Goal: Information Seeking & Learning: Learn about a topic

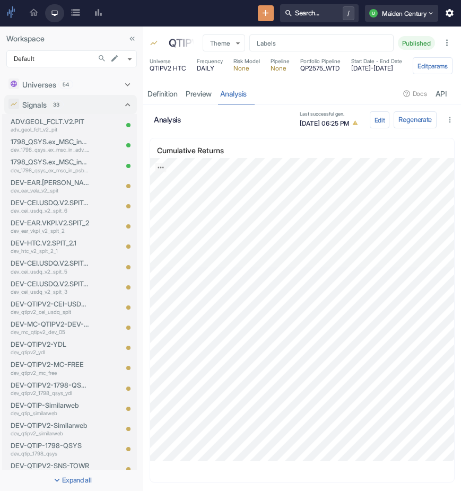
click at [103, 54] on icon "Search in Workspace..." at bounding box center [102, 58] width 8 height 8
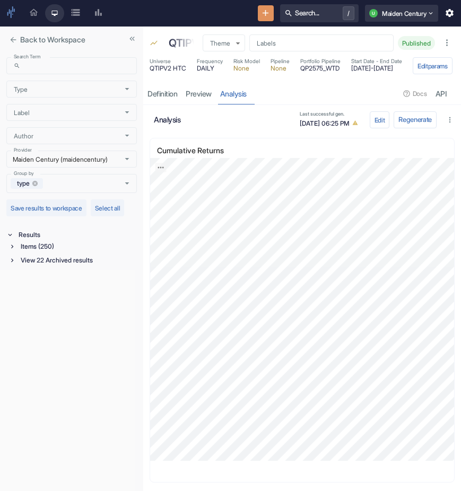
click at [91, 76] on div "Search Term ​ Search Term Type Type Label Label Author Author Provider Maiden C…" at bounding box center [71, 125] width 131 height 136
click at [72, 66] on input "Search Term" at bounding box center [81, 65] width 112 height 17
type input "qtip_v2"
type input "qtip_v2_earnest"
click at [7, 39] on button "close" at bounding box center [13, 40] width 14 height 14
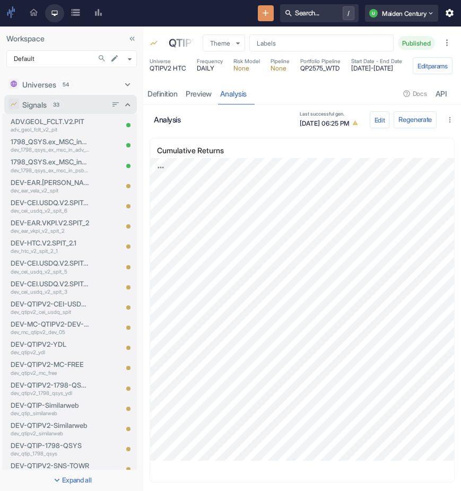
click at [129, 105] on icon at bounding box center [127, 104] width 5 height 3
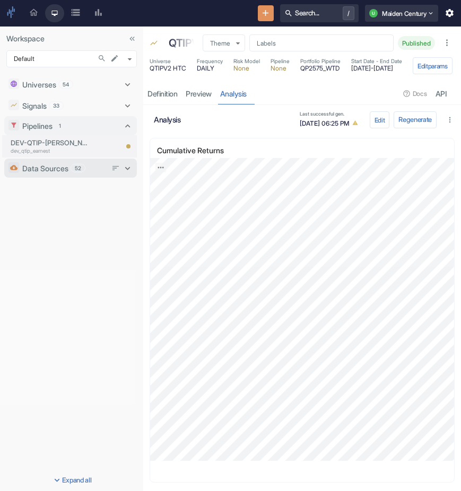
click at [77, 167] on span "52" at bounding box center [78, 169] width 14 height 8
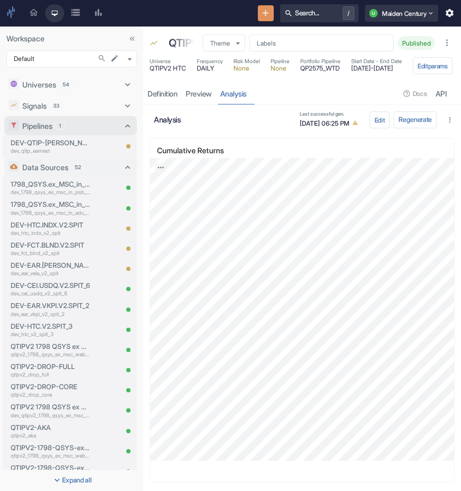
click at [127, 126] on icon at bounding box center [128, 126] width 10 height 10
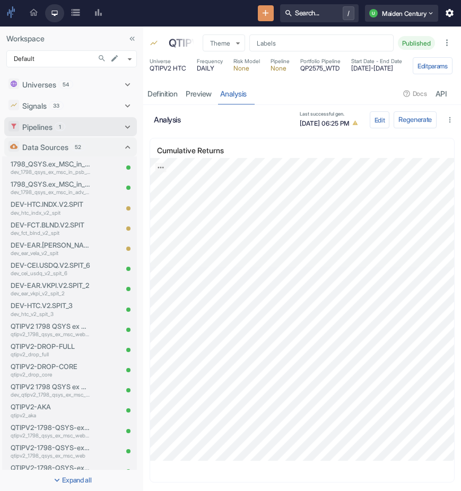
click at [131, 126] on icon at bounding box center [128, 127] width 10 height 10
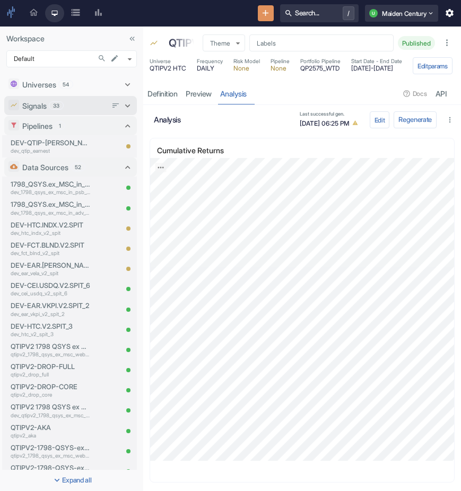
click at [131, 103] on icon at bounding box center [128, 106] width 10 height 10
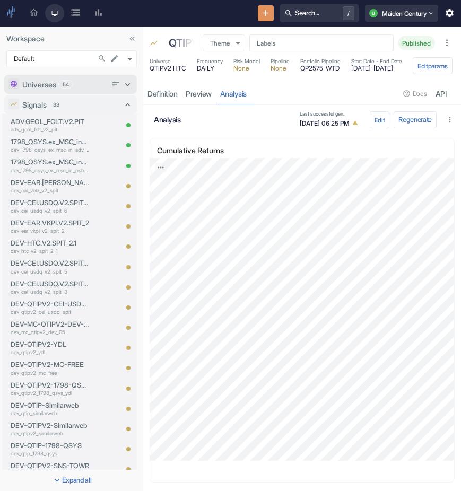
click at [128, 83] on icon at bounding box center [128, 85] width 10 height 10
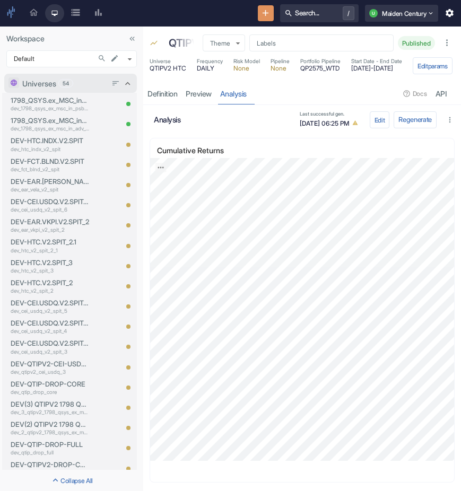
click at [128, 83] on icon at bounding box center [127, 83] width 5 height 3
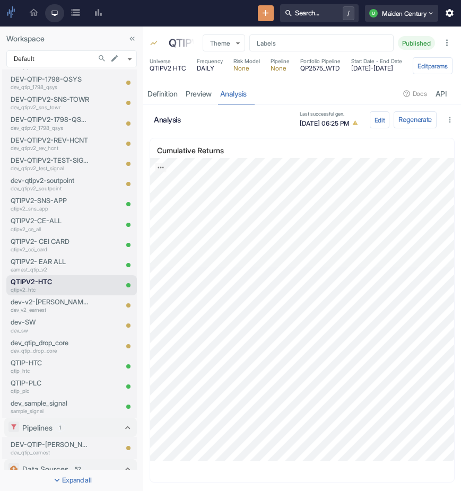
scroll to position [1260, 0]
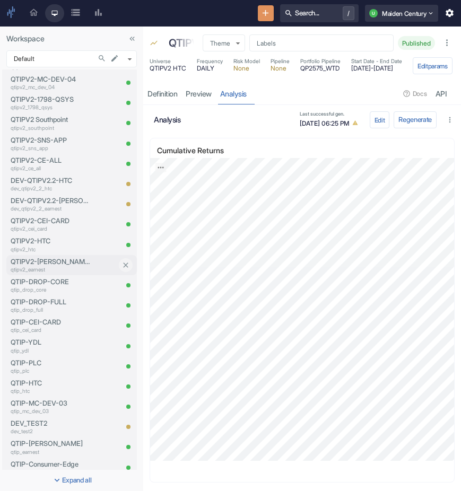
click at [61, 271] on p "qtipv2_earnest" at bounding box center [51, 270] width 80 height 8
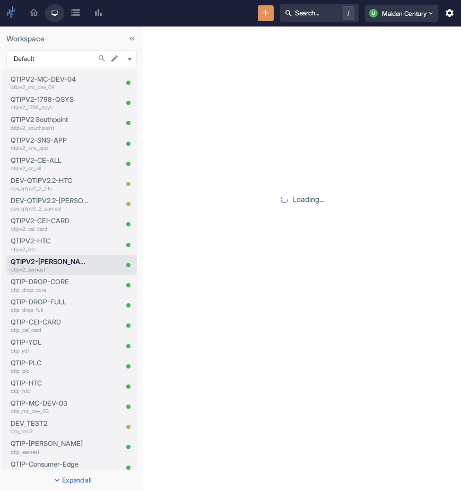
click at [248, 92] on div "Loading..." at bounding box center [302, 205] width 318 height 465
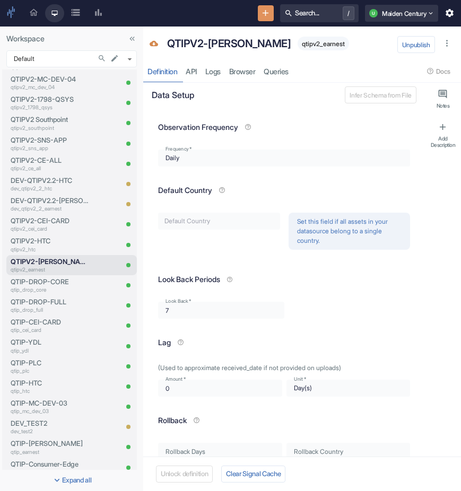
type textarea "x"
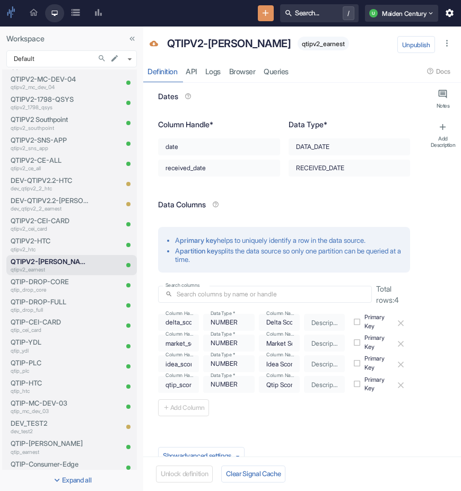
scroll to position [585, 0]
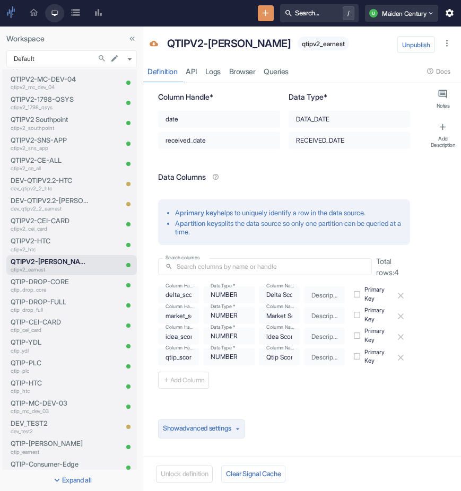
click at [237, 431] on button "Show advanced settings" at bounding box center [201, 429] width 87 height 19
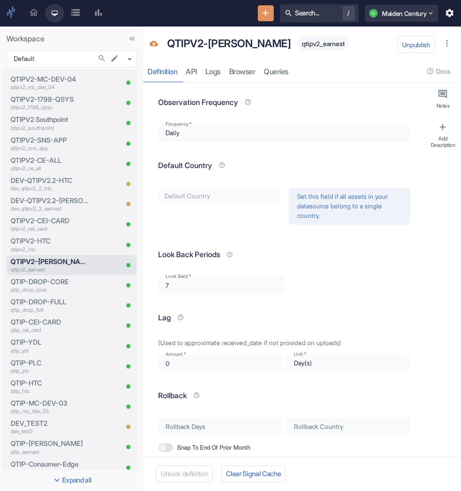
scroll to position [0, 0]
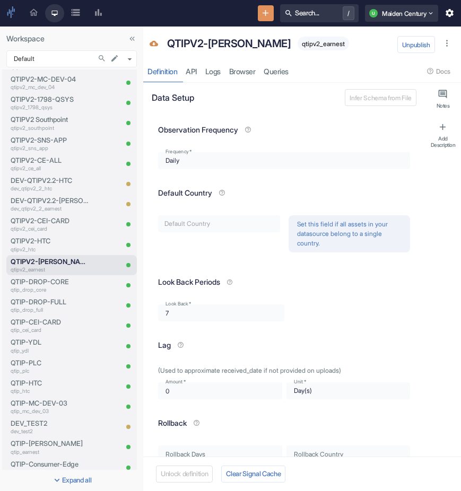
click at [223, 162] on div "Daily" at bounding box center [284, 160] width 252 height 17
click at [447, 44] on icon "button" at bounding box center [447, 43] width 2 height 7
click at [239, 72] on link "Browser" at bounding box center [242, 71] width 35 height 22
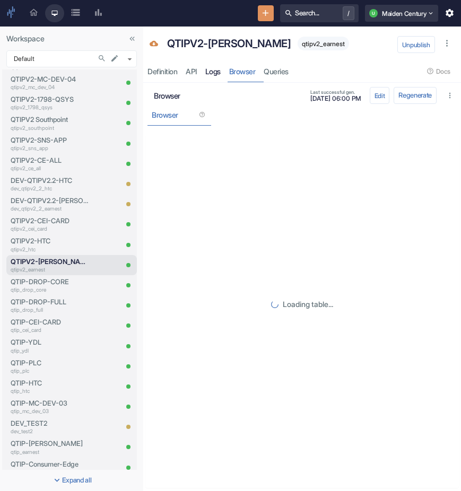
click at [217, 67] on link "Logs" at bounding box center [213, 71] width 24 height 22
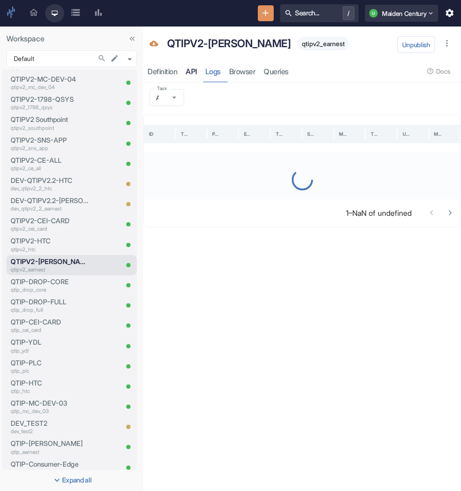
click at [193, 68] on link "API" at bounding box center [191, 71] width 20 height 22
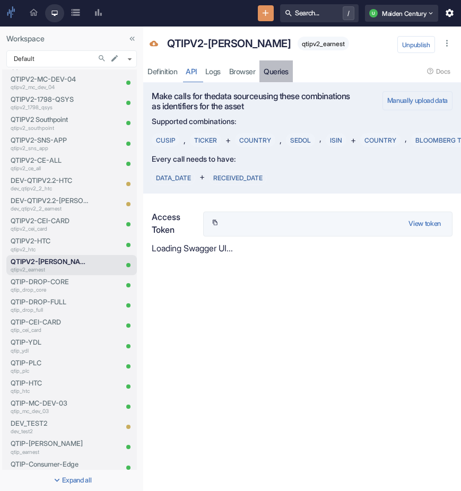
click at [278, 76] on link "Queries" at bounding box center [276, 71] width 33 height 22
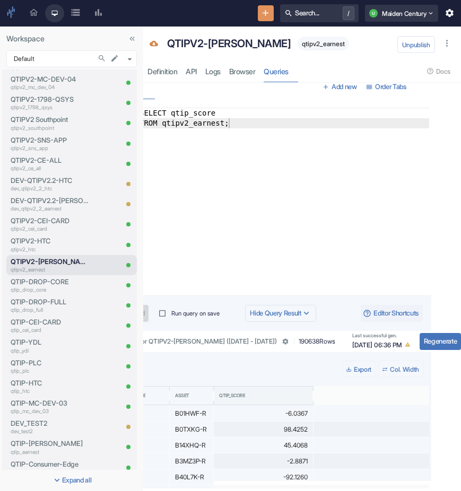
scroll to position [7, 0]
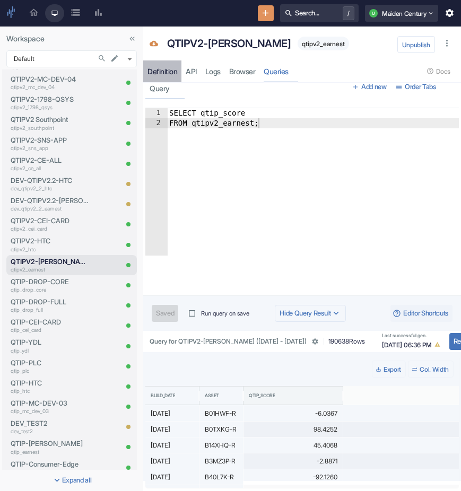
click at [163, 70] on div "Definition" at bounding box center [163, 72] width 30 height 10
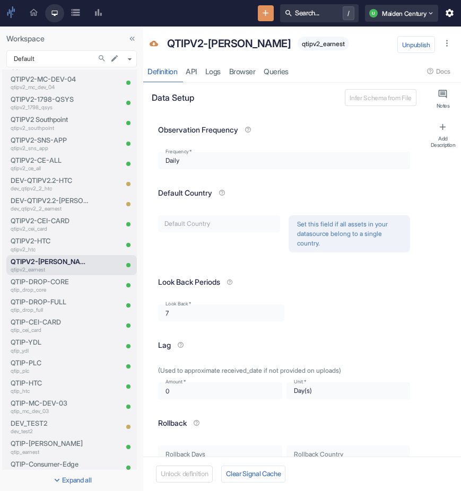
click at [298, 42] on span "qtipv2_earnest" at bounding box center [323, 44] width 51 height 8
click at [206, 38] on p "QTIPV2-[PERSON_NAME]" at bounding box center [229, 44] width 124 height 16
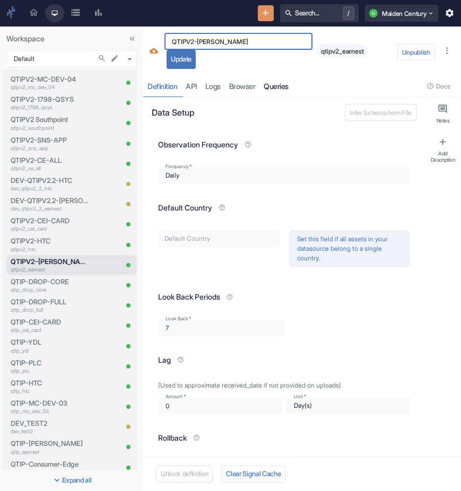
click at [281, 82] on link "Queries" at bounding box center [276, 86] width 33 height 22
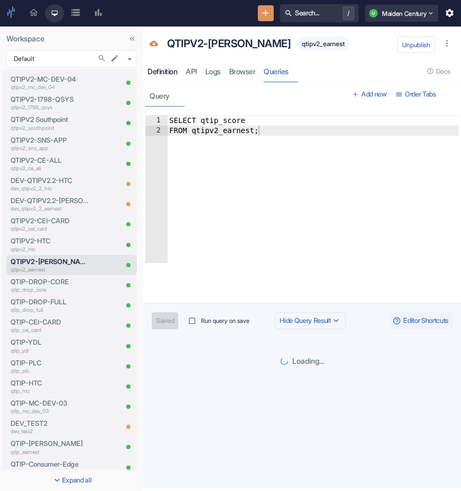
click at [159, 66] on link "Definition" at bounding box center [162, 71] width 38 height 22
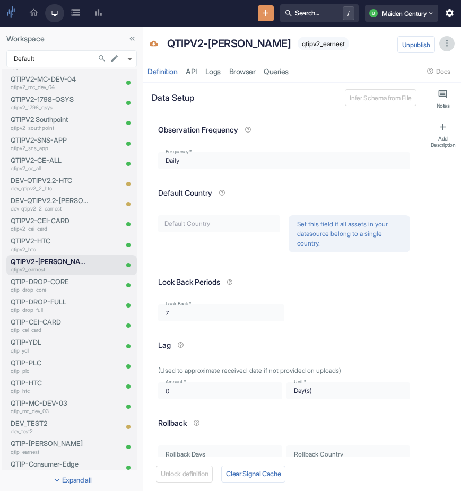
click at [445, 46] on icon "button" at bounding box center [447, 43] width 10 height 10
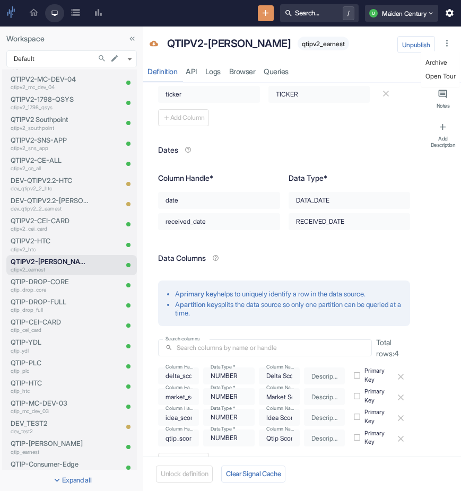
scroll to position [585, 0]
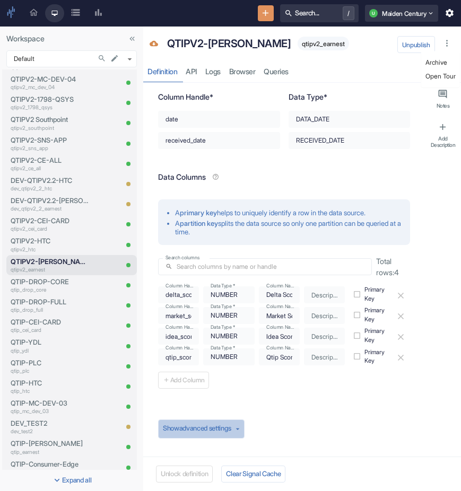
click at [238, 430] on button "Show advanced settings" at bounding box center [201, 429] width 87 height 19
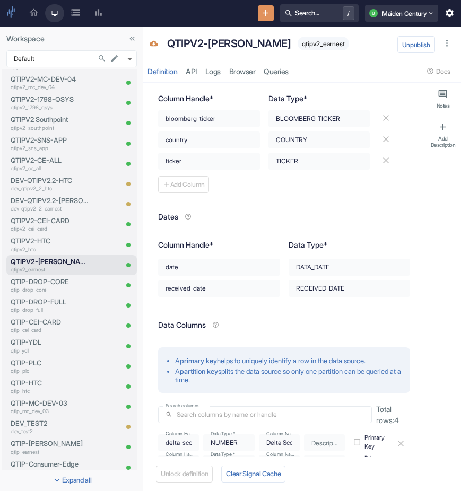
scroll to position [0, 0]
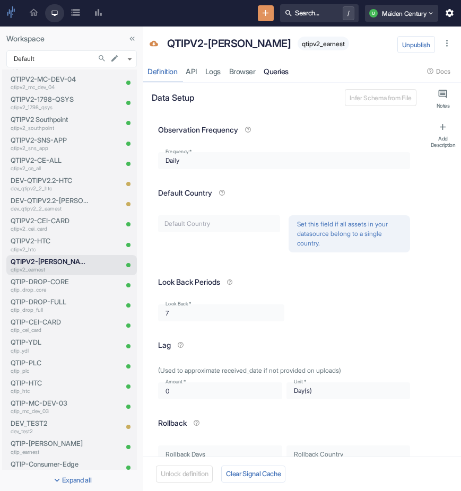
click at [282, 71] on link "Queries" at bounding box center [276, 71] width 33 height 22
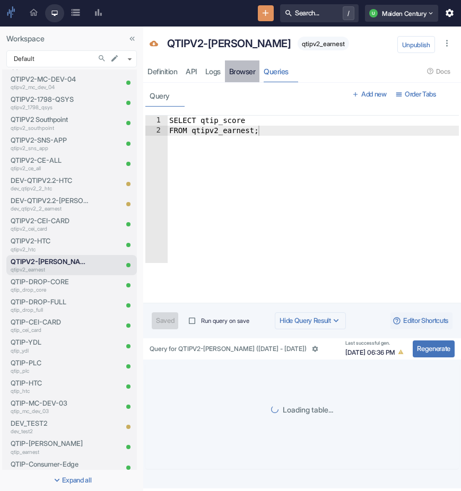
click at [259, 73] on link "Browser" at bounding box center [242, 71] width 35 height 22
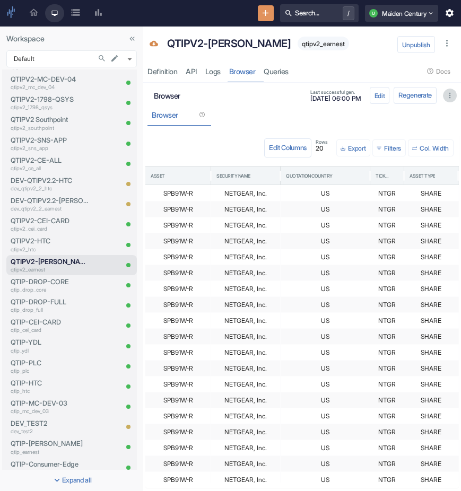
click at [445, 96] on button "button" at bounding box center [450, 96] width 14 height 14
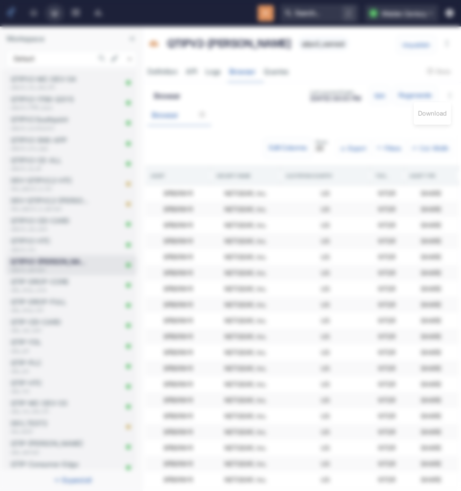
click at [293, 141] on div at bounding box center [230, 245] width 461 height 491
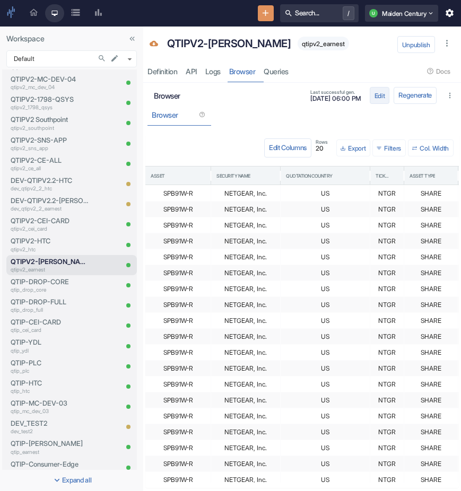
click at [378, 95] on button "Edit" at bounding box center [380, 95] width 20 height 17
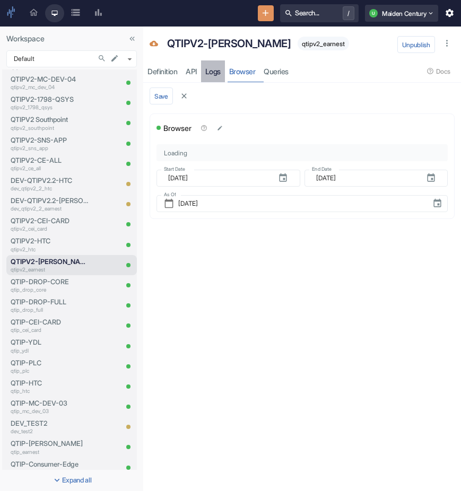
click at [214, 72] on link "Logs" at bounding box center [213, 71] width 24 height 22
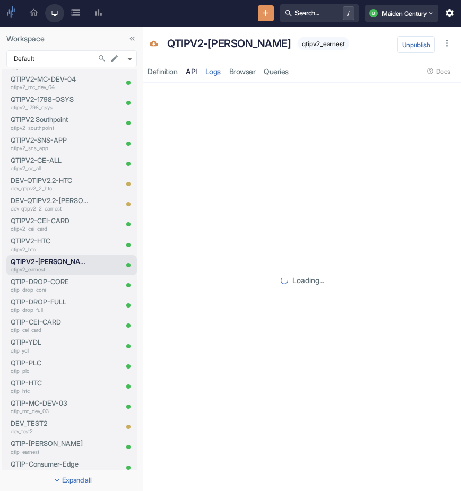
click at [191, 72] on link "API" at bounding box center [191, 71] width 20 height 22
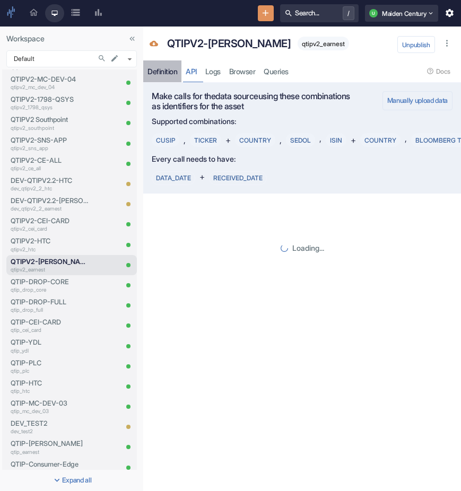
click at [157, 65] on link "Definition" at bounding box center [162, 71] width 38 height 22
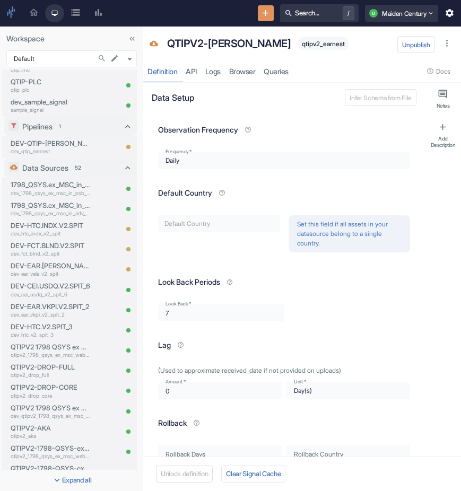
scroll to position [152, 0]
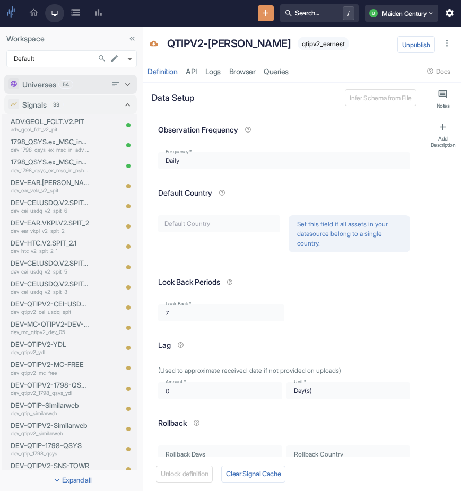
click at [91, 82] on div "Universes 54" at bounding box center [64, 84] width 84 height 11
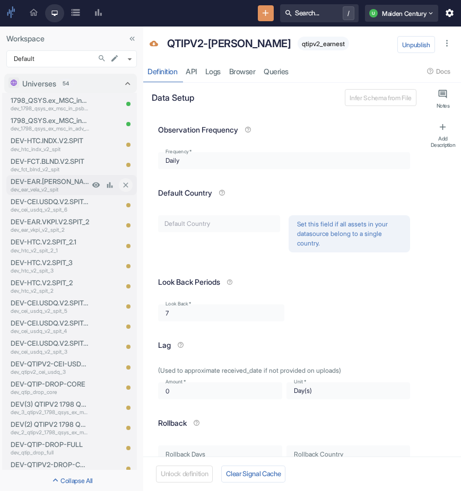
type textarea "x"
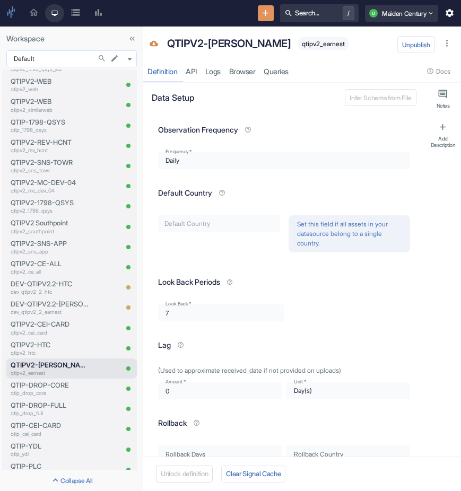
click at [129, 59] on body "Dashboard Research Data Sources Recent Reports Search... / U Maiden Century Wor…" at bounding box center [230, 245] width 461 height 491
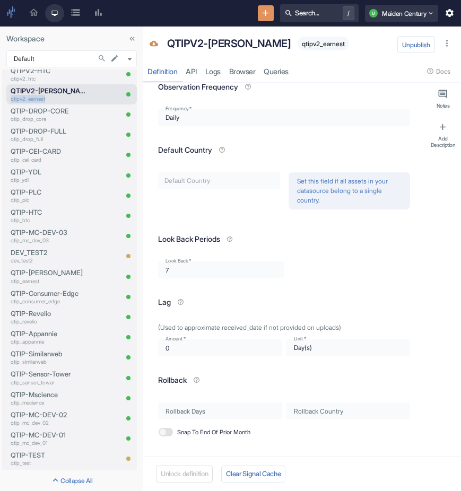
scroll to position [0, 0]
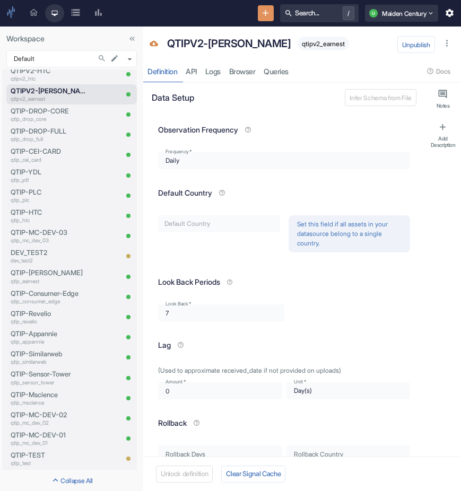
click at [298, 46] on span "qtipv2_earnest" at bounding box center [323, 44] width 51 height 8
click at [307, 42] on span "qtipv2_earnest" at bounding box center [323, 44] width 51 height 8
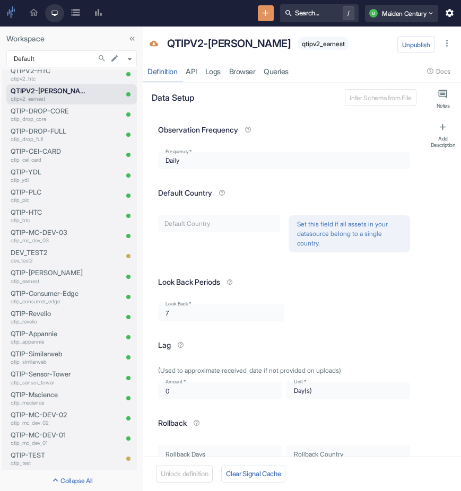
click at [448, 41] on icon "button" at bounding box center [447, 43] width 10 height 10
click at [425, 13] on button "U Maiden Century" at bounding box center [401, 13] width 73 height 17
click at [456, 8] on div "Dashboard Research Data Sources Recent Reports Search... / U Maiden Century" at bounding box center [230, 13] width 461 height 27
click at [452, 10] on icon "button" at bounding box center [450, 13] width 10 height 10
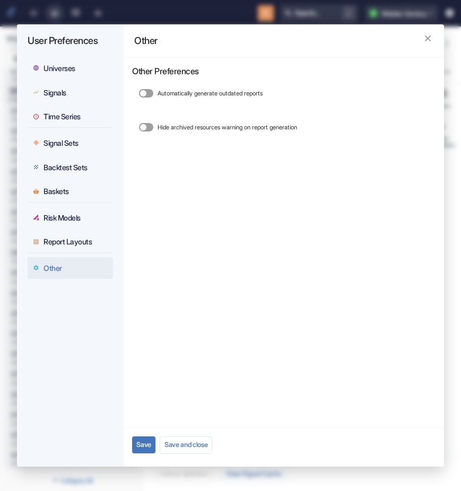
click at [433, 36] on icon "button" at bounding box center [428, 38] width 10 height 10
type textarea "x"
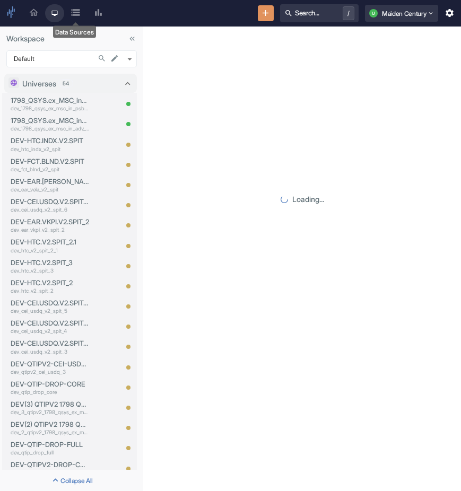
click at [74, 10] on icon "Data Sources" at bounding box center [75, 12] width 8 height 7
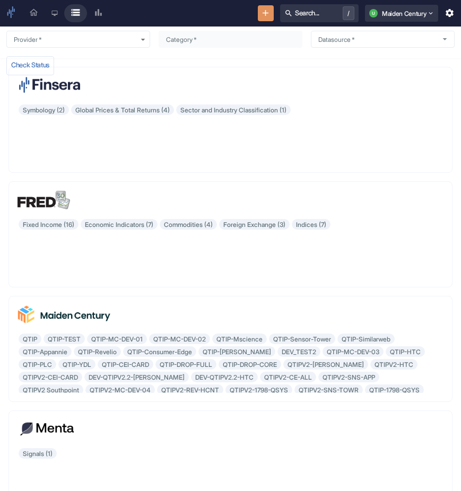
click at [51, 11] on link "Research" at bounding box center [54, 13] width 19 height 18
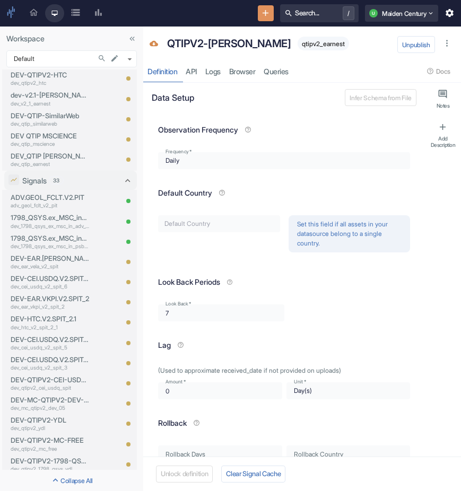
scroll to position [1029, 0]
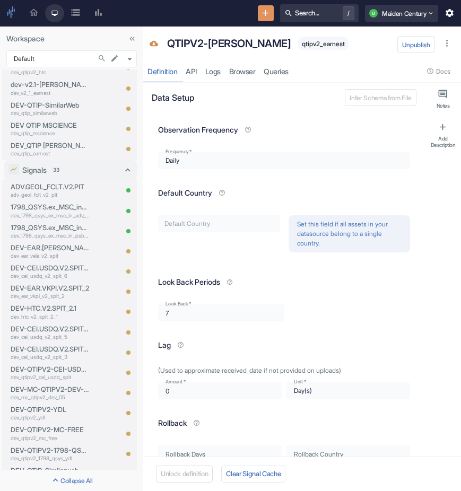
type textarea "x"
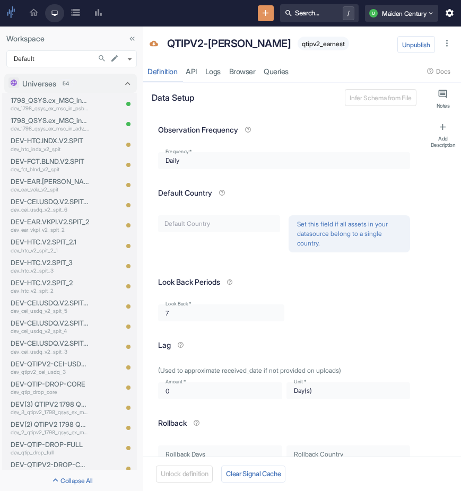
scroll to position [690, 0]
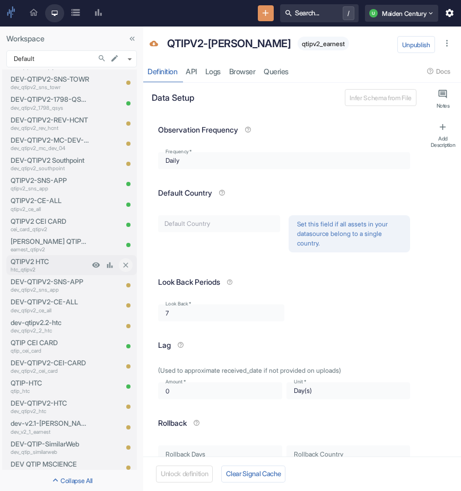
click at [62, 264] on p "QTIPV2 HTC" at bounding box center [50, 262] width 79 height 10
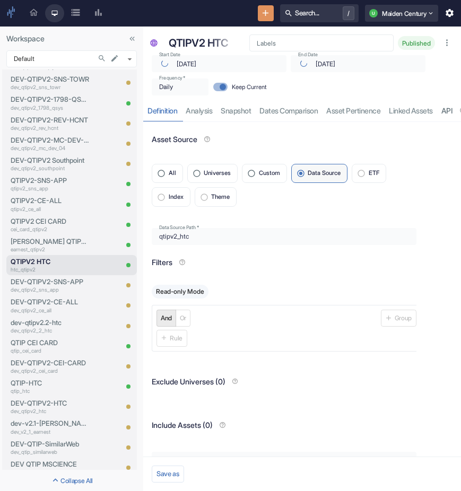
type input "2025-08-27"
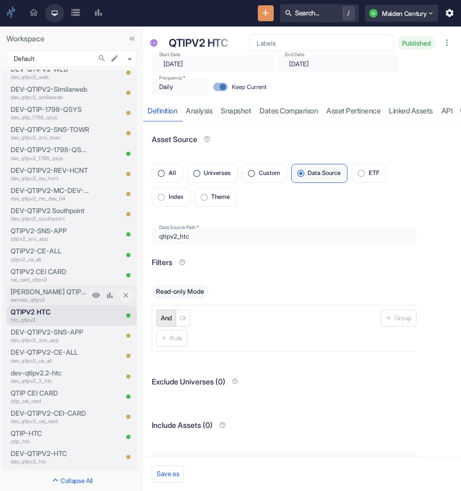
scroll to position [671, 0]
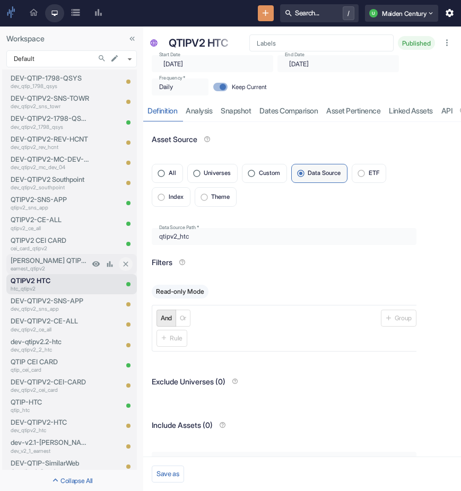
click at [44, 263] on p "[PERSON_NAME] QTIPV2" at bounding box center [50, 261] width 79 height 10
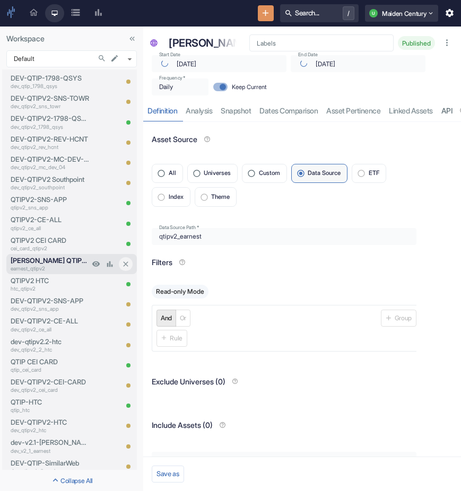
type input "2025-08-27"
click at [197, 171] on input "Universes" at bounding box center [197, 174] width 14 height 14
radio input "true"
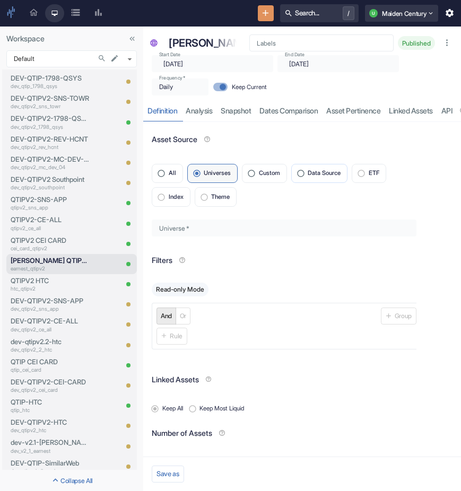
click at [306, 175] on input "Data Source" at bounding box center [301, 174] width 14 height 14
radio input "true"
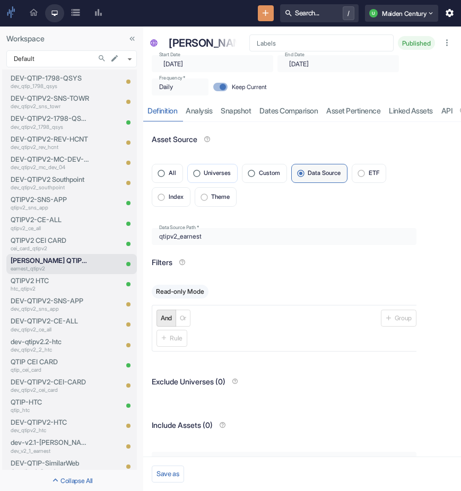
click at [211, 173] on span "Universes" at bounding box center [217, 173] width 27 height 6
click at [204, 173] on input "Universes" at bounding box center [197, 174] width 14 height 14
radio input "true"
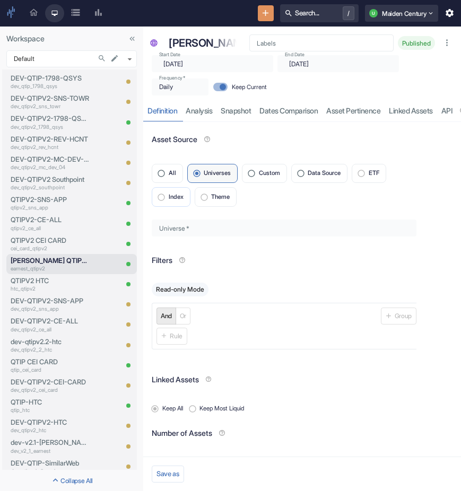
scroll to position [30, 0]
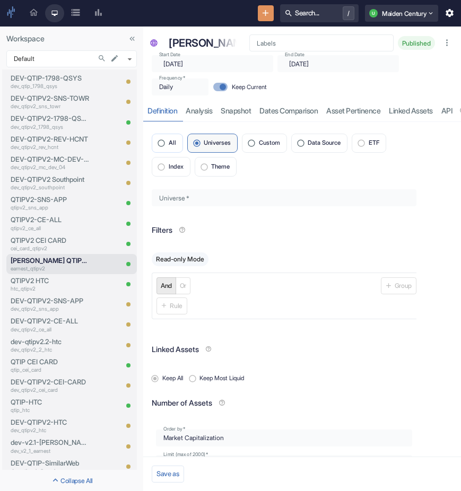
click at [167, 138] on input "All" at bounding box center [161, 143] width 14 height 14
radio input "true"
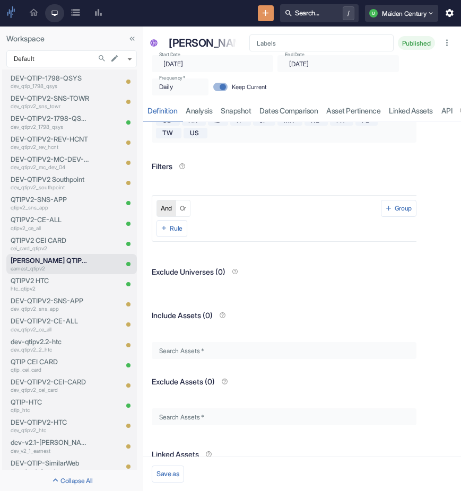
scroll to position [0, 0]
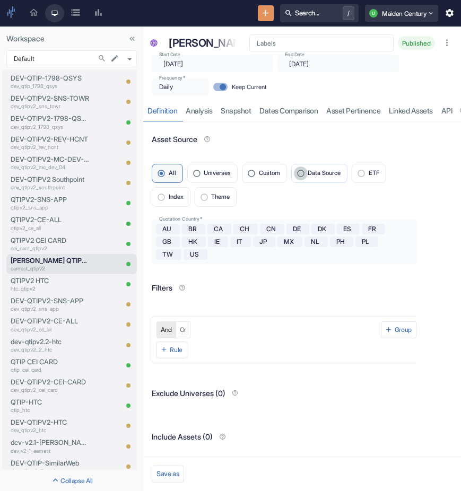
click at [301, 174] on input "Data Source" at bounding box center [301, 174] width 14 height 14
radio input "true"
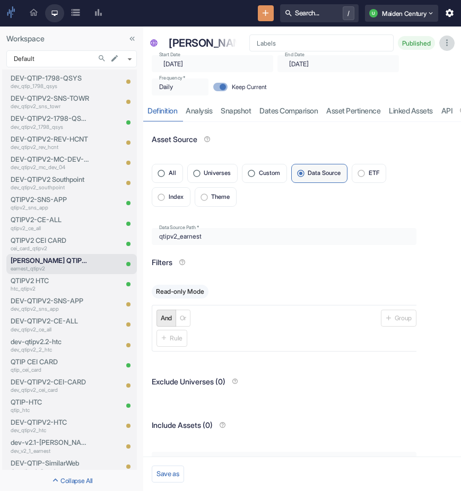
click at [443, 45] on icon "button" at bounding box center [447, 43] width 10 height 10
click at [280, 91] on div "Start Date ​ 2019-10-03 Start Date End Date ​ 2025-08-27 End Date Frequency   *…" at bounding box center [303, 72] width 316 height 47
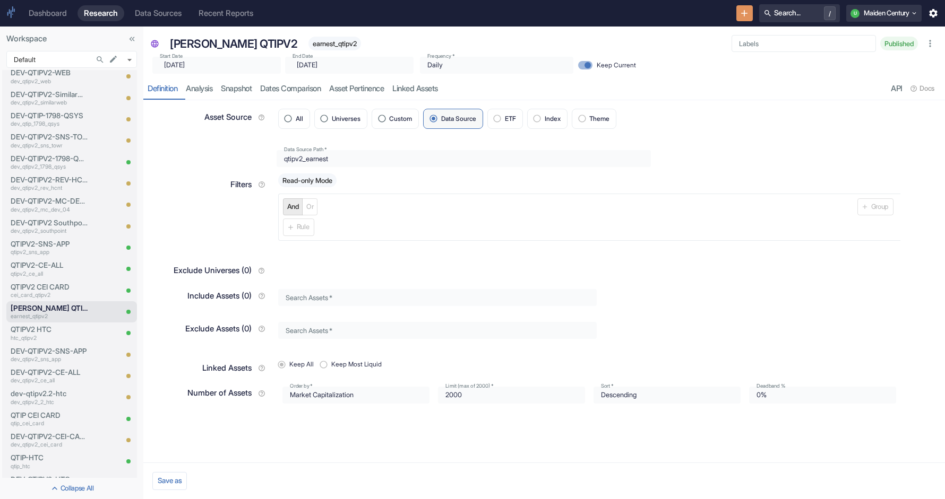
click at [308, 45] on span "earnest_qtipv2" at bounding box center [334, 44] width 53 height 8
copy span "earnest_qtipv2"
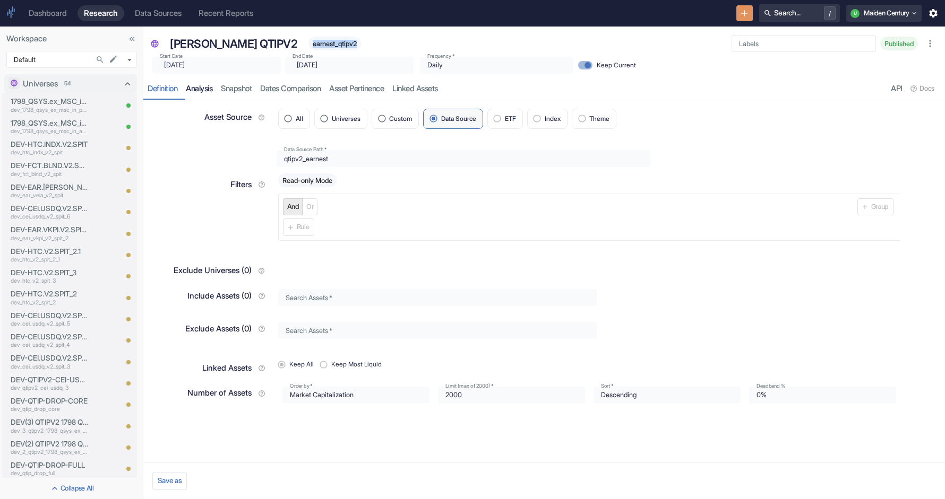
click at [204, 90] on link "analysis" at bounding box center [198, 89] width 35 height 22
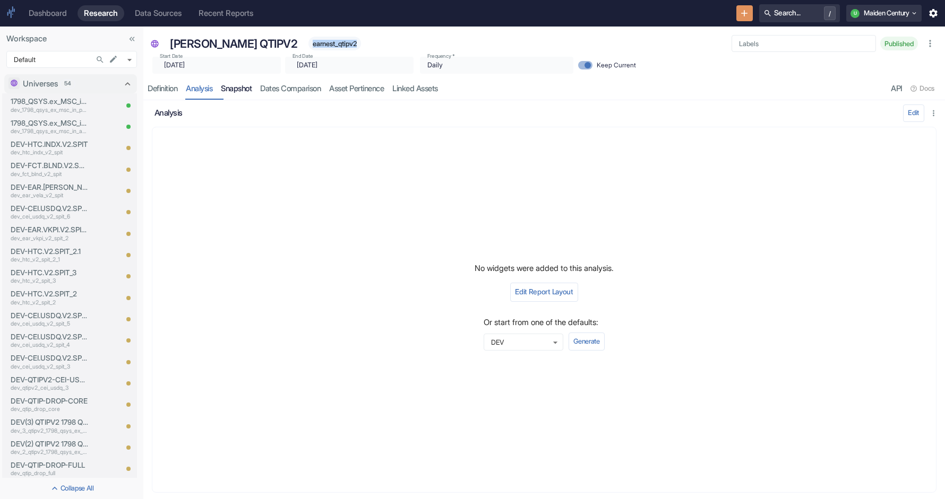
click at [238, 94] on link "Snapshot" at bounding box center [236, 89] width 39 height 22
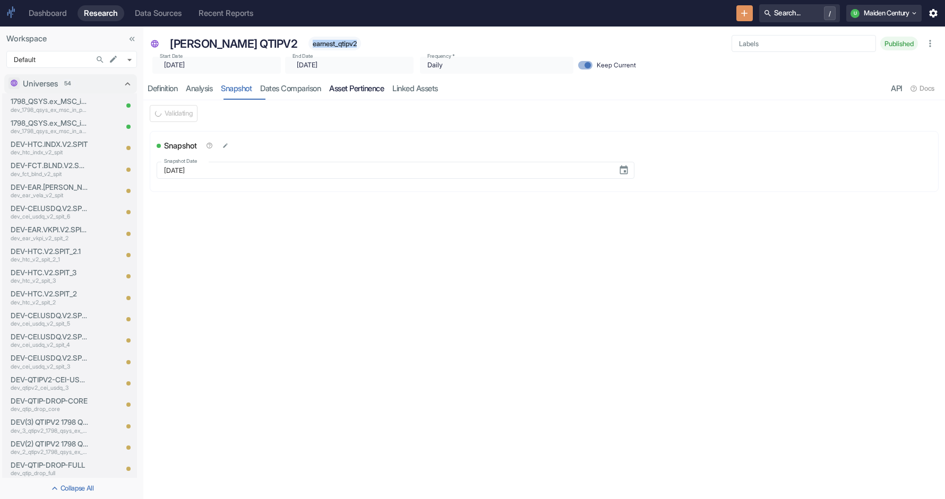
click at [359, 87] on link "Asset Pertinence" at bounding box center [356, 89] width 63 height 22
click at [442, 88] on link "Linked Assets" at bounding box center [415, 89] width 54 height 22
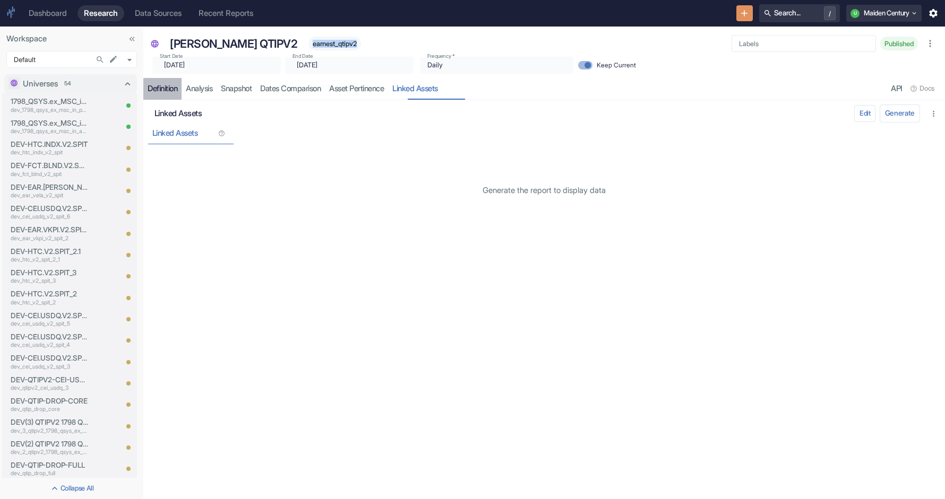
click at [154, 94] on link "Definition" at bounding box center [162, 89] width 38 height 22
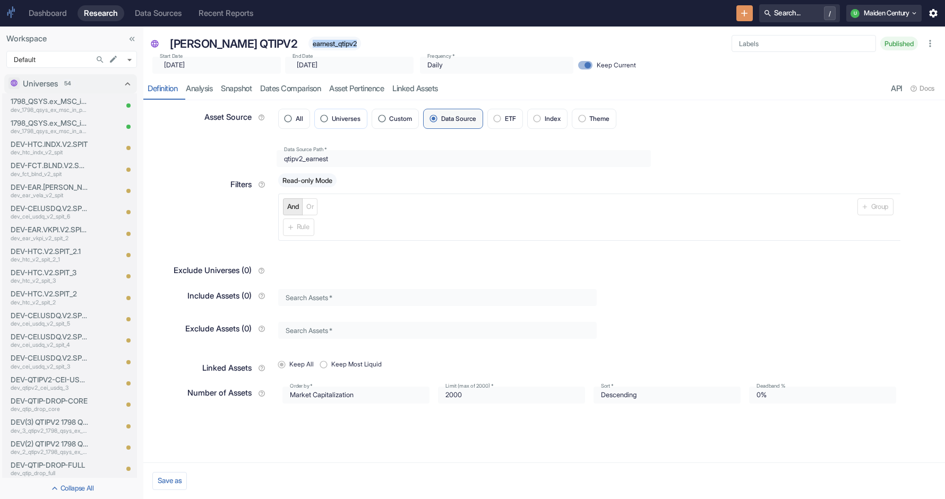
click at [326, 116] on input "Universes" at bounding box center [324, 118] width 15 height 15
radio input "true"
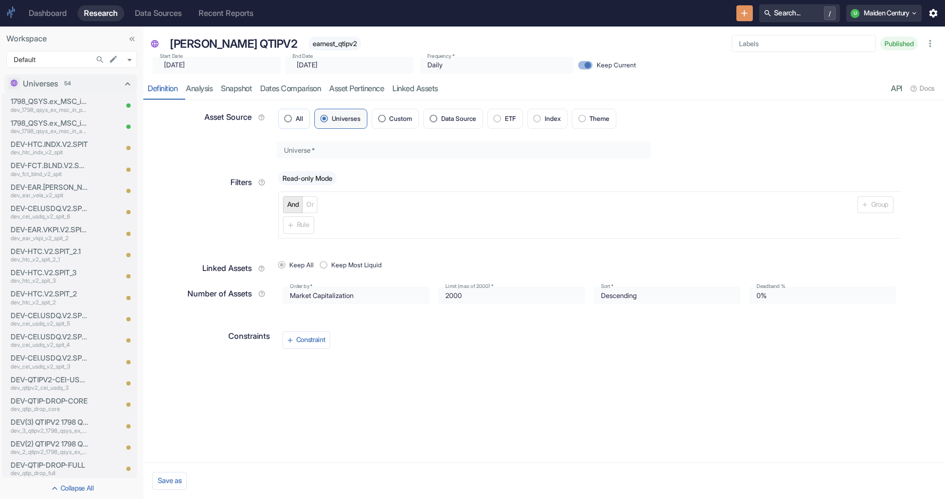
click at [300, 116] on span "All" at bounding box center [299, 119] width 7 height 6
click at [296, 116] on input "All" at bounding box center [288, 118] width 15 height 15
radio input "true"
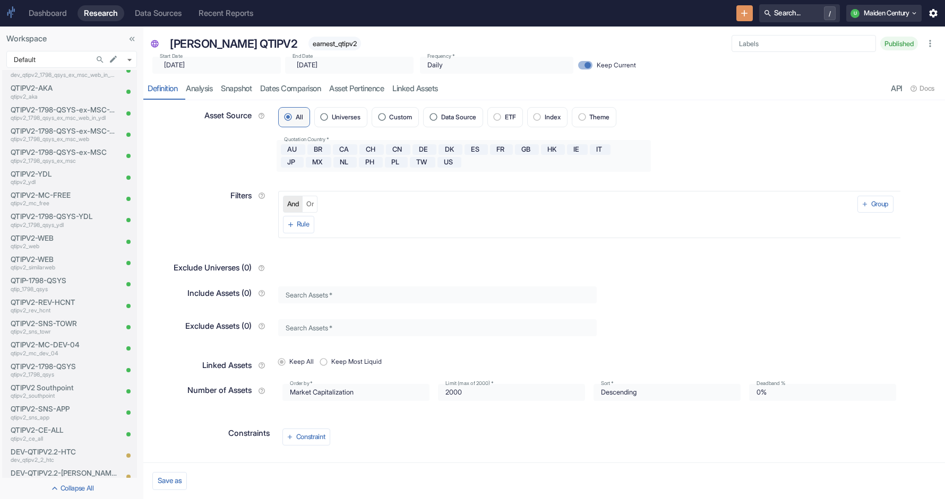
scroll to position [2218, 0]
click at [46, 237] on p "QTIPV2-WEB" at bounding box center [64, 237] width 106 height 11
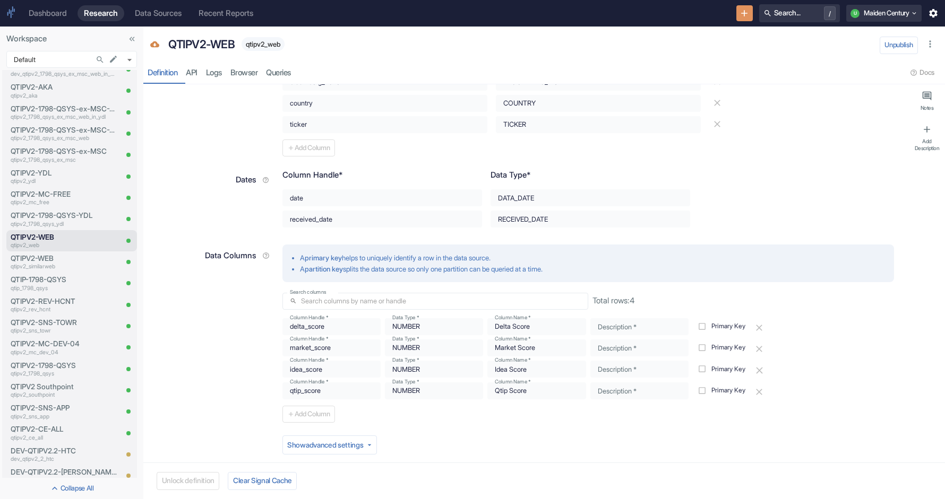
scroll to position [274, 0]
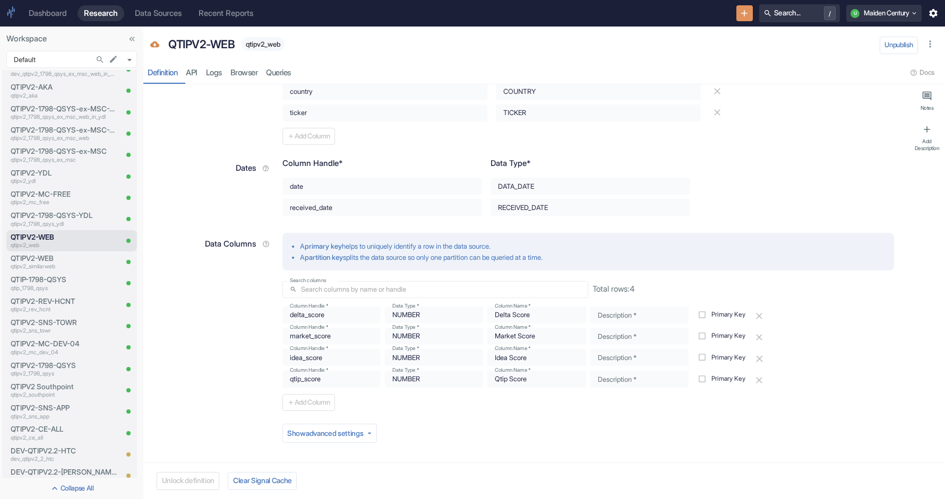
type textarea "x"
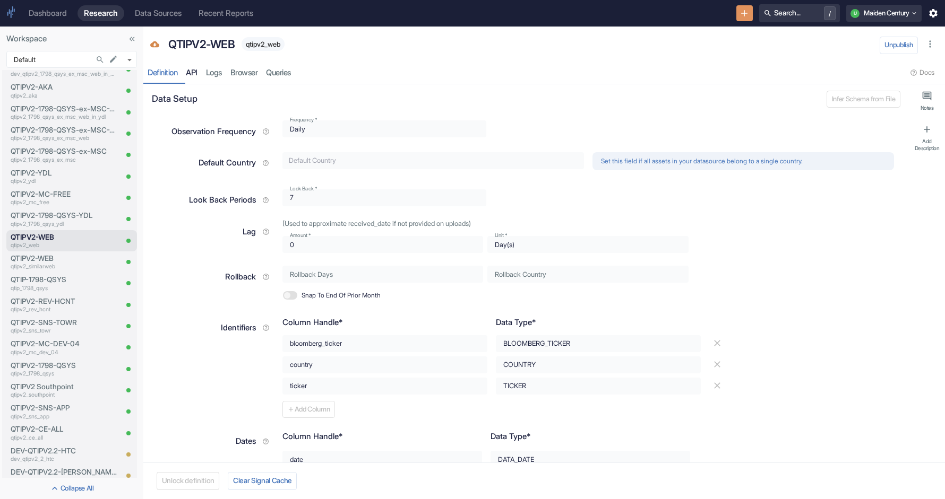
click at [200, 71] on link "API" at bounding box center [191, 73] width 20 height 22
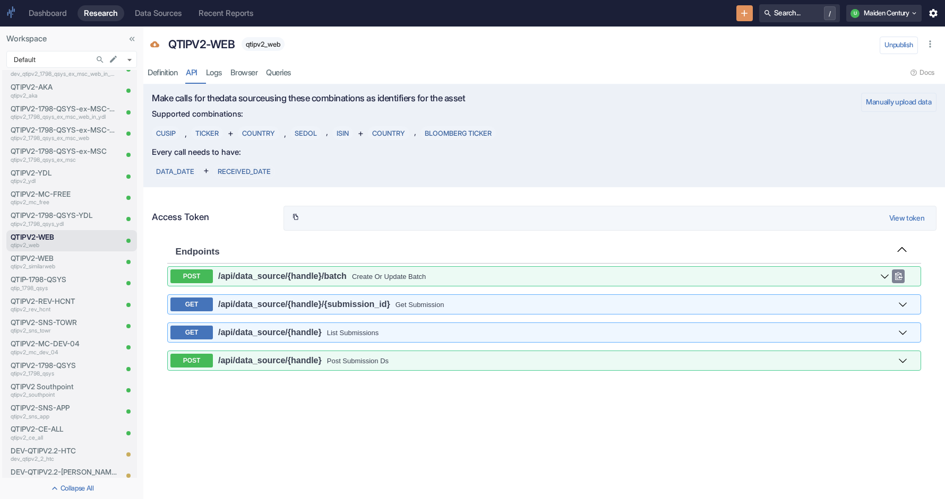
click at [461, 275] on div "Create Or Update Batch" at bounding box center [616, 277] width 528 height 8
select select "false"
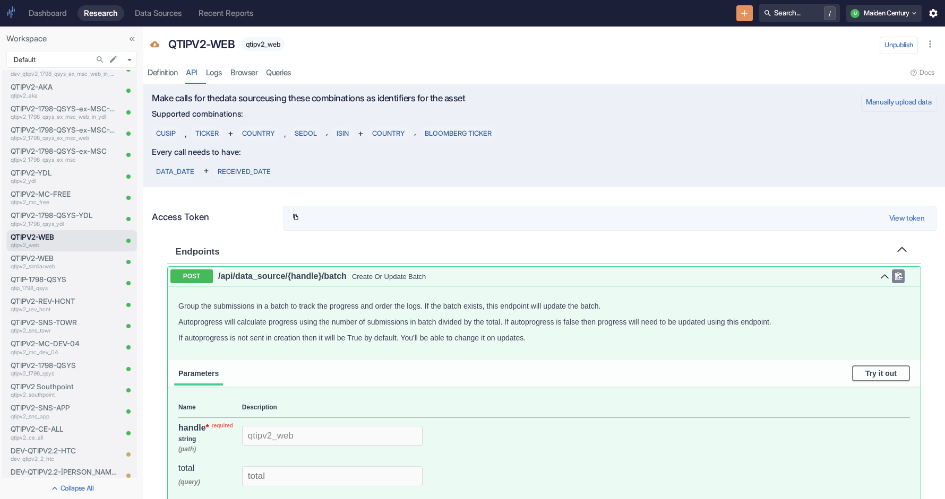
click at [377, 280] on div "Create Or Update Batch" at bounding box center [616, 277] width 528 height 8
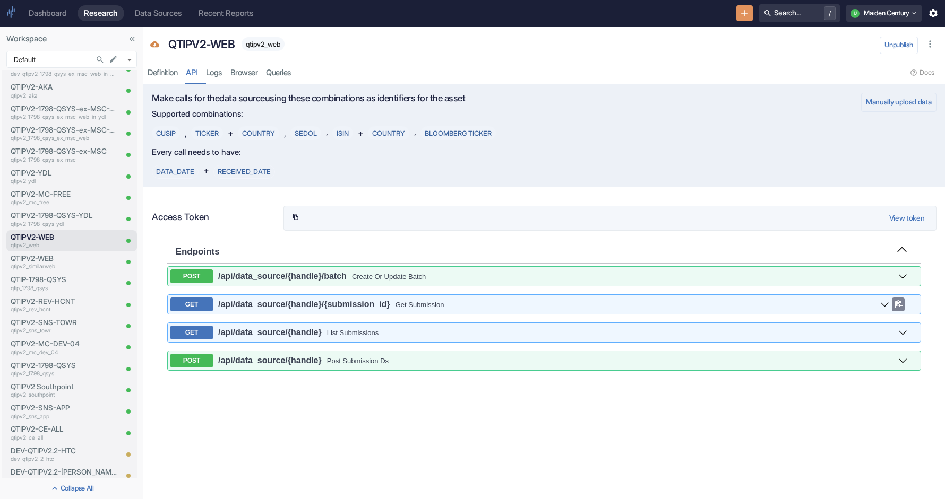
click at [377, 304] on span "/api /data_source /{handle} /{submission_id}" at bounding box center [304, 304] width 172 height 9
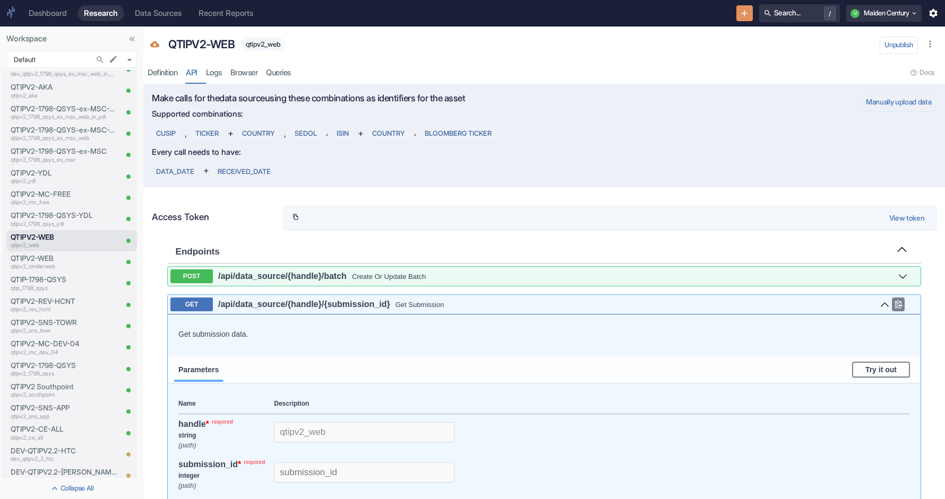
click at [377, 304] on span "/api /data_source /{handle} /{submission_id}" at bounding box center [304, 304] width 172 height 9
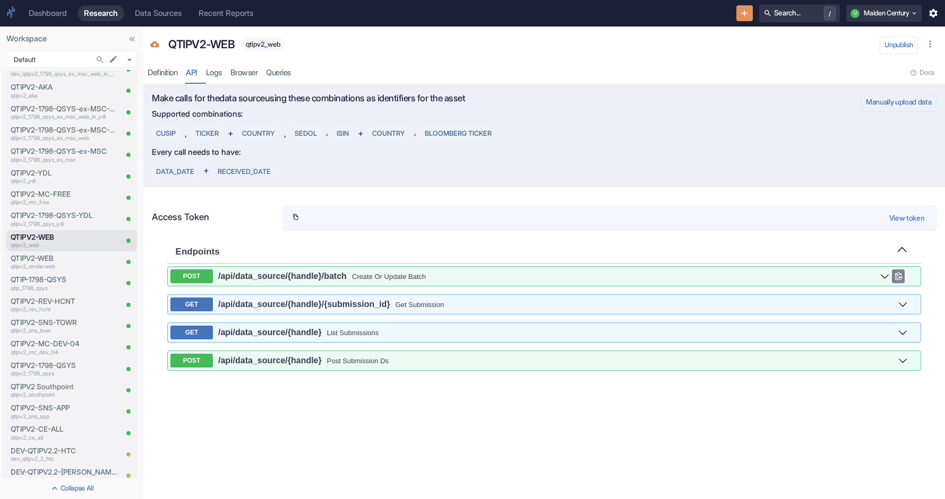
click at [433, 276] on div "Create Or Update Batch" at bounding box center [616, 277] width 528 height 8
select select "false"
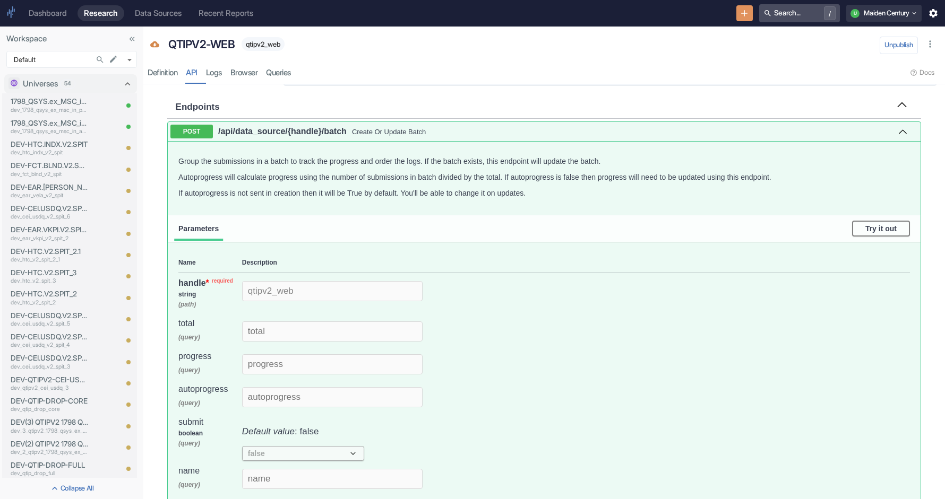
scroll to position [734, 0]
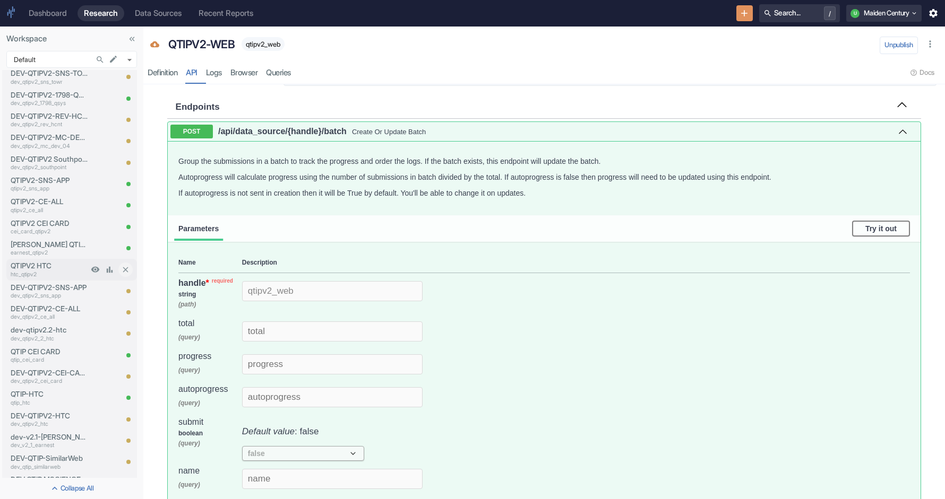
click at [40, 264] on p "QTIPV2 HTC" at bounding box center [49, 266] width 77 height 11
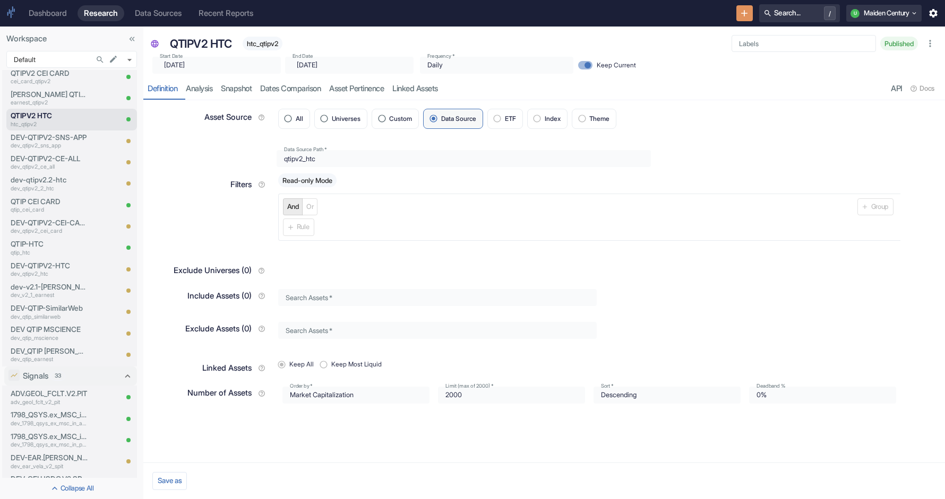
scroll to position [1569, 0]
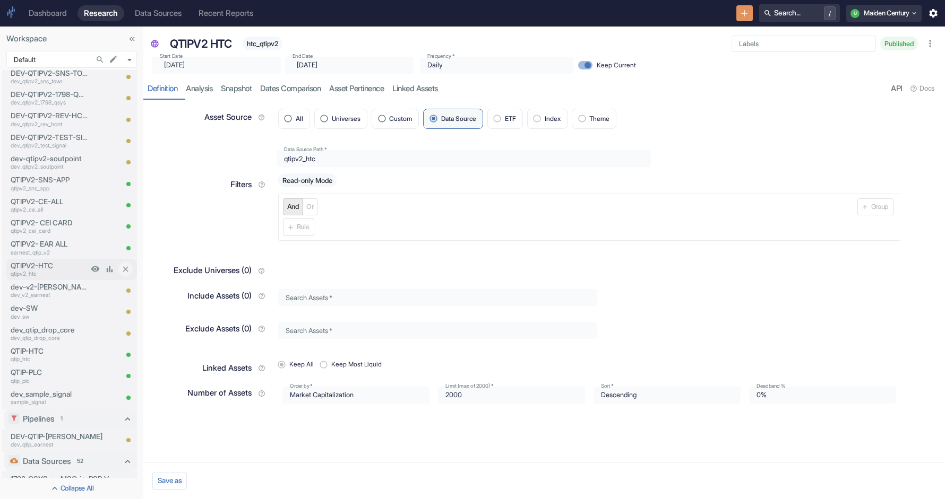
click at [45, 266] on p "QTIPV2-HTC" at bounding box center [49, 266] width 77 height 11
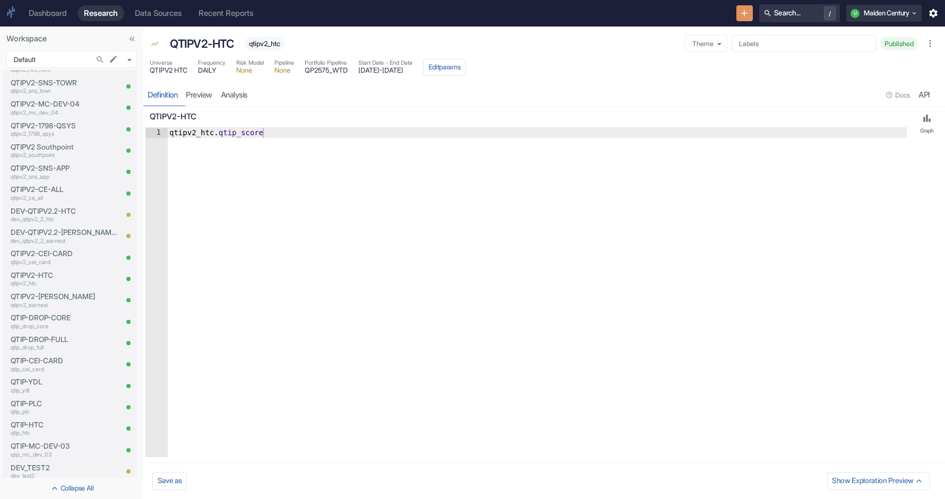
scroll to position [2463, 0]
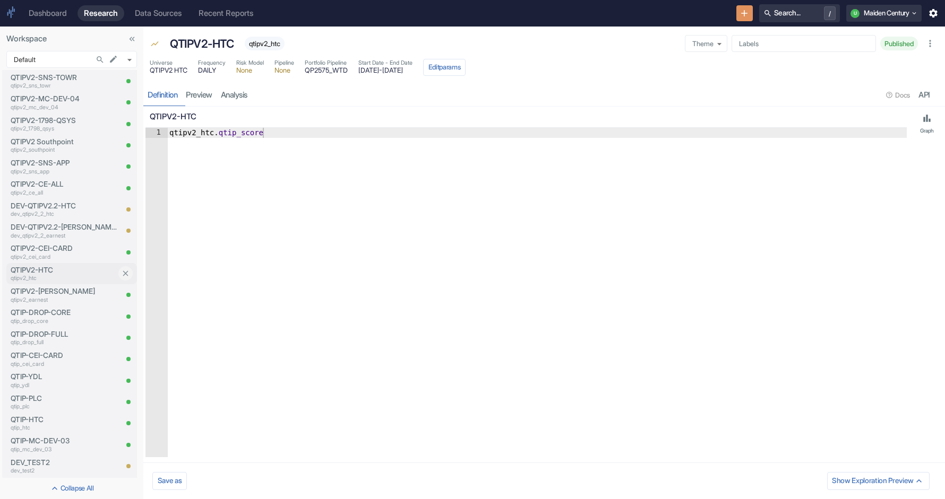
click at [21, 271] on p "QTIPV2-HTC" at bounding box center [64, 270] width 106 height 11
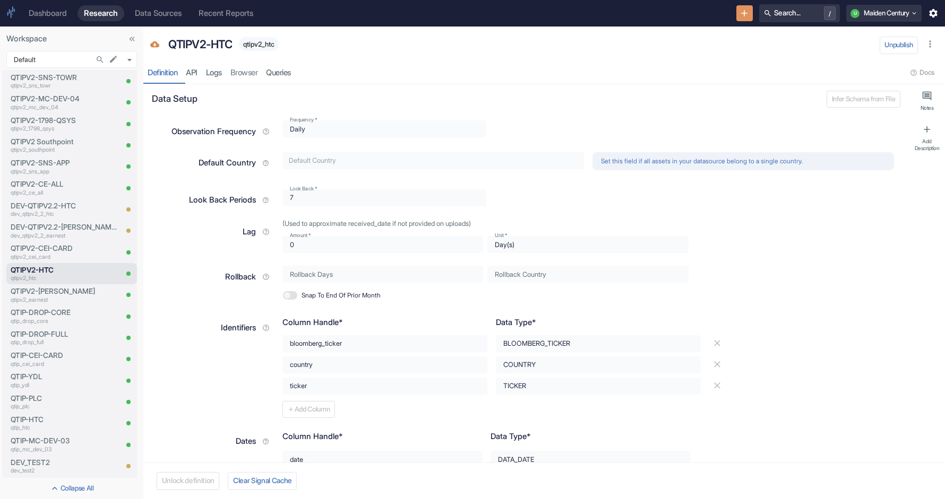
type textarea "x"
click at [188, 75] on link "API" at bounding box center [191, 73] width 20 height 22
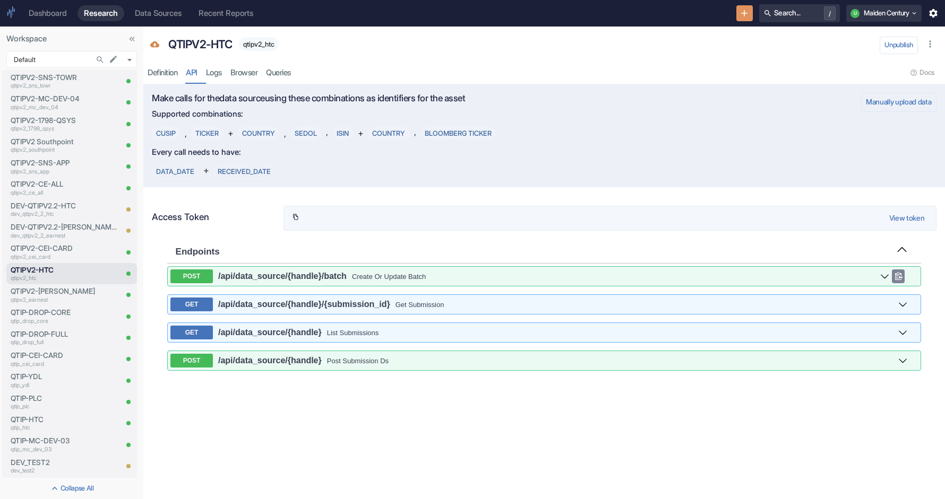
click at [350, 273] on span "/api /data_source /{handle} /batch" at bounding box center [282, 277] width 139 height 10
select select "false"
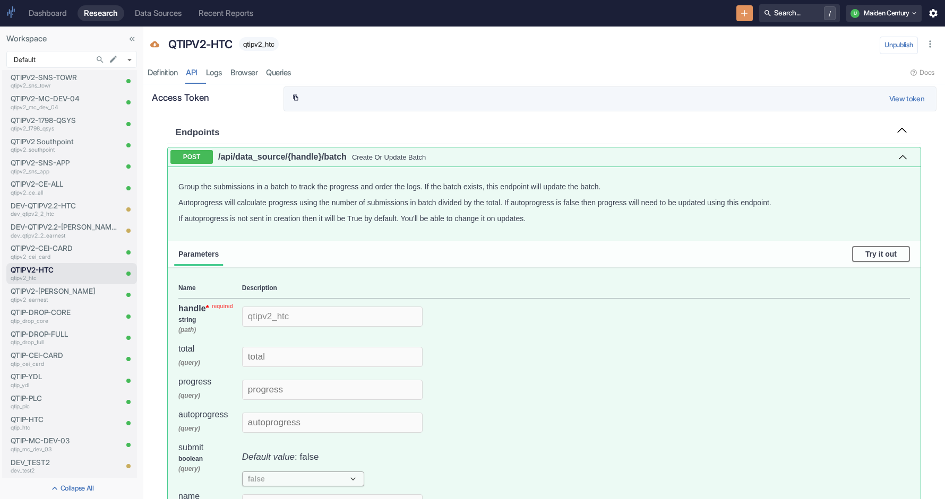
scroll to position [110, 0]
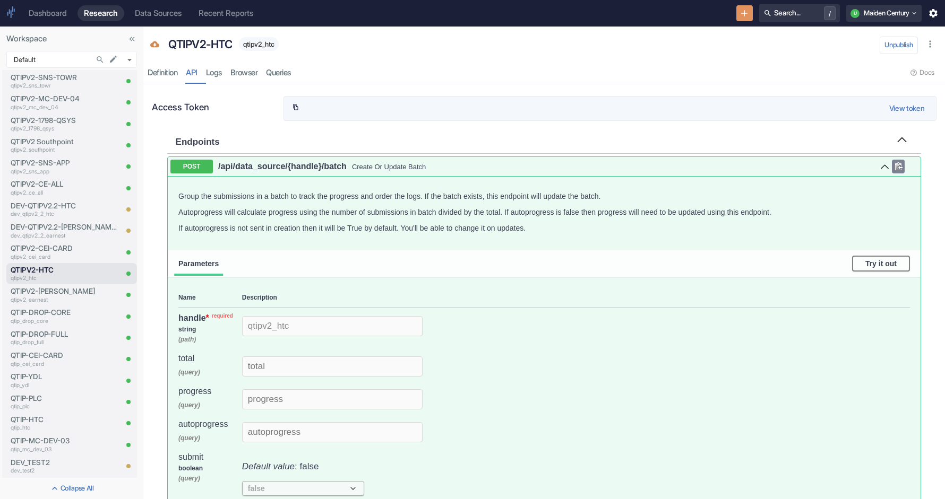
click at [361, 163] on div "Create Or Update Batch" at bounding box center [616, 167] width 528 height 8
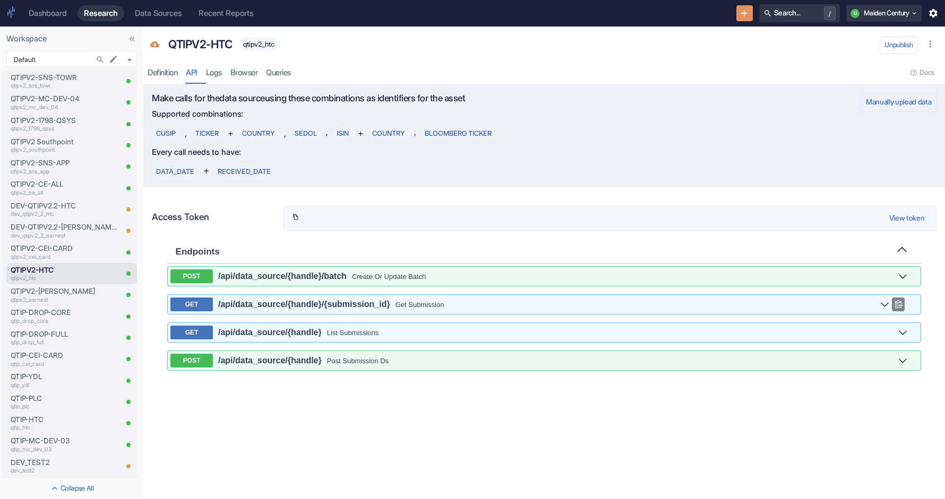
click at [339, 309] on span "/api /data_source /{handle} /{submission_id}" at bounding box center [304, 304] width 172 height 9
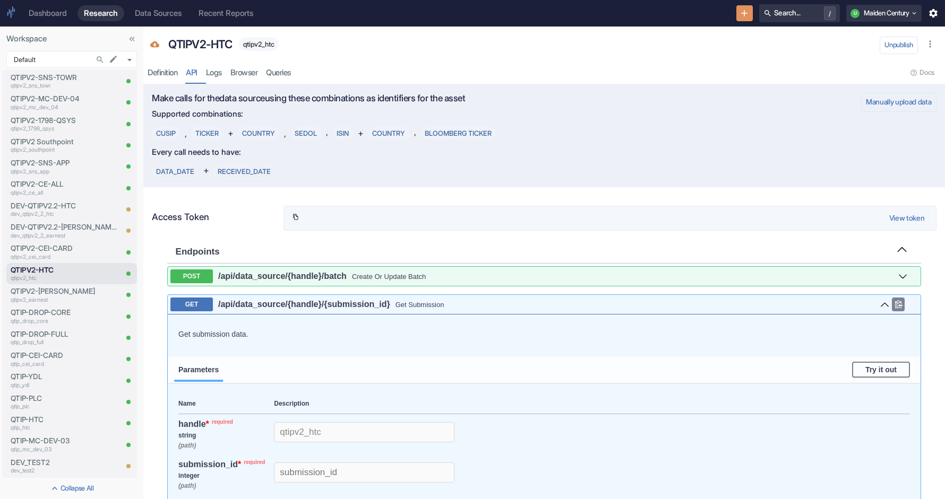
click at [339, 309] on span "/api /data_source /{handle} /{submission_id}" at bounding box center [304, 304] width 172 height 9
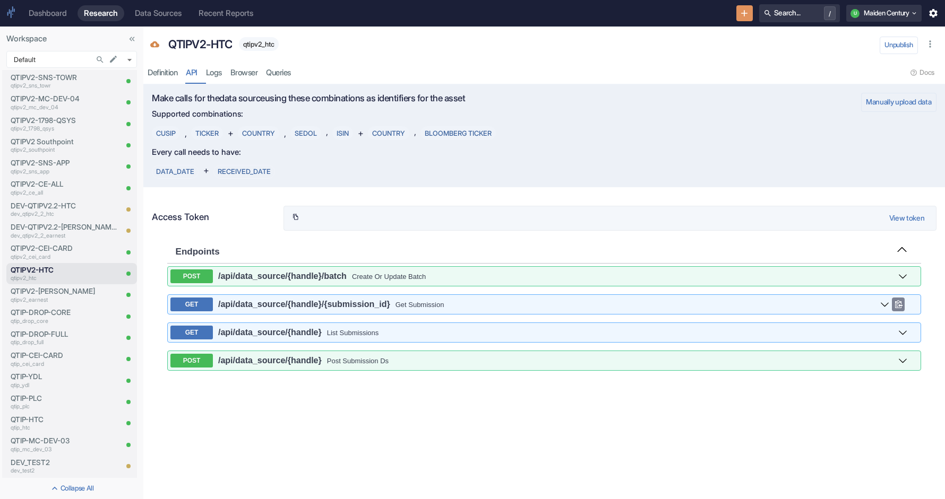
click at [339, 309] on span "/api /data_source /{handle} /{submission_id}" at bounding box center [304, 304] width 172 height 9
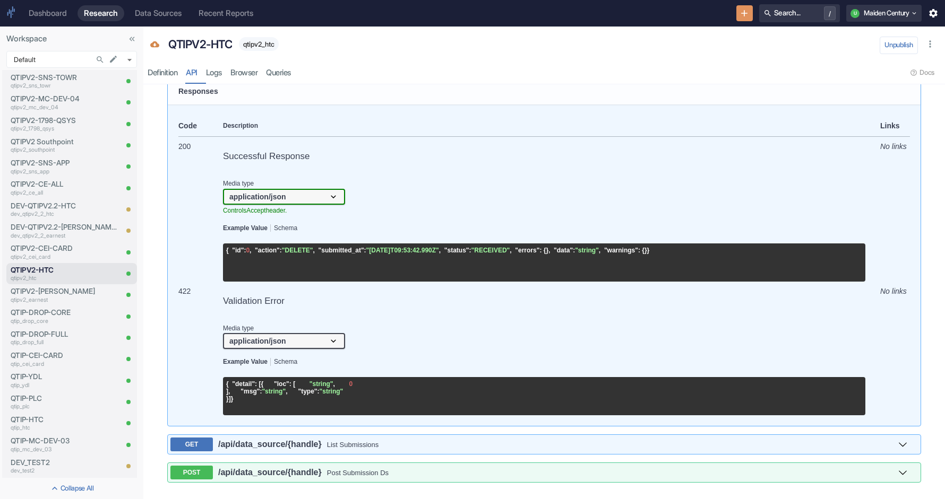
scroll to position [602, 0]
click at [334, 443] on div "List Submissions" at bounding box center [603, 445] width 553 height 8
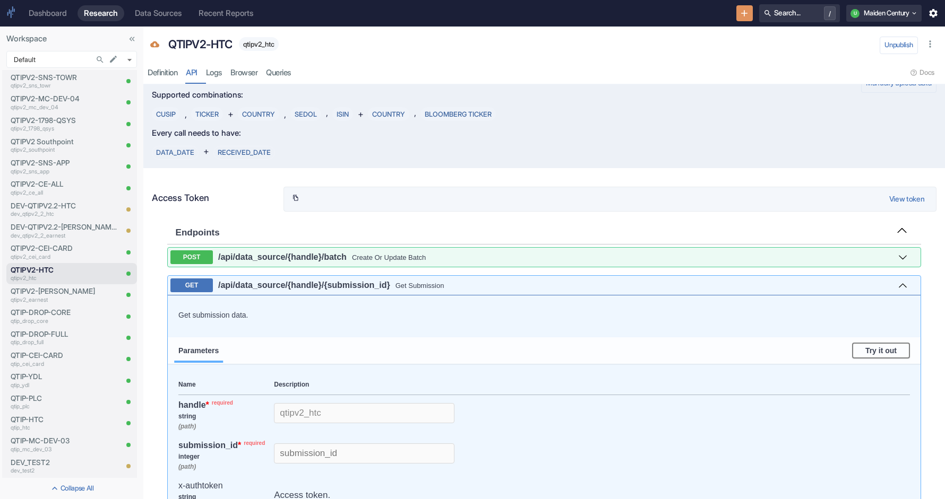
scroll to position [0, 0]
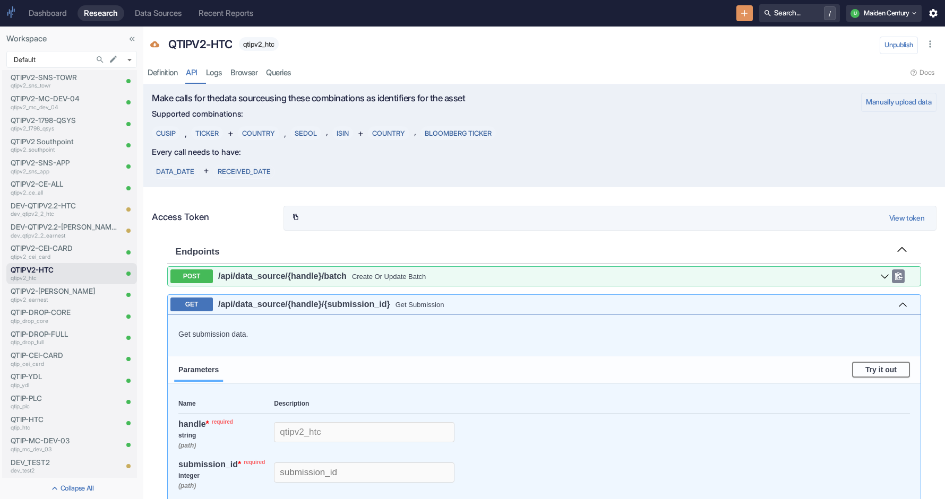
click at [329, 285] on div "POST /api /data_source /{handle} /batch Create Or Update Batch" at bounding box center [544, 276] width 753 height 19
click at [342, 271] on button "POST /api /data_source /{handle} /batch Create Or Update Batch" at bounding box center [529, 277] width 719 height 14
select select "false"
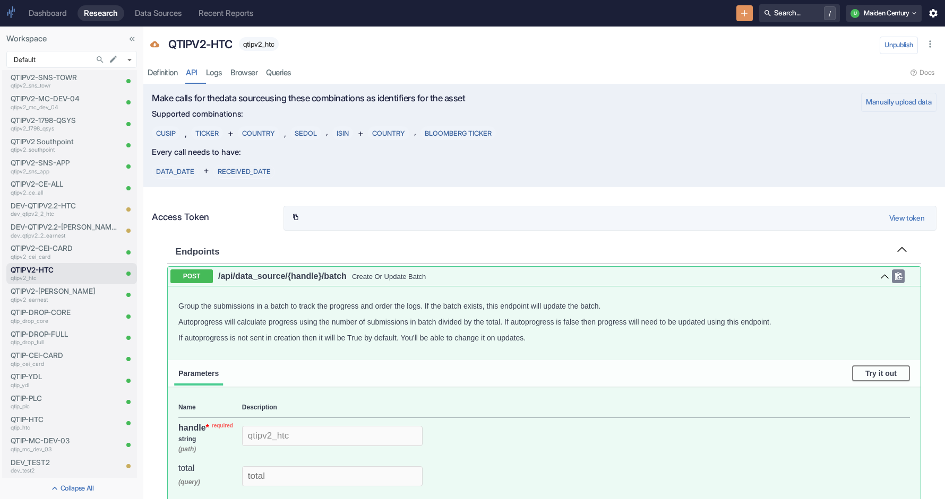
click at [377, 281] on button "POST /api /data_source /{handle} /batch Create Or Update Batch" at bounding box center [529, 277] width 719 height 14
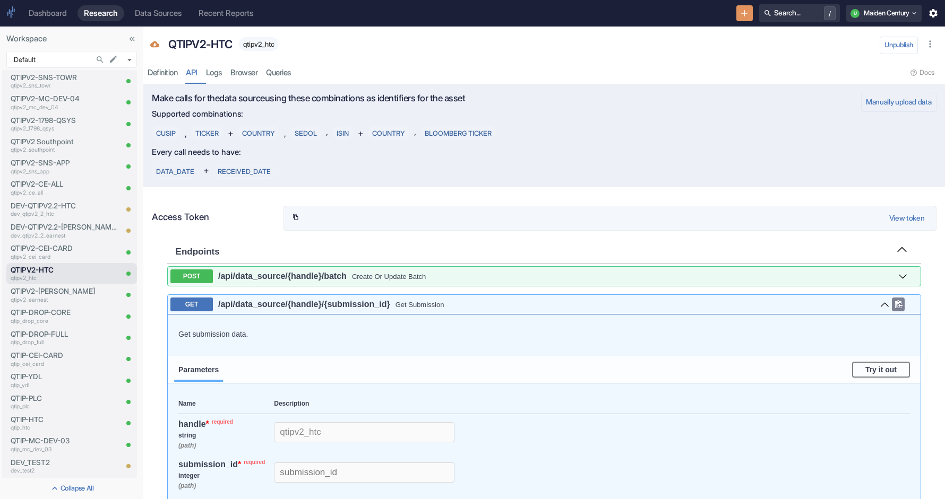
click at [367, 309] on button "GET /api /data_source /{handle} /{submission_id} Get Submission" at bounding box center [529, 305] width 719 height 14
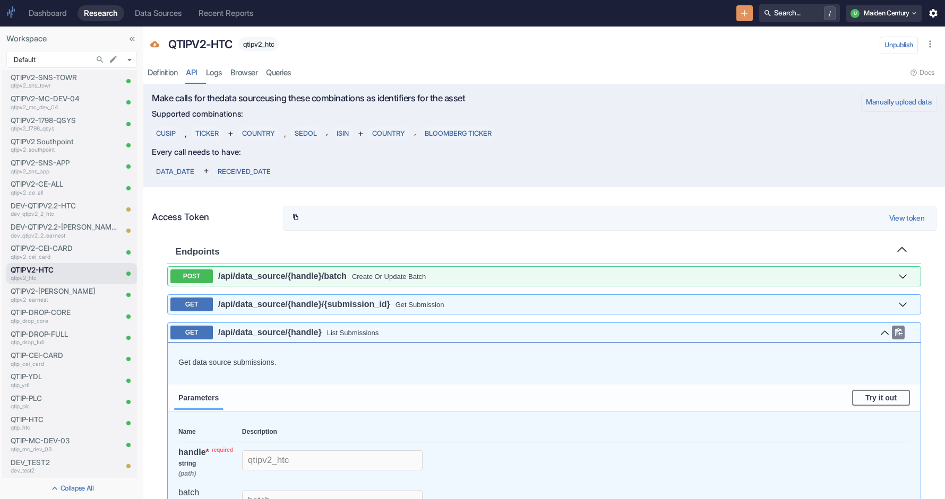
click at [359, 334] on div "List Submissions" at bounding box center [603, 333] width 553 height 8
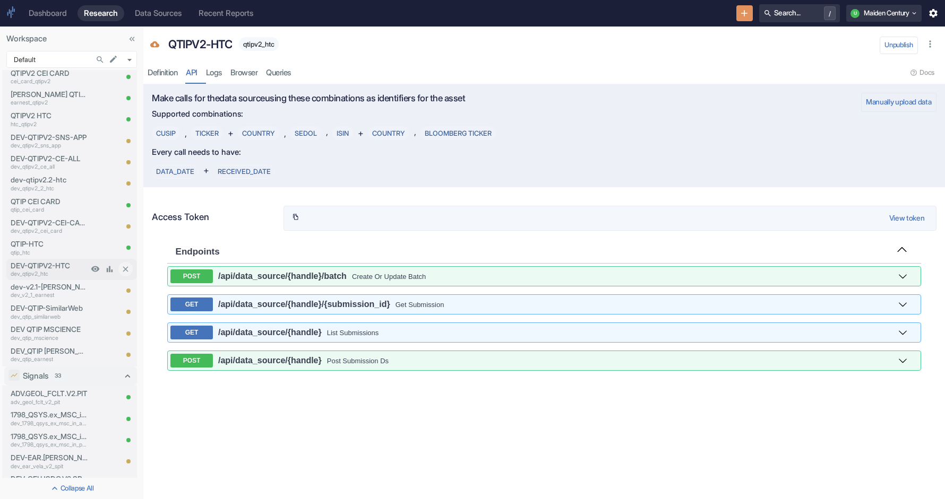
scroll to position [1569, 0]
click at [42, 263] on p "QTIPV2-HTC" at bounding box center [49, 266] width 77 height 11
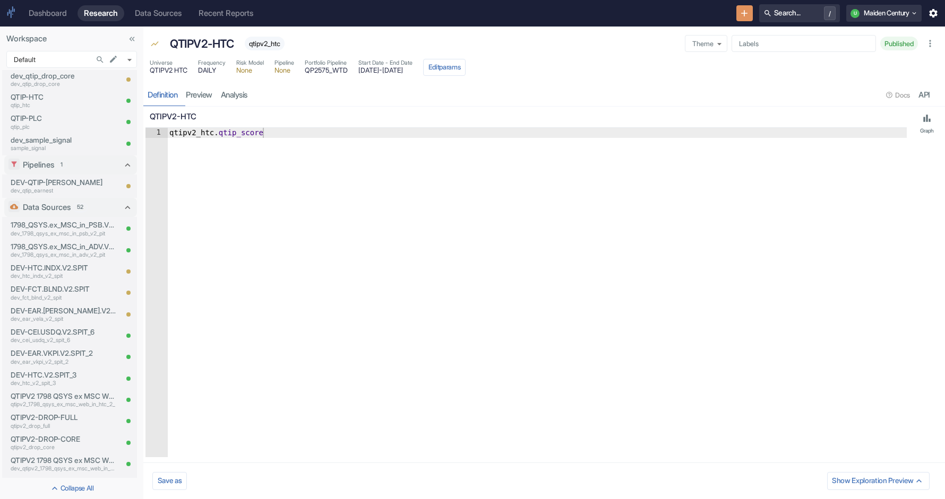
scroll to position [1841, 0]
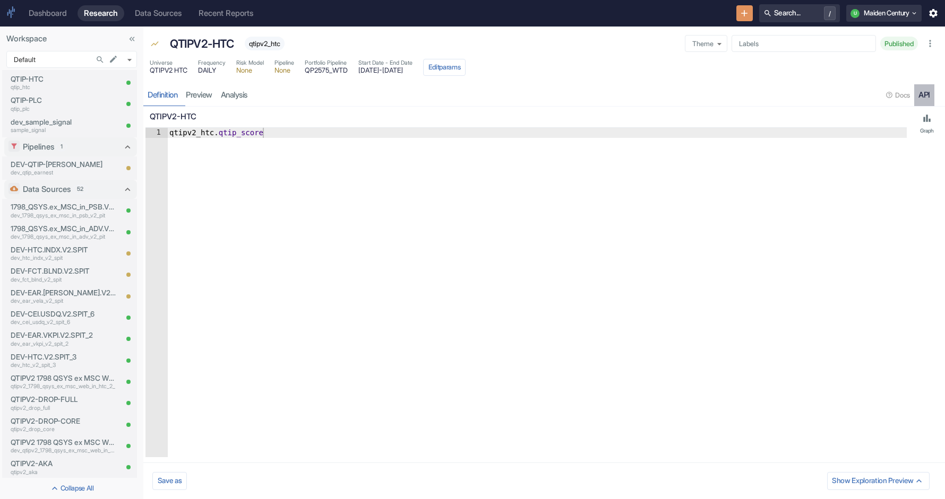
click at [461, 95] on div "API" at bounding box center [924, 95] width 12 height 10
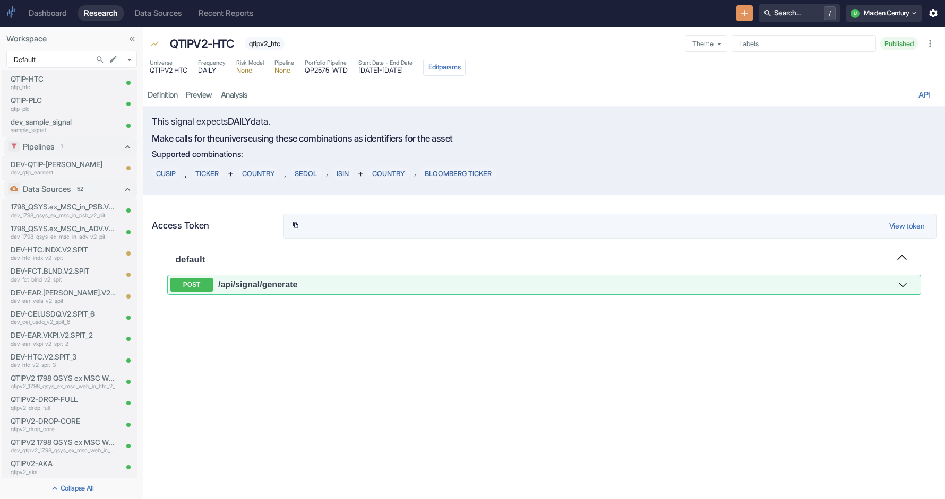
click at [373, 295] on div "POST /api /signal /generate" at bounding box center [544, 285] width 754 height 20
click at [367, 283] on button "POST /api /signal /generate" at bounding box center [529, 285] width 719 height 14
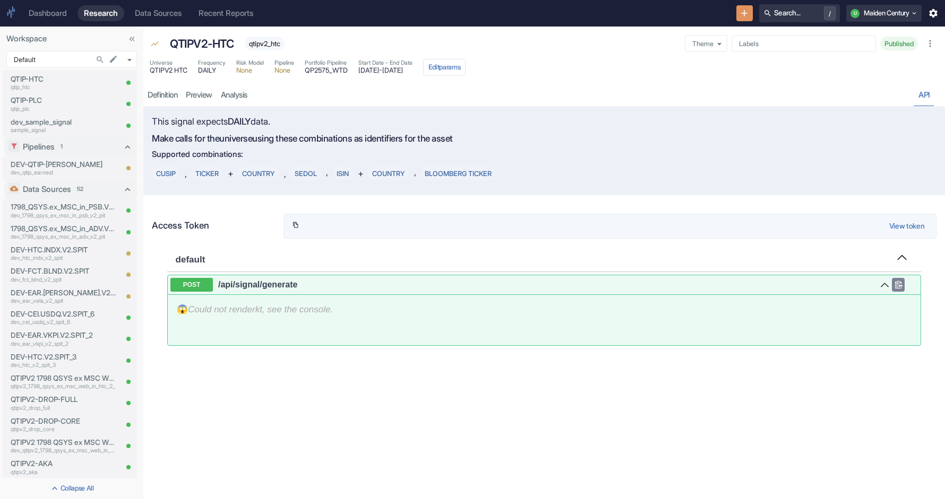
click at [393, 287] on button "POST /api /signal /generate" at bounding box center [529, 285] width 719 height 14
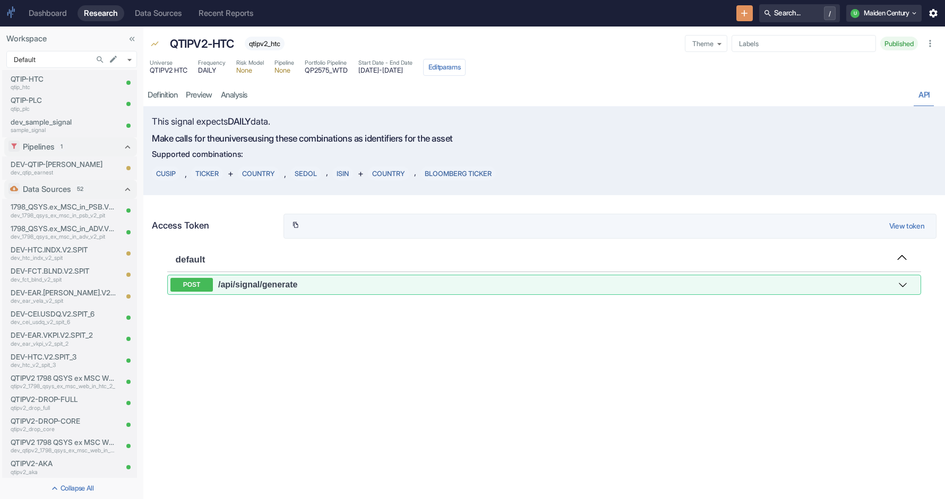
click at [461, 222] on button "View token" at bounding box center [906, 226] width 45 height 19
type input "eyJhbGciOiJIUzI1NiIsInR5cCI6IkpXVCJ9.eyJzdWIiOjM5NCwiaGFuZGxlIjoiIiwicmVzb3VyY2…"
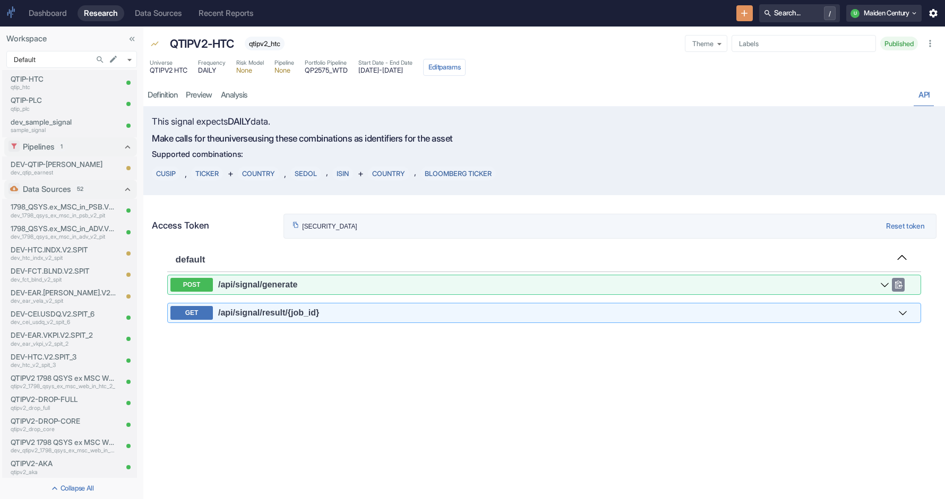
click at [461, 292] on div "POST /api /signal /generate" at bounding box center [544, 284] width 753 height 19
click at [461, 281] on button "POST /api /signal /generate" at bounding box center [529, 285] width 719 height 14
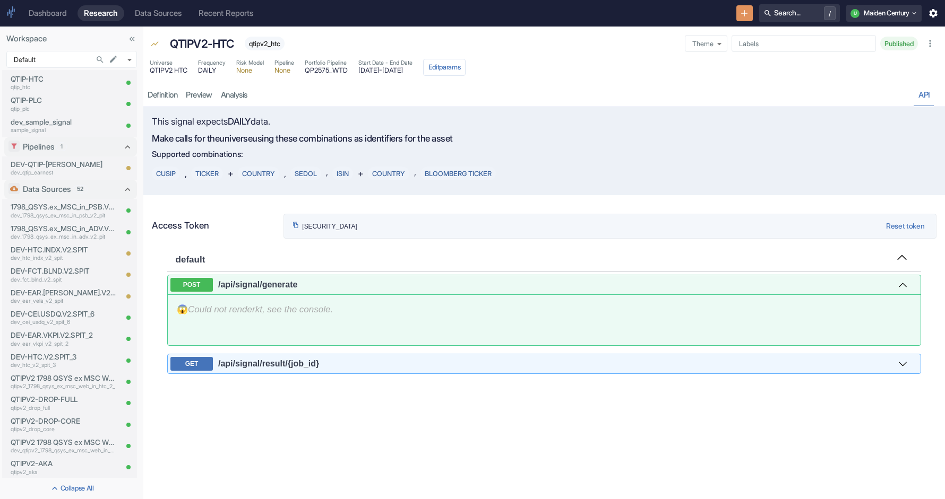
click at [442, 313] on div "😱 Could not render kt , see the console." at bounding box center [544, 309] width 753 height 29
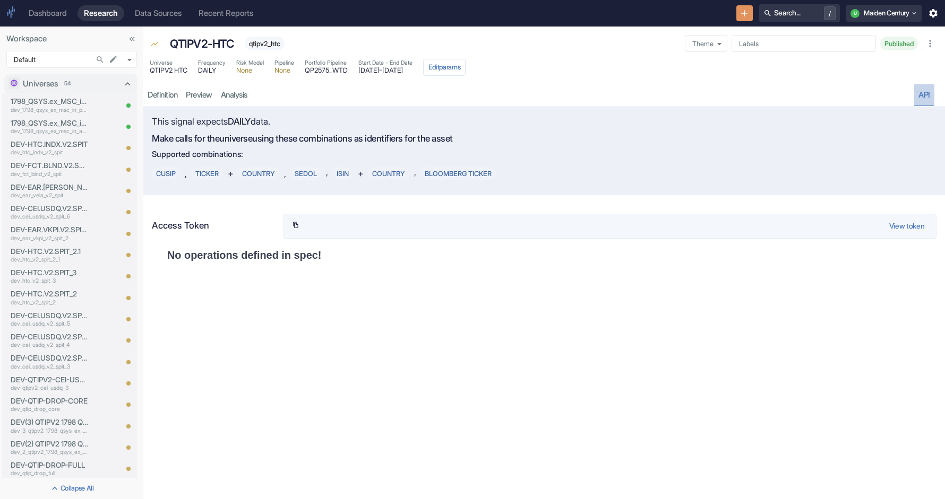
click at [926, 89] on link "API" at bounding box center [924, 95] width 20 height 22
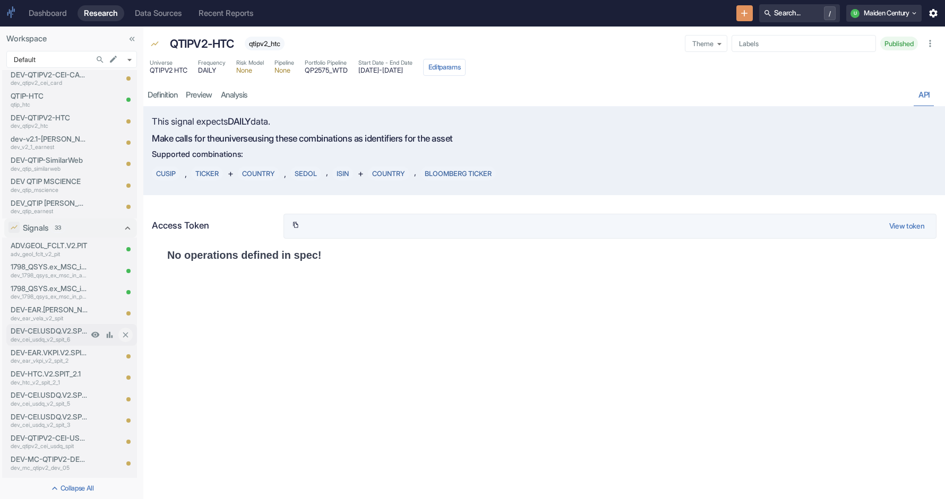
scroll to position [1018, 0]
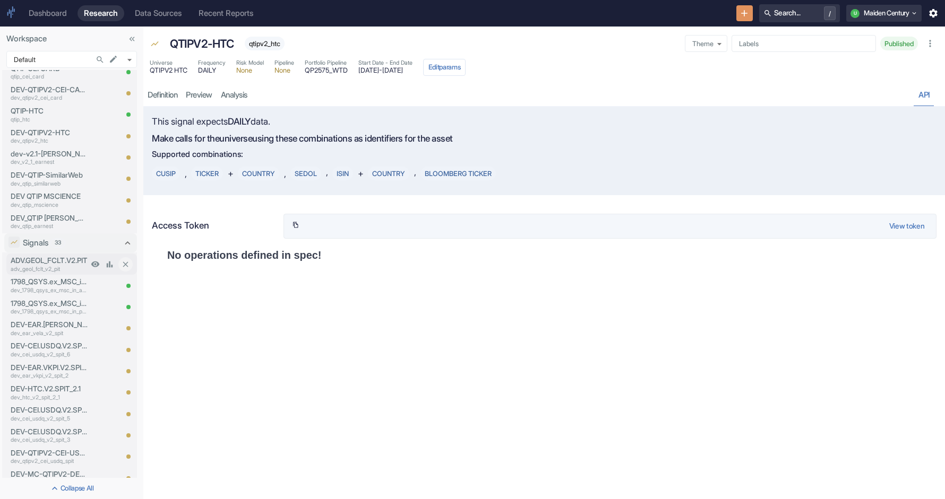
click at [62, 269] on p "adv_geol_fclt_v2_pit" at bounding box center [49, 269] width 77 height 8
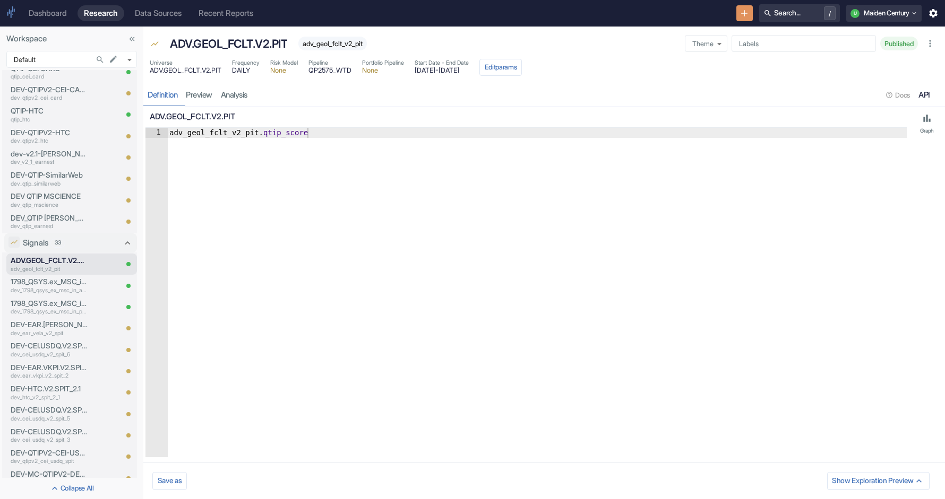
click at [930, 91] on link "API" at bounding box center [924, 95] width 20 height 22
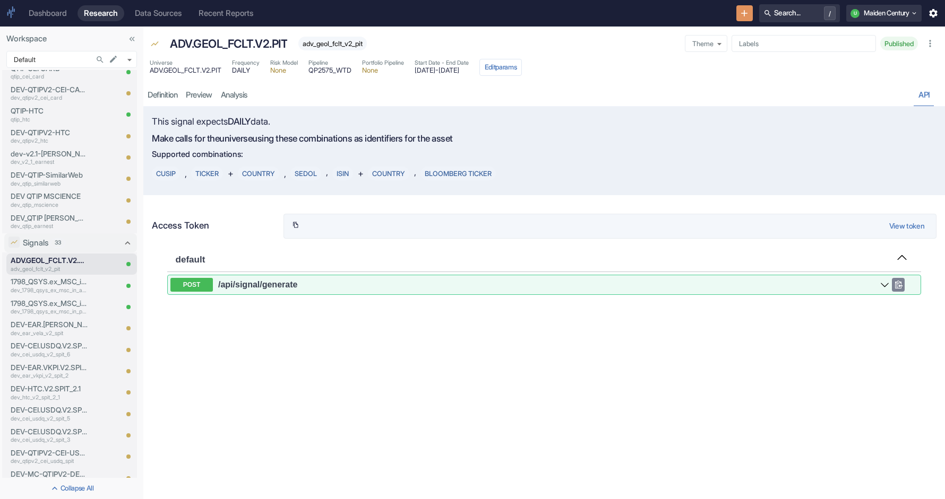
click at [398, 284] on button "POST /api /signal /generate" at bounding box center [529, 285] width 719 height 14
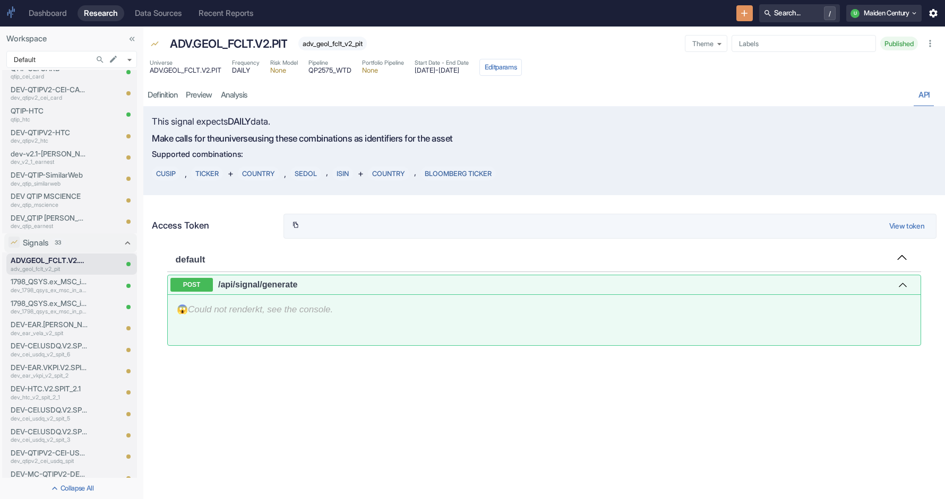
click at [904, 224] on button "View token" at bounding box center [906, 226] width 45 height 19
type input "eyJhbGciOiJIUzI1NiIsInR5cCI6IkpXVCJ9.eyJzdWIiOjM5NCwiaGFuZGxlIjoiIiwicmVzb3VyY2…"
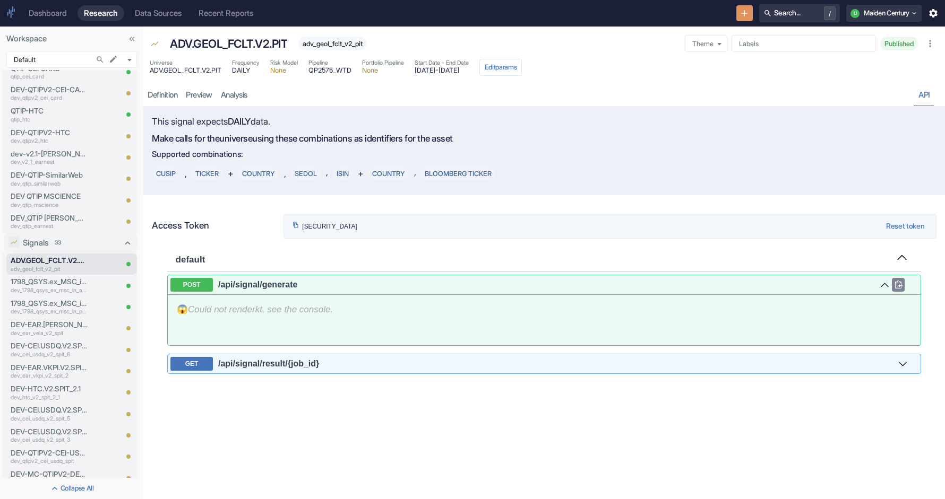
click at [895, 283] on use at bounding box center [898, 285] width 7 height 8
click at [894, 284] on icon at bounding box center [897, 285] width 9 height 8
click at [308, 296] on div "😱 Could not render kt , see the console." at bounding box center [544, 309] width 753 height 29
click at [196, 285] on span "POST" at bounding box center [191, 285] width 42 height 14
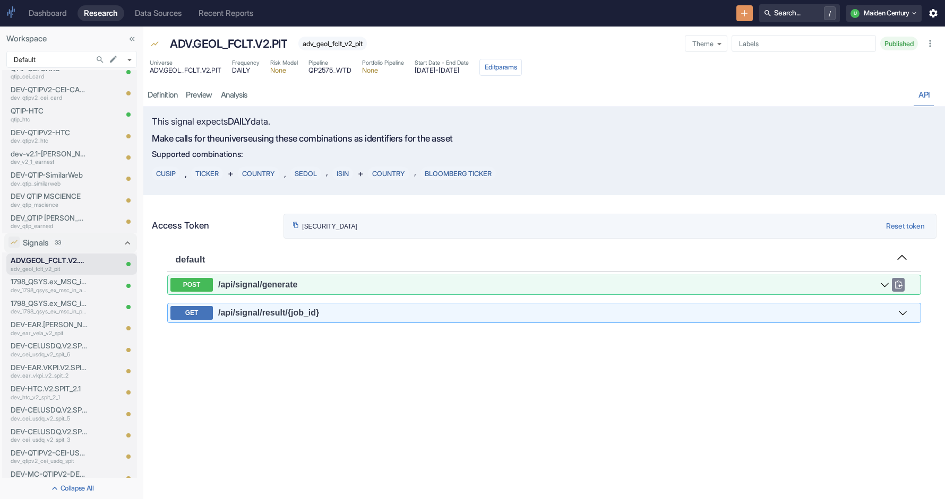
click at [196, 285] on span "POST" at bounding box center [191, 285] width 42 height 14
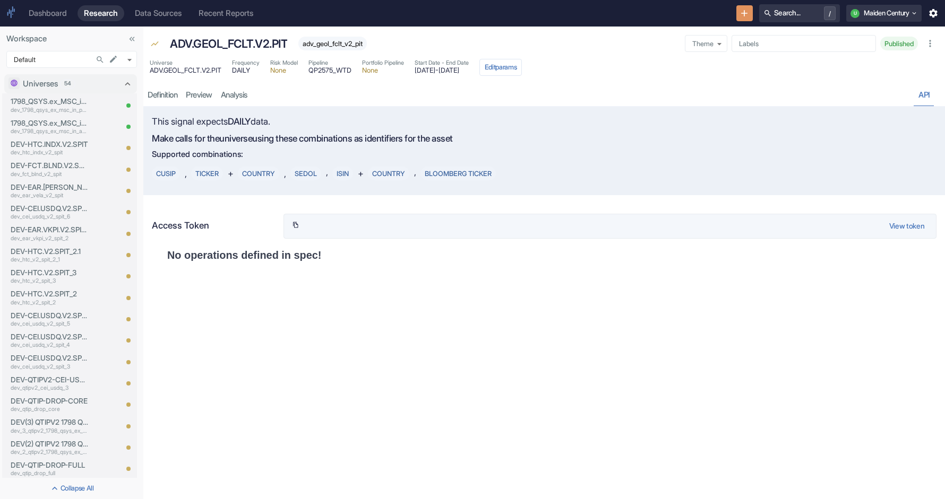
click at [923, 90] on link "API" at bounding box center [924, 95] width 20 height 22
click at [934, 97] on div "Definition preview analysis API" at bounding box center [543, 95] width 801 height 22
click at [204, 100] on link "preview" at bounding box center [198, 95] width 35 height 22
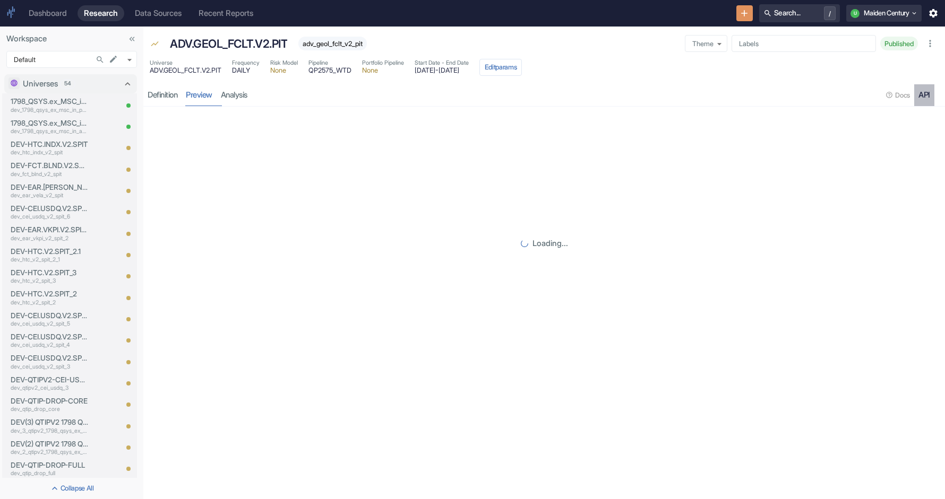
click at [928, 96] on div "API" at bounding box center [924, 95] width 12 height 10
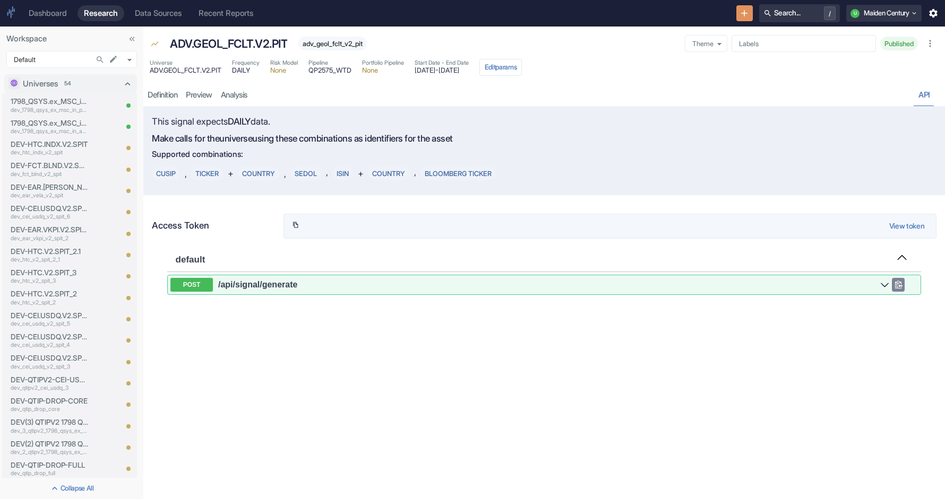
click at [370, 290] on button "POST /api /signal /generate" at bounding box center [529, 285] width 719 height 14
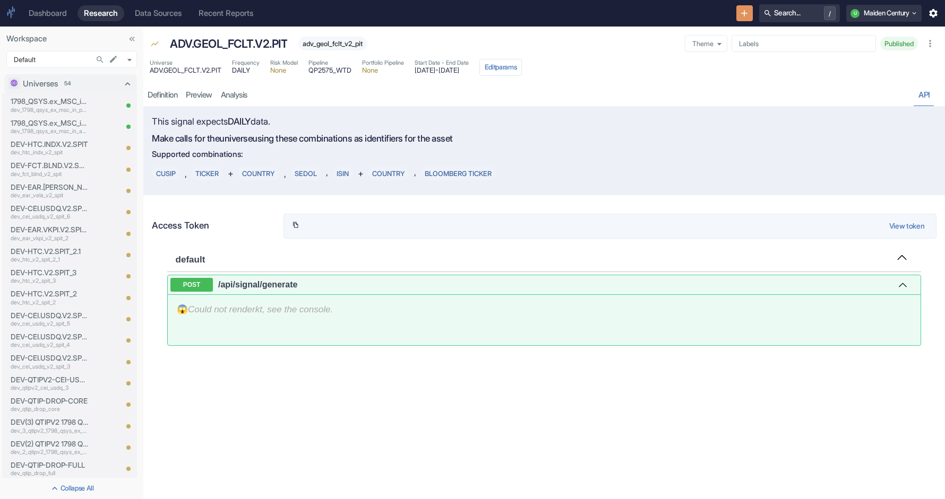
click at [293, 321] on div "😱 Could not render kt , see the console." at bounding box center [544, 309] width 753 height 29
click at [412, 290] on button "POST /api /signal /generate" at bounding box center [529, 285] width 719 height 14
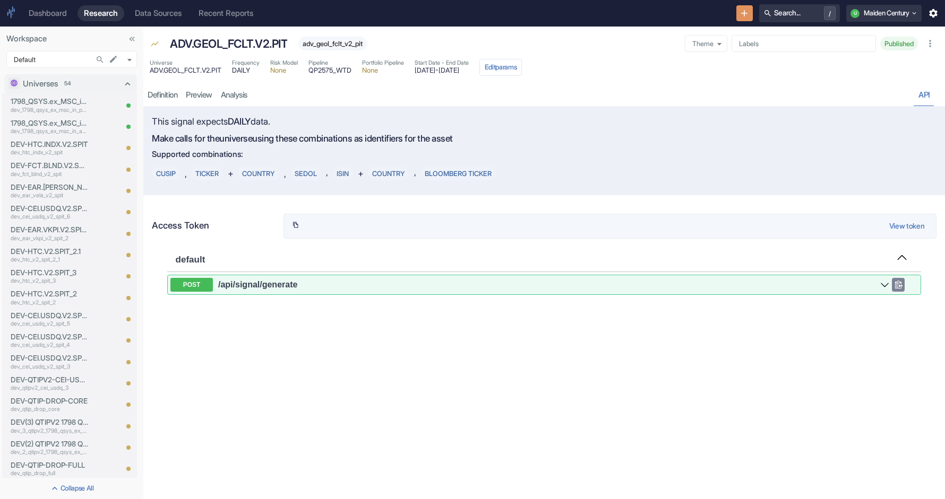
click at [412, 290] on button "POST /api /signal /generate" at bounding box center [529, 285] width 719 height 14
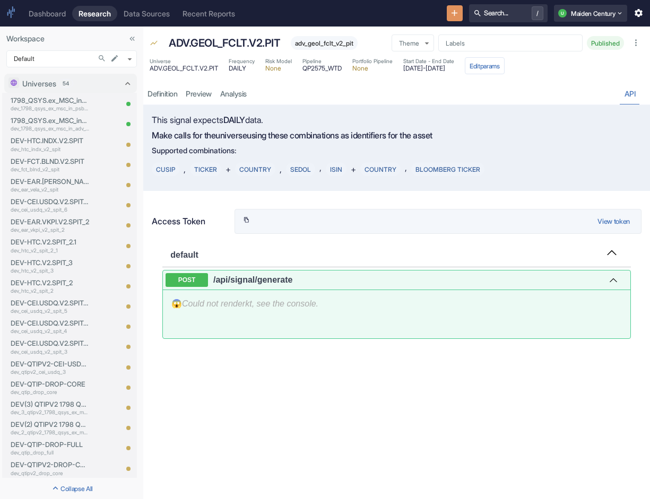
click at [476, 320] on div at bounding box center [397, 327] width 468 height 21
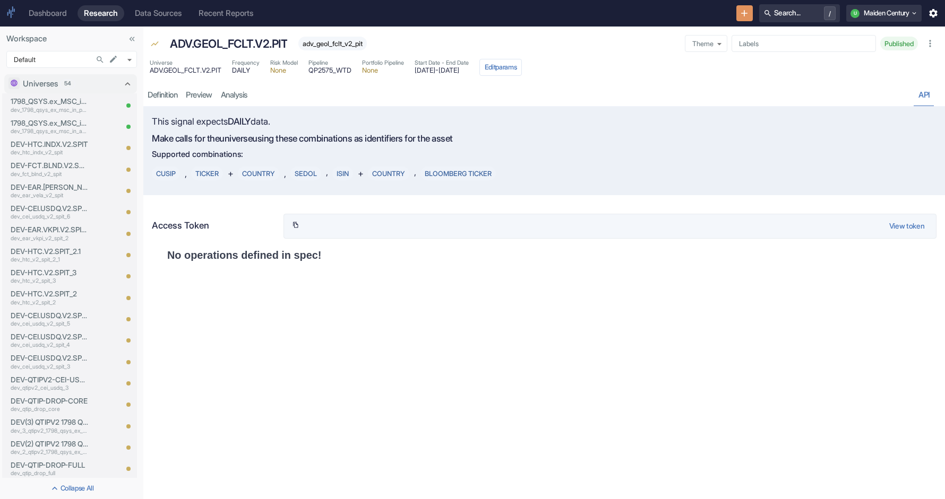
click at [380, 72] on span "None" at bounding box center [383, 70] width 42 height 7
click at [334, 73] on span "QP2575_WTD" at bounding box center [329, 70] width 43 height 7
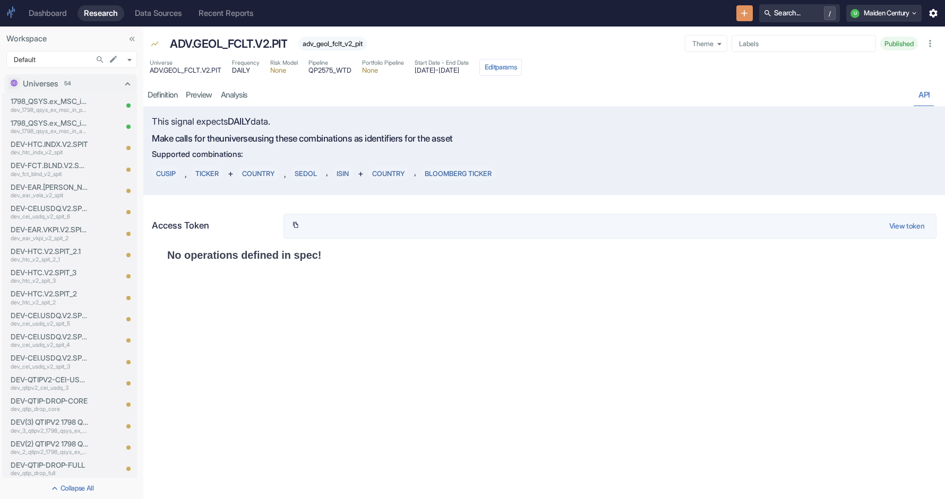
click at [483, 116] on div "This signal expects DAILY data." at bounding box center [413, 122] width 522 height 14
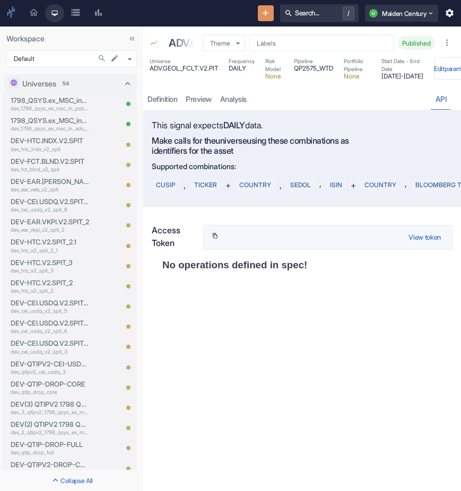
scroll to position [2355, 0]
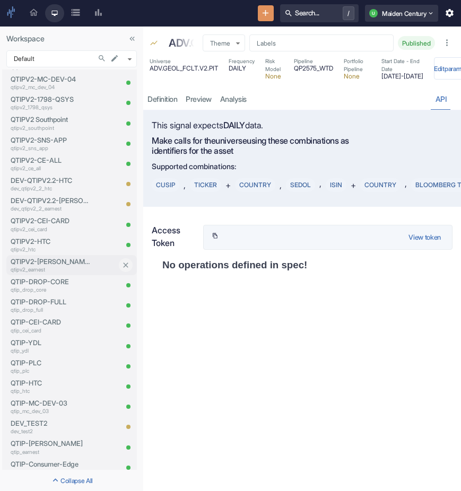
click at [54, 269] on p "qtipv2_earnest" at bounding box center [51, 270] width 80 height 8
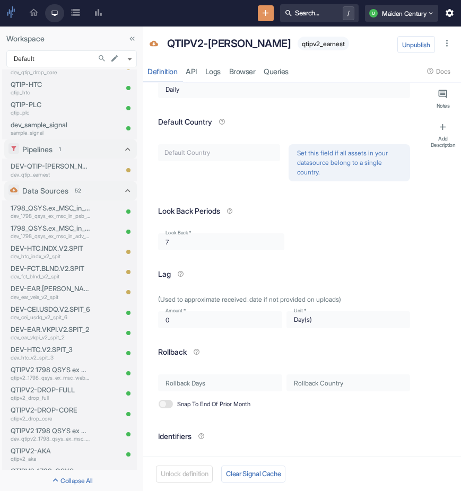
type textarea "x"
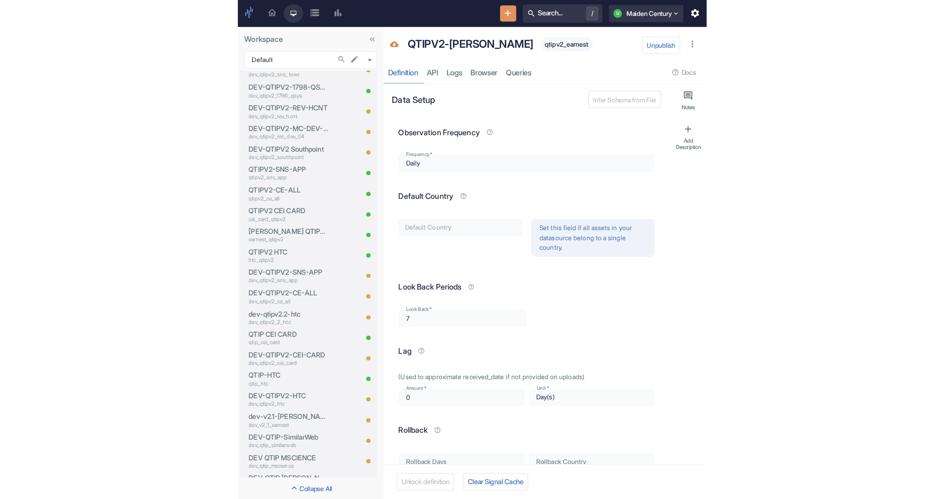
scroll to position [703, 0]
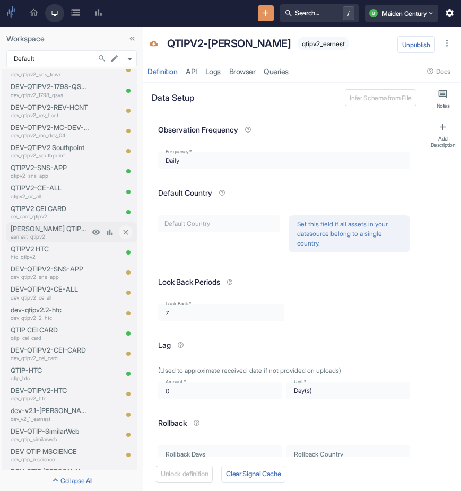
click at [45, 231] on p "[PERSON_NAME] QTIPV2" at bounding box center [50, 229] width 79 height 10
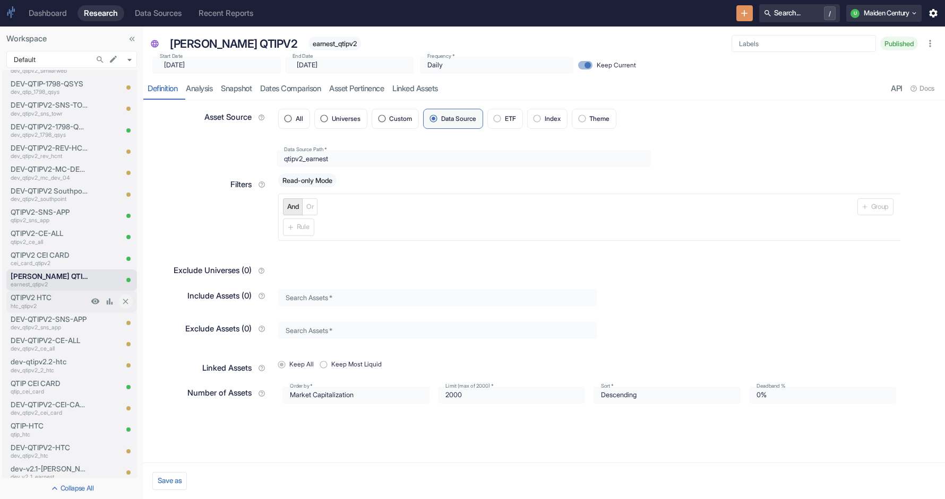
click at [55, 306] on p "htc_qtipv2" at bounding box center [49, 306] width 77 height 8
click at [56, 281] on p "earnest_qtipv2" at bounding box center [49, 285] width 77 height 8
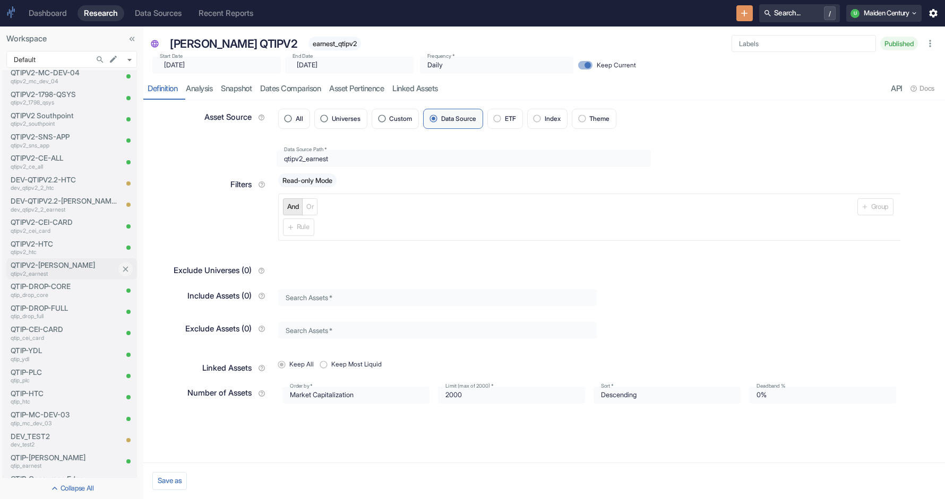
click at [60, 271] on p "qtipv2_earnest" at bounding box center [64, 274] width 106 height 8
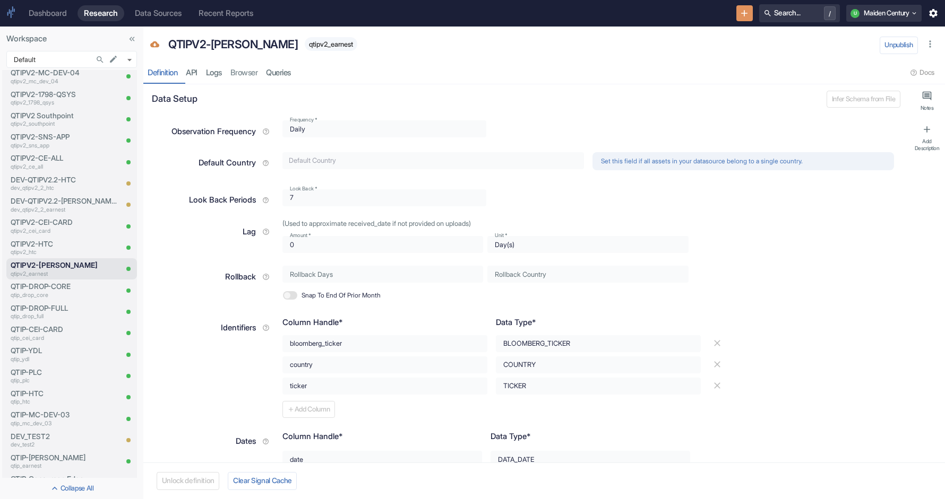
type textarea "x"
click at [64, 243] on p "QTIPV2-HTC" at bounding box center [64, 244] width 106 height 11
type textarea "x"
click at [60, 265] on p "QTIPV2-[PERSON_NAME]" at bounding box center [64, 265] width 106 height 11
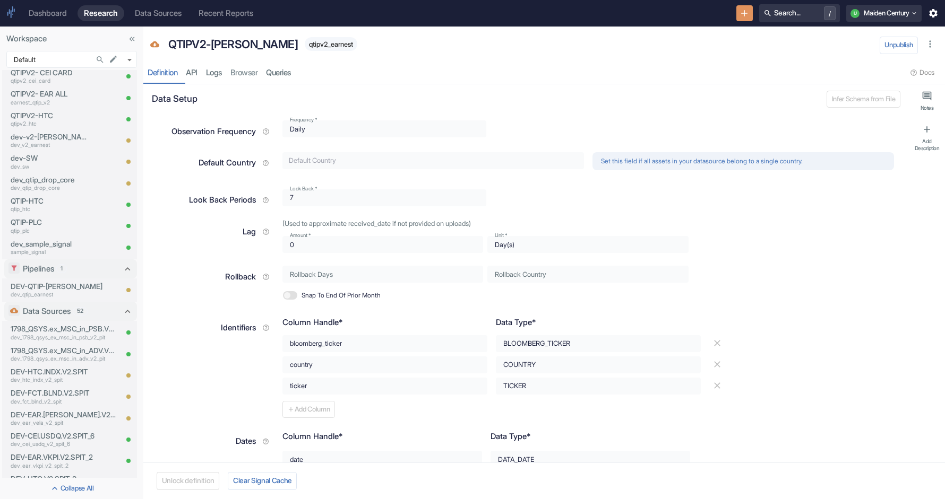
type textarea "x"
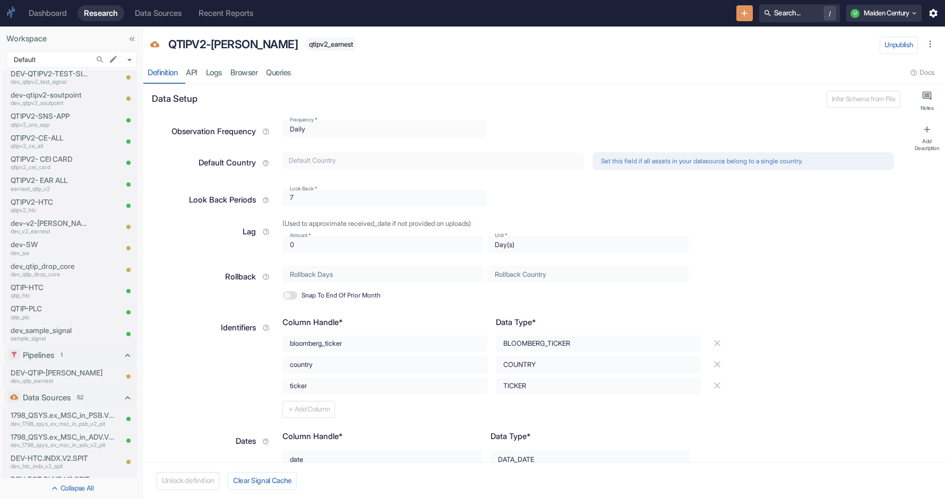
scroll to position [1609, 0]
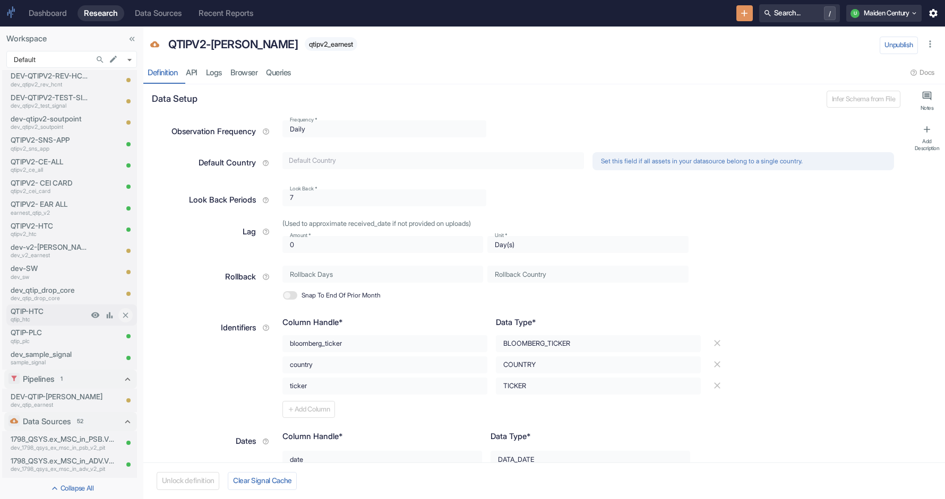
click at [50, 312] on p "QTIP-HTC" at bounding box center [49, 311] width 77 height 11
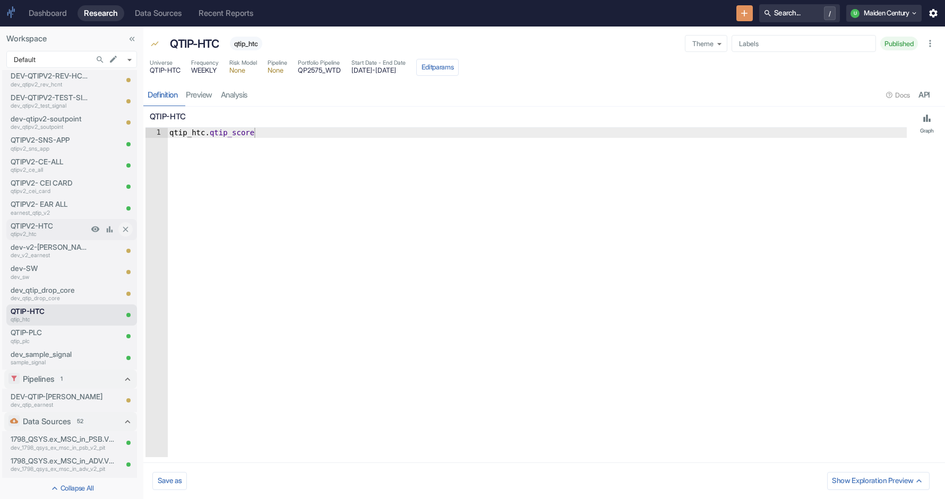
click at [55, 233] on p "qtipv2_htc" at bounding box center [49, 234] width 77 height 8
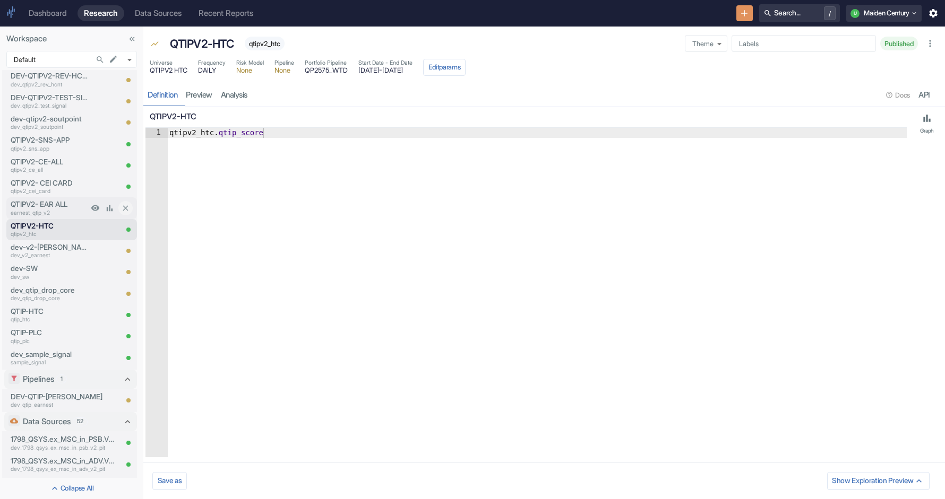
click at [58, 206] on p "QTIPV2- EAR ALL" at bounding box center [49, 204] width 77 height 11
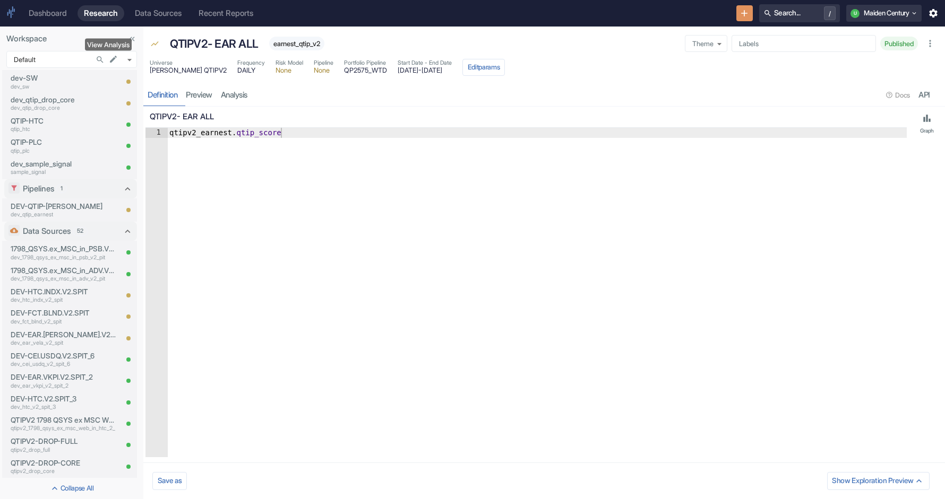
scroll to position [1787, 0]
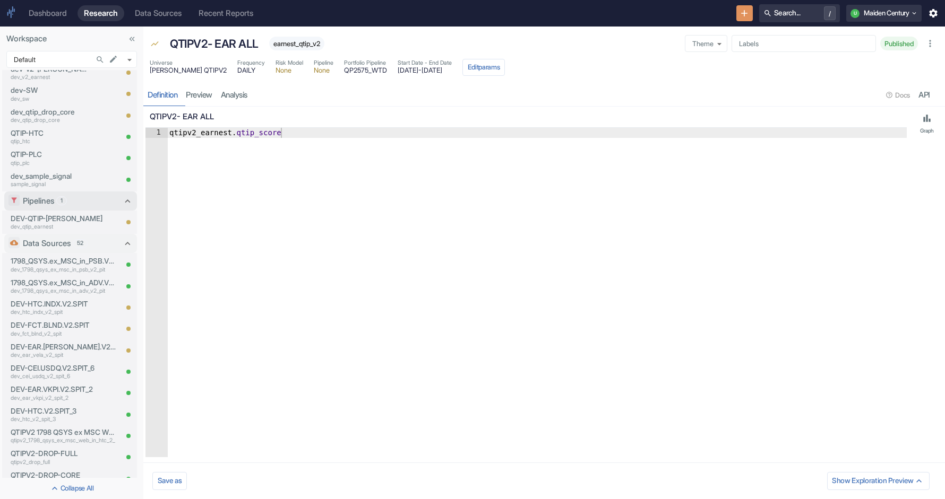
click at [128, 198] on icon at bounding box center [127, 201] width 11 height 11
click at [125, 221] on icon at bounding box center [127, 222] width 11 height 11
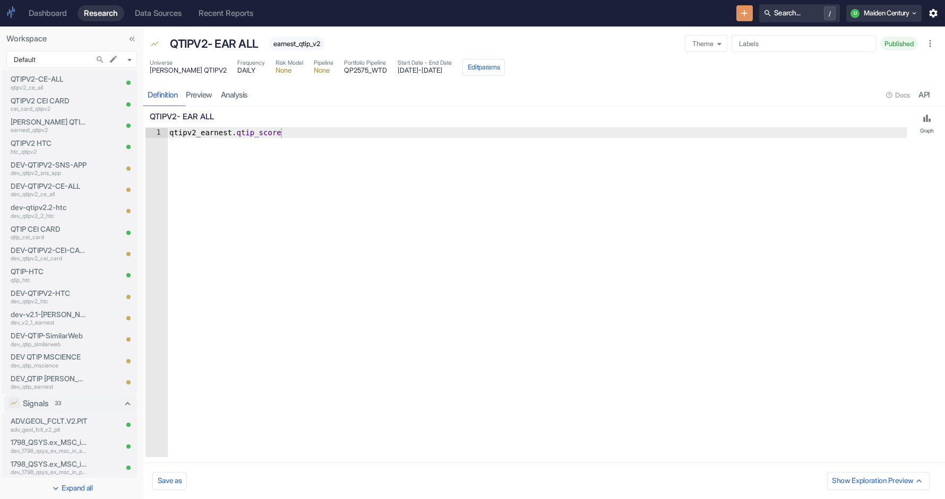
scroll to position [885, 0]
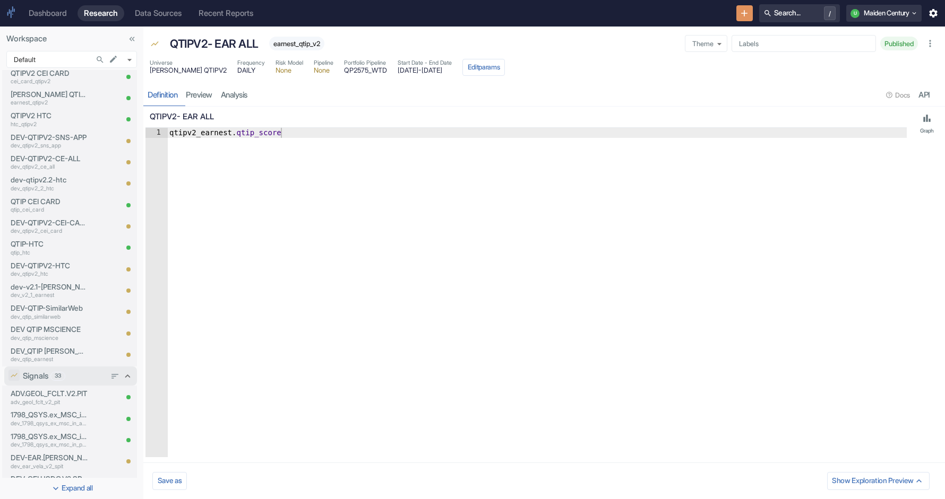
click at [124, 376] on icon at bounding box center [127, 376] width 11 height 11
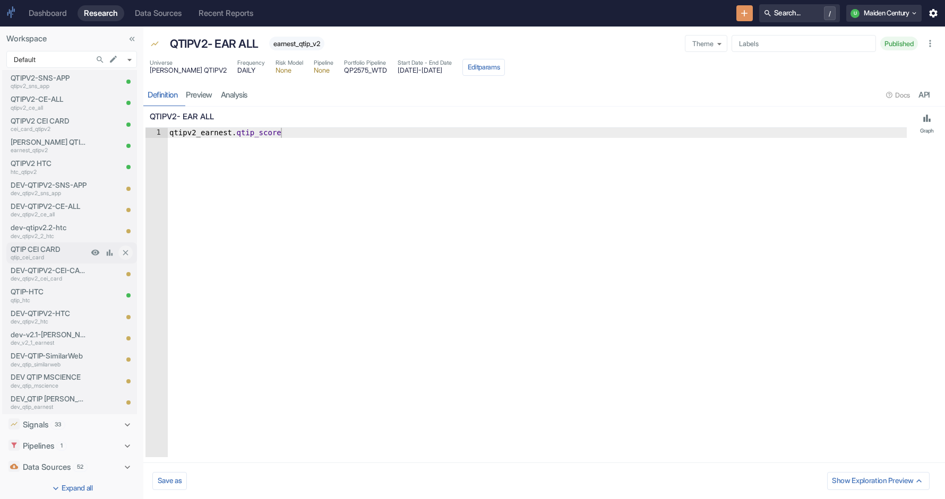
scroll to position [793, 0]
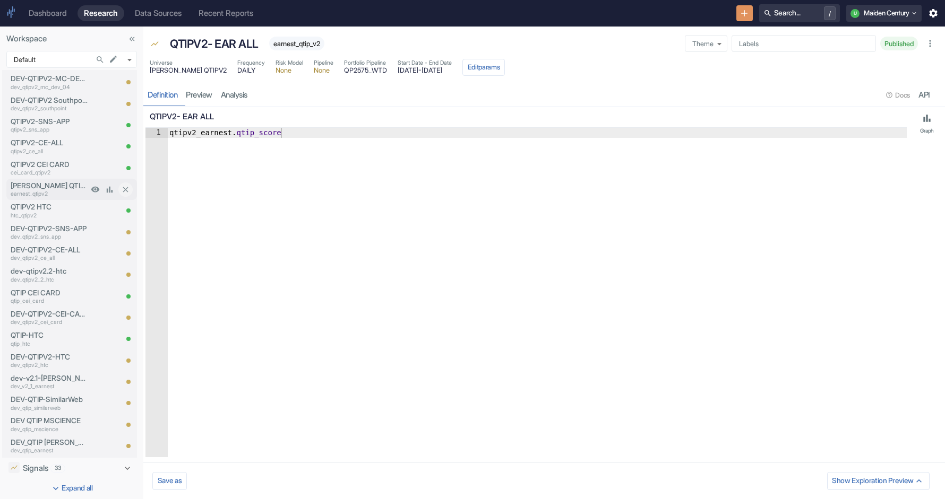
click at [50, 191] on p "earnest_qtipv2" at bounding box center [49, 194] width 77 height 8
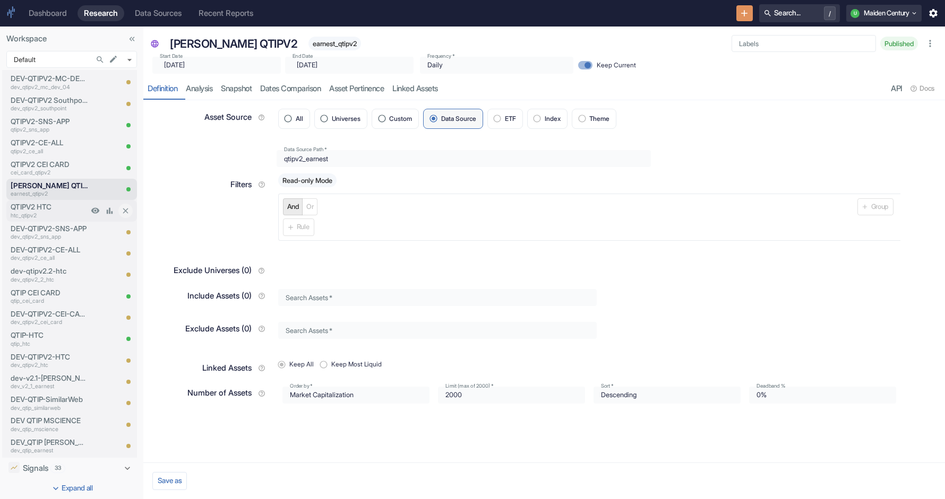
click at [46, 205] on p "QTIPV2 HTC" at bounding box center [49, 207] width 77 height 11
click at [44, 231] on p "DEV-QTIPV2-SNS-APP" at bounding box center [49, 228] width 77 height 11
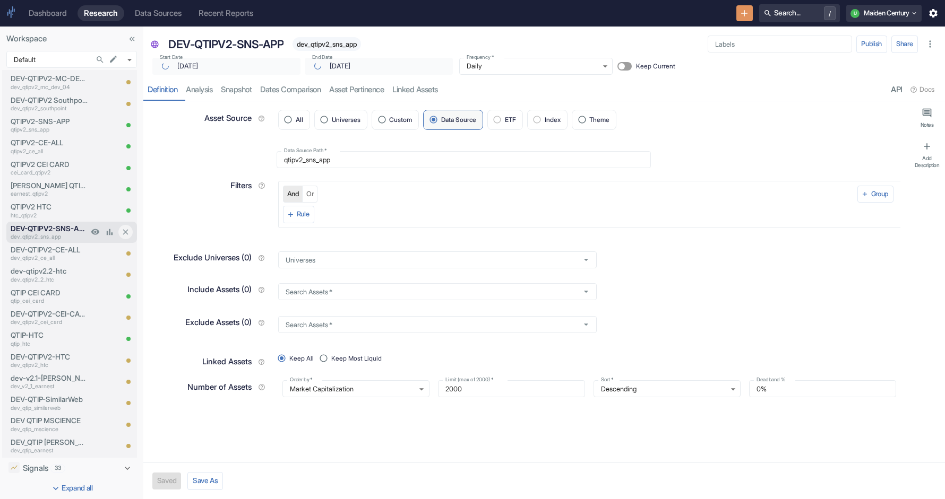
type textarea "x"
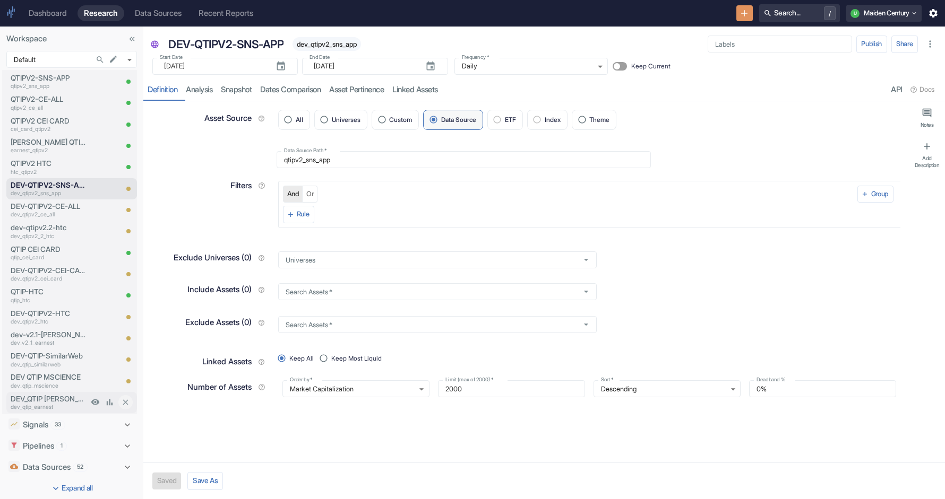
click at [57, 404] on p "dev_qtip_earnest" at bounding box center [49, 407] width 77 height 8
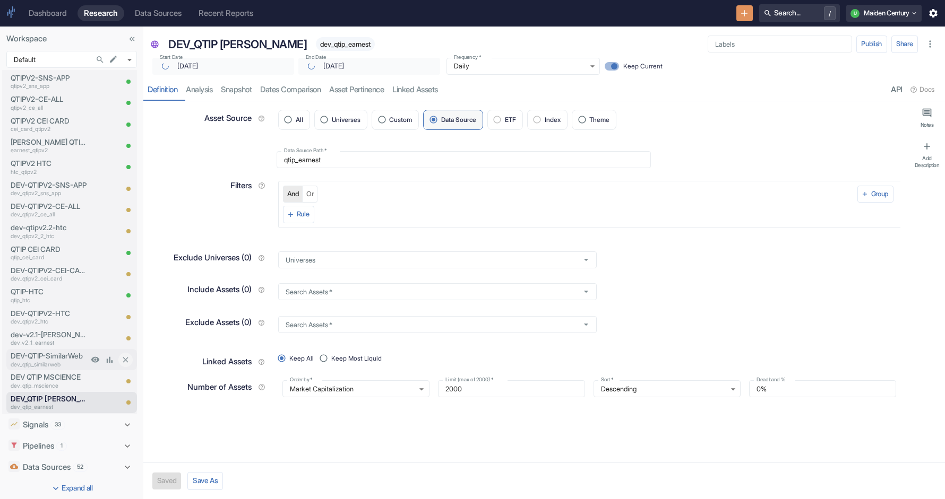
type textarea "x"
type input "[DATE]"
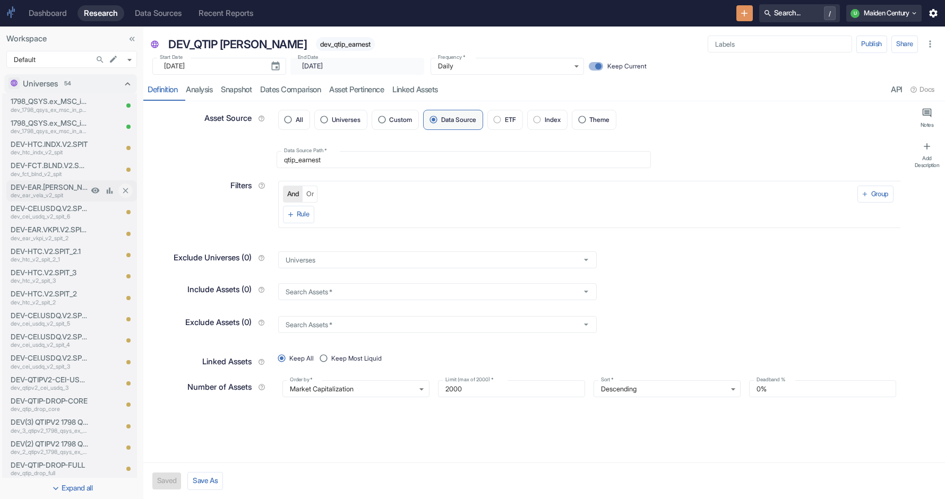
click at [70, 186] on p "DEV-EAR.[PERSON_NAME].V2.SPIT" at bounding box center [49, 187] width 77 height 11
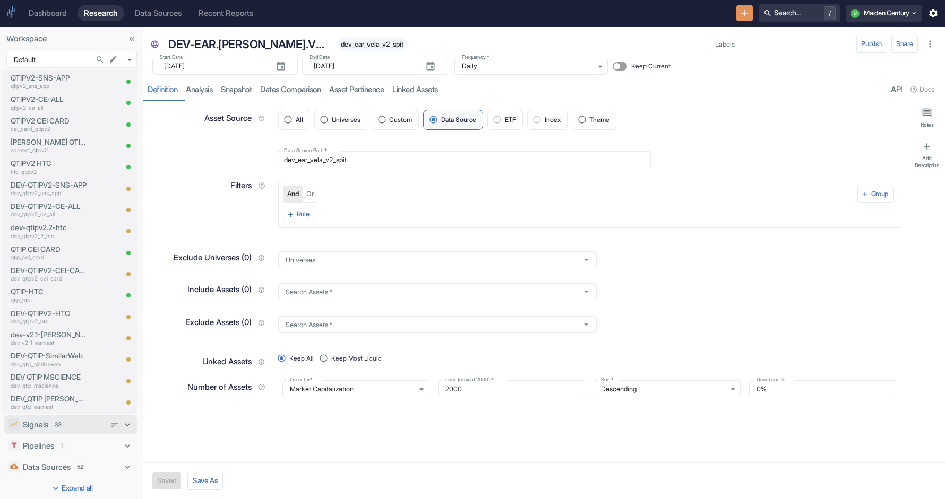
click at [68, 433] on div "Signals 33" at bounding box center [70, 425] width 133 height 19
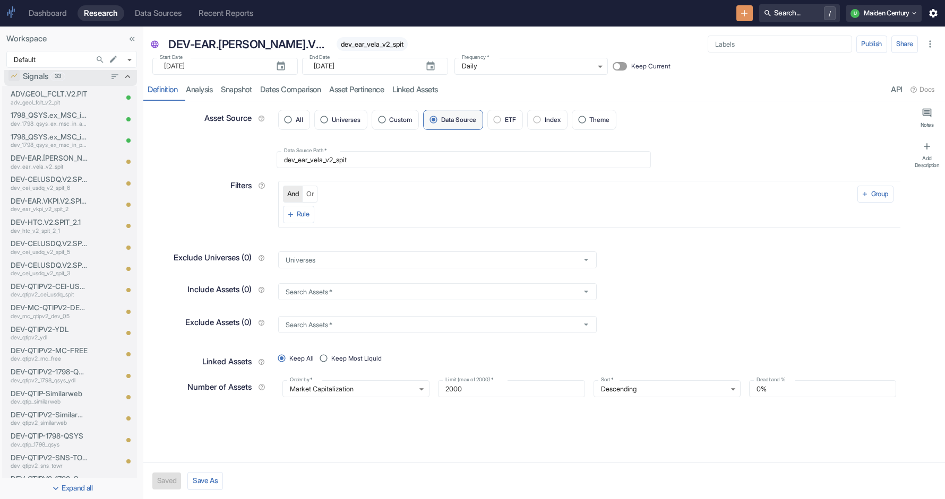
scroll to position [1191, 0]
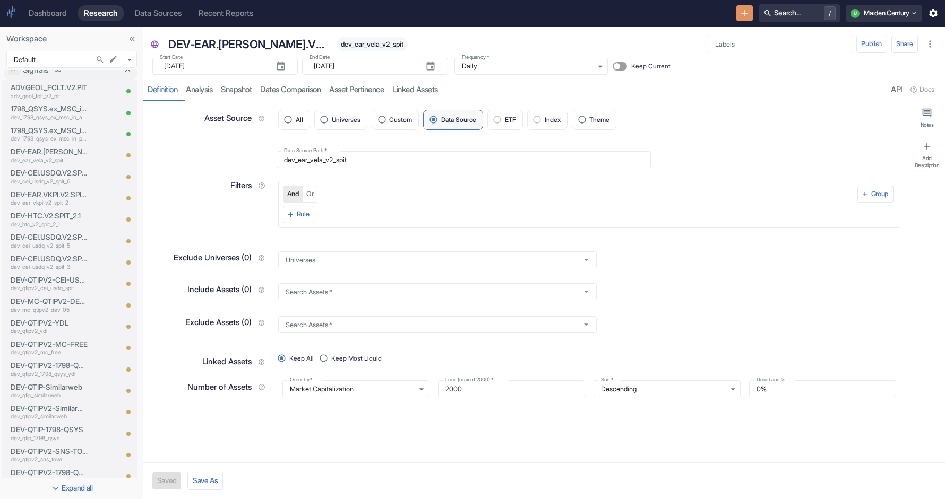
type textarea "x"
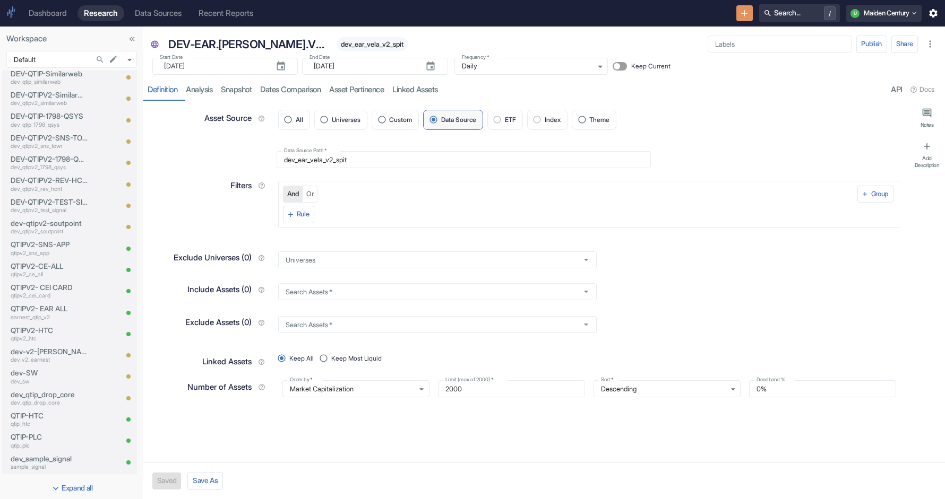
scroll to position [1511, 0]
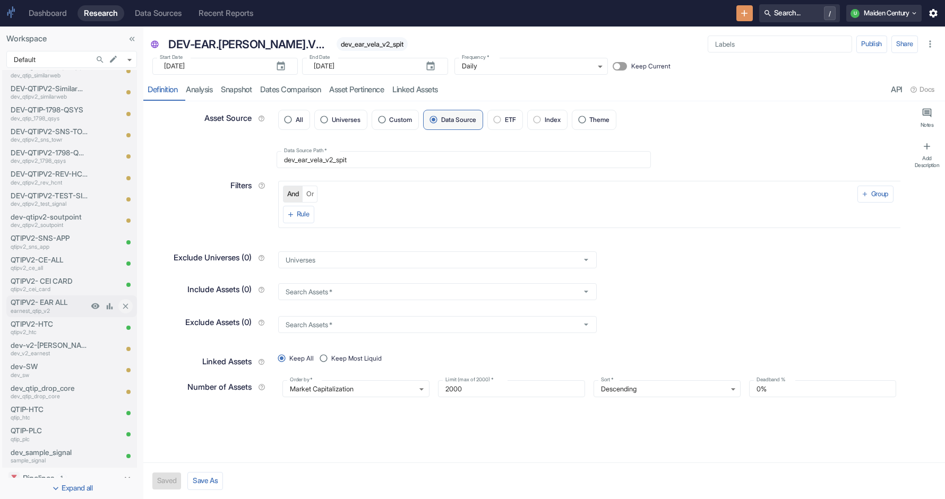
click at [49, 312] on p "earnest_qtip_v2" at bounding box center [49, 311] width 77 height 8
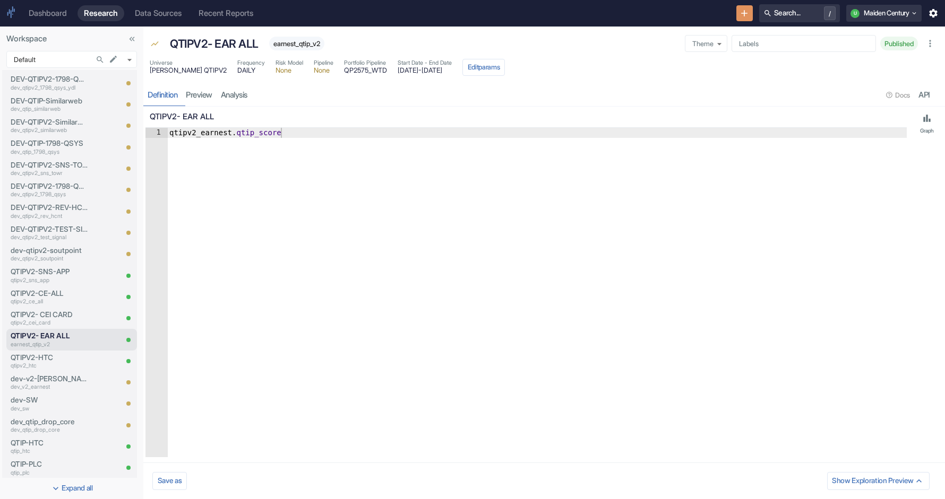
scroll to position [1482, 0]
click at [51, 343] on p "earnest_qtip_v2" at bounding box center [49, 340] width 77 height 8
click at [184, 71] on span "[PERSON_NAME] QTIPV2" at bounding box center [188, 70] width 77 height 7
click at [344, 70] on span "QP2575_WTD" at bounding box center [365, 70] width 43 height 7
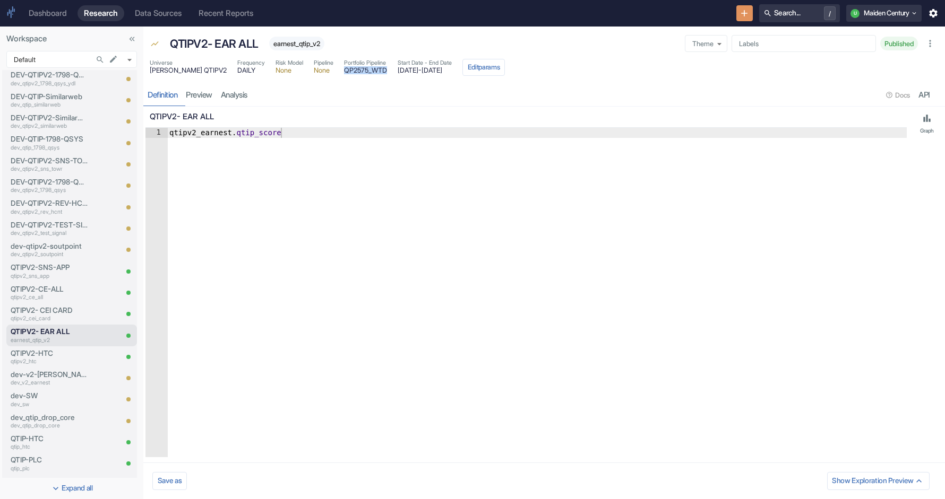
click at [344, 70] on span "QP2575_WTD" at bounding box center [365, 70] width 43 height 7
click at [33, 358] on p "qtipv2_htc" at bounding box center [49, 362] width 77 height 8
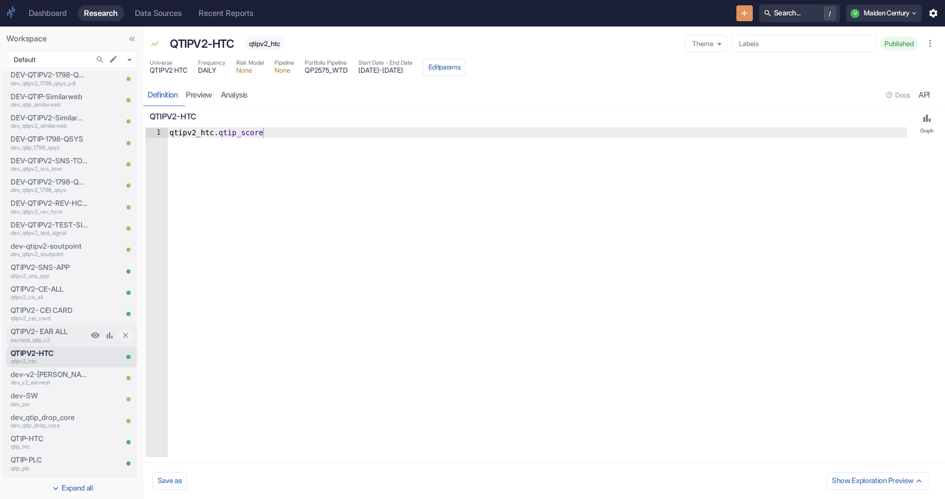
click at [42, 335] on p "QTIPV2- EAR ALL" at bounding box center [49, 331] width 77 height 11
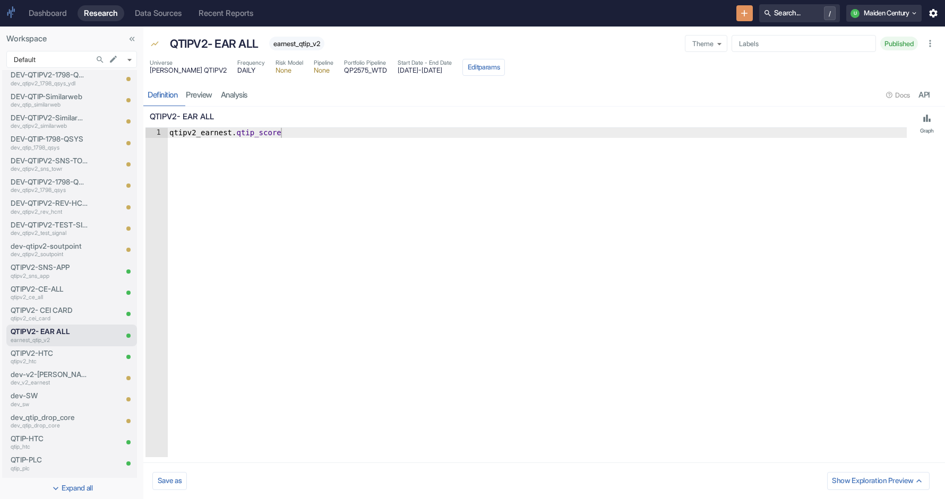
click at [179, 69] on span "[PERSON_NAME] QTIPV2" at bounding box center [188, 70] width 77 height 7
type textarea "qtipv2_earnest.qtip_score"
click at [214, 134] on div "qtipv2_earnest . qtip_score" at bounding box center [536, 303] width 739 height 350
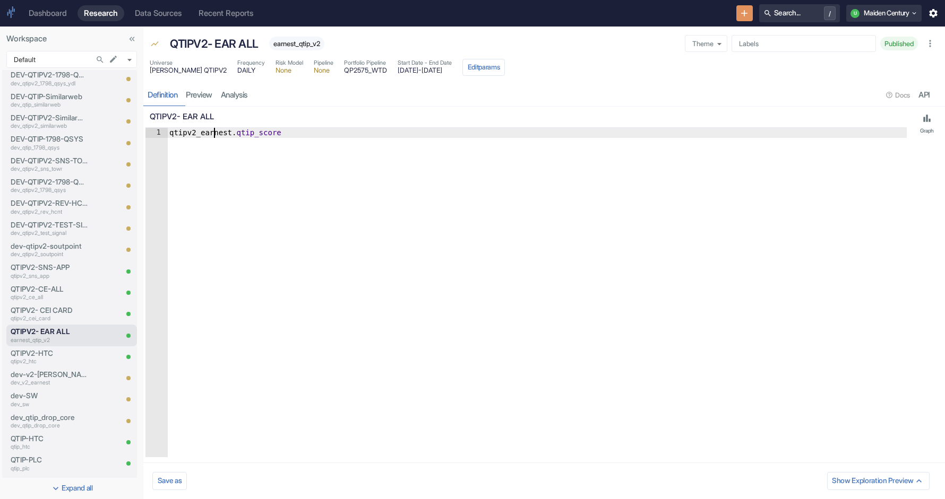
click at [214, 134] on div "qtipv2_earnest . qtip_score" at bounding box center [536, 303] width 739 height 350
click at [294, 41] on span "earnest_qtip_v2" at bounding box center [296, 44] width 55 height 8
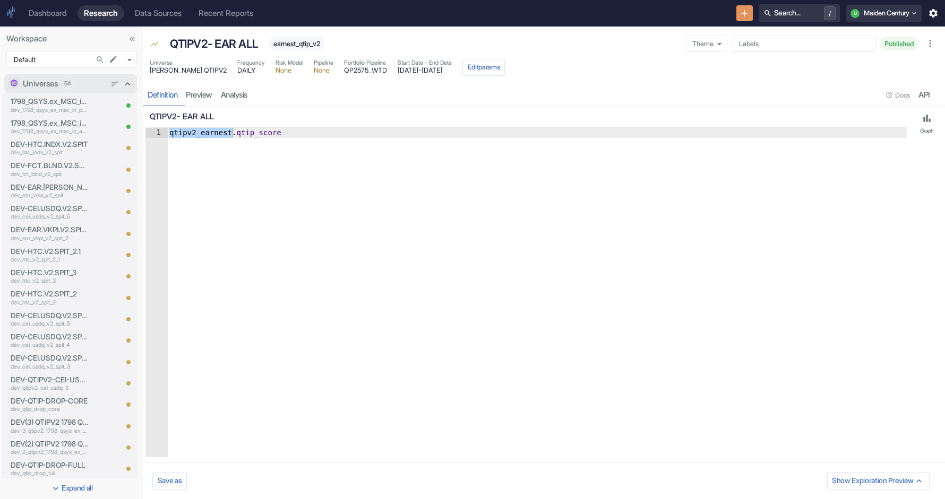
click at [127, 83] on icon at bounding box center [127, 83] width 5 height 3
click at [54, 256] on p "dev_htc_v2_spit_2_1" at bounding box center [49, 260] width 77 height 8
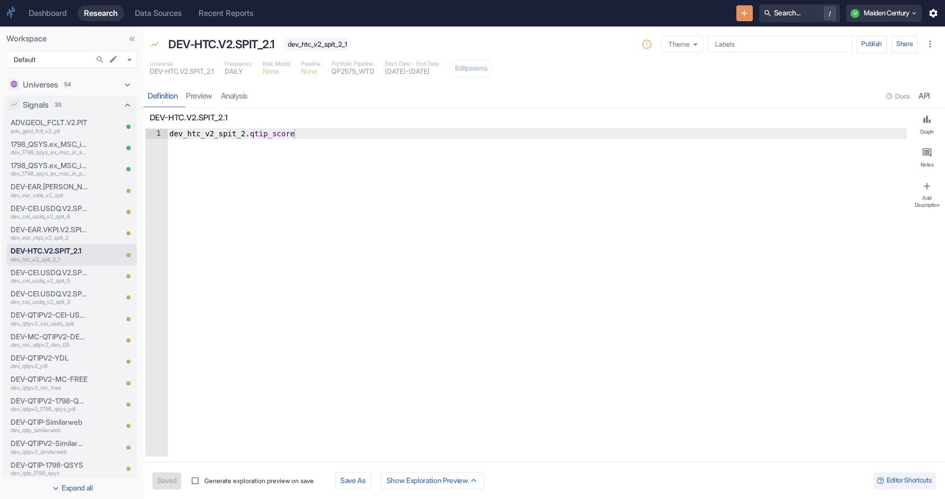
type textarea "x"
type textarea "dev_htc_v2_spit_2.qtip_score"
click at [207, 132] on div "dev_htc_v2_spit_2 . qtip_score" at bounding box center [536, 303] width 739 height 348
click at [268, 165] on div "dev_htc_v2_spit_2 . qtip_score" at bounding box center [536, 303] width 739 height 348
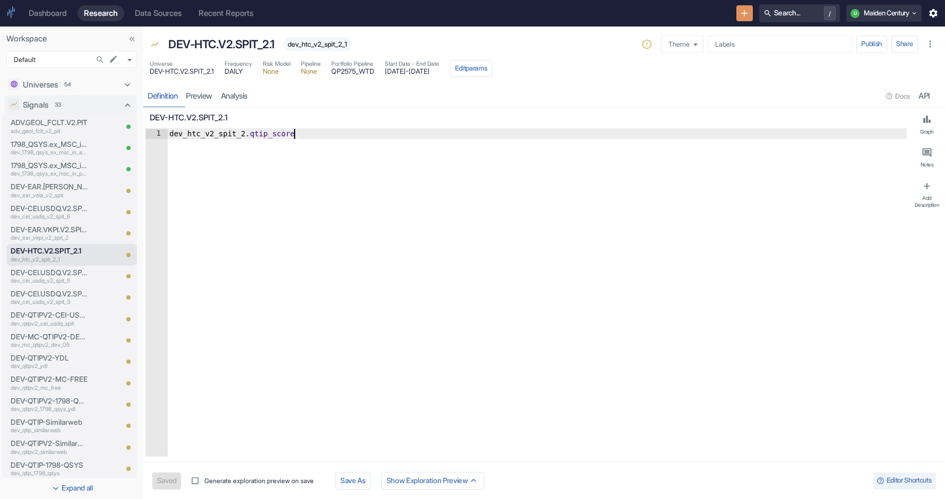
type textarea "x"
click at [602, 58] on div "Universe DEV-HTC.V2.SPIT_2.1 Frequency DAILY Risk Model None Pipeline None Port…" at bounding box center [543, 69] width 801 height 23
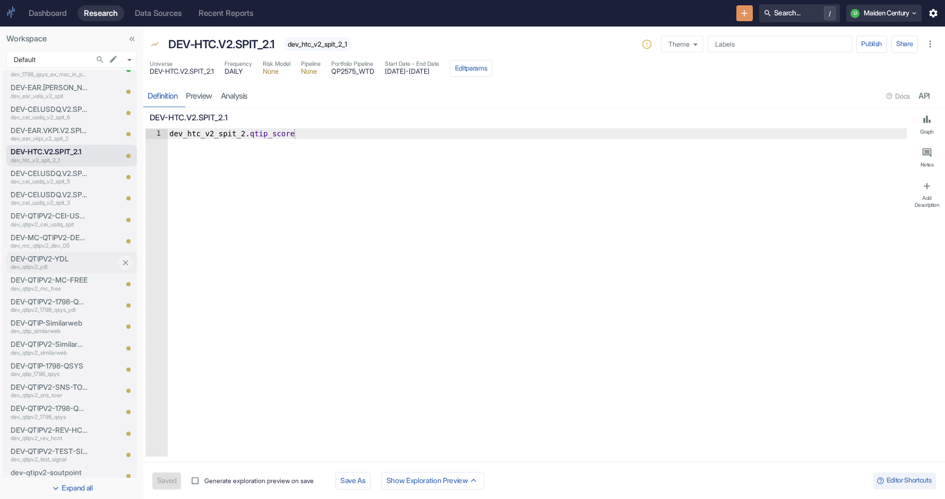
scroll to position [92, 0]
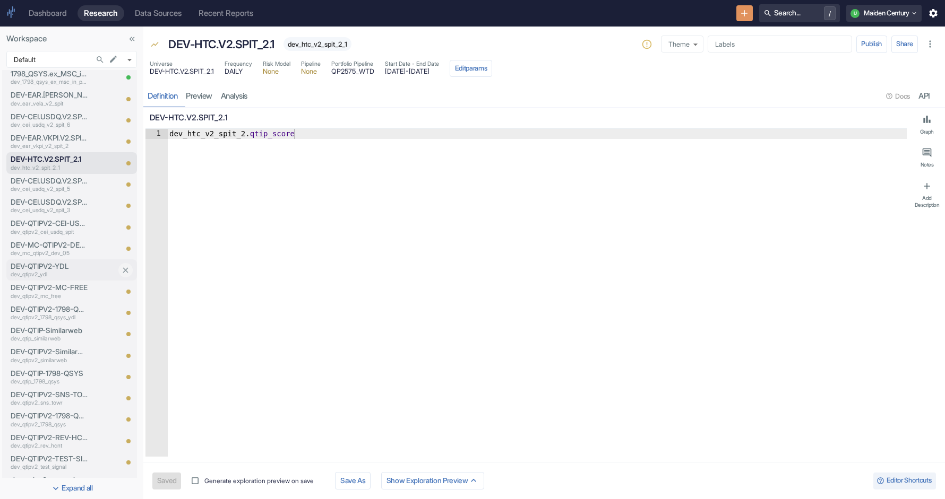
click at [68, 273] on p "dev_qtipv2_ydl" at bounding box center [64, 275] width 106 height 8
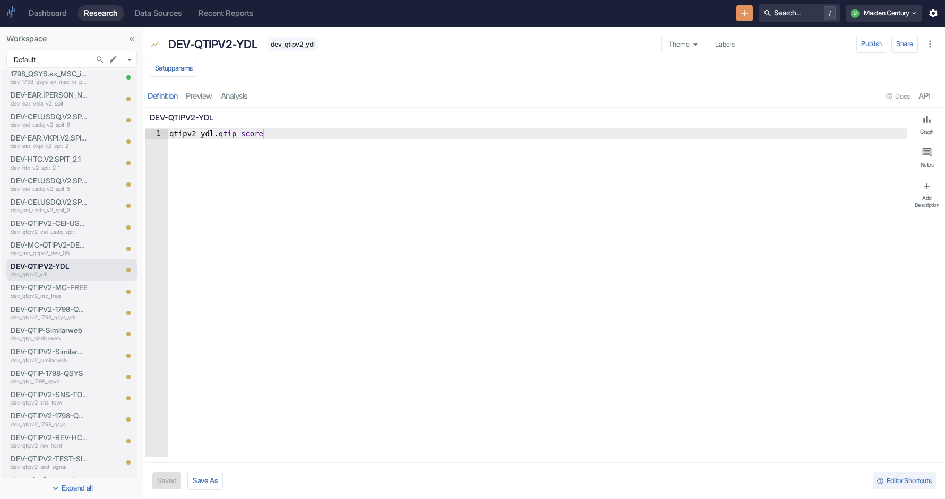
type textarea "qtipv2_ydl.qtip_score"
click at [198, 134] on div "qtipv2_ydl . qtip_score" at bounding box center [536, 303] width 739 height 349
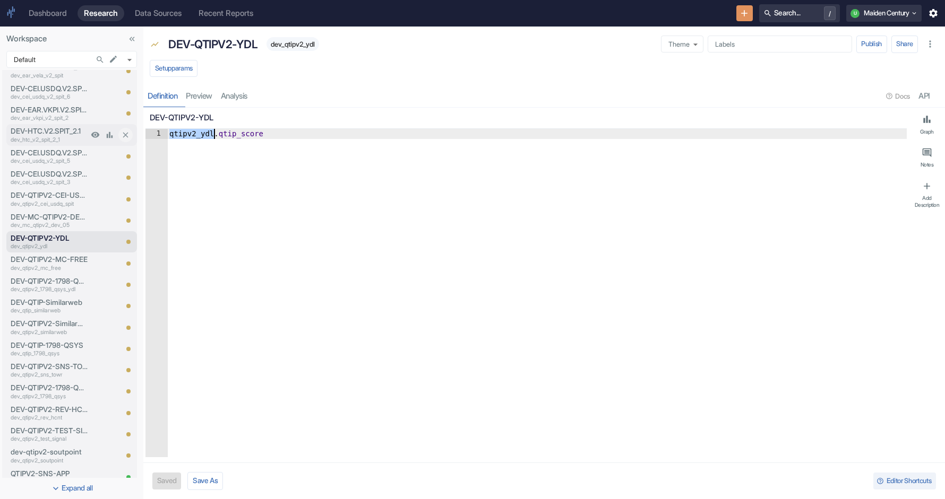
scroll to position [135, 0]
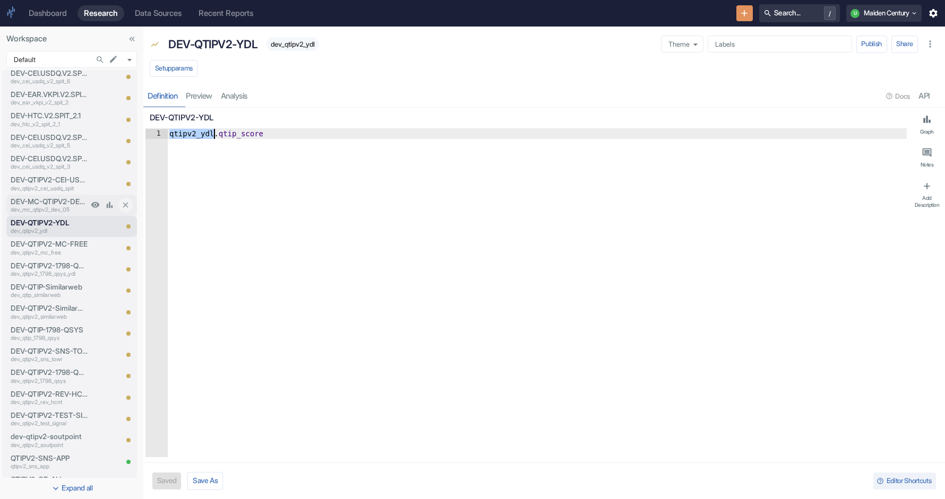
type textarea "x"
click at [54, 207] on p "dev_mc_qtipv2_dev_05" at bounding box center [49, 210] width 77 height 8
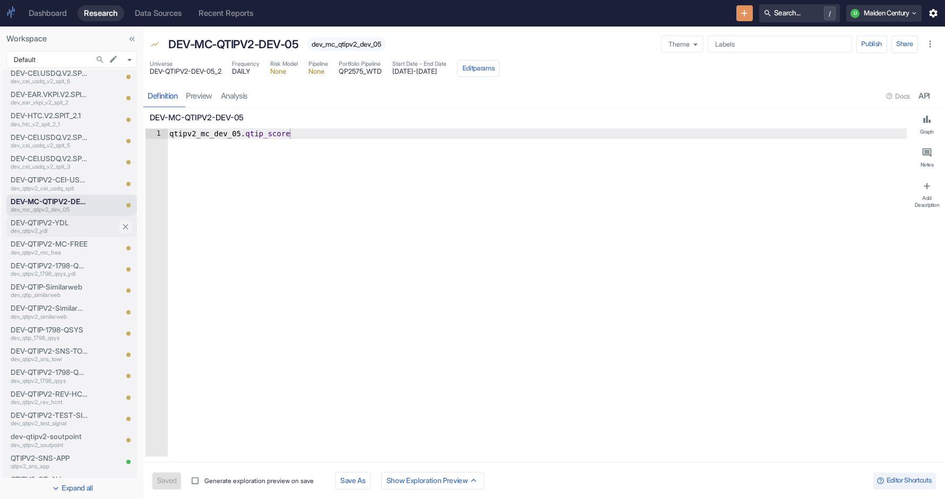
type textarea "x"
click at [50, 229] on p "dev_qtipv2_ydl" at bounding box center [64, 231] width 106 height 8
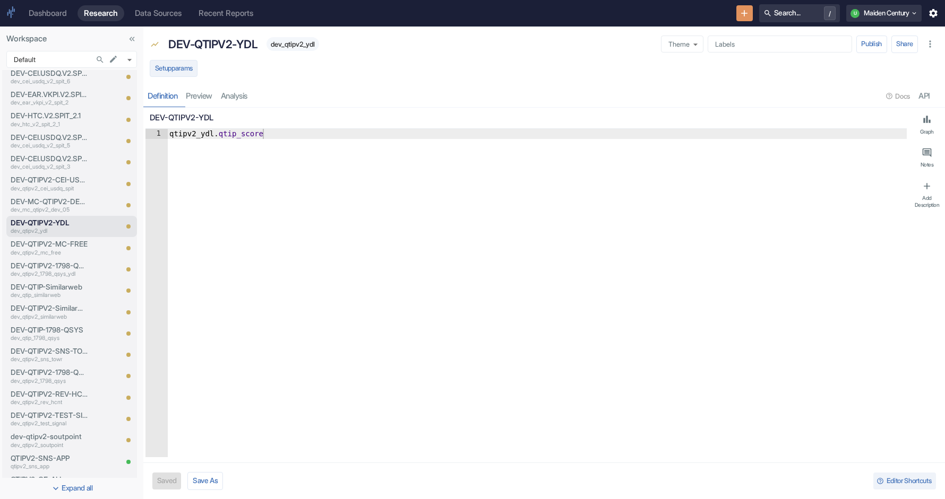
click at [187, 72] on button "Setup params" at bounding box center [174, 68] width 48 height 17
type textarea "x"
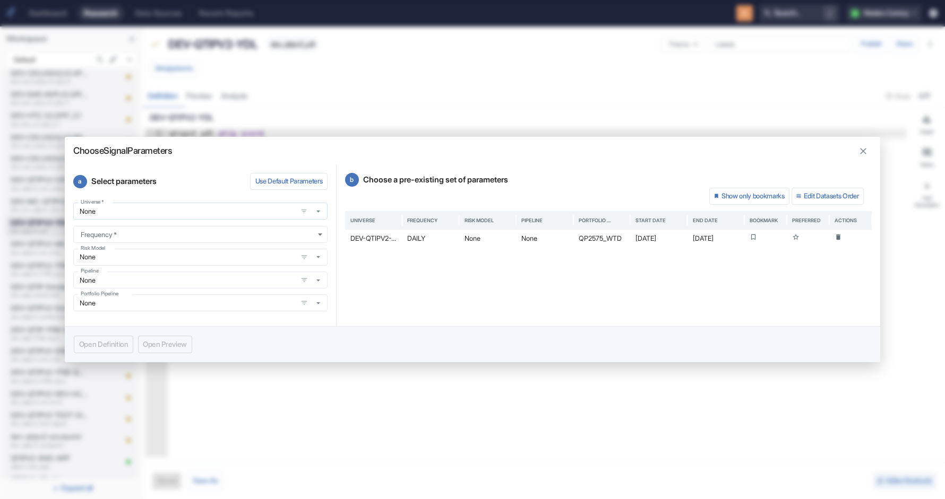
click at [169, 213] on input "None" at bounding box center [184, 211] width 217 height 9
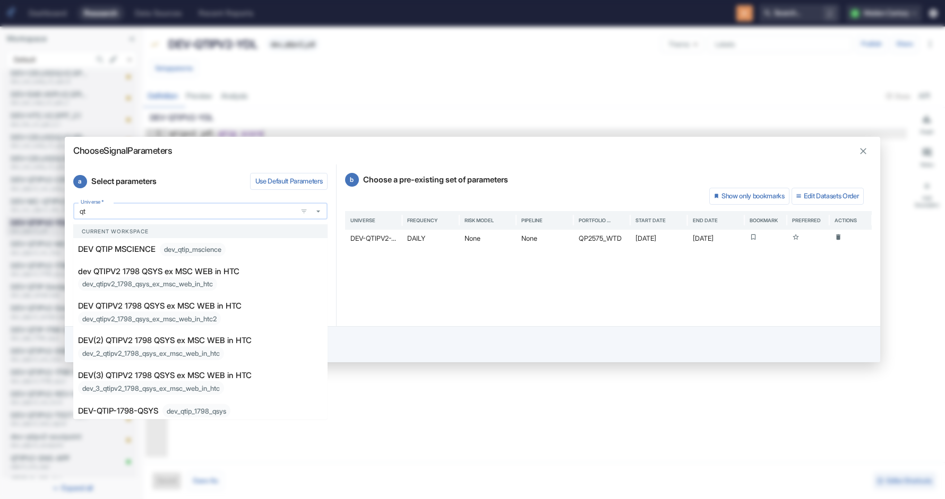
type input "qti"
type textarea "x"
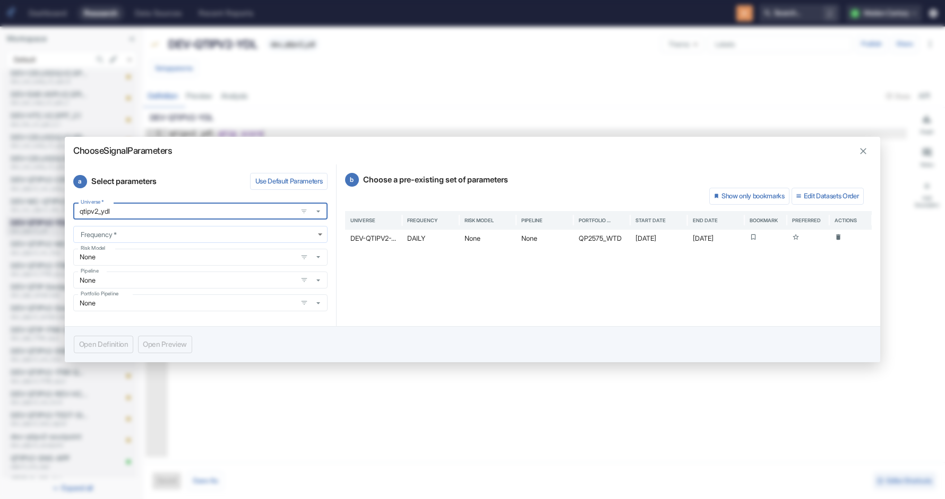
type input "None"
click at [168, 231] on body "Dashboard Research Data Sources Recent Reports Search... / U Maiden Century Wor…" at bounding box center [472, 249] width 945 height 499
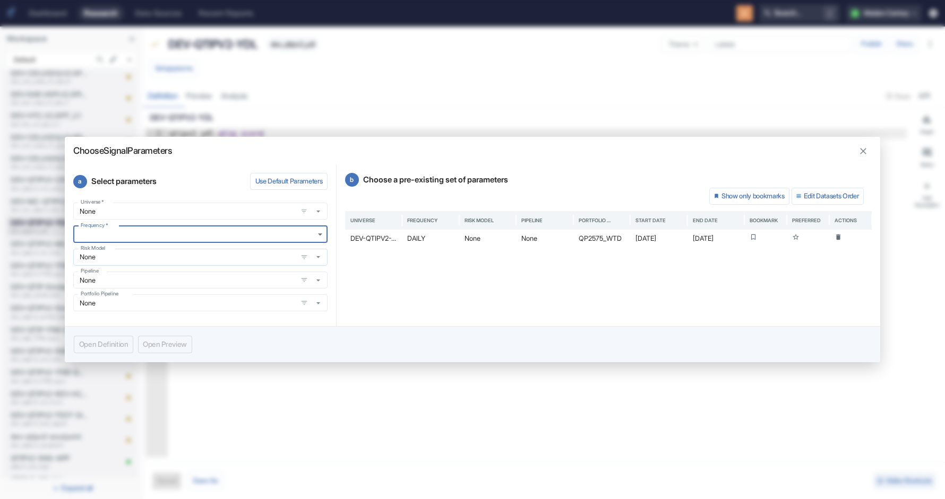
click at [159, 254] on input "None" at bounding box center [184, 257] width 217 height 9
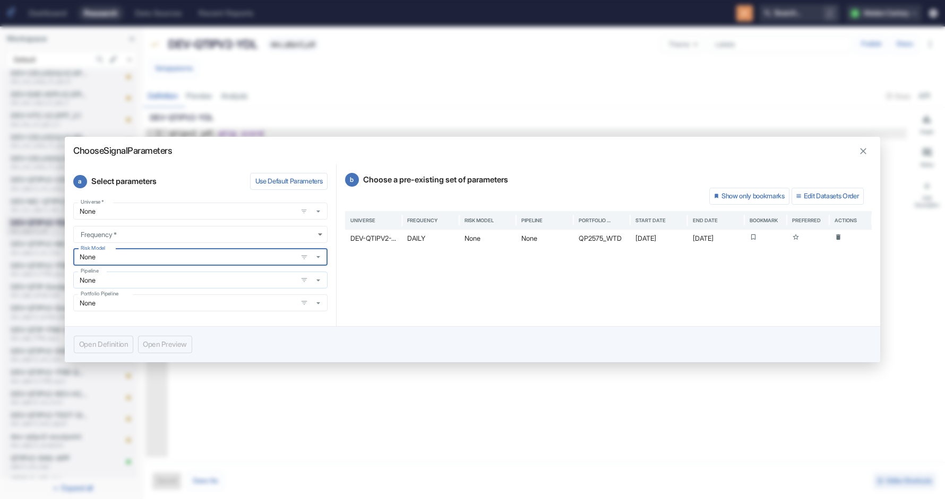
click at [158, 278] on input "None" at bounding box center [184, 280] width 217 height 9
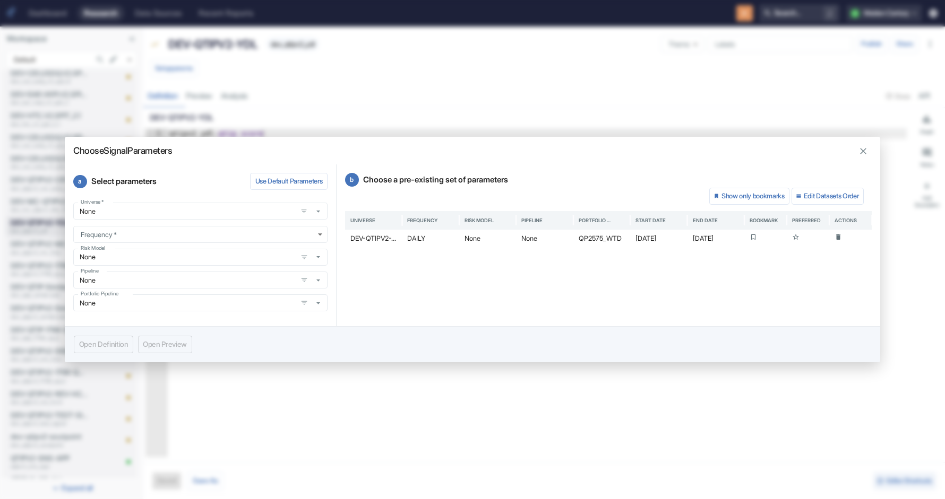
click at [496, 277] on div "b Choose a pre-existing set of parameters Show only bookmarks Edit Datasets Ord…" at bounding box center [607, 245] width 543 height 161
drag, startPoint x: 402, startPoint y: 218, endPoint x: 459, endPoint y: 230, distance: 58.1
click at [459, 230] on div "Universe Frequency Risk Model Pipeline Portfolio Pipeline Start Date End Date B…" at bounding box center [608, 228] width 526 height 35
click at [861, 153] on icon "button" at bounding box center [863, 152] width 6 height 6
type textarea "x"
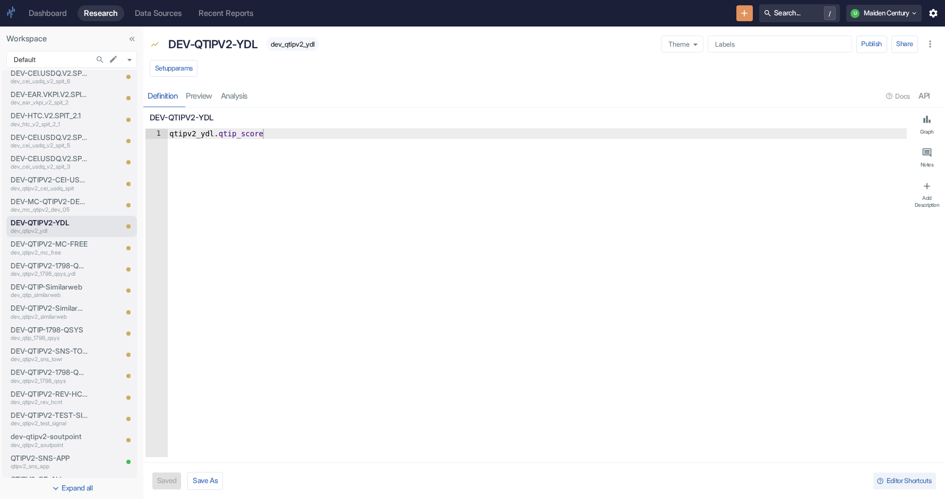
click at [98, 57] on icon "Search in Workspace..." at bounding box center [100, 59] width 9 height 9
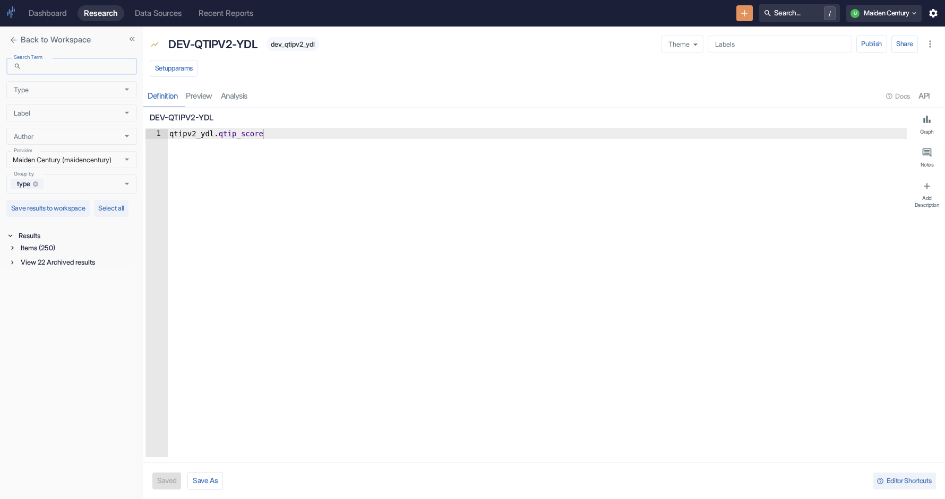
click at [58, 72] on input "Search Term" at bounding box center [80, 66] width 111 height 17
paste input "qtipv2_ydl"
type input "qtipv2_ydl"
click at [65, 254] on div "Items (5)" at bounding box center [78, 248] width 118 height 12
click at [70, 296] on div "Data Source (1)" at bounding box center [79, 289] width 116 height 12
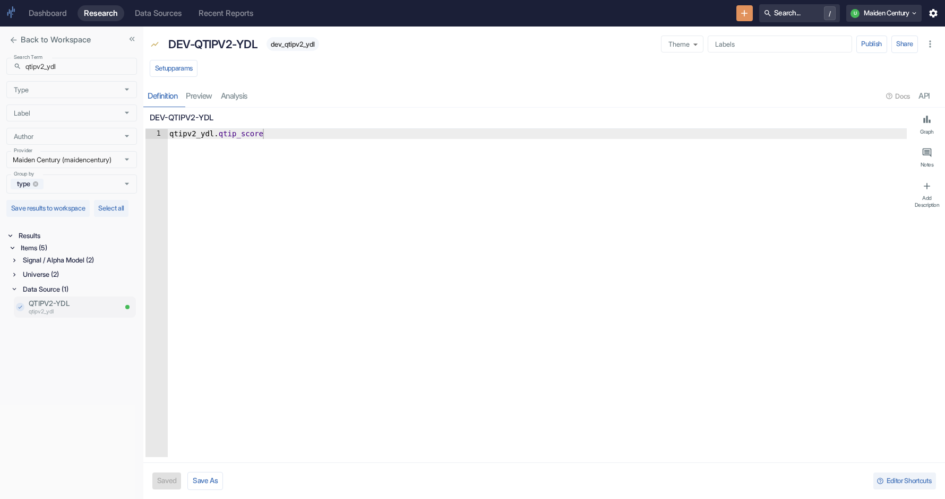
click at [86, 309] on p "QTIPV2-YDL" at bounding box center [72, 303] width 87 height 11
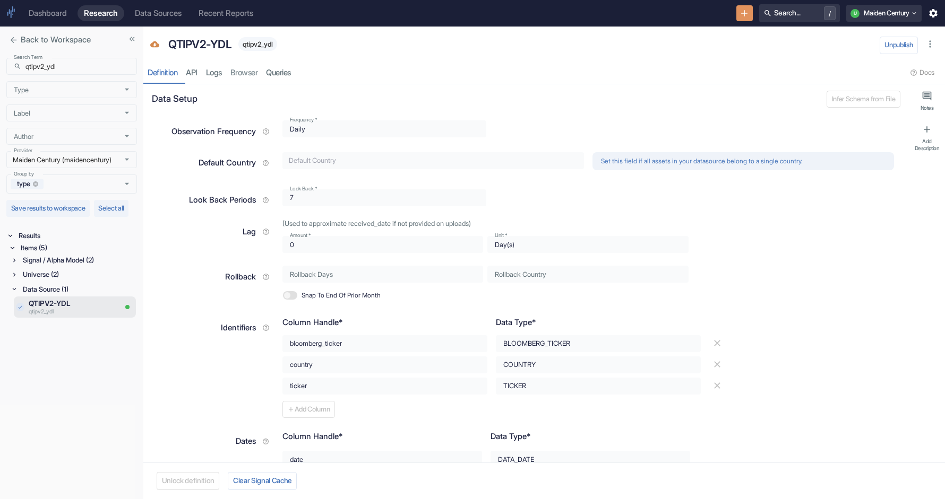
type textarea "x"
click at [68, 281] on div "Universe (2)" at bounding box center [79, 275] width 116 height 12
click at [74, 302] on p "qtipv2_ydl" at bounding box center [58, 297] width 58 height 8
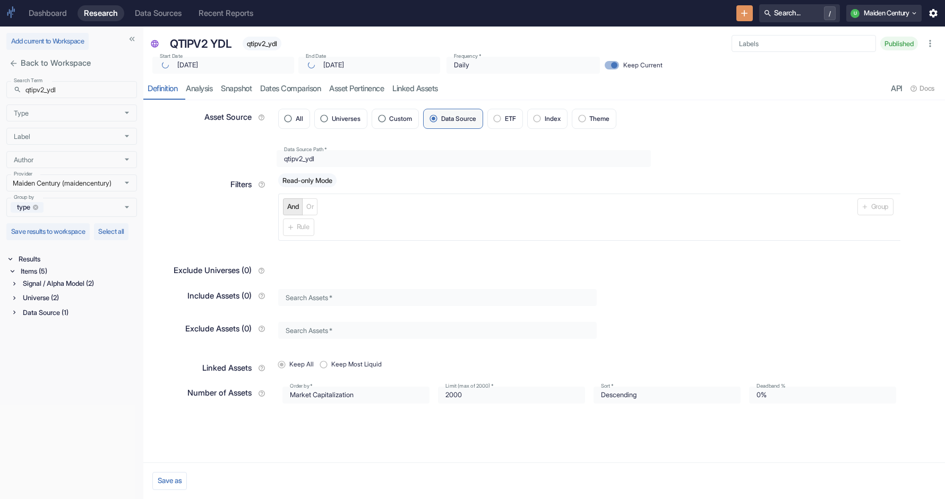
type input "[DATE]"
click at [55, 319] on div "Data Source (1)" at bounding box center [79, 313] width 116 height 12
click at [63, 304] on div "Universe (2)" at bounding box center [79, 298] width 116 height 12
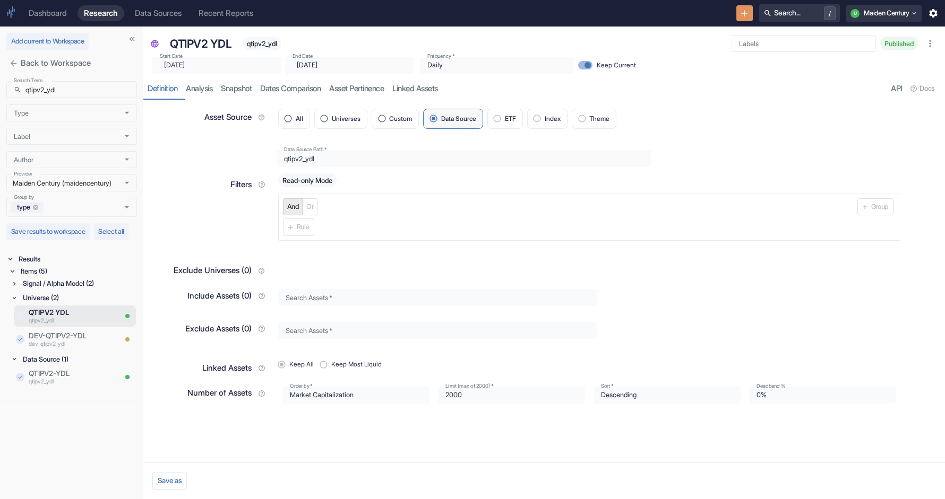
click at [79, 290] on div "Signal / Alpha Model (2)" at bounding box center [79, 284] width 116 height 12
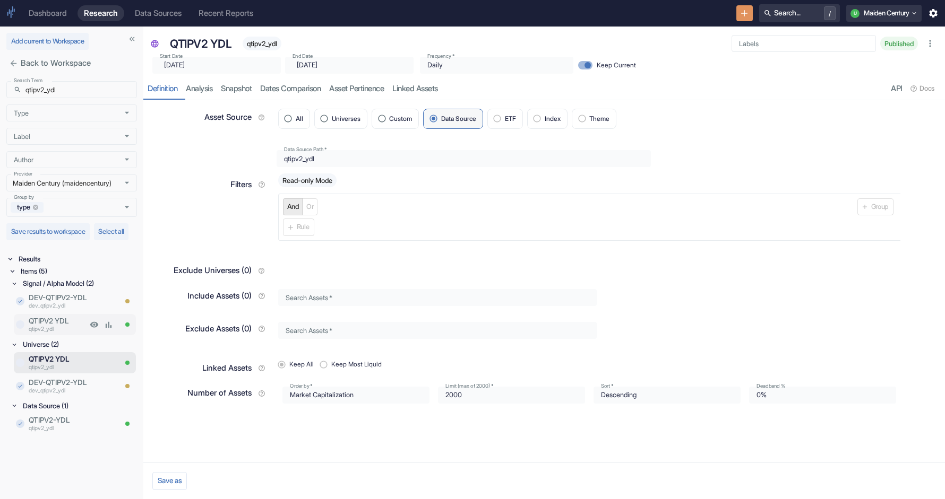
click at [66, 334] on p "qtipv2_ydl" at bounding box center [58, 330] width 58 height 8
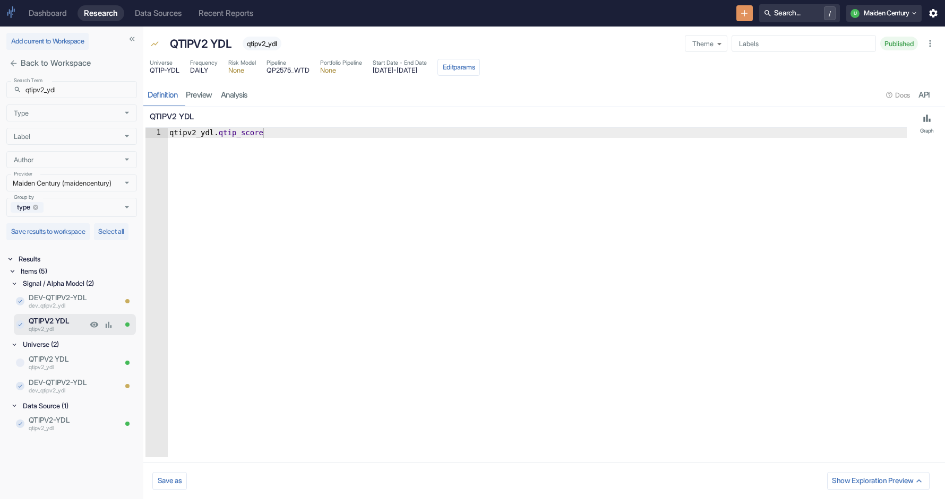
click at [20, 329] on input "checkbox" at bounding box center [20, 325] width 8 height 8
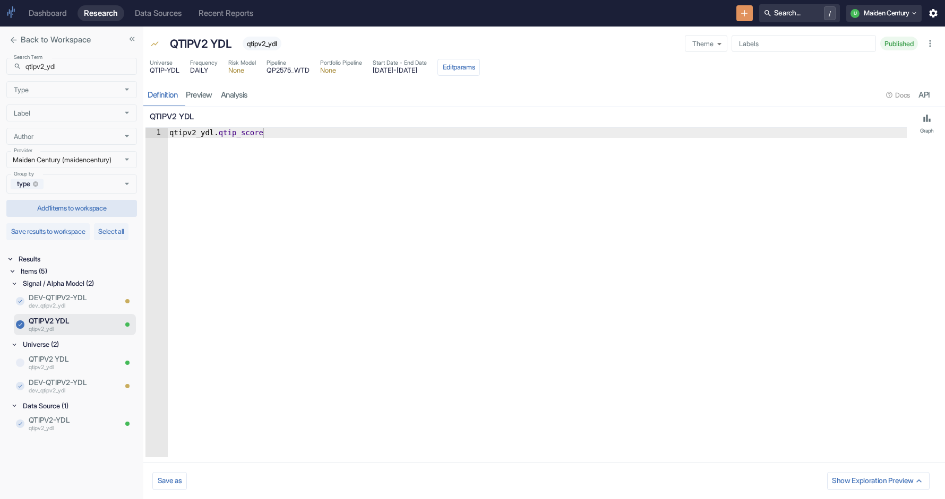
click at [93, 213] on button "Add 1 items to workspace" at bounding box center [71, 208] width 131 height 17
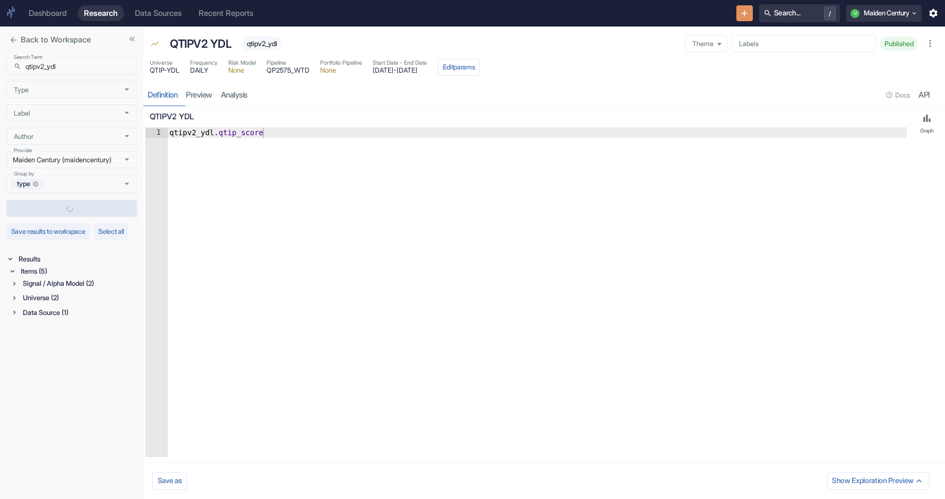
checkbox input "false"
type textarea "qtipv2_ydl.qtip_score"
click at [192, 226] on div "qtipv2_ydl . qtip_score" at bounding box center [536, 303] width 739 height 350
click at [16, 39] on icon "close" at bounding box center [13, 40] width 9 height 9
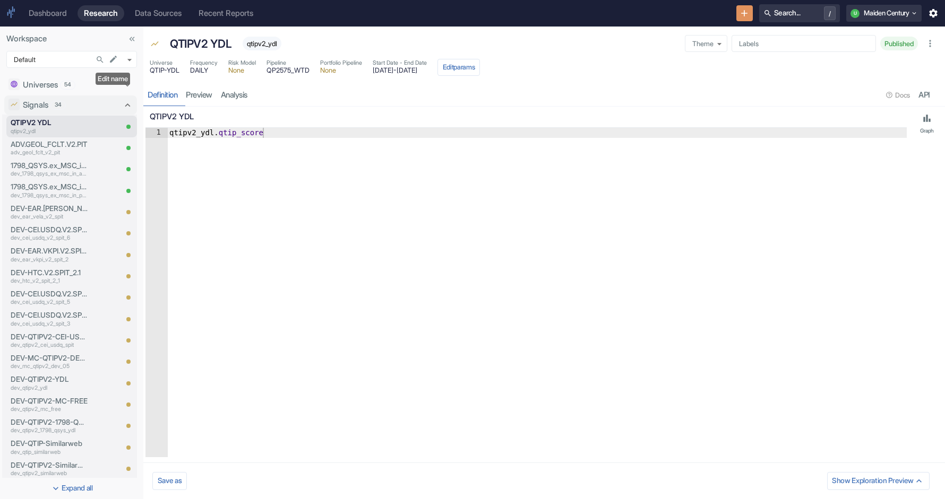
click at [99, 57] on icon "Search in Workspace..." at bounding box center [100, 59] width 9 height 9
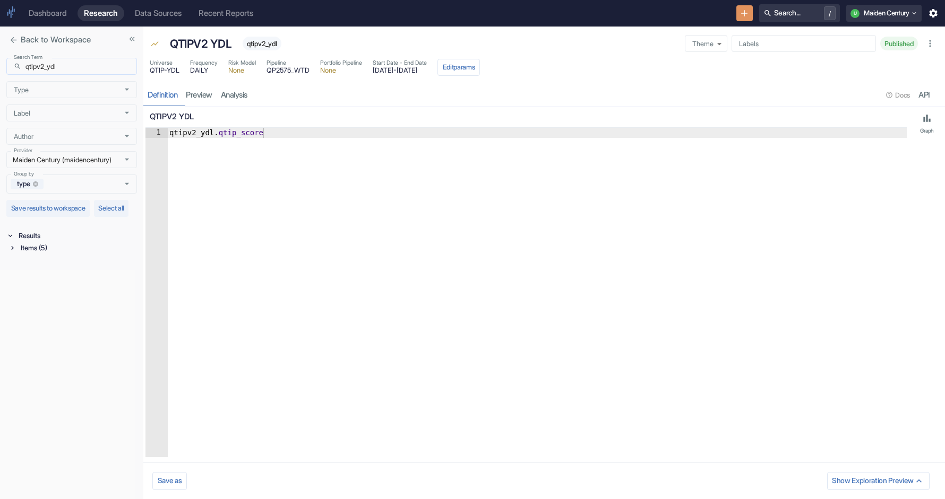
click at [89, 62] on input "qtipv2_ydl" at bounding box center [80, 66] width 111 height 17
click at [28, 254] on div "Items (5)" at bounding box center [78, 248] width 118 height 12
click at [20, 296] on div "Data Source (1)" at bounding box center [74, 289] width 126 height 12
click at [59, 316] on p "qtipv2_ydl" at bounding box center [72, 312] width 87 height 8
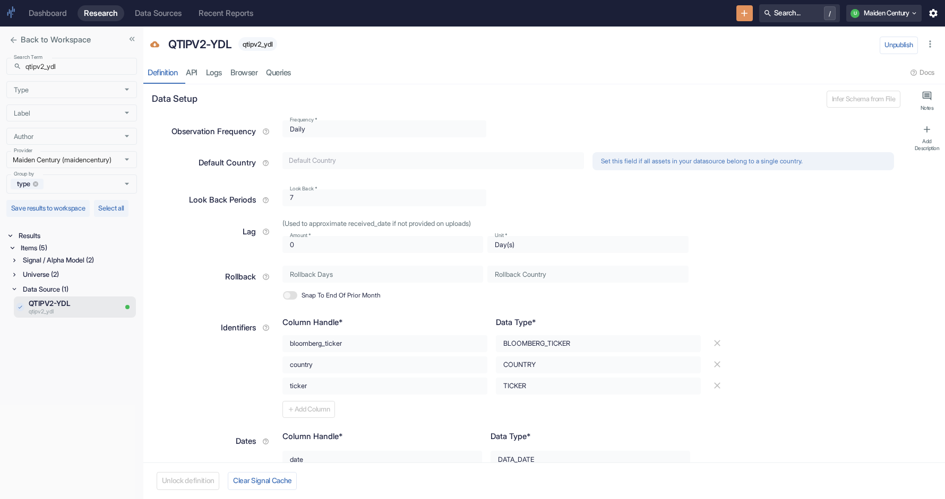
click at [19, 281] on div "Universe (2)" at bounding box center [74, 275] width 126 height 12
click at [14, 264] on icon at bounding box center [14, 260] width 7 height 7
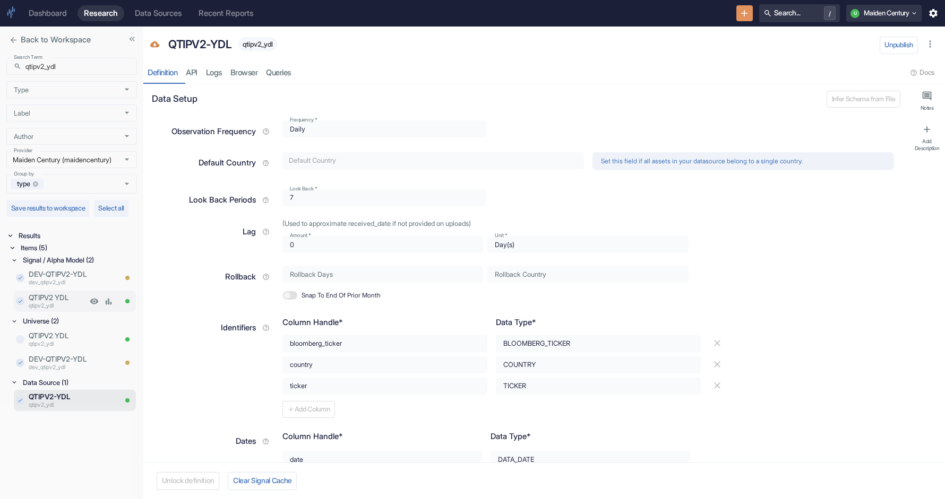
type textarea "x"
click at [63, 311] on p "qtipv2_ydl" at bounding box center [58, 306] width 58 height 8
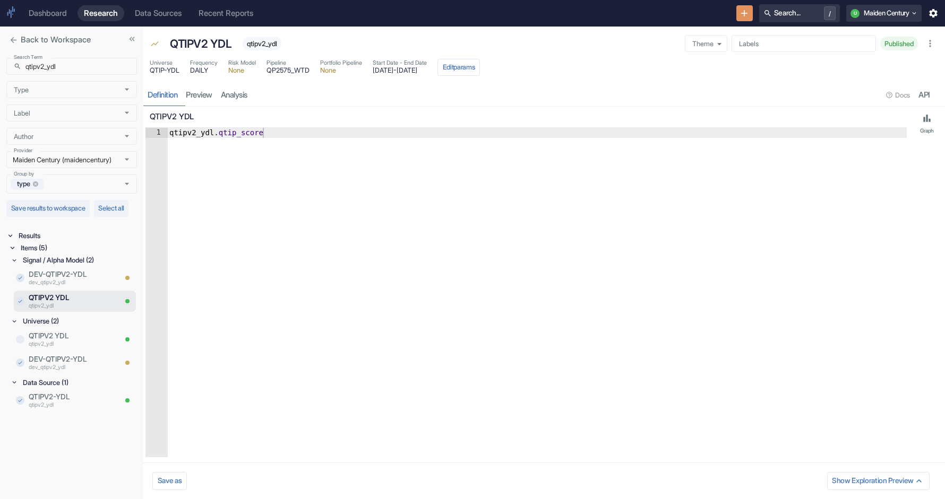
click at [171, 72] on span "QTIP-YDL" at bounding box center [165, 70] width 30 height 7
copy span "QTIP-YDL"
type textarea "qtipv2_ydl.qtip_score"
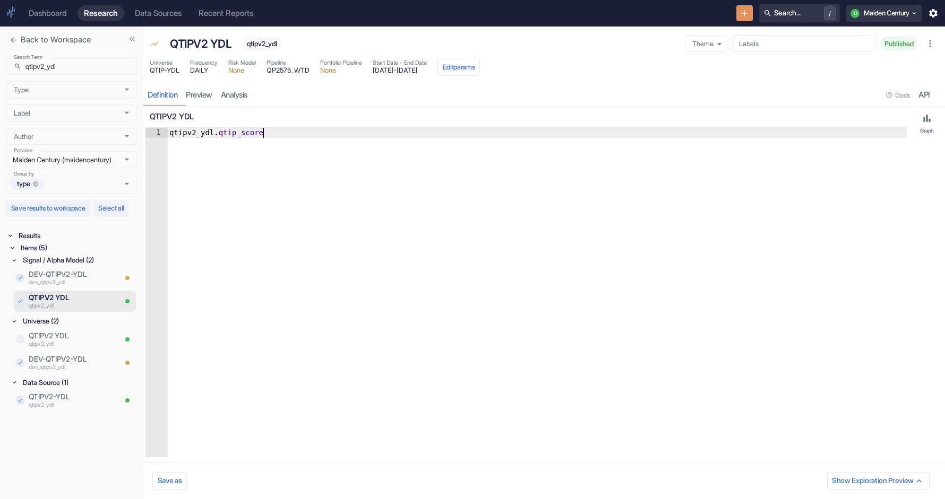
click at [521, 229] on div "qtipv2_ydl . qtip_score" at bounding box center [536, 303] width 739 height 350
click at [297, 72] on span "QP2575_WTD" at bounding box center [287, 70] width 43 height 7
copy span "QP2575_WTD"
click at [196, 133] on div "qtipv2_ydl . qtip_score" at bounding box center [536, 303] width 739 height 350
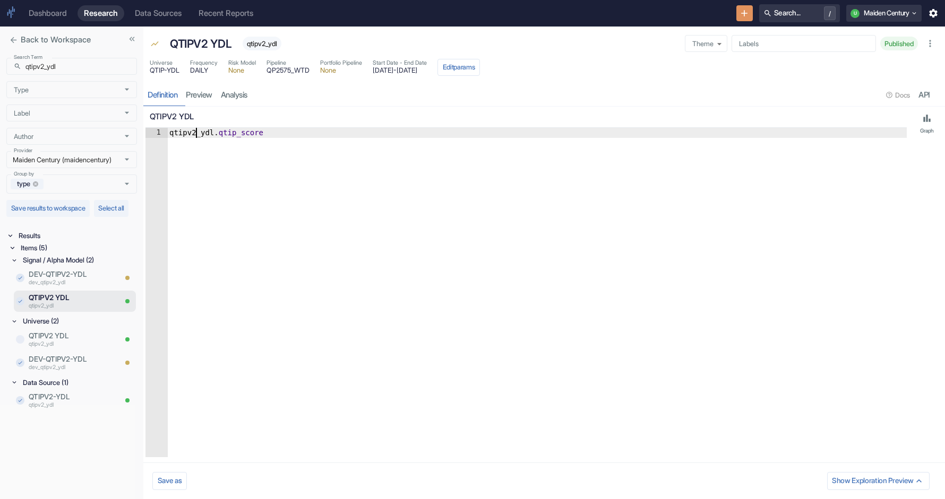
click at [196, 133] on div "qtipv2_ydl . qtip_score" at bounding box center [536, 303] width 739 height 350
click at [62, 73] on input "qtipv2_ydl" at bounding box center [80, 66] width 111 height 17
paste input "htc_v2_spit_"
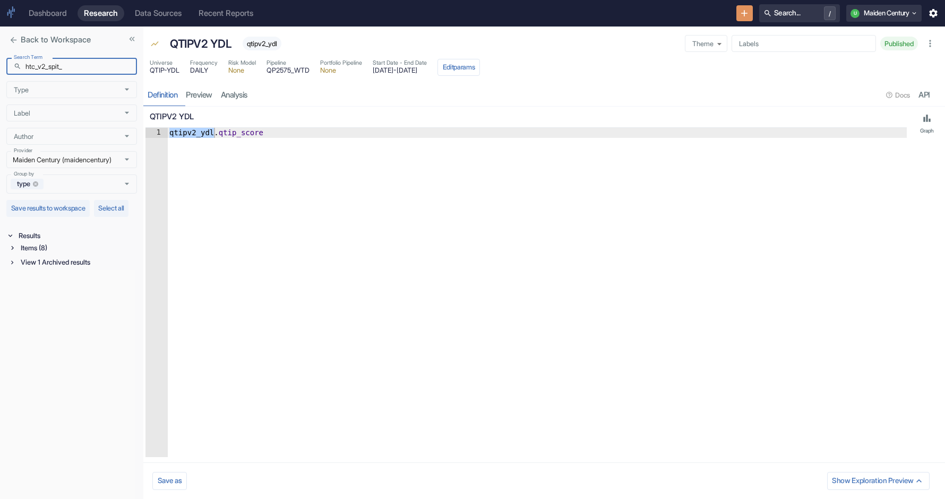
click at [36, 254] on div "Items (8)" at bounding box center [78, 248] width 118 height 12
click at [43, 296] on div "Data Source (2)" at bounding box center [79, 289] width 116 height 12
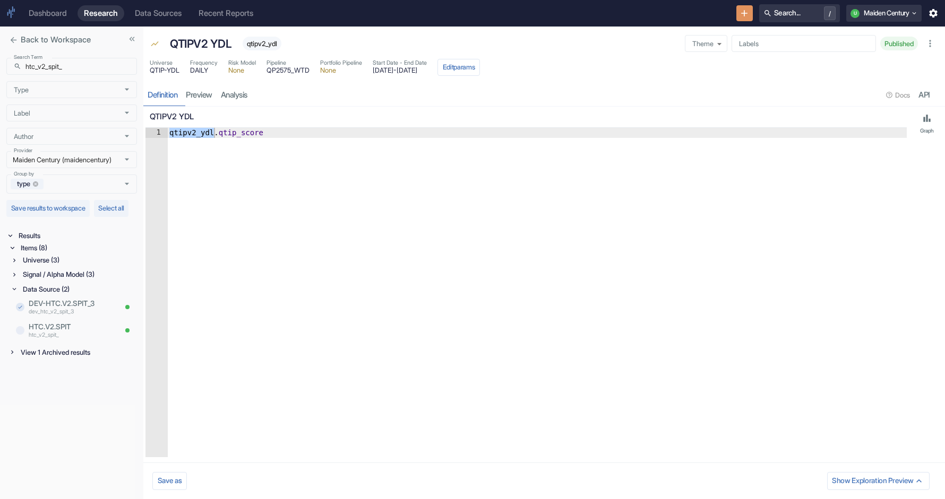
click at [42, 281] on div "Signal / Alpha Model (3)" at bounding box center [79, 275] width 116 height 12
click at [144, 280] on div "Back to Workspace Search Term ​ htc_v2_spit_ Search Term Type Type Label Label …" at bounding box center [472, 263] width 945 height 473
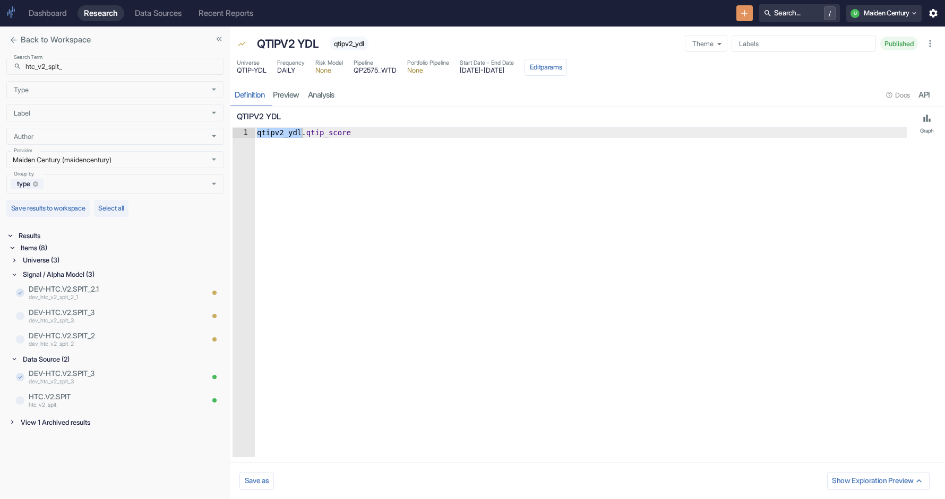
drag, startPoint x: 143, startPoint y: 279, endPoint x: 228, endPoint y: 279, distance: 84.9
click at [92, 67] on input "htc_v2_spit_" at bounding box center [123, 66] width 196 height 17
paste input "qtipv2_cei_card"
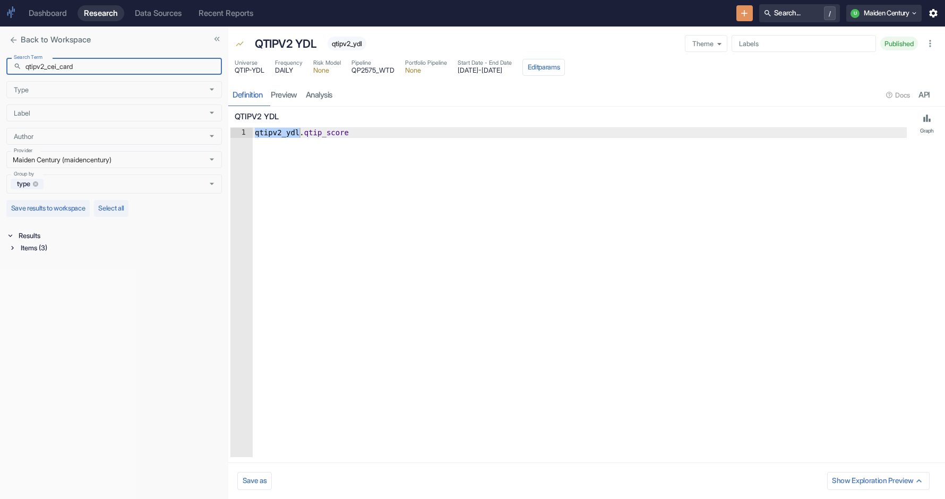
type input "qtipv2_cei_card"
click at [56, 251] on div "Items (3)" at bounding box center [120, 248] width 203 height 12
click at [58, 273] on div "Universe (1)" at bounding box center [121, 275] width 201 height 12
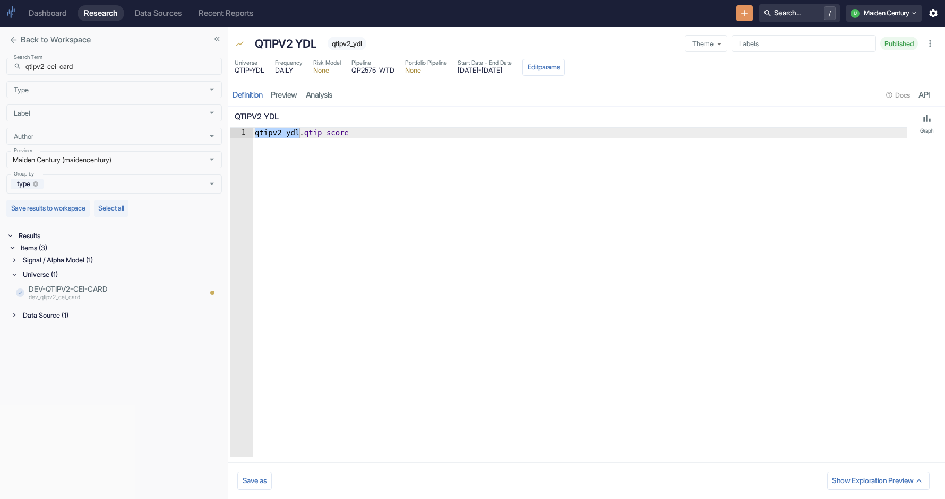
click at [59, 264] on div "Signal / Alpha Model (1)" at bounding box center [121, 260] width 201 height 12
click at [50, 341] on div "Data Source (1)" at bounding box center [121, 341] width 201 height 12
click at [75, 277] on p "QTIPV2- CEI CARD" at bounding box center [100, 274] width 143 height 11
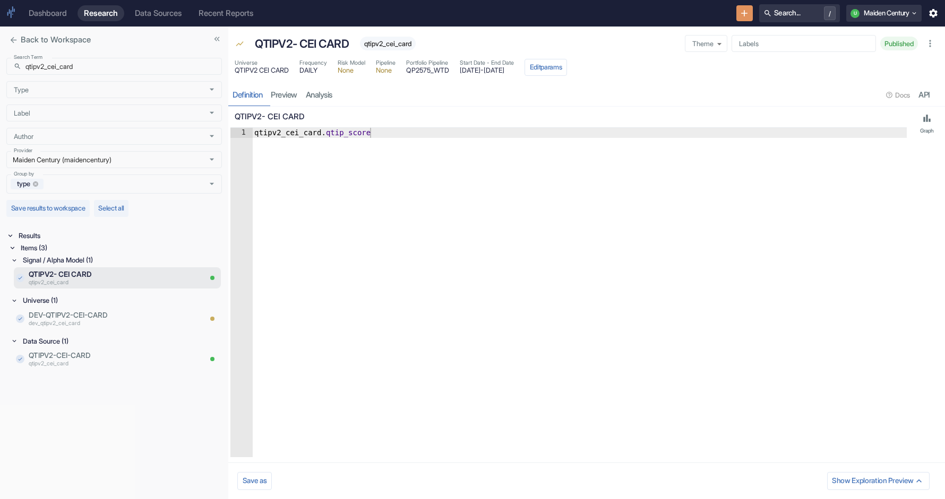
type textarea "qtipv2_cei_card.qtip_score"
click at [290, 137] on div "qtipv2_cei_card . qtip_score" at bounding box center [579, 303] width 654 height 350
drag, startPoint x: 290, startPoint y: 69, endPoint x: 232, endPoint y: 72, distance: 57.9
click at [232, 72] on div "Universe QTIPV2 CEI CARD Frequency DAILY Risk Model None Pipeline None Portfoli…" at bounding box center [586, 68] width 716 height 23
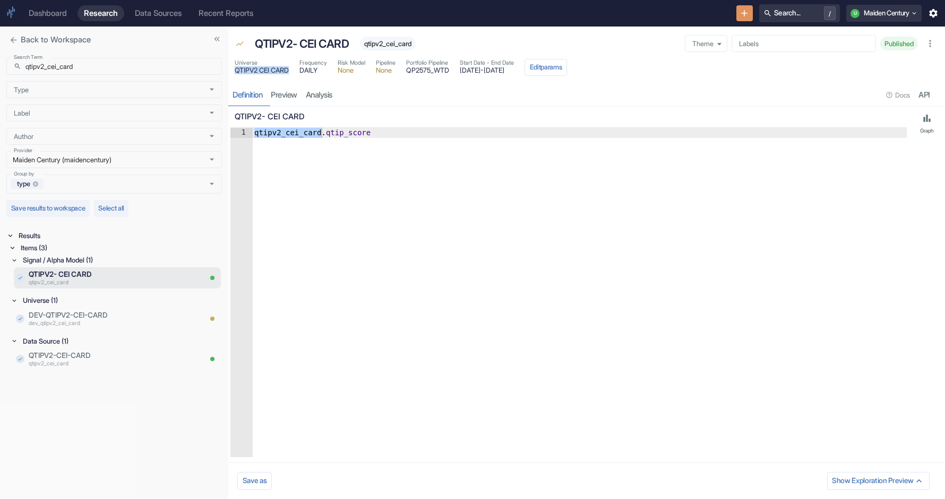
copy span "QTIPV2 CEI CARD"
click at [95, 74] on input "qtipv2_cei_card" at bounding box center [123, 66] width 196 height 17
paste input "drop_full"
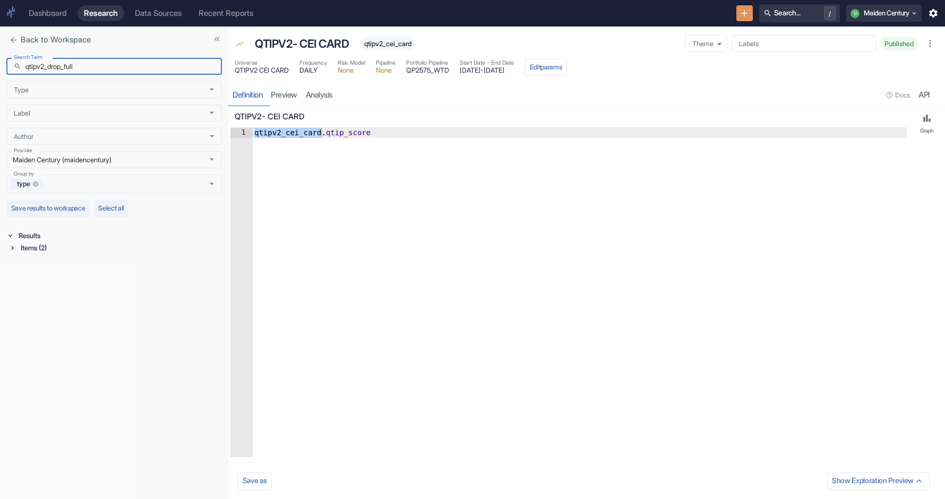
type input "qtipv2_drop_full"
click at [37, 250] on div "Items (2)" at bounding box center [120, 248] width 203 height 12
click at [46, 273] on div "Data Source (1)" at bounding box center [121, 275] width 201 height 12
click at [46, 260] on div "Universe (1)" at bounding box center [121, 260] width 201 height 12
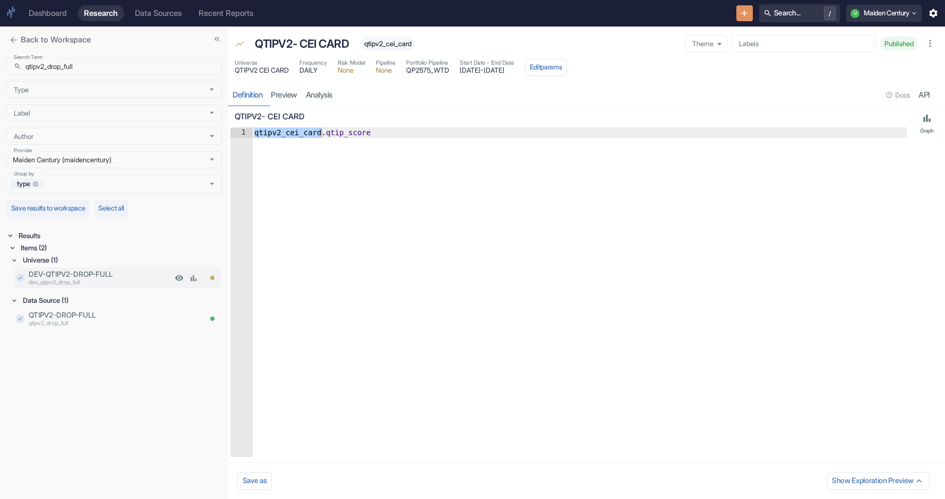
click at [61, 279] on p "dev_qtipv2_drop_full" at bounding box center [100, 283] width 143 height 8
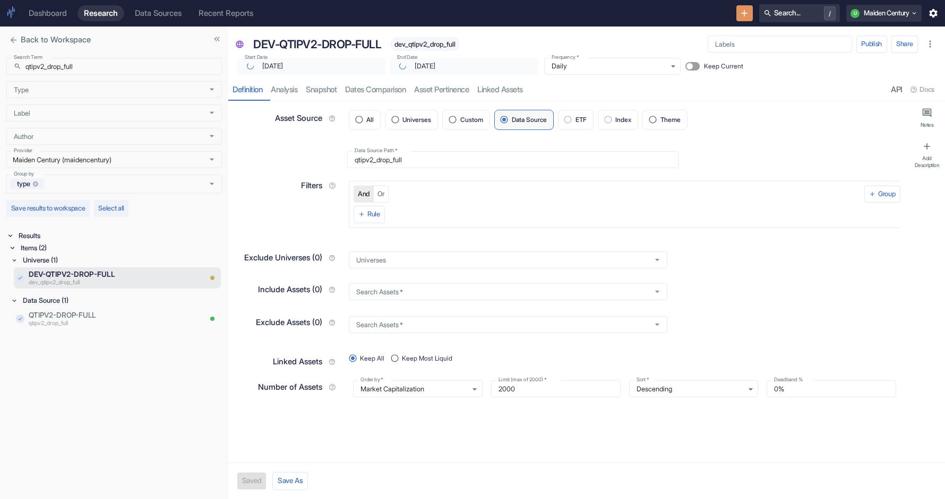
type textarea "x"
click at [116, 315] on p "QTIPV2-DROP-FULL" at bounding box center [115, 315] width 172 height 11
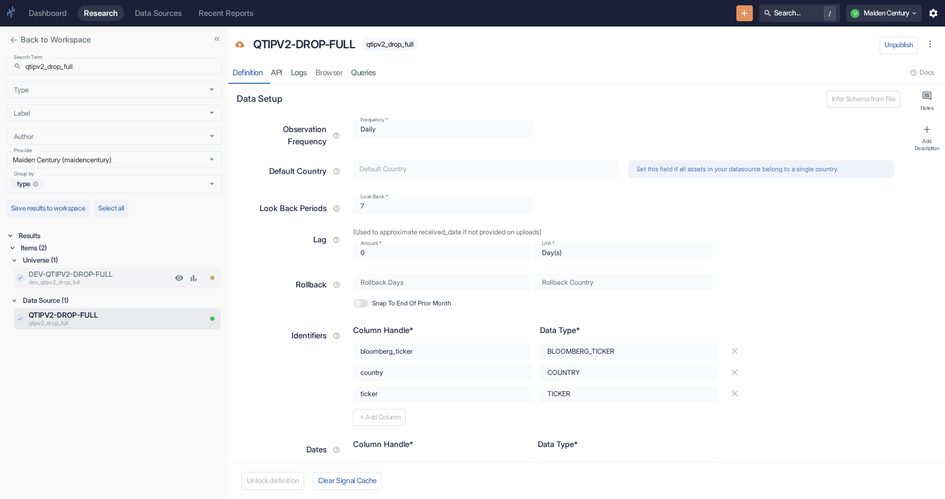
type textarea "x"
click at [131, 274] on p "DEV-QTIPV2-DROP-FULL" at bounding box center [100, 274] width 143 height 11
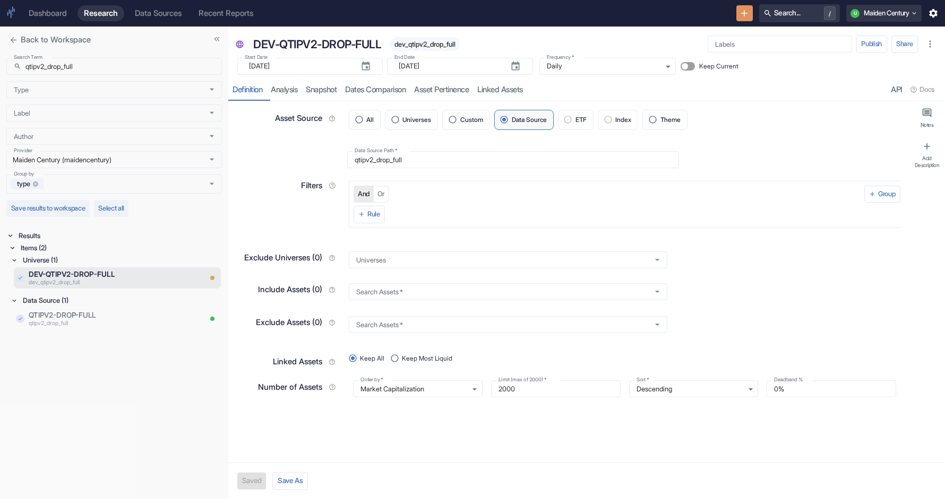
type textarea "x"
click at [73, 70] on input "qtipv2_drop_full" at bounding box center [123, 66] width 196 height 17
paste input "cei_card"
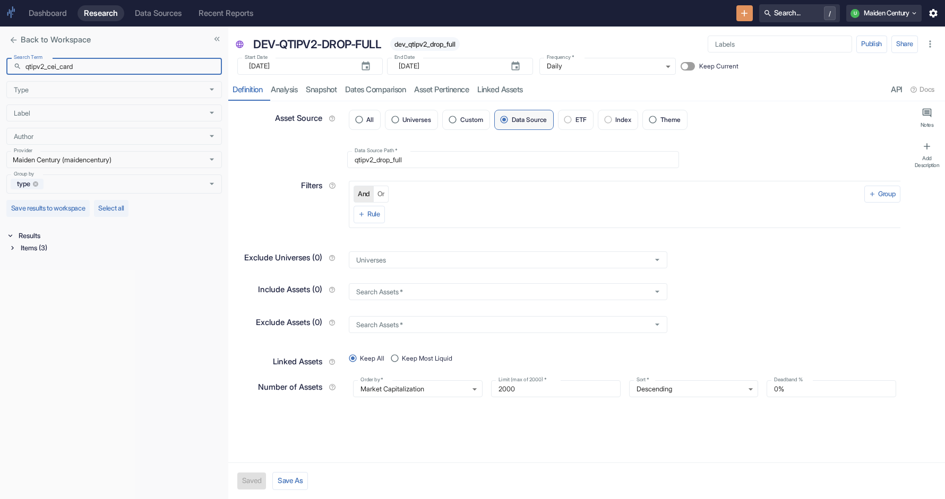
click at [48, 248] on div "Items (3)" at bounding box center [120, 248] width 203 height 12
click at [48, 277] on div "Universe (1)" at bounding box center [121, 275] width 201 height 12
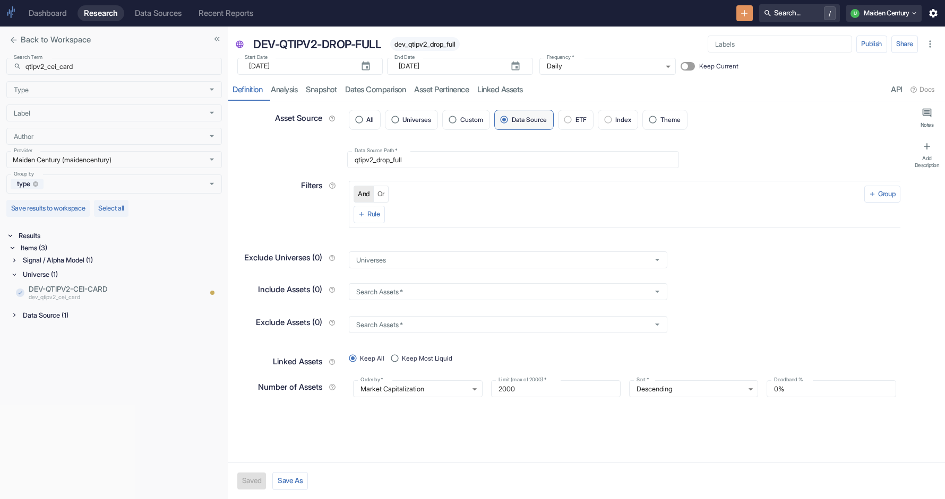
click at [52, 316] on div "Data Source (1)" at bounding box center [121, 315] width 201 height 12
click at [63, 261] on div "Signal / Alpha Model (1)" at bounding box center [121, 260] width 201 height 12
click at [72, 281] on p "qtipv2_cei_card" at bounding box center [100, 283] width 143 height 8
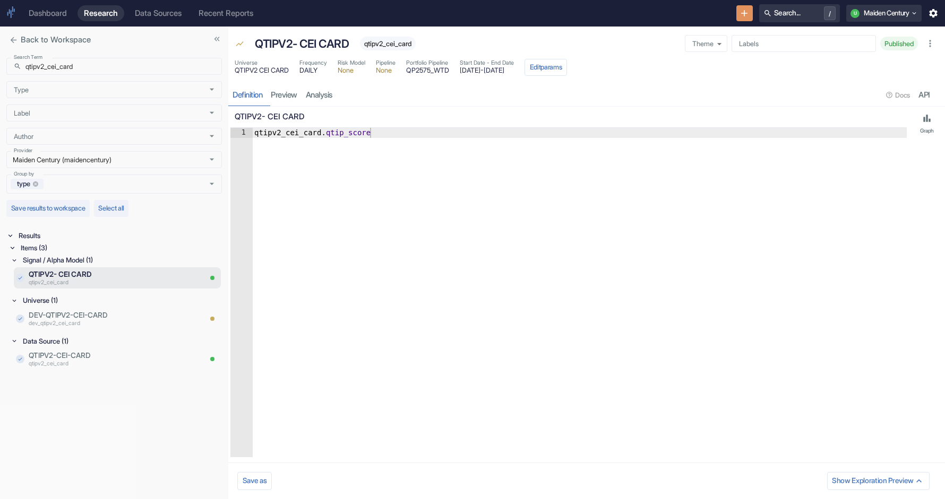
click at [33, 259] on div "Signal / Alpha Model (1)" at bounding box center [121, 260] width 201 height 12
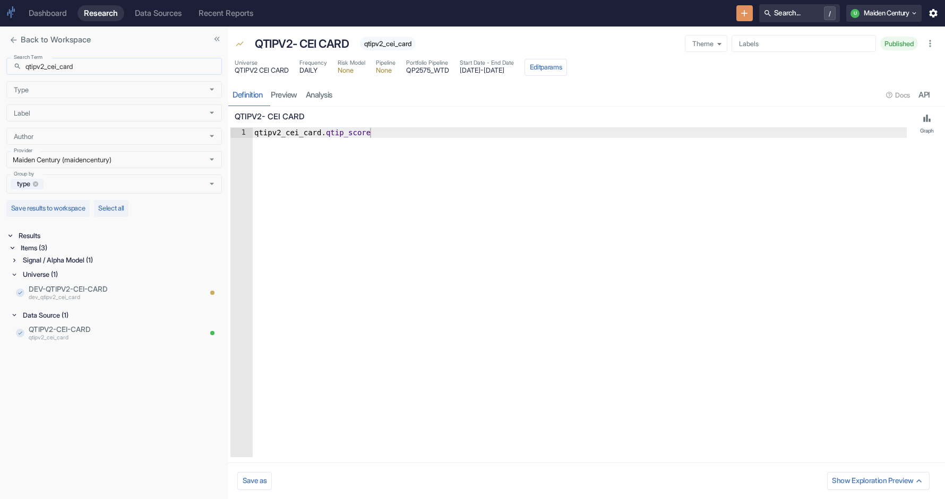
click at [69, 64] on input "qtipv2_cei_card" at bounding box center [123, 66] width 196 height 17
click at [77, 70] on input "qtipv2_cei_card" at bounding box center [123, 66] width 196 height 17
paste input "drop_full"
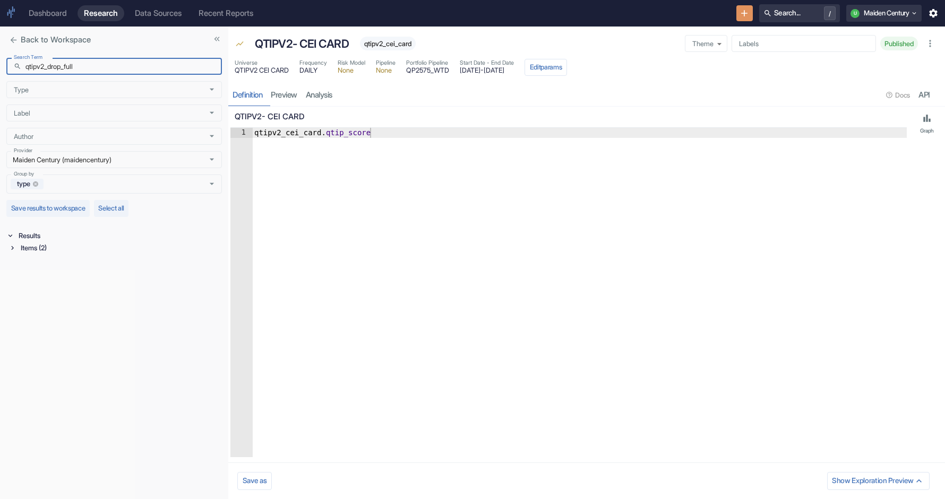
type input "qtipv2_drop_full"
click at [41, 251] on div "Items (2)" at bounding box center [120, 248] width 203 height 12
click at [38, 262] on div "Universe (1)" at bounding box center [121, 260] width 201 height 12
click at [38, 305] on div "Data Source (1)" at bounding box center [121, 301] width 201 height 12
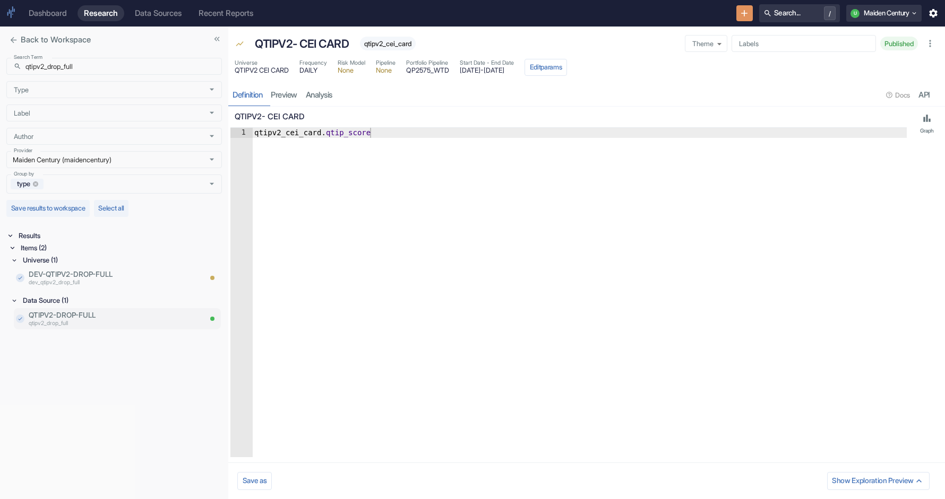
click at [109, 321] on p "qtipv2_drop_full" at bounding box center [115, 323] width 172 height 8
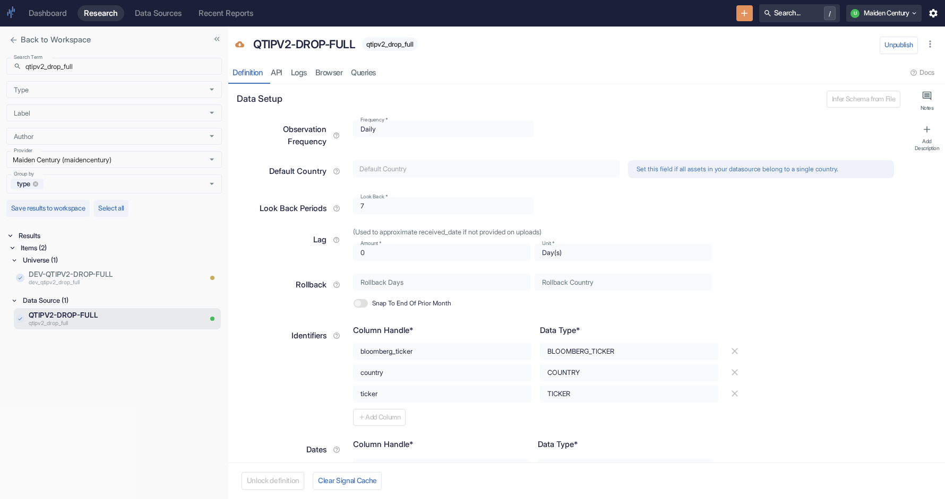
click at [407, 41] on span "qtipv2_drop_full" at bounding box center [390, 44] width 56 height 8
copy span "qtipv2_drop_full"
type textarea "x"
click at [132, 280] on p "dev_qtipv2_drop_full" at bounding box center [100, 283] width 143 height 8
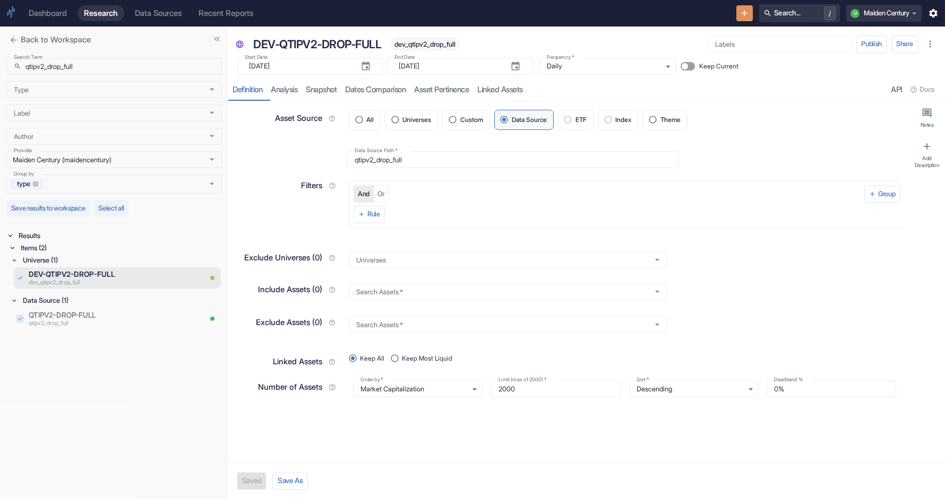
click at [435, 47] on span "dev_qtipv2_drop_full" at bounding box center [425, 44] width 70 height 8
copy span "dev_qtipv2_drop_full"
type textarea "x"
click at [152, 76] on div "Search Term ​ qtipv2_drop_full Search Term Type Type Label Label Author Author …" at bounding box center [113, 126] width 215 height 136
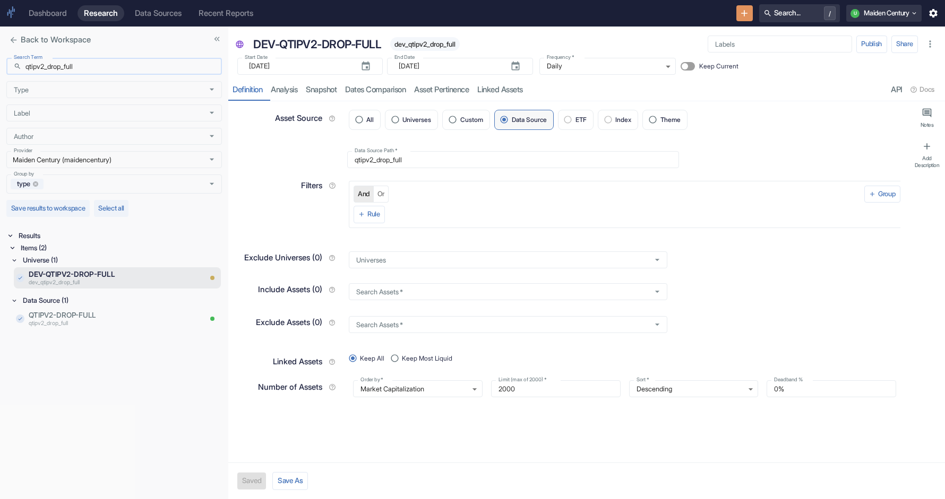
click at [90, 65] on input "qtipv2_drop_full" at bounding box center [123, 66] width 196 height 17
paste input "core"
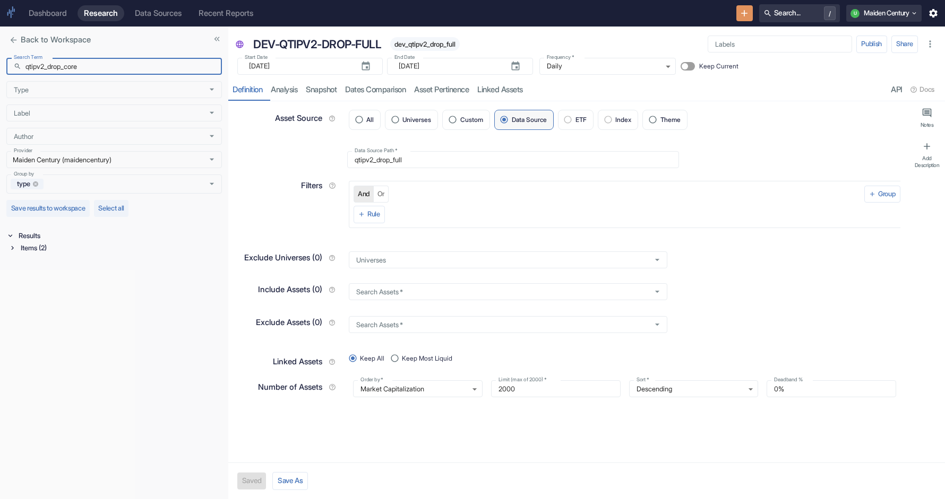
type input "qtipv2_drop_core"
click at [62, 253] on div "Items (2)" at bounding box center [120, 248] width 203 height 12
click at [48, 271] on div "Data Source (1)" at bounding box center [121, 275] width 201 height 12
click at [48, 260] on div "Universe (1)" at bounding box center [121, 260] width 201 height 12
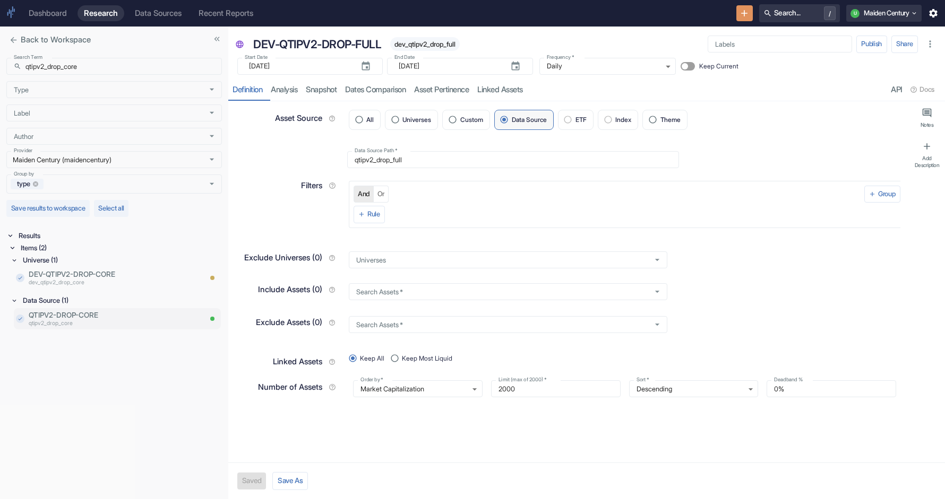
click at [83, 321] on p "qtipv2_drop_core" at bounding box center [115, 323] width 172 height 8
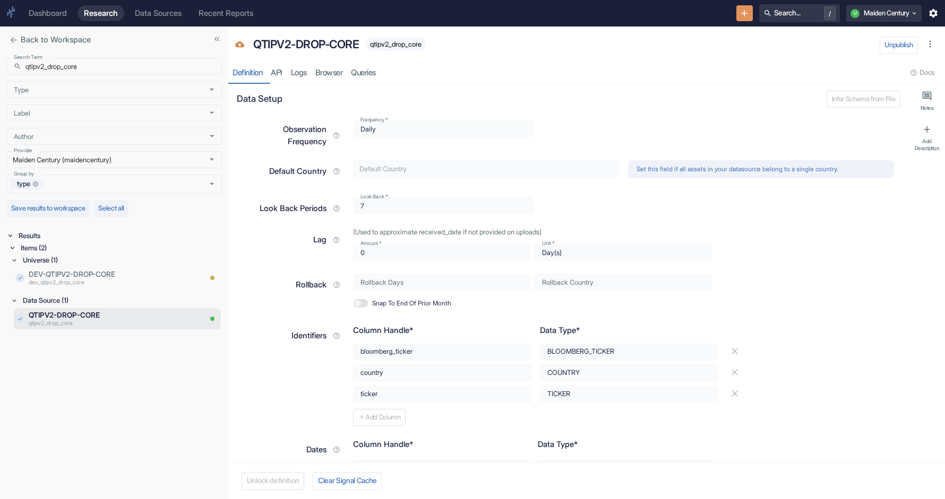
click at [408, 44] on span "qtipv2_drop_core" at bounding box center [396, 44] width 60 height 8
copy span "qtipv2_drop_core"
type textarea "x"
click at [119, 279] on p "DEV-QTIPV2-DROP-CORE" at bounding box center [100, 274] width 143 height 11
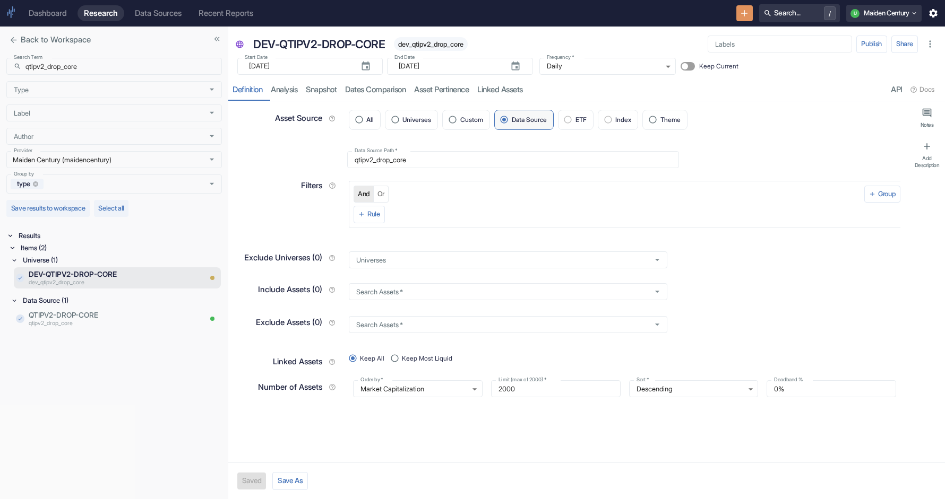
click at [432, 46] on span "dev_qtipv2_drop_core" at bounding box center [431, 44] width 74 height 8
copy span "dev_qtipv2_drop_core"
type textarea "x"
click at [77, 73] on input "qtipv2_drop_core" at bounding box center [123, 66] width 196 height 17
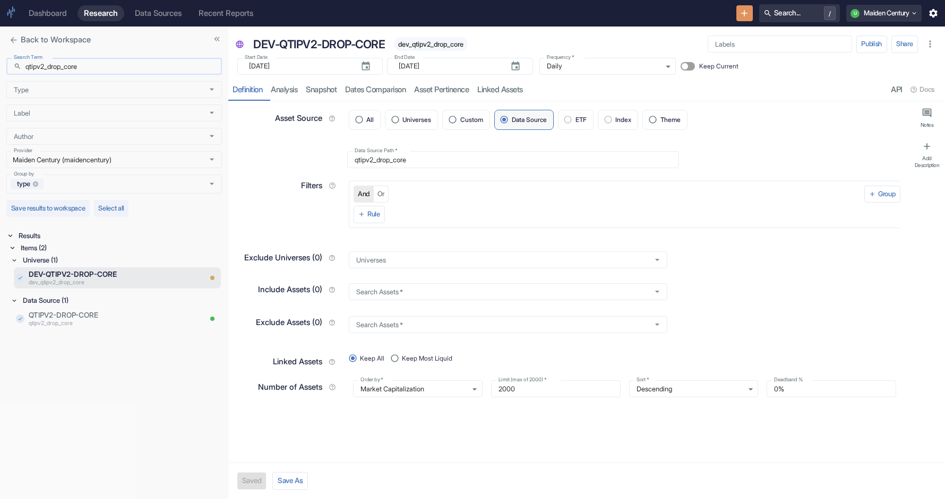
click at [77, 73] on input "qtipv2_drop_core" at bounding box center [123, 66] width 196 height 17
paste input "web"
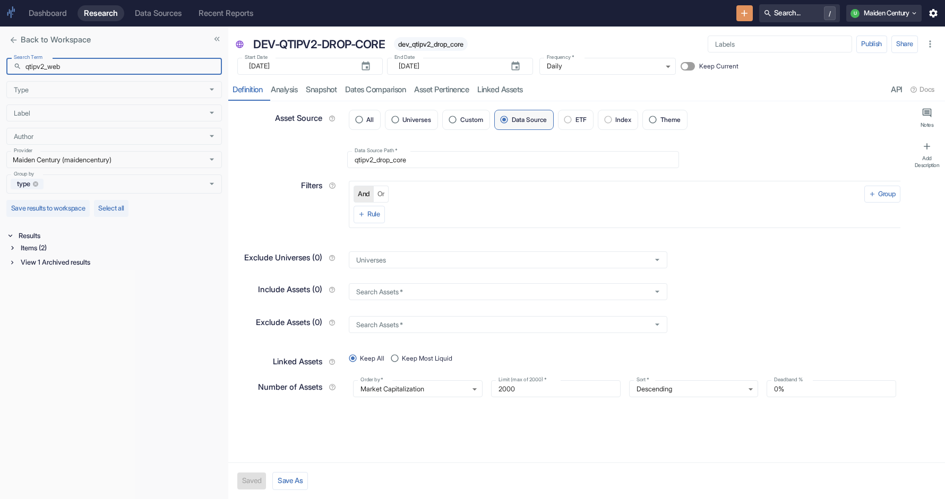
type input "qtipv2_web"
click at [22, 252] on div "Items (2)" at bounding box center [120, 248] width 203 height 12
click at [29, 290] on div "View 1 Archived results" at bounding box center [120, 292] width 203 height 12
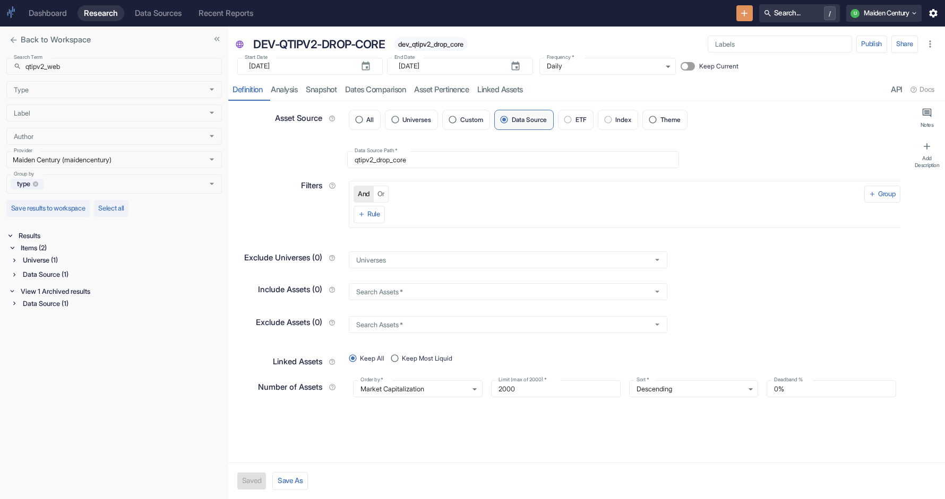
click at [31, 273] on div "Data Source (1)" at bounding box center [121, 275] width 201 height 12
click at [37, 260] on div "Universe (1)" at bounding box center [121, 260] width 201 height 12
click at [59, 314] on p "QTIPV2-WEB" at bounding box center [115, 315] width 172 height 11
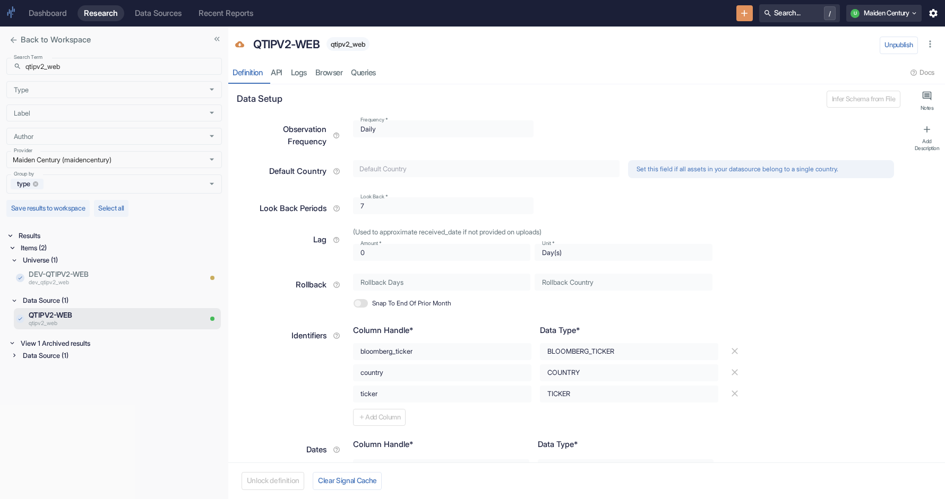
click at [347, 45] on span "qtipv2_web" at bounding box center [347, 44] width 43 height 8
copy span "qtipv2_web"
type textarea "x"
click at [92, 278] on p "DEV-QTIPV2-WEB" at bounding box center [100, 274] width 143 height 11
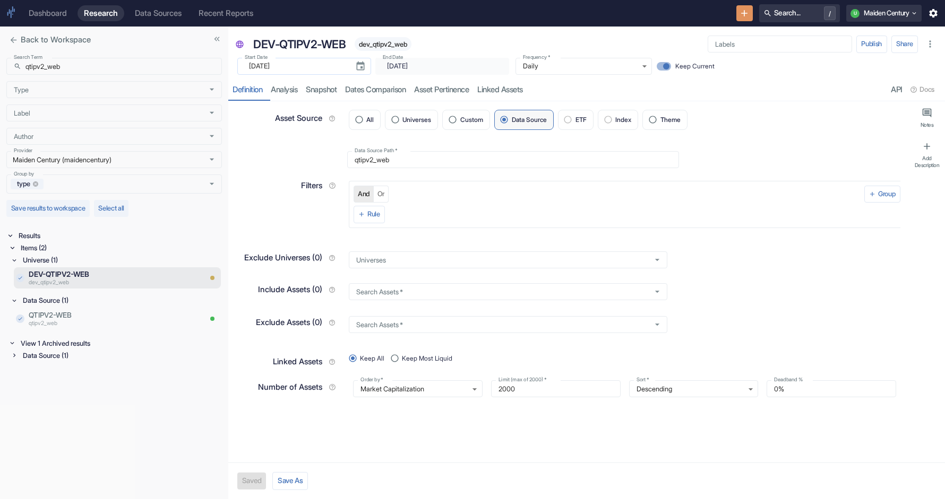
type textarea "x"
type input "[DATE]"
drag, startPoint x: 306, startPoint y: 65, endPoint x: 240, endPoint y: 66, distance: 65.8
click at [240, 66] on div "​ [DATE] Start Date" at bounding box center [304, 66] width 134 height 17
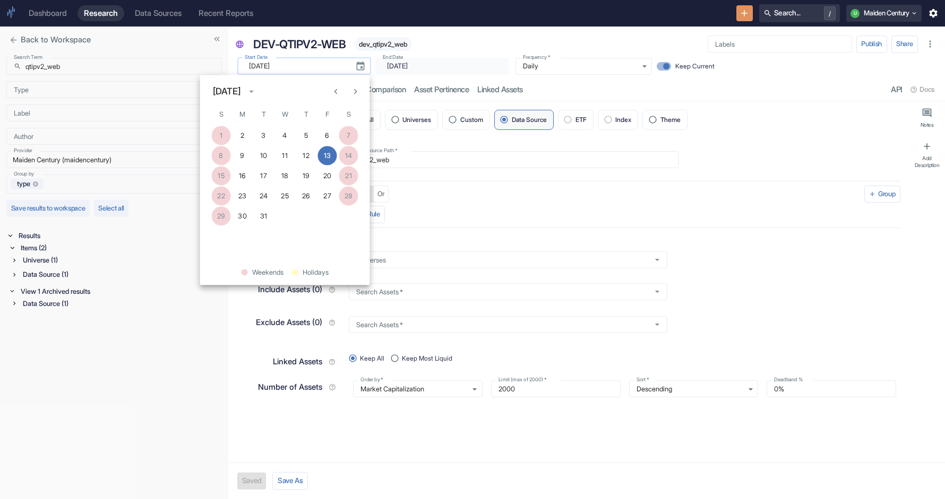
type textarea "x"
drag, startPoint x: 305, startPoint y: 70, endPoint x: 243, endPoint y: 68, distance: 62.6
click at [243, 68] on div "​ [DATE] Start Date" at bounding box center [304, 66] width 134 height 17
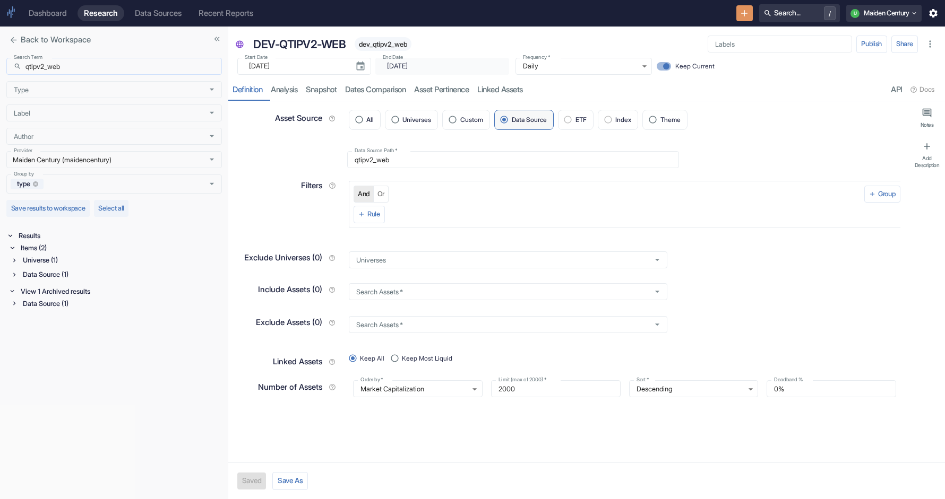
click at [105, 66] on input "qtipv2_web" at bounding box center [123, 66] width 196 height 17
click at [34, 254] on div "Items (5)" at bounding box center [120, 248] width 203 height 12
click at [53, 256] on div "Signal / Alpha Model (2)" at bounding box center [121, 260] width 201 height 12
click at [40, 323] on div "Universe (2)" at bounding box center [121, 321] width 201 height 12
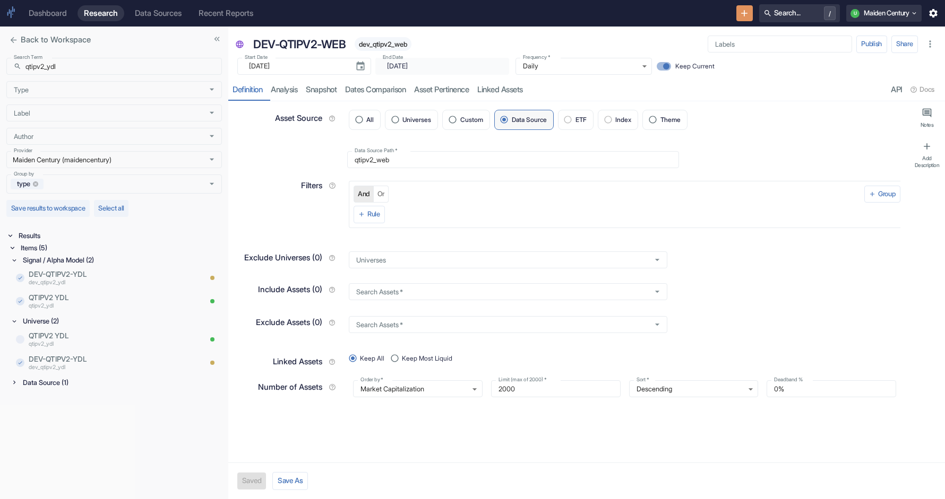
click at [42, 380] on div "Data Source (1)" at bounding box center [121, 383] width 201 height 12
click at [76, 346] on p "qtipv2_ydl" at bounding box center [100, 344] width 143 height 8
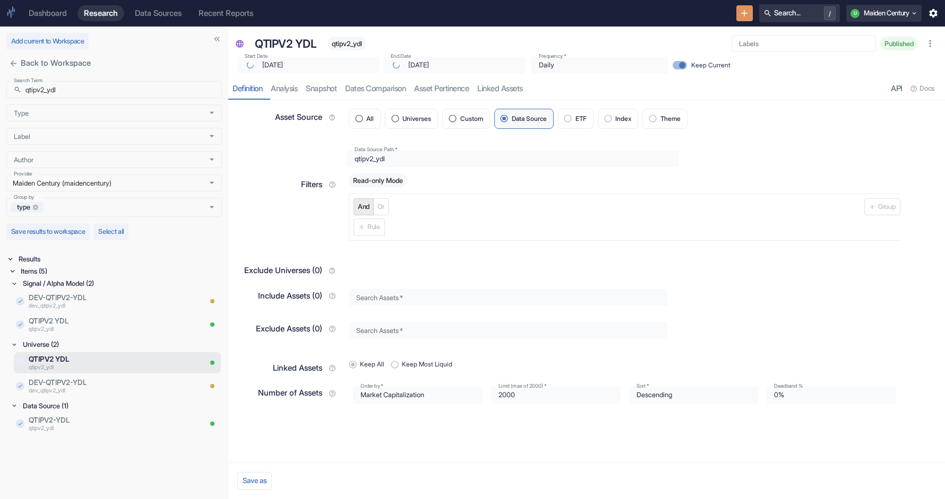
click at [353, 47] on span "qtipv2_ydl" at bounding box center [346, 44] width 39 height 8
copy span "qtipv2_ydl"
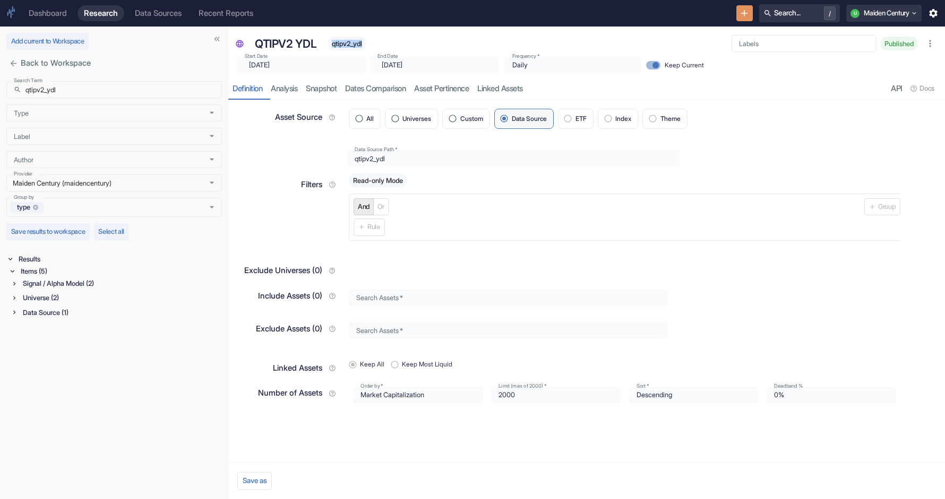
click at [69, 284] on div "Signal / Alpha Model (2)" at bounding box center [121, 284] width 201 height 12
click at [62, 350] on div "Universe (2)" at bounding box center [121, 345] width 201 height 12
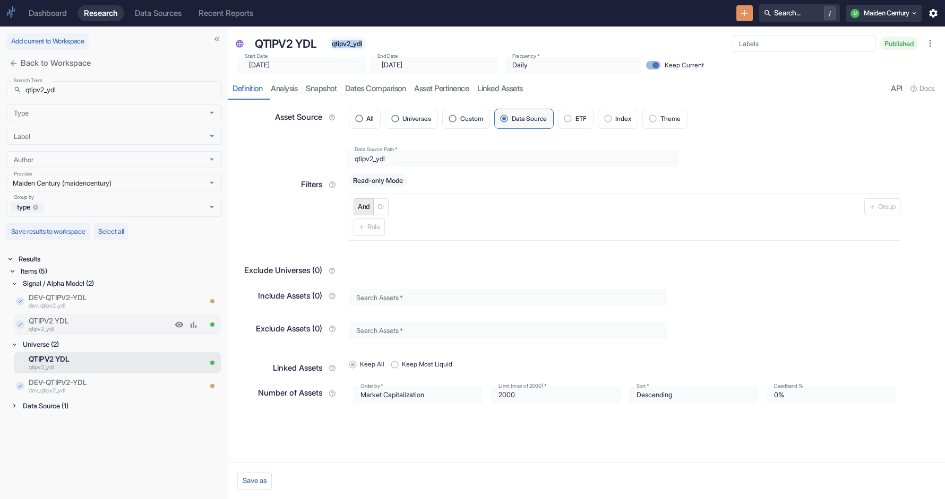
click at [80, 325] on p "QTIPV2 YDL" at bounding box center [100, 321] width 143 height 11
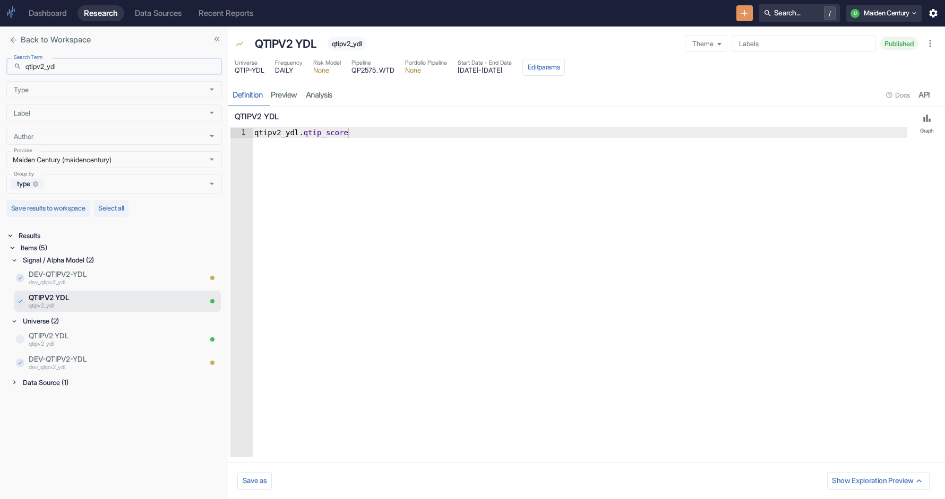
click at [106, 67] on input "qtipv2_ydl" at bounding box center [123, 66] width 196 height 17
paste input "ce_al"
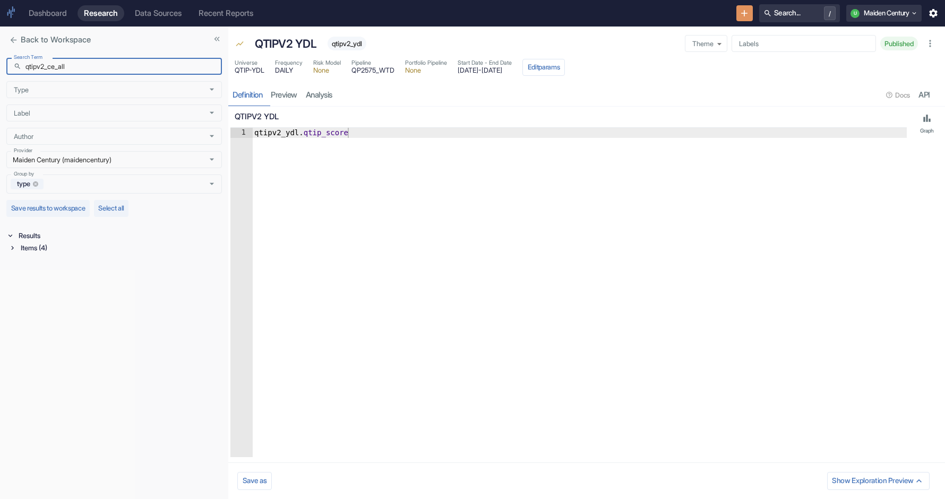
type input "qtipv2_ce_all"
click at [66, 252] on div "Items (4)" at bounding box center [120, 248] width 203 height 12
click at [53, 291] on div "Data Source (1)" at bounding box center [121, 289] width 201 height 12
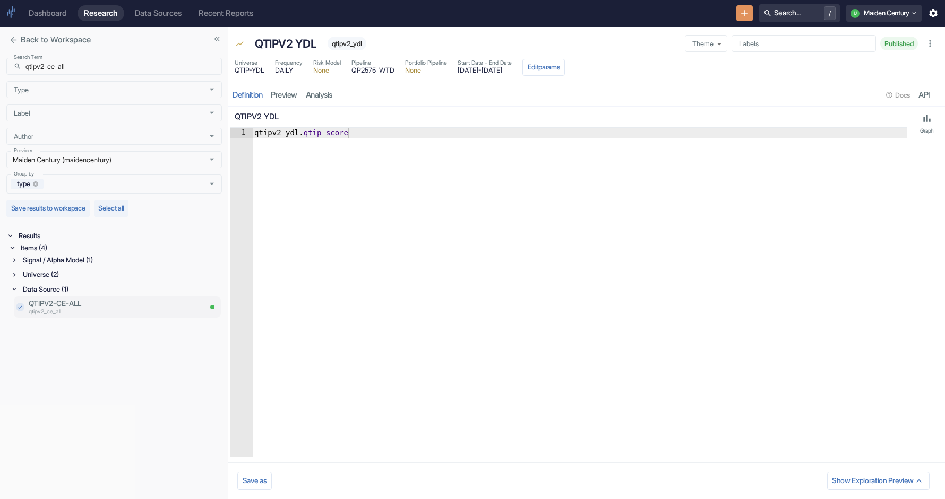
click at [63, 308] on p "qtipv2_ce_all" at bounding box center [115, 312] width 172 height 8
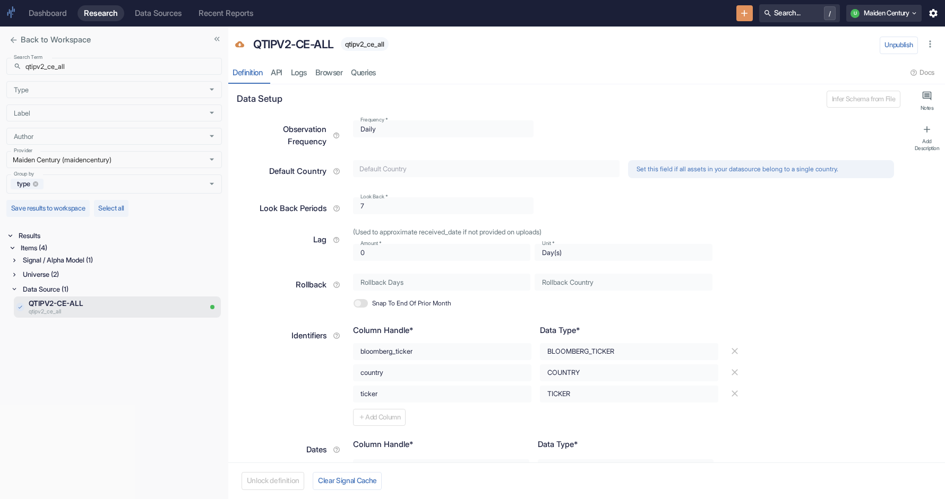
click at [366, 48] on span "qtipv2_ce_all" at bounding box center [365, 44] width 48 height 8
copy span "qtipv2_ce_all"
type textarea "x"
click at [55, 276] on div "Universe (2)" at bounding box center [121, 275] width 201 height 12
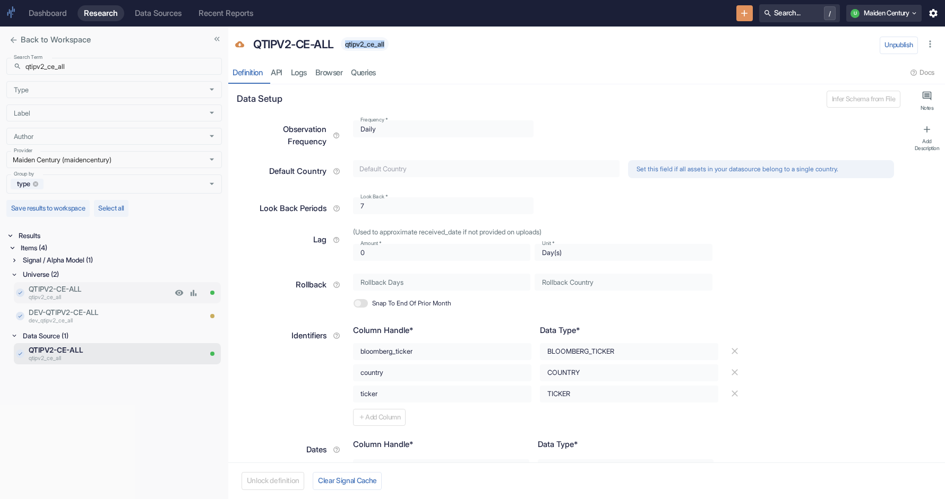
click at [89, 301] on p "qtipv2_ce_all" at bounding box center [100, 297] width 143 height 8
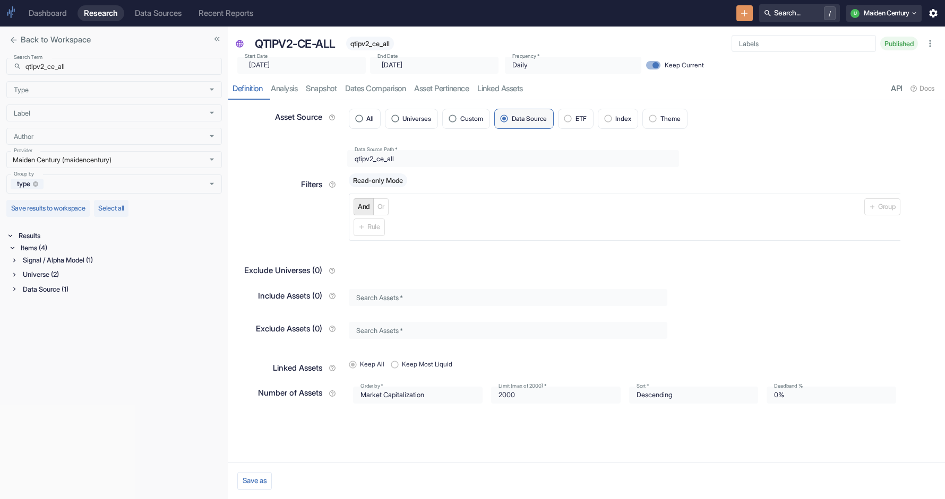
type input "[DATE]"
click at [379, 41] on span "qtipv2_ce_all" at bounding box center [370, 44] width 48 height 8
click at [67, 262] on div "Signal / Alpha Model (1)" at bounding box center [121, 260] width 201 height 12
click at [87, 279] on p "QTIPV2-CE-ALL" at bounding box center [100, 274] width 143 height 11
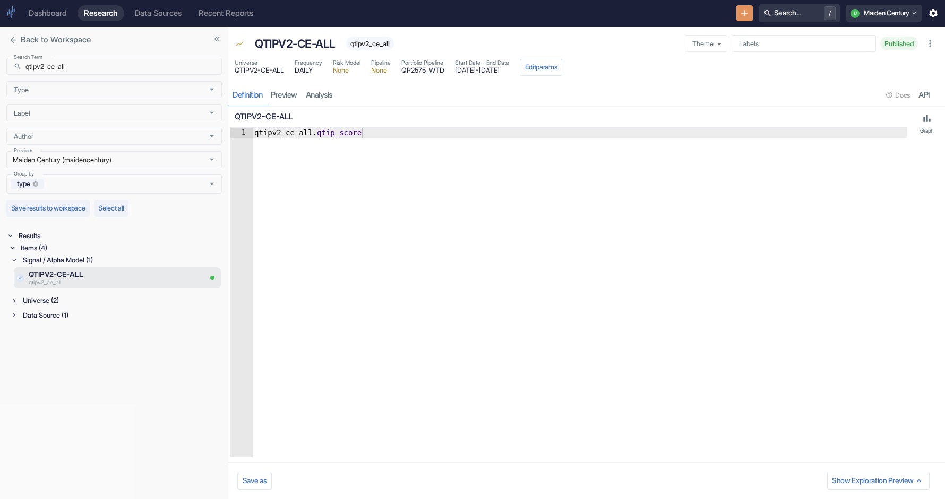
click at [79, 298] on div "Universe (2)" at bounding box center [121, 301] width 201 height 12
click at [79, 316] on p "QTIPV2-CE-ALL" at bounding box center [100, 315] width 143 height 11
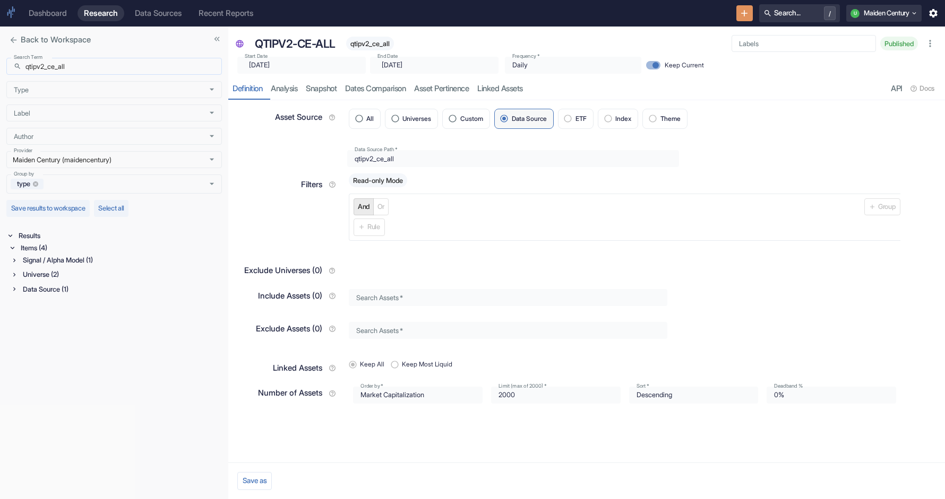
click at [217, 63] on div "Back to Workspace Search Term ​ qtipv2_ce_all Search Term Type Type Label Label…" at bounding box center [472, 263] width 945 height 473
click at [370, 60] on div "​ [DATE] End Date" at bounding box center [434, 65] width 128 height 17
click at [69, 63] on input "qtipv2_ce_all" at bounding box center [123, 66] width 196 height 17
paste input "sns_app"
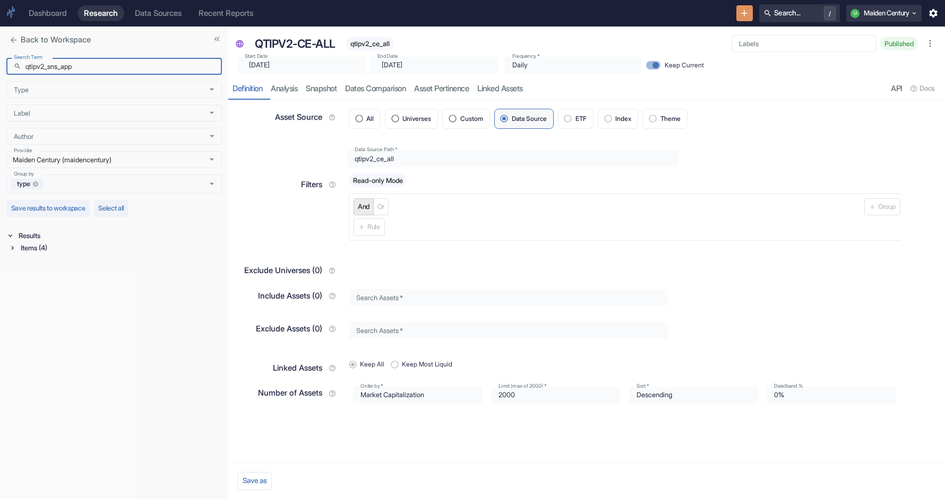
type input "qtipv2_sns_app"
click at [34, 245] on div "Items (4)" at bounding box center [120, 248] width 203 height 12
click at [54, 290] on div "Data Source (1)" at bounding box center [121, 289] width 201 height 12
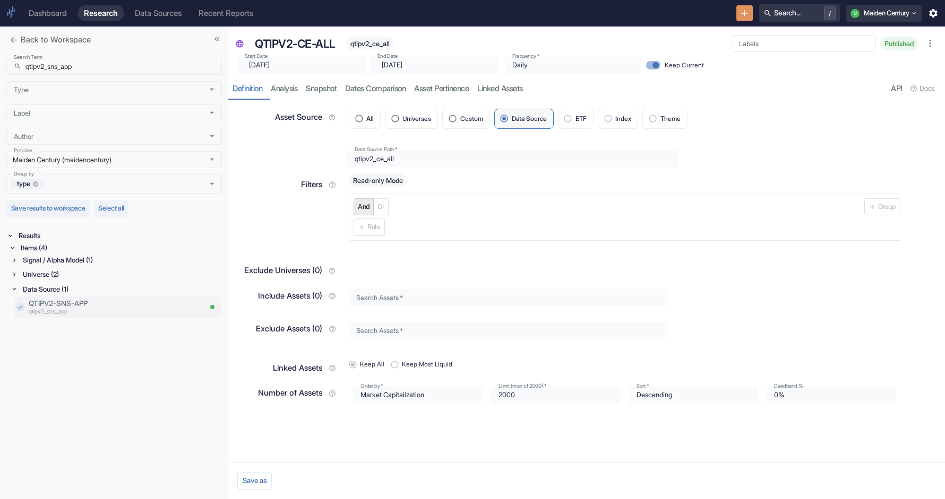
click at [70, 309] on p "qtipv2_sns_app" at bounding box center [115, 312] width 172 height 8
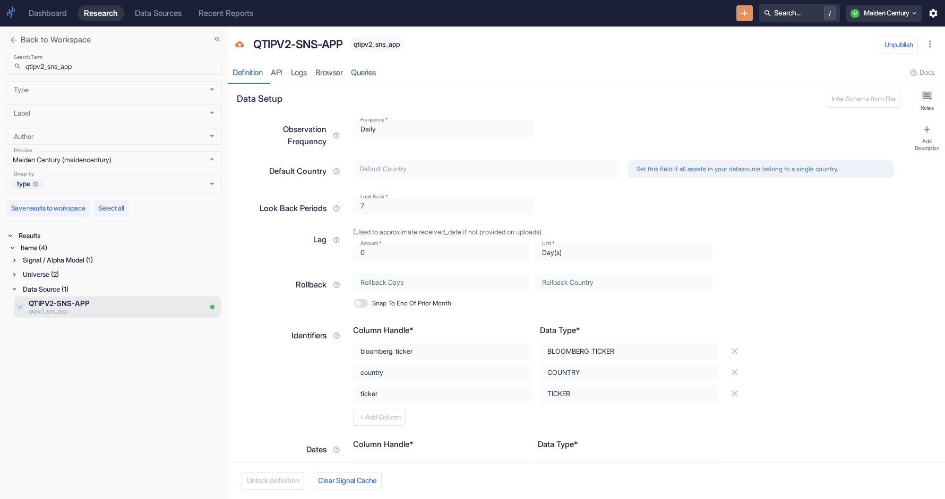
click at [381, 42] on span "qtipv2_sns_app" at bounding box center [376, 44] width 55 height 8
type textarea "x"
click at [49, 276] on div "Universe (2)" at bounding box center [121, 275] width 201 height 12
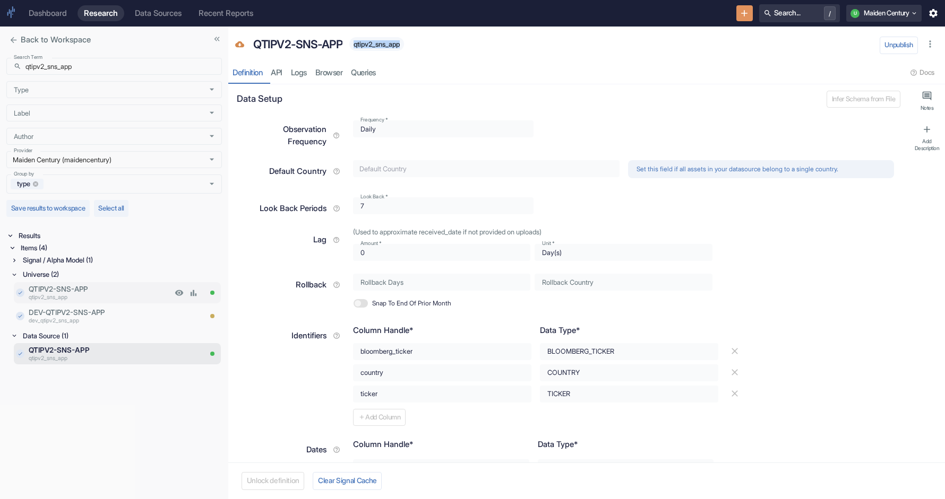
click at [108, 297] on p "qtipv2_sns_app" at bounding box center [100, 297] width 143 height 8
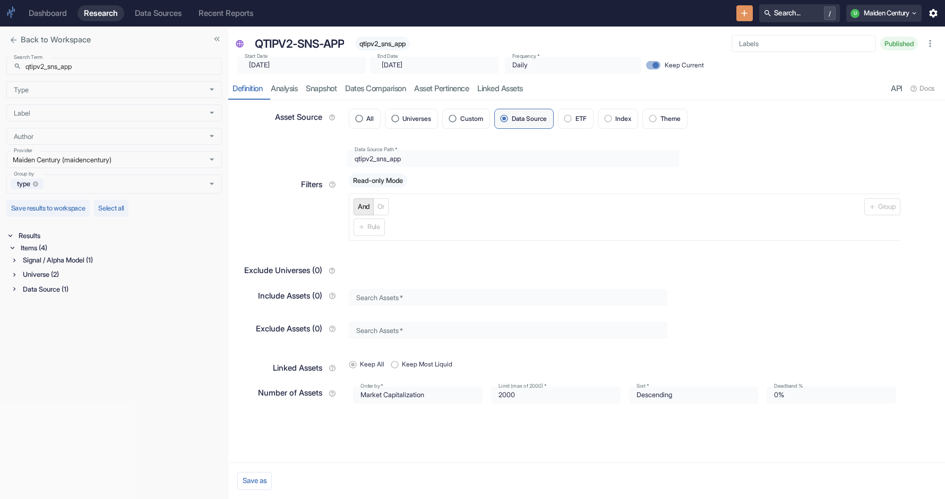
type input "[DATE]"
click at [396, 48] on div "qtipv2_sns_app" at bounding box center [382, 44] width 55 height 14
click at [395, 46] on span "qtipv2_sns_app" at bounding box center [382, 44] width 55 height 8
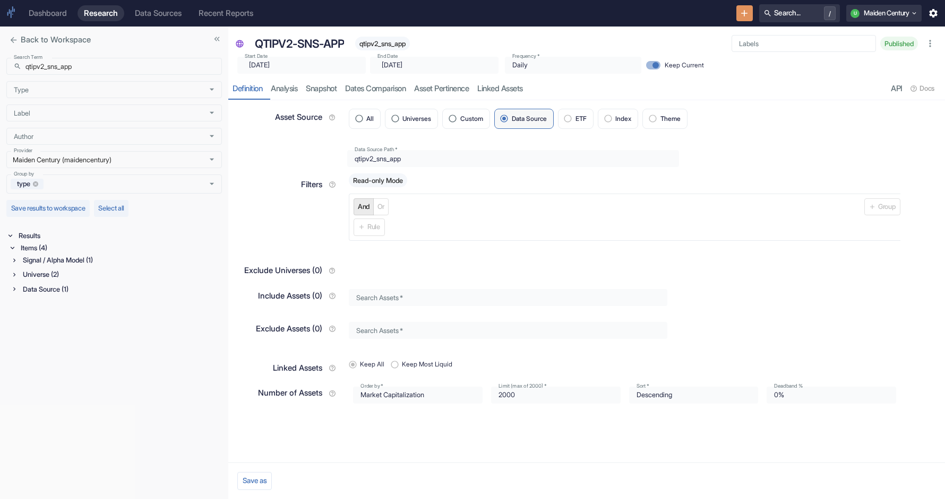
click at [228, 66] on div "Back to Workspace Search Term ​ qtipv2_sns_app Search Term Type Type Label Labe…" at bounding box center [472, 263] width 945 height 473
click at [91, 73] on input "qtipv2_sns_app" at bounding box center [123, 66] width 196 height 17
paste input "outhpoint"
type input "qtipv2_southpoint"
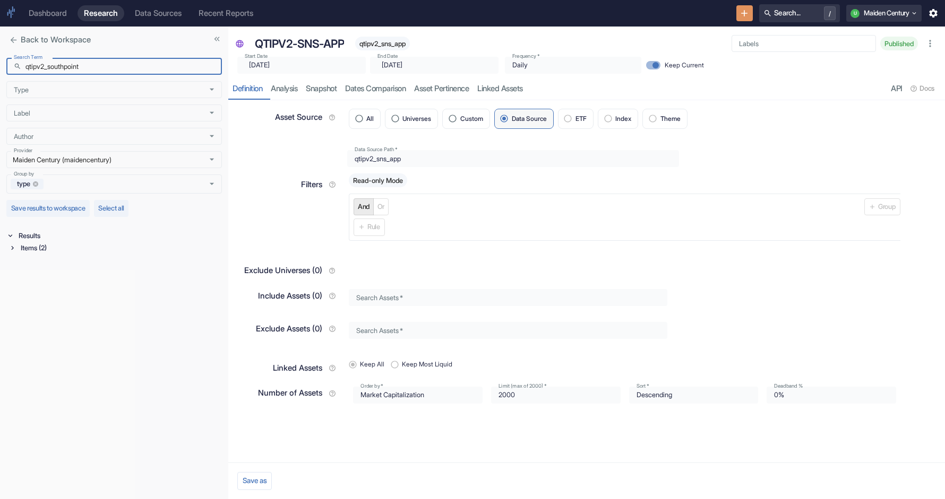
click at [34, 252] on div "Items (2)" at bounding box center [120, 248] width 203 height 12
click at [62, 275] on div "Data Source (1)" at bounding box center [121, 275] width 201 height 12
click at [72, 295] on p "qtipv2_southpoint" at bounding box center [115, 297] width 172 height 8
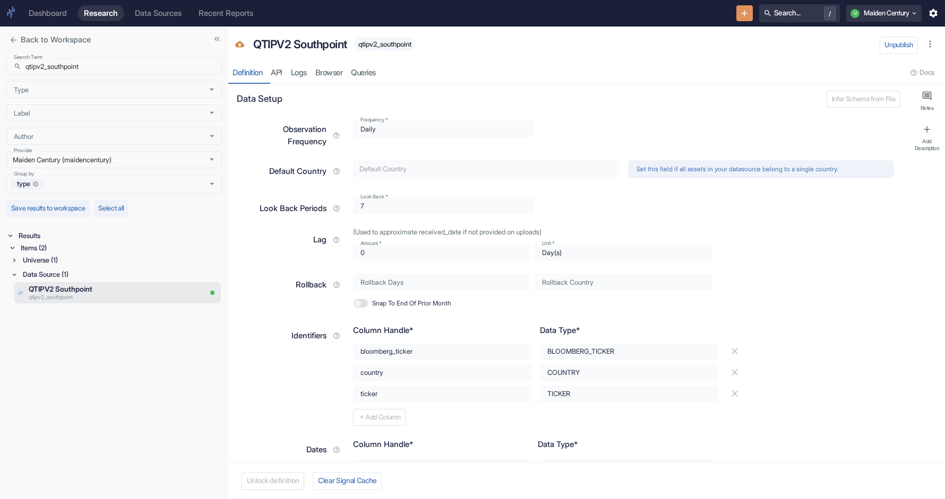
click at [392, 43] on span "qtipv2_southpoint" at bounding box center [385, 44] width 62 height 8
type textarea "x"
click at [74, 256] on div "Universe (1)" at bounding box center [121, 260] width 201 height 12
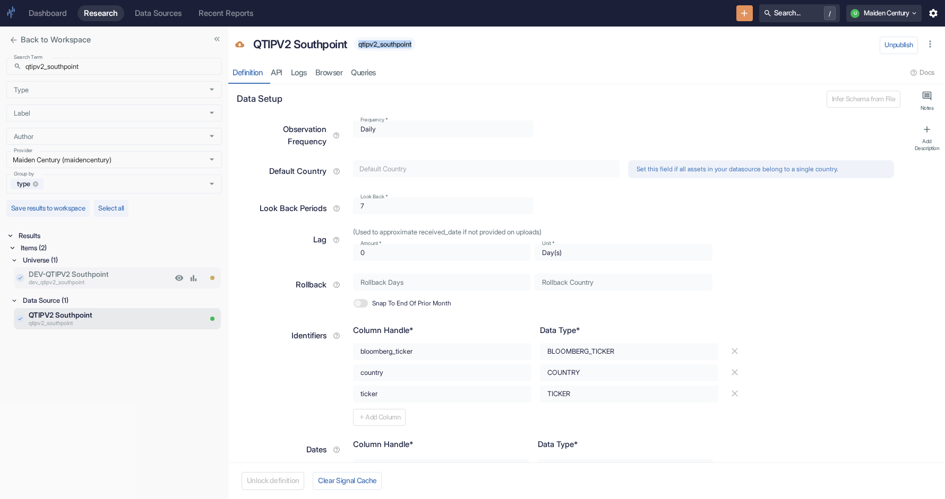
click at [57, 273] on p "DEV-QTIPV2 Southpoint" at bounding box center [100, 274] width 143 height 11
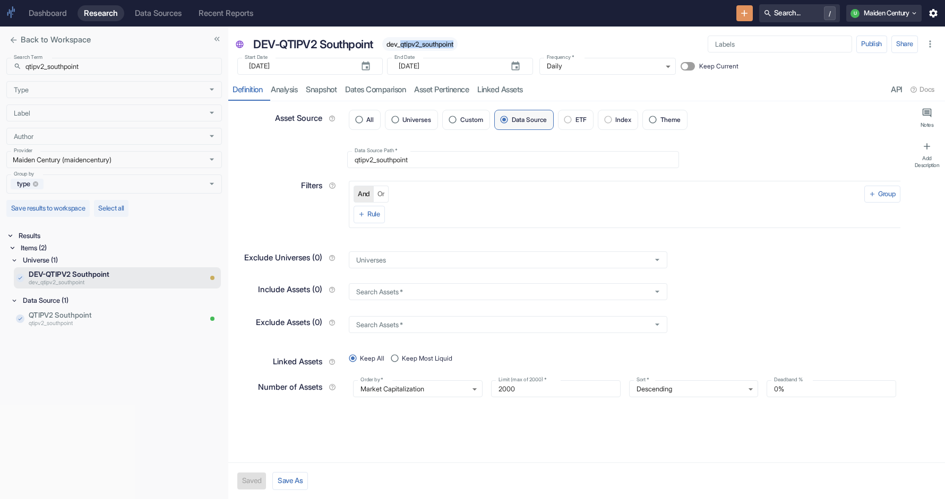
drag, startPoint x: 404, startPoint y: 45, endPoint x: 472, endPoint y: 46, distance: 67.9
click at [472, 46] on div "DEV-QTIPV2 Southpoint dev_qtipv2_southpoint" at bounding box center [471, 44] width 446 height 22
type textarea "x"
drag, startPoint x: 305, startPoint y: 66, endPoint x: 226, endPoint y: 66, distance: 79.1
click at [226, 66] on div "Back to Workspace Search Term ​ qtipv2_southpoint Search Term Type Type Label L…" at bounding box center [472, 263] width 945 height 473
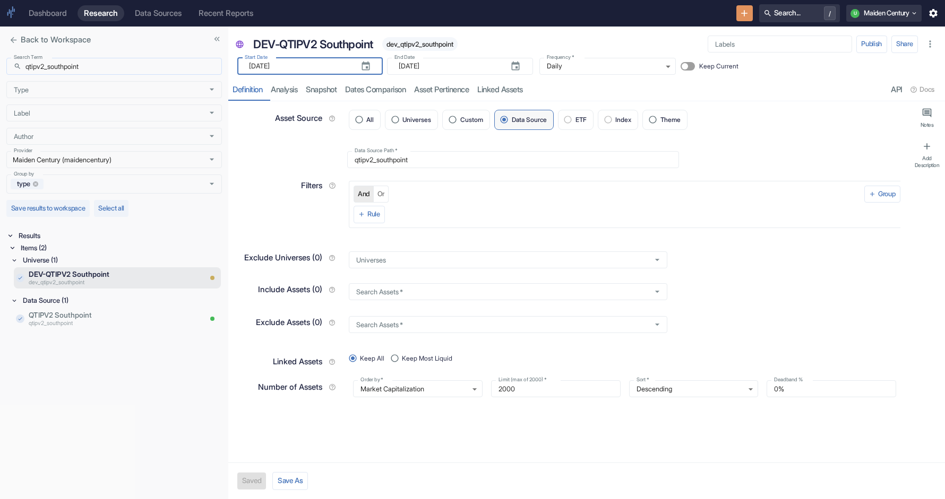
click at [135, 62] on input "qtipv2_southpoint" at bounding box center [123, 66] width 196 height 17
paste input "mc_dev_04"
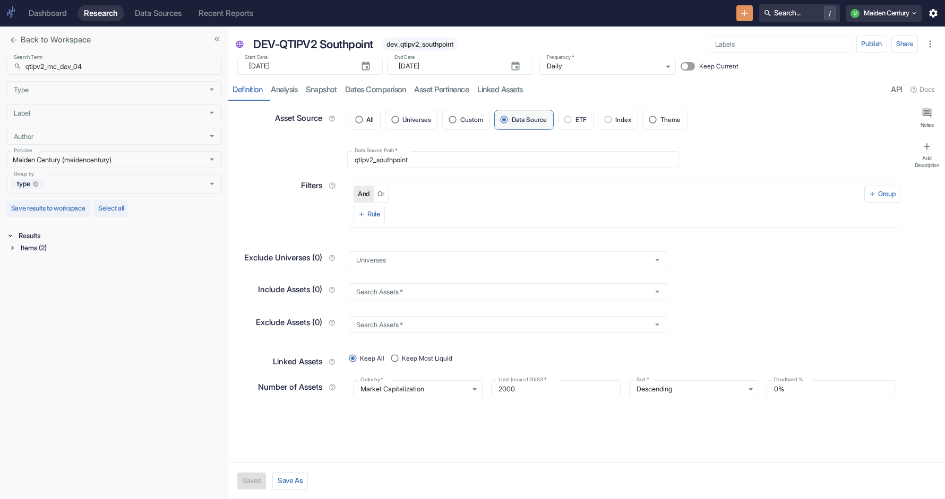
click at [52, 246] on div "Items (2)" at bounding box center [120, 248] width 203 height 12
click at [55, 259] on div "Universe (1)" at bounding box center [121, 260] width 201 height 12
click at [54, 300] on div "Data Source (1)" at bounding box center [121, 301] width 201 height 12
click at [107, 61] on input "qtipv2_mc_dev_04" at bounding box center [123, 66] width 196 height 17
click at [99, 75] on div "Search Term ​ qtipv2_mc_dev_04 Search Term Type Type Label Label Author Author …" at bounding box center [113, 126] width 215 height 136
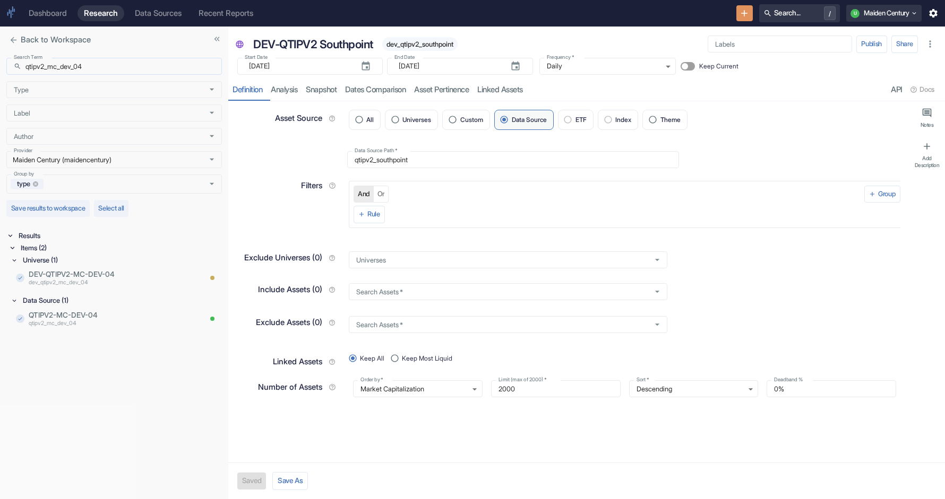
click at [99, 70] on input "qtipv2_mc_dev_04" at bounding box center [123, 66] width 196 height 17
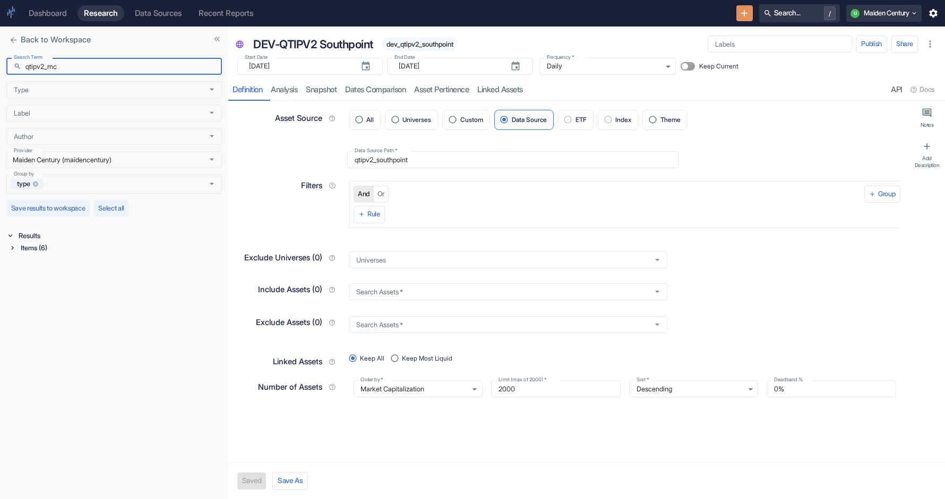
type input "qtipv2_mc"
click at [51, 249] on div "Items (6)" at bounding box center [120, 248] width 203 height 12
click at [45, 296] on div "Signal / Alpha Model (1) Universe (2) Data Source (3)" at bounding box center [116, 275] width 211 height 43
click at [49, 260] on div "Signal / Alpha Model (1)" at bounding box center [121, 260] width 201 height 12
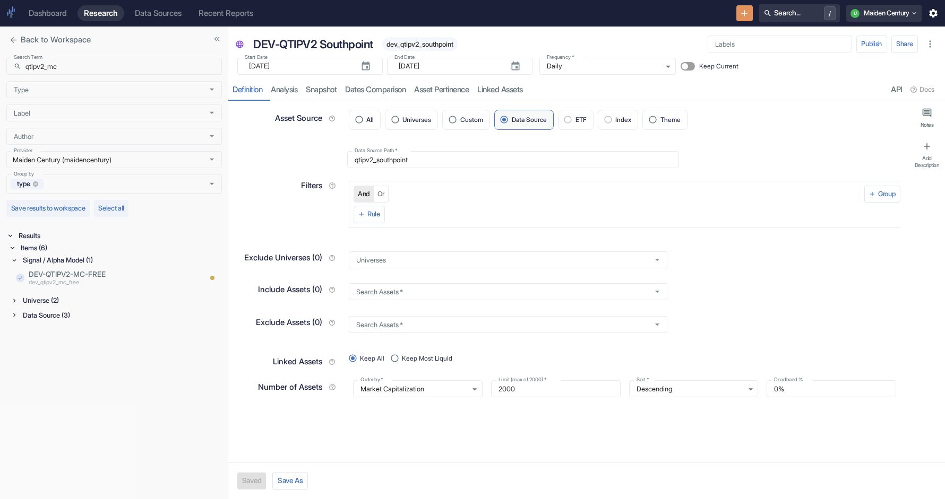
click at [66, 318] on div "Data Source (3)" at bounding box center [121, 315] width 201 height 12
click at [57, 300] on div "Universe (2)" at bounding box center [121, 301] width 201 height 12
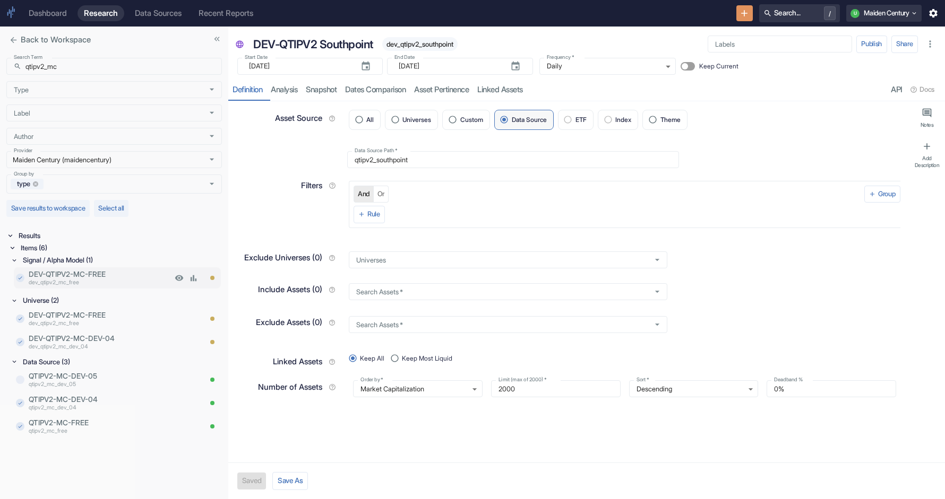
click at [100, 280] on p "dev_qtipv2_mc_free" at bounding box center [100, 283] width 143 height 8
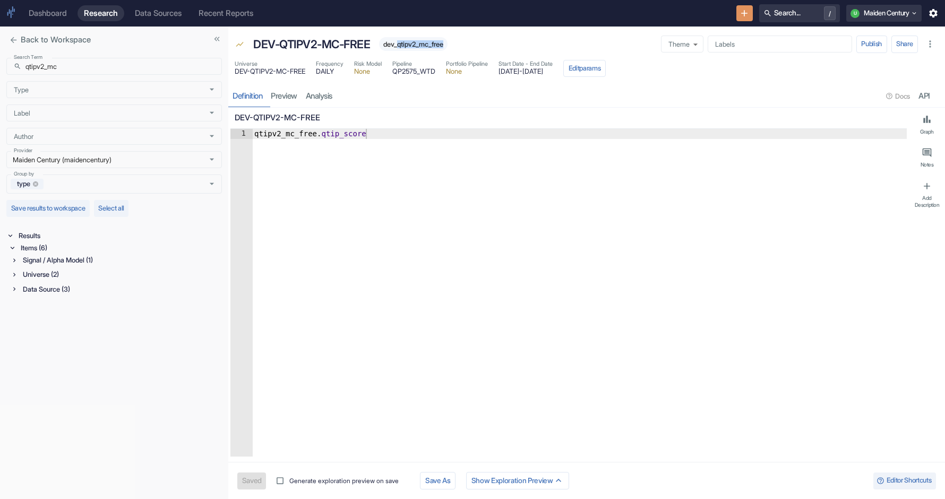
drag, startPoint x: 401, startPoint y: 46, endPoint x: 449, endPoint y: 45, distance: 48.3
click at [447, 45] on span "dev_qtipv2_mc_free" at bounding box center [413, 44] width 68 height 8
type textarea "x"
click at [102, 64] on input "qtipv2_mc" at bounding box center [123, 66] width 196 height 17
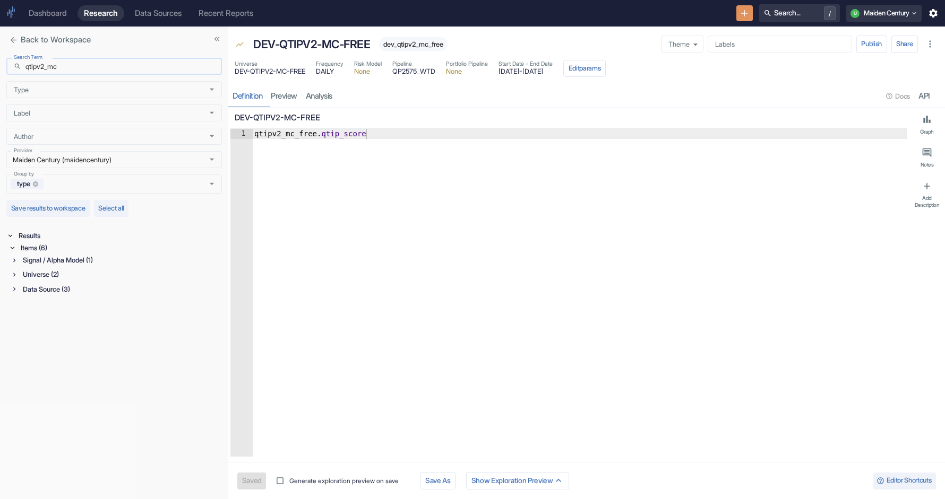
click at [102, 64] on input "qtipv2_mc" at bounding box center [123, 66] width 196 height 17
paste input "rev_hcnt"
type input "qtipv2_rev_hcnt"
click at [64, 252] on div "Items (3)" at bounding box center [120, 248] width 203 height 12
click at [52, 289] on div "Data Source (1)" at bounding box center [121, 289] width 201 height 12
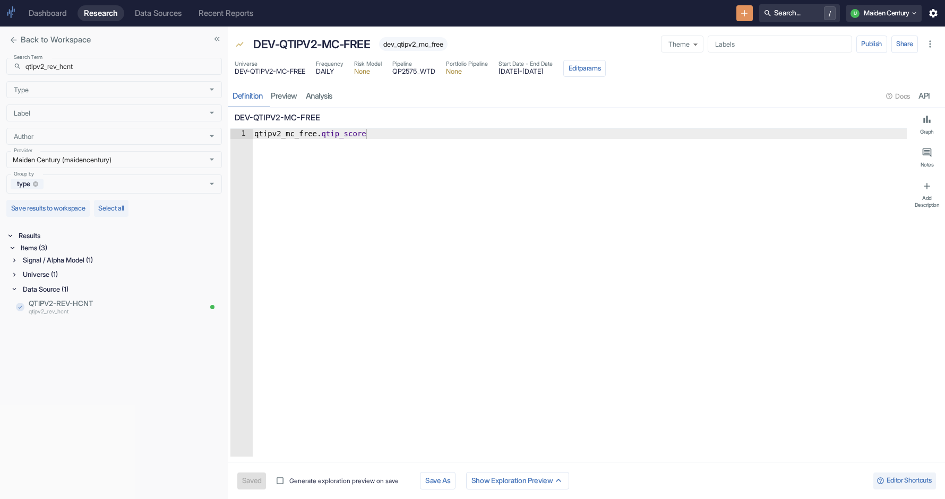
click at [73, 274] on div "Universe (1)" at bounding box center [121, 275] width 201 height 12
click at [73, 263] on div "Signal / Alpha Model (1)" at bounding box center [121, 260] width 201 height 12
click at [93, 356] on p "QTIPV2-REV-HCNT" at bounding box center [115, 355] width 172 height 11
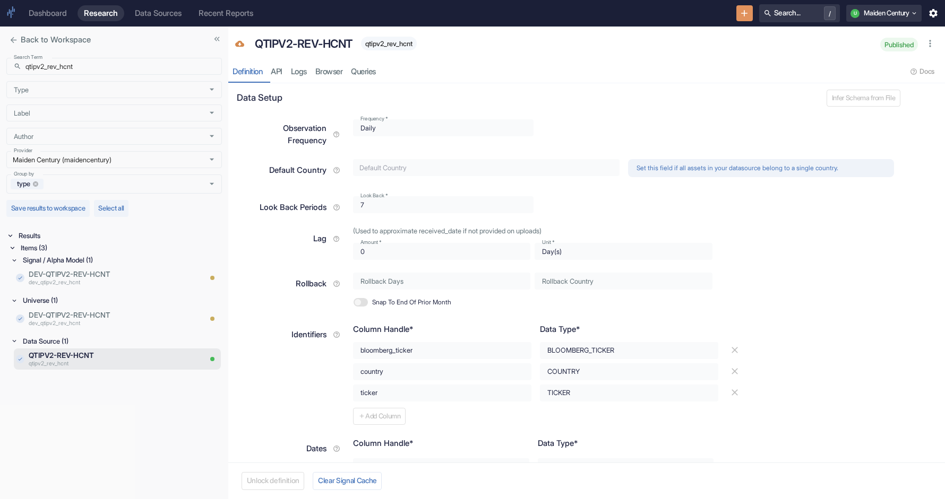
click at [393, 41] on span "qtipv2_rev_hcnt" at bounding box center [389, 44] width 56 height 8
click at [98, 314] on p "DEV-QTIPV2-REV-HCNT" at bounding box center [100, 315] width 143 height 11
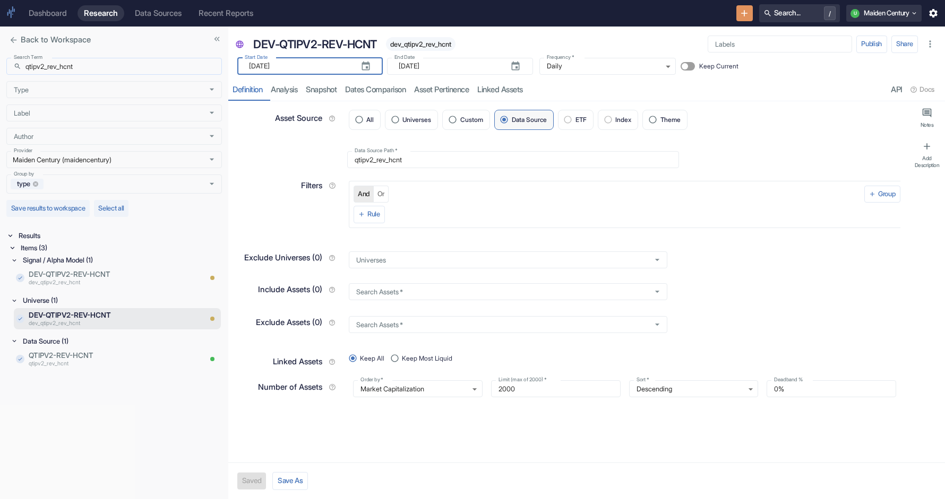
drag, startPoint x: 312, startPoint y: 65, endPoint x: 180, endPoint y: 65, distance: 131.1
click at [180, 65] on div "Back to Workspace Search Term ​ qtipv2_rev_hcnt Search Term Type Type Label Lab…" at bounding box center [472, 263] width 945 height 473
type textarea "x"
click at [419, 41] on span "dev_qtipv2_rev_hcnt" at bounding box center [421, 44] width 70 height 8
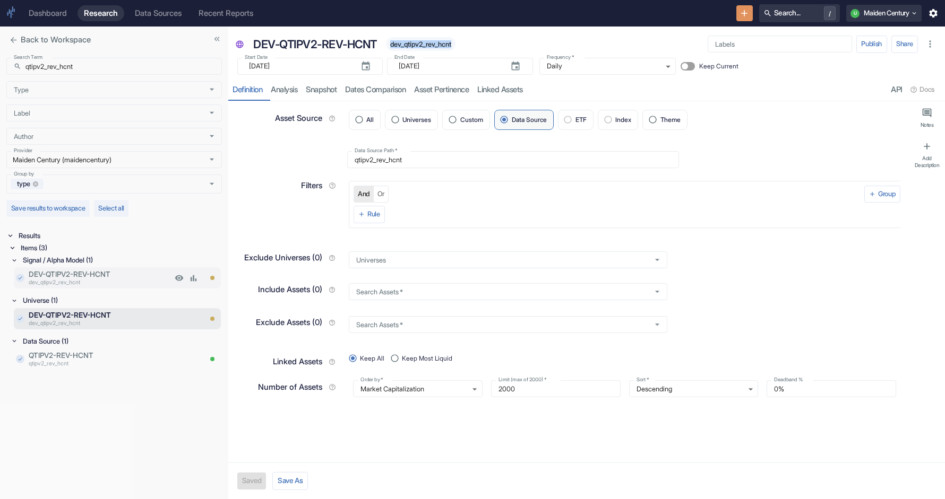
click at [110, 279] on p "dev_qtipv2_rev_hcnt" at bounding box center [100, 283] width 143 height 8
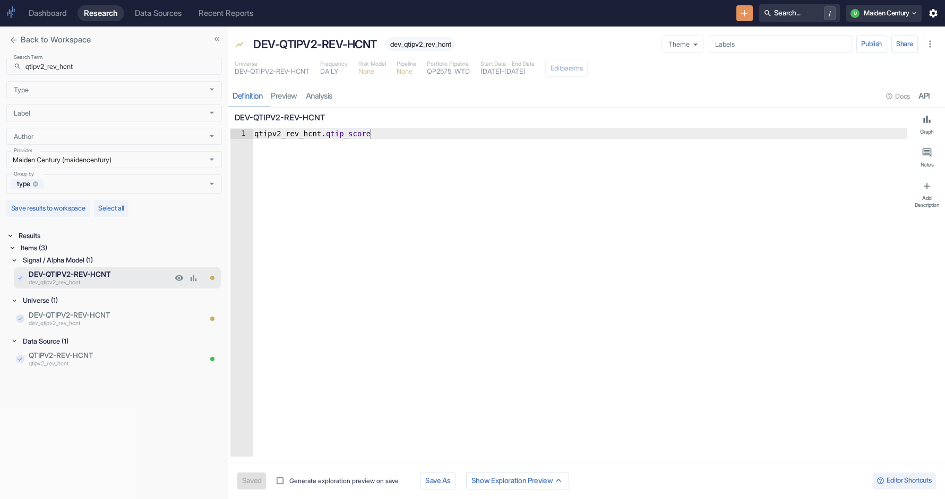
type textarea "x"
type textarea "qtipv2_rev_hcnt.qtip_score"
click at [280, 135] on div "qtipv2_rev_hcnt . qtip_score" at bounding box center [579, 303] width 654 height 348
type textarea "x"
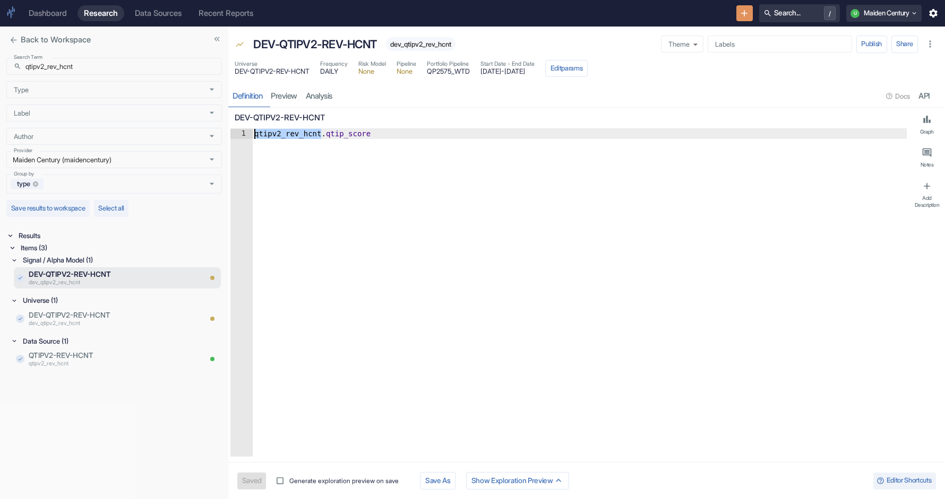
click at [425, 90] on div "resource tabs" at bounding box center [609, 96] width 546 height 22
drag, startPoint x: 574, startPoint y: 72, endPoint x: 535, endPoint y: 73, distance: 38.8
click at [535, 73] on div "Universe DEV-QTIPV2-REV-HCNT Frequency DAILY Risk Model None Pipeline None Port…" at bounding box center [411, 68] width 353 height 17
click at [372, 263] on div "qtipv2_rev_hcnt . qtip_score" at bounding box center [579, 303] width 654 height 348
click at [102, 319] on p "dev_qtipv2_rev_hcnt" at bounding box center [100, 323] width 143 height 8
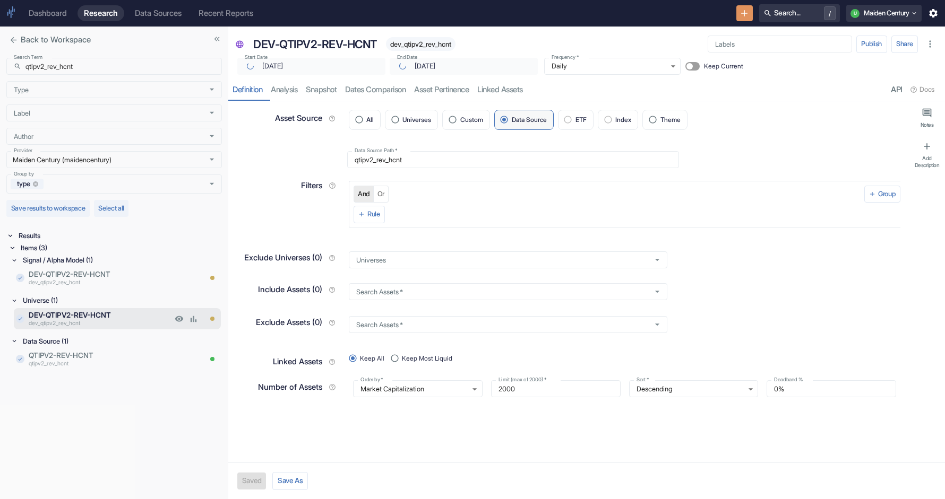
type textarea "x"
click at [102, 280] on p "dev_qtipv2_rev_hcnt" at bounding box center [100, 283] width 143 height 8
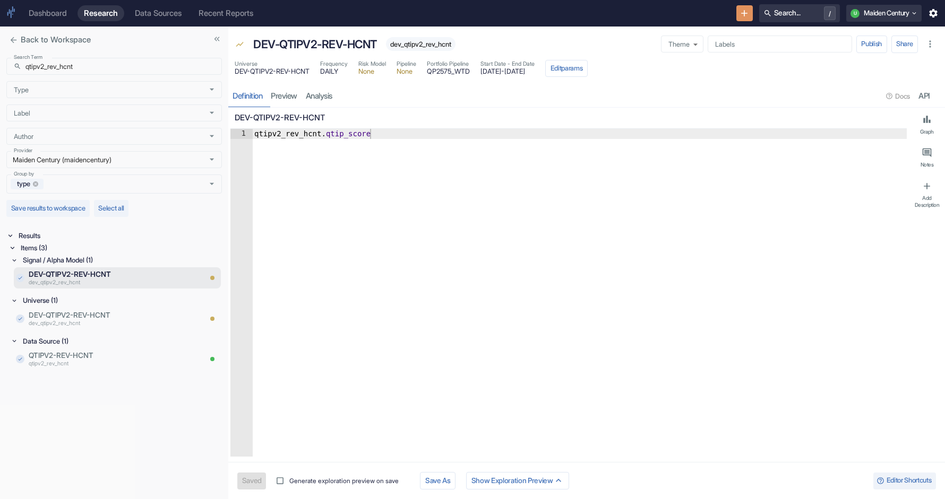
type textarea "x"
click at [100, 63] on input "qtipv2_rev_hcnt" at bounding box center [123, 66] width 196 height 17
paste input "1798_qsys"
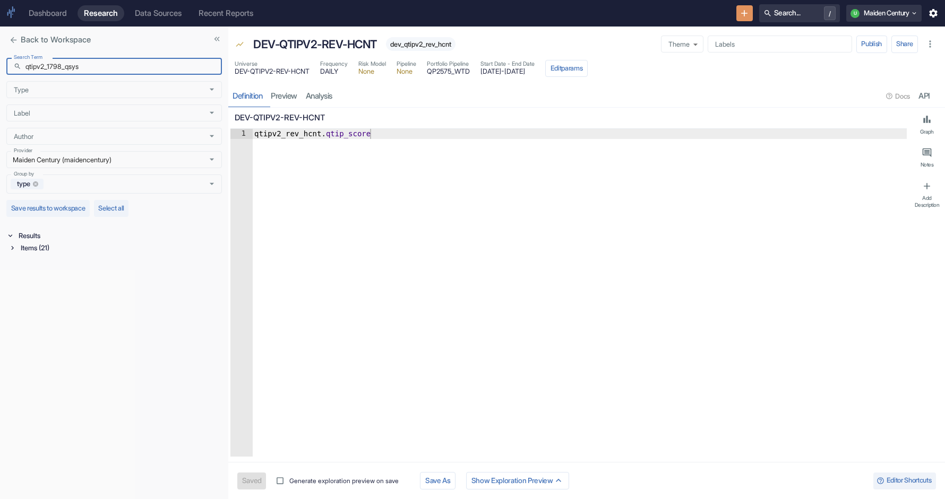
type input "qtipv2_1798_qsys"
click at [56, 250] on div "Items (21)" at bounding box center [120, 248] width 203 height 12
click at [63, 289] on div "Data Source (8)" at bounding box center [121, 289] width 201 height 12
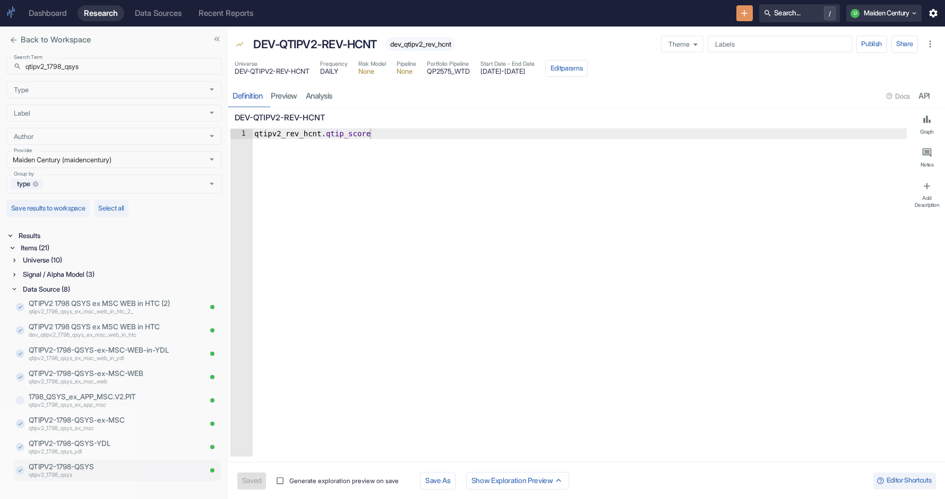
click at [117, 474] on p "qtipv2_1798_qsys" at bounding box center [115, 475] width 172 height 8
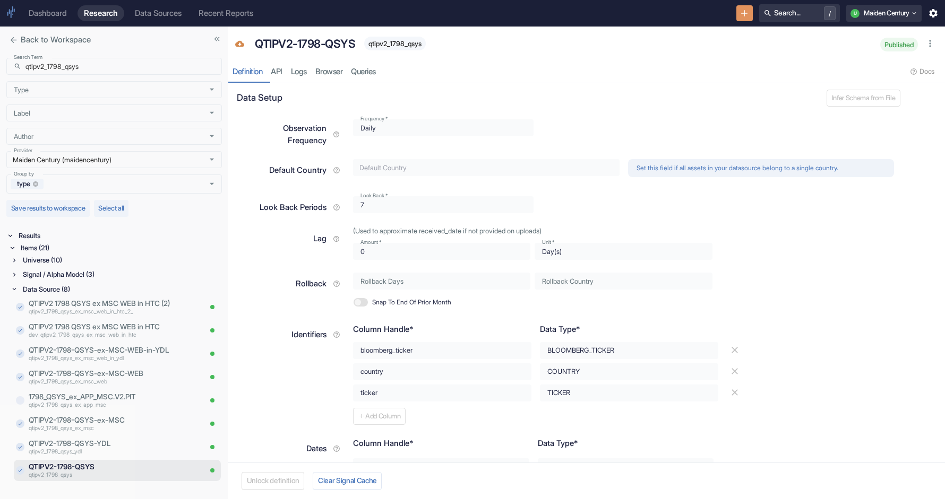
click at [401, 44] on span "qtipv2_1798_qsys" at bounding box center [395, 44] width 62 height 8
click at [47, 262] on div "Universe (10)" at bounding box center [121, 260] width 201 height 12
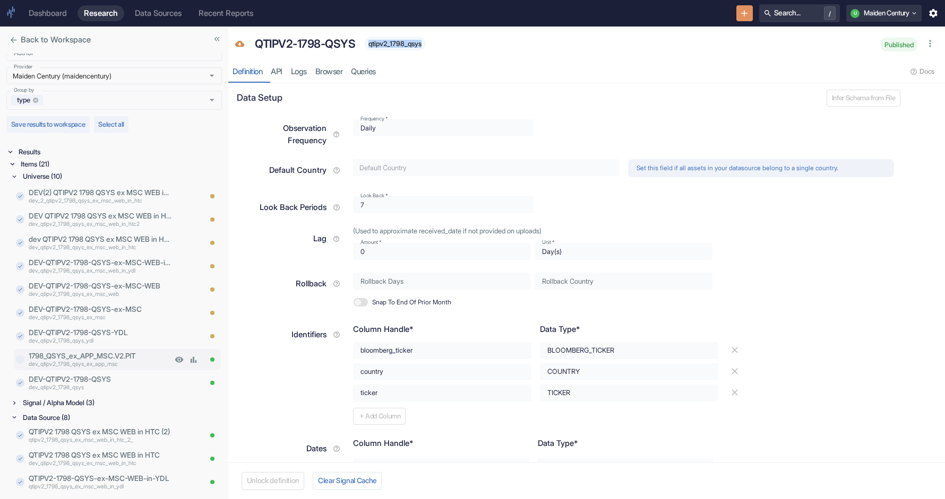
scroll to position [87, 0]
click at [67, 402] on div "Signal / Alpha Model (3)" at bounding box center [121, 400] width 201 height 12
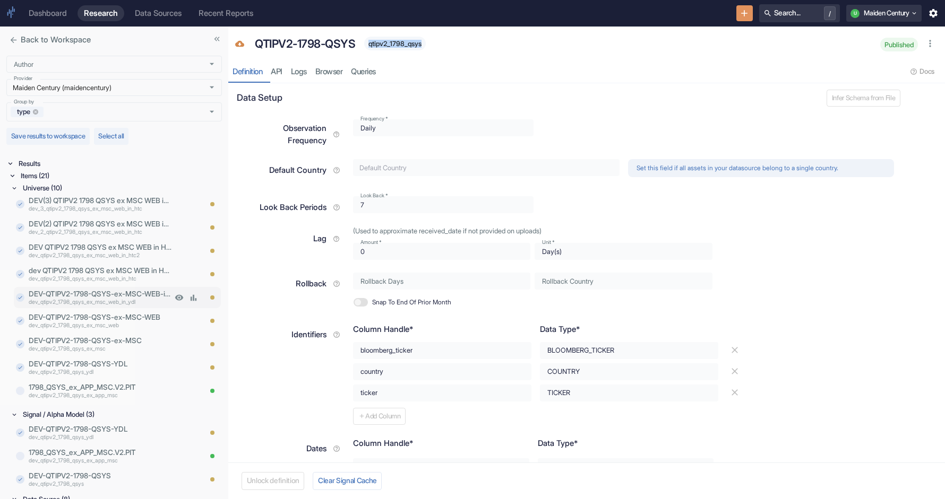
scroll to position [0, 0]
click at [135, 296] on p "DEV-QTIPV2-1798-QSYS-ex-MSC-WEB-in-YDL" at bounding box center [100, 295] width 143 height 11
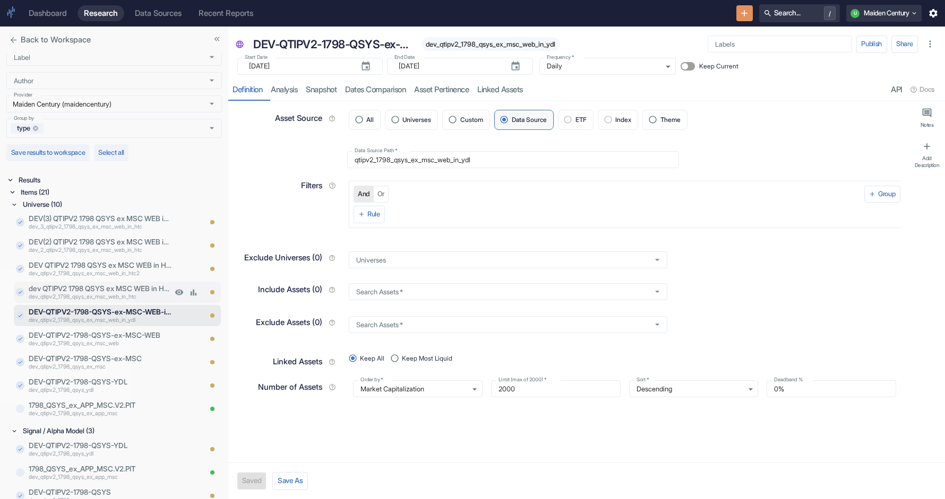
scroll to position [21, 0]
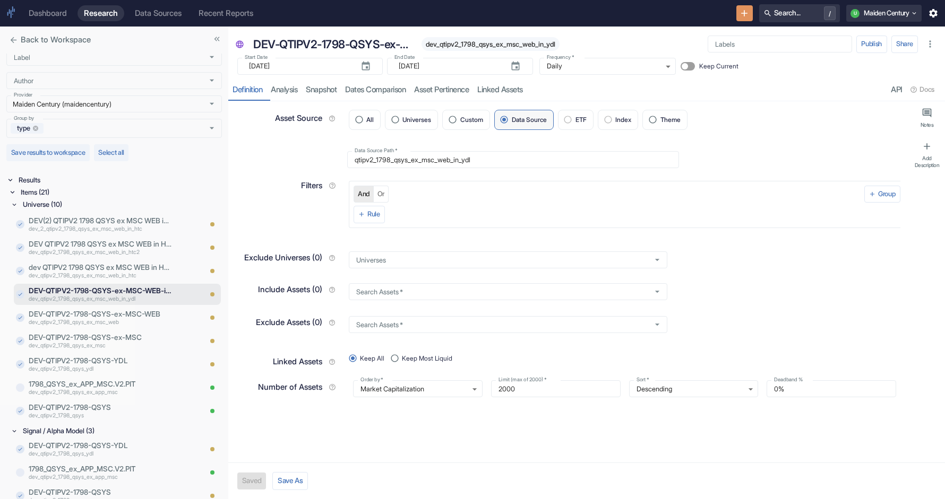
type textarea "x"
click at [108, 412] on p "dev_qtipv2_1798_qsys" at bounding box center [100, 416] width 143 height 8
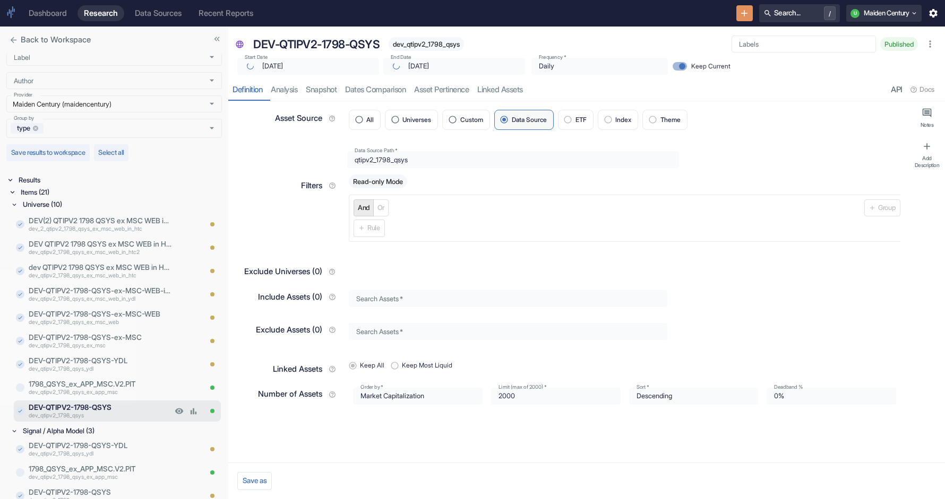
scroll to position [75, 0]
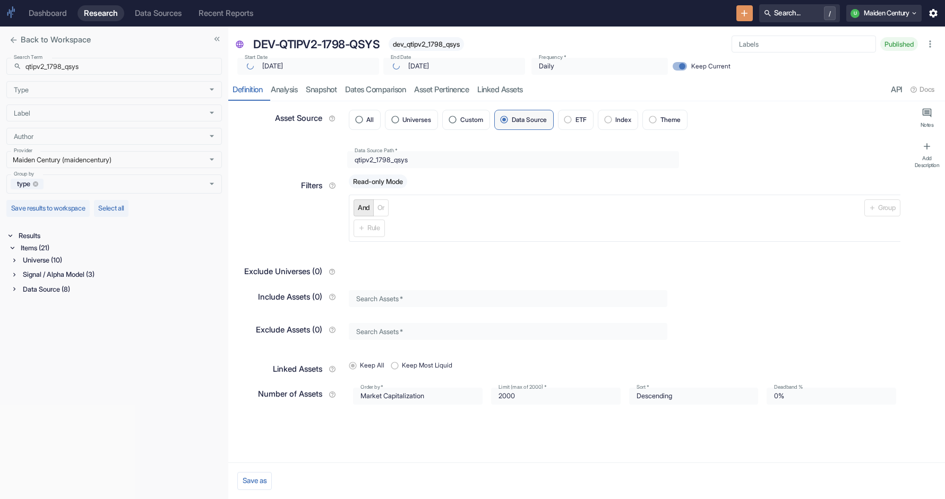
type textarea "x"
type input "[DATE]"
drag, startPoint x: 410, startPoint y: 46, endPoint x: 477, endPoint y: 46, distance: 67.4
click at [477, 46] on div "DEV-QTIPV2-1798-QSYS dev_qtipv2_1798_qsys" at bounding box center [483, 44] width 470 height 22
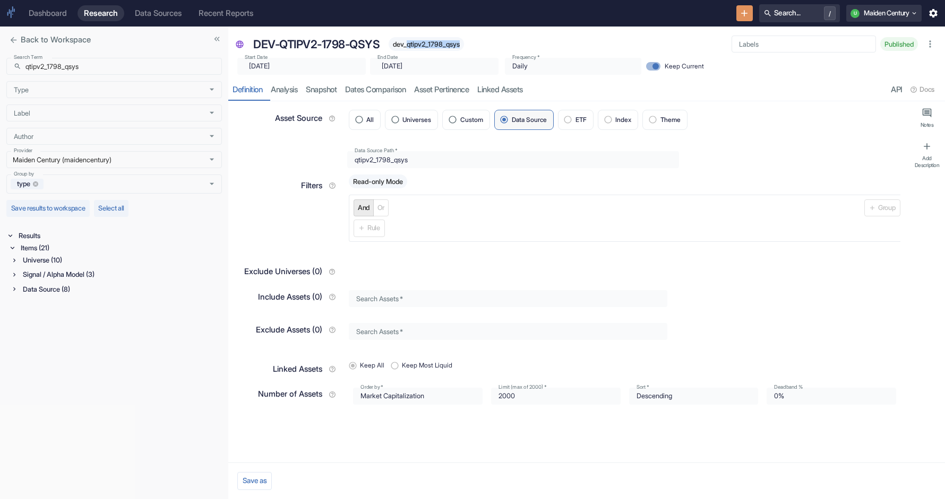
type textarea "x"
click at [234, 66] on div "Start Date ​ [DATE] Start Date" at bounding box center [299, 64] width 133 height 21
click at [101, 76] on div "Search Term ​ qtipv2_1798_qsys Search Term Type Type Label Label Author Author …" at bounding box center [113, 126] width 215 height 136
click at [101, 73] on input "qtipv2_1798_qsys" at bounding box center [123, 66] width 196 height 17
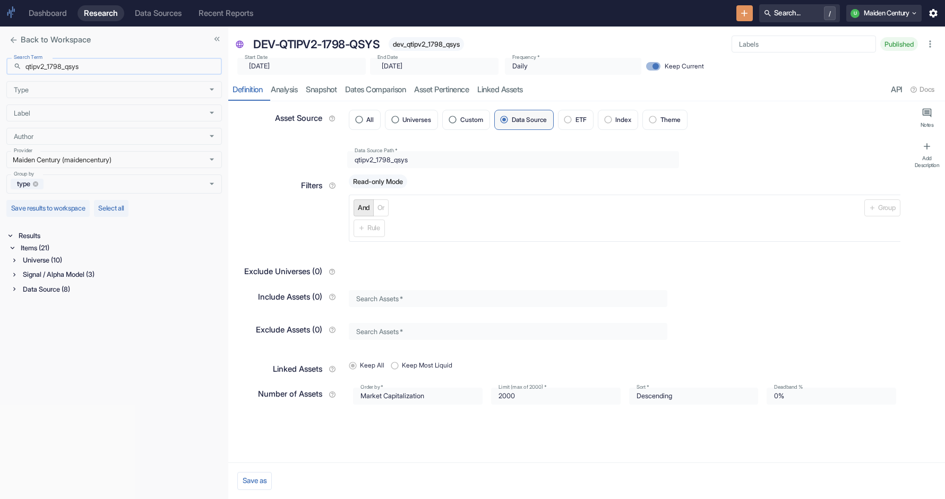
click at [101, 73] on input "qtipv2_1798_qsys" at bounding box center [123, 66] width 196 height 17
click at [109, 66] on input "qtipv2_1798_qsys" at bounding box center [123, 66] width 196 height 17
paste input "sns_towr"
type input "qtipv2_sns_towr"
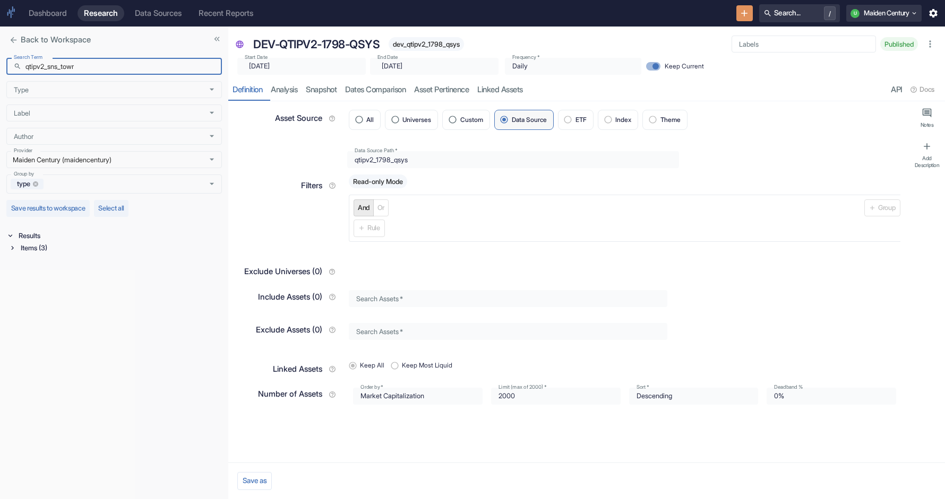
click at [46, 241] on div "Results" at bounding box center [118, 236] width 205 height 12
click at [39, 237] on div "Results" at bounding box center [118, 236] width 205 height 12
click at [39, 247] on div "Items (3)" at bounding box center [120, 248] width 203 height 12
click at [53, 287] on div "Data Source (1)" at bounding box center [121, 289] width 201 height 12
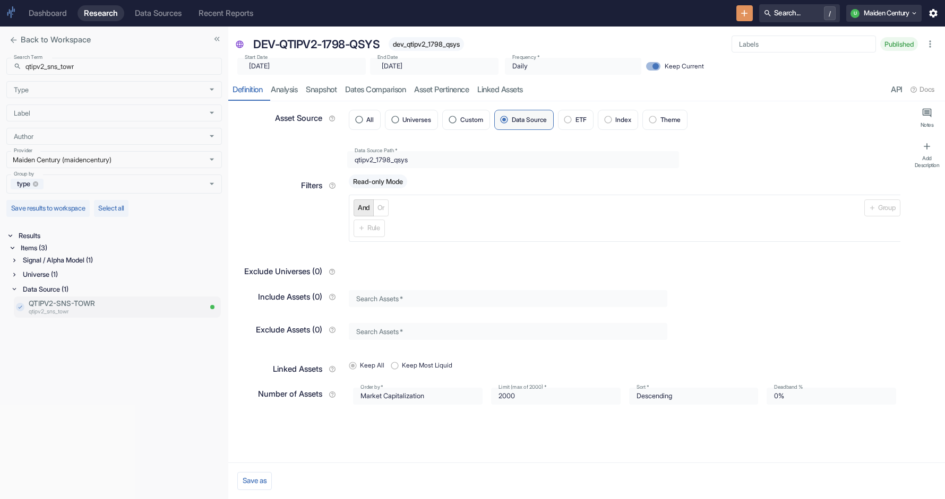
click at [76, 302] on p "QTIPV2-SNS-TOWR" at bounding box center [115, 303] width 172 height 11
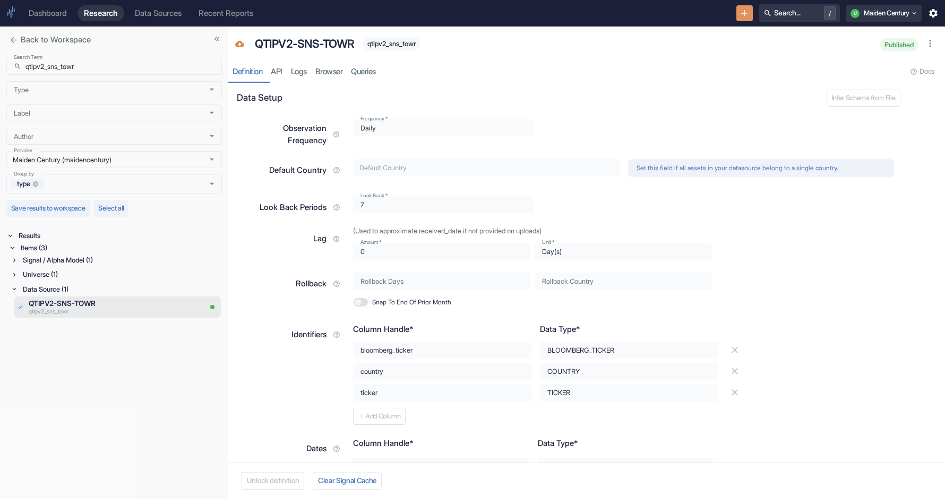
click at [392, 41] on span "qtipv2_sns_towr" at bounding box center [391, 44] width 57 height 8
click at [75, 279] on div "Universe (1)" at bounding box center [121, 275] width 201 height 12
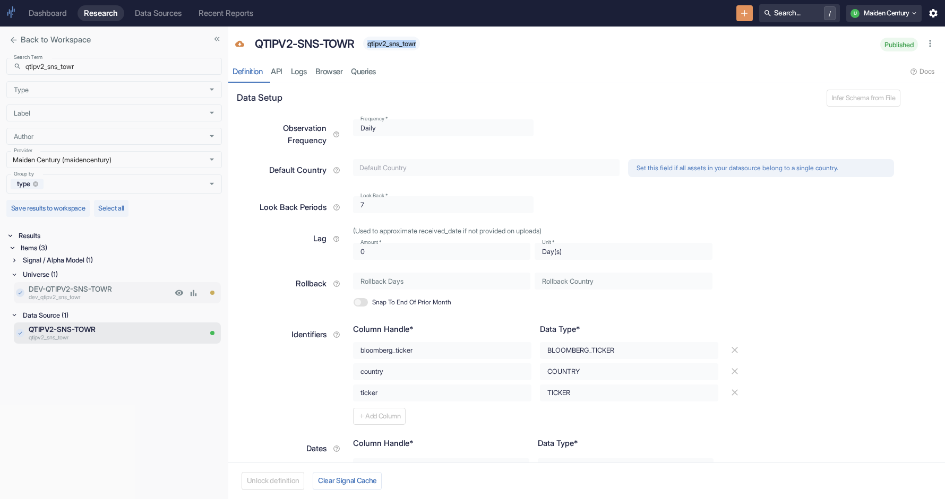
click at [109, 288] on p "DEV-QTIPV2-SNS-TOWR" at bounding box center [100, 289] width 143 height 11
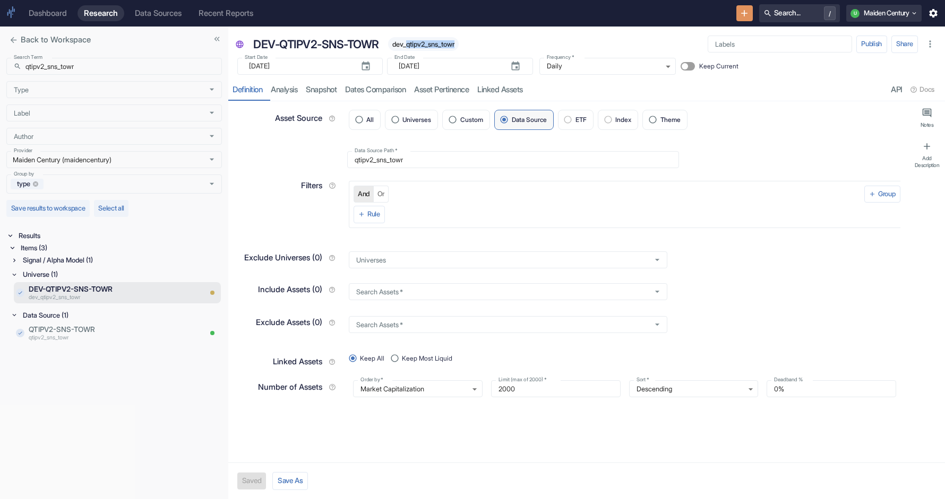
drag, startPoint x: 410, startPoint y: 45, endPoint x: 463, endPoint y: 41, distance: 53.2
click at [459, 41] on span "dev_qtipv2_sns_towr" at bounding box center [423, 44] width 71 height 8
type textarea "x"
click at [290, 64] on input "[DATE]" at bounding box center [300, 66] width 103 height 17
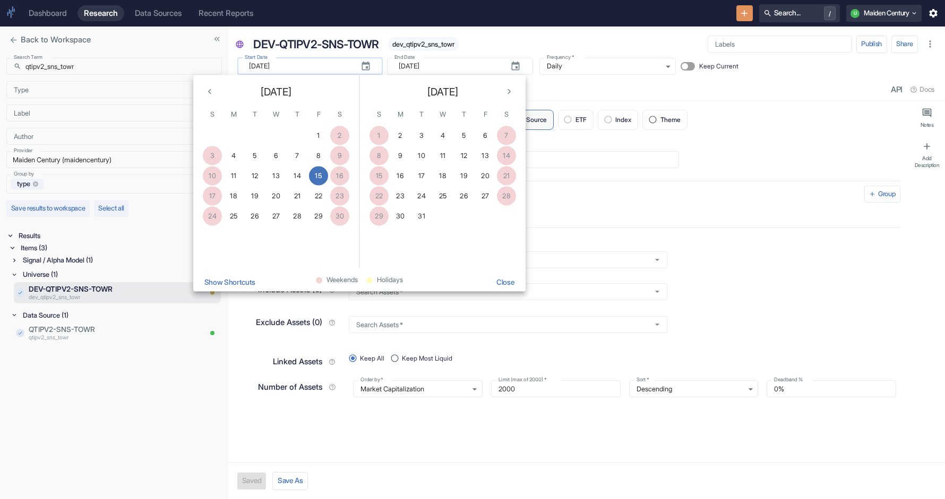
click at [290, 64] on input "[DATE]" at bounding box center [300, 66] width 103 height 17
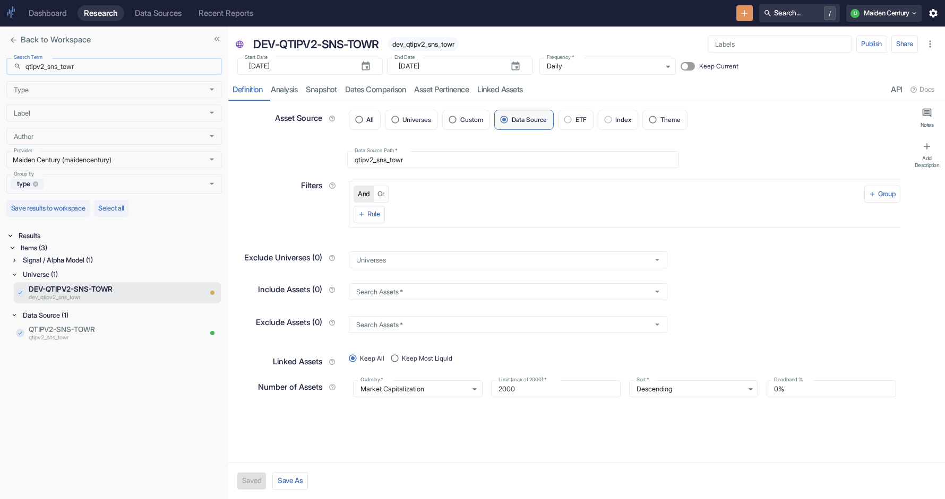
click at [110, 69] on input "qtipv2_sns_towr" at bounding box center [123, 66] width 196 height 17
paste input "ear_v_okpi"
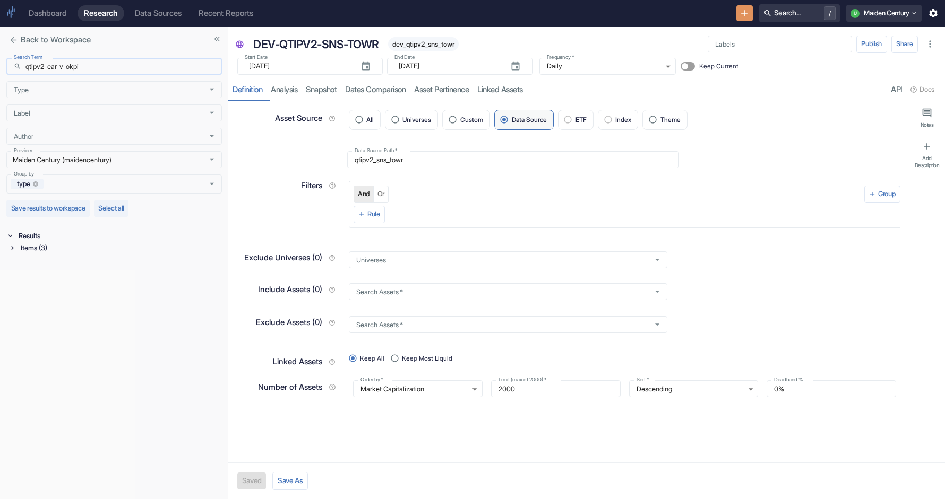
type input "qtipv2_ear_v_okpi"
click at [25, 247] on div "Items (3)" at bounding box center [120, 248] width 203 height 12
click at [76, 291] on div "Data Source (1)" at bounding box center [121, 289] width 201 height 12
click at [65, 279] on div "Universe (1)" at bounding box center [121, 275] width 201 height 12
click at [65, 269] on div "Universe (1)" at bounding box center [121, 275] width 201 height 12
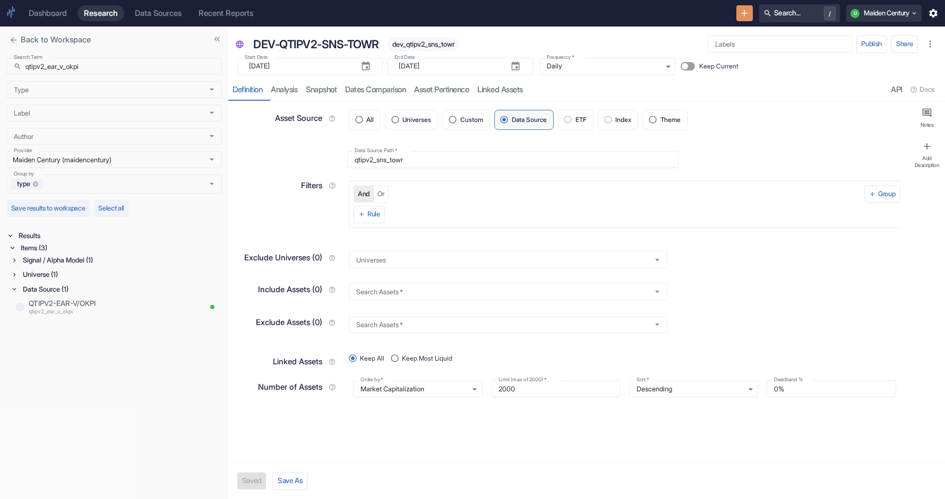
click at [65, 263] on div "Signal / Alpha Model (1)" at bounding box center [121, 260] width 201 height 12
click at [56, 299] on div "Universe (1)" at bounding box center [121, 301] width 201 height 12
click at [90, 353] on p "QTIPV2-EAR-V/OKPI" at bounding box center [115, 355] width 172 height 11
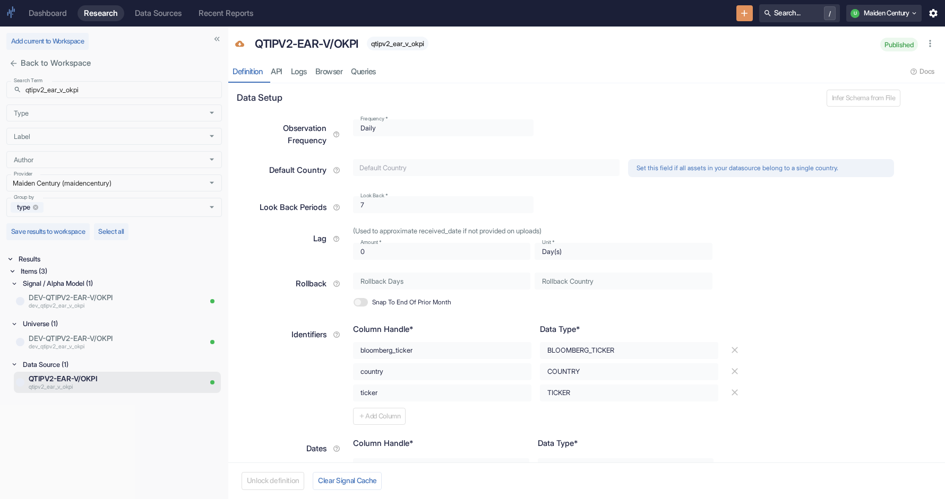
click at [404, 44] on span "qtipv2_ear_v_okpi" at bounding box center [398, 44] width 62 height 8
click at [104, 344] on p "dev_qtipv2_ear_v_okpi" at bounding box center [100, 347] width 143 height 8
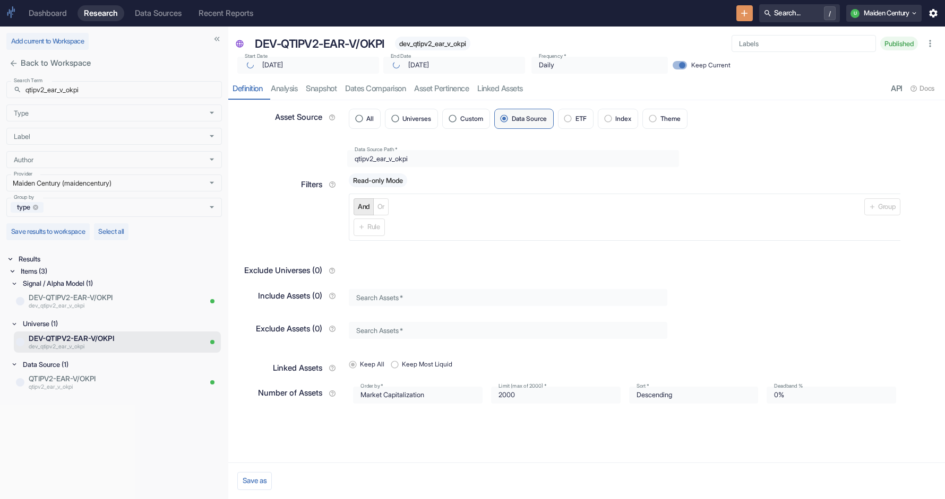
click at [445, 45] on span "dev_qtipv2_ear_v_okpi" at bounding box center [432, 44] width 75 height 8
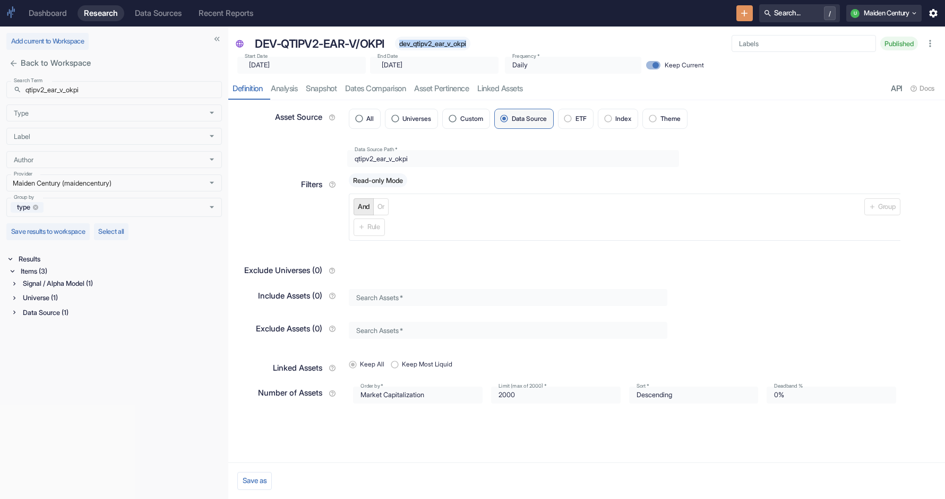
type input "[DATE]"
drag, startPoint x: 329, startPoint y: 65, endPoint x: 242, endPoint y: 65, distance: 87.0
click at [242, 65] on div "​ [DATE] Start Date" at bounding box center [301, 65] width 128 height 17
click at [94, 89] on input "qtipv2_ear_v_okpi" at bounding box center [123, 89] width 196 height 17
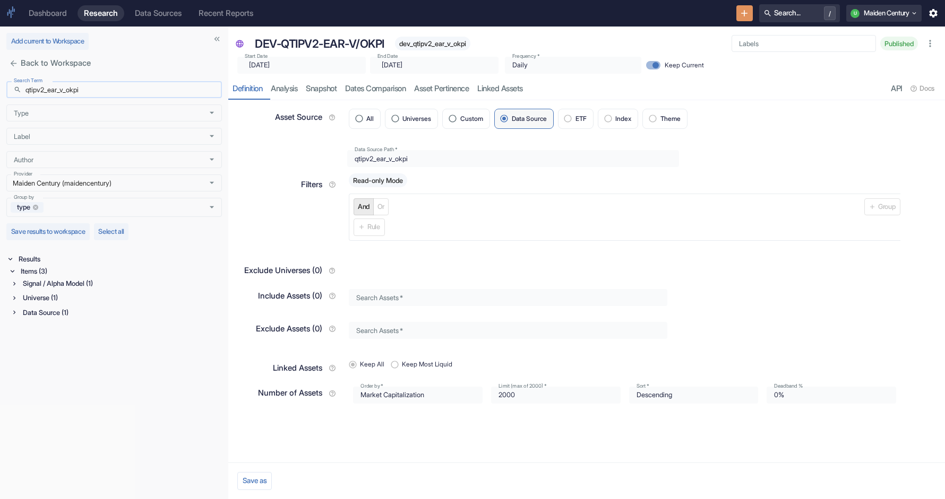
paste input "text"
type input "qtipv2_ear_okpi"
click at [54, 270] on div "Items (3)" at bounding box center [120, 271] width 203 height 12
click at [61, 317] on div "Data Source (1)" at bounding box center [121, 313] width 201 height 12
click at [59, 298] on div "Universe (1)" at bounding box center [121, 298] width 201 height 12
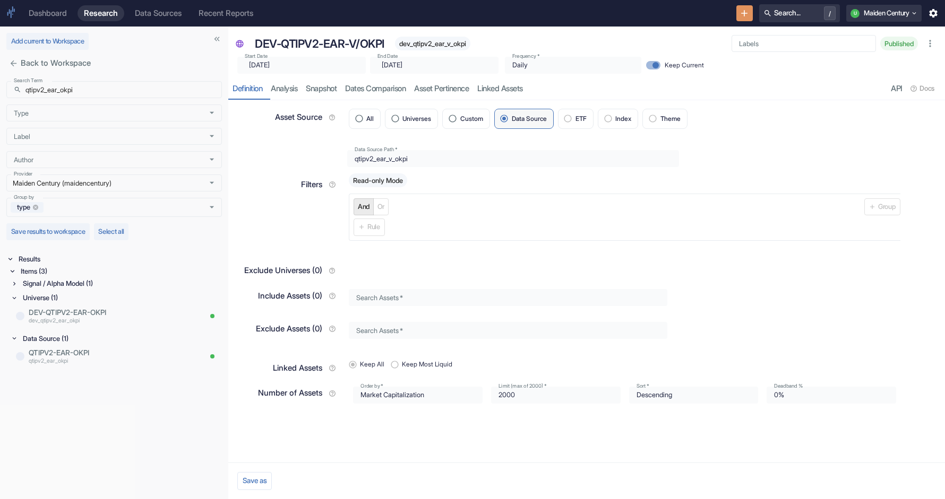
click at [68, 282] on div "Signal / Alpha Model (1)" at bounding box center [121, 284] width 201 height 12
click at [66, 382] on p "QTIPV2-EAR-OKPI" at bounding box center [115, 379] width 172 height 11
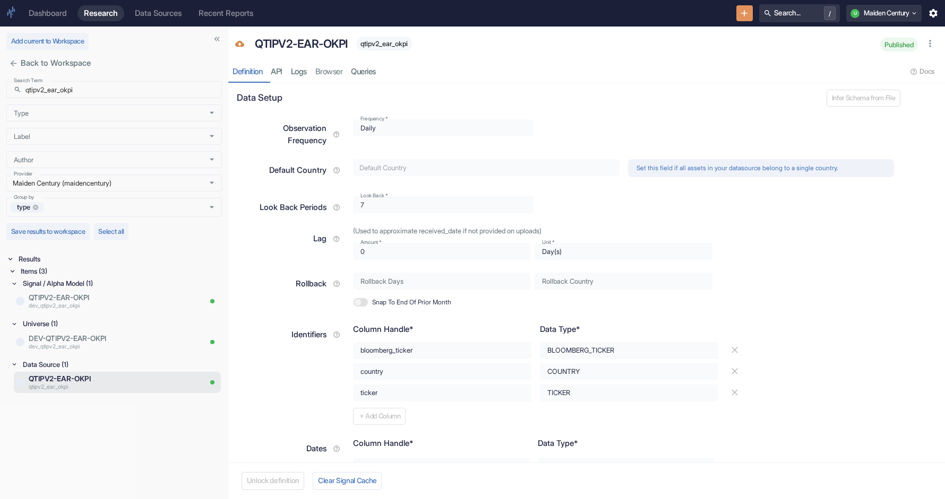
click at [391, 47] on span "qtipv2_ear_okpi" at bounding box center [384, 44] width 56 height 8
click at [91, 335] on p "DEV-QTIPV2-EAR-OKPI" at bounding box center [100, 338] width 143 height 11
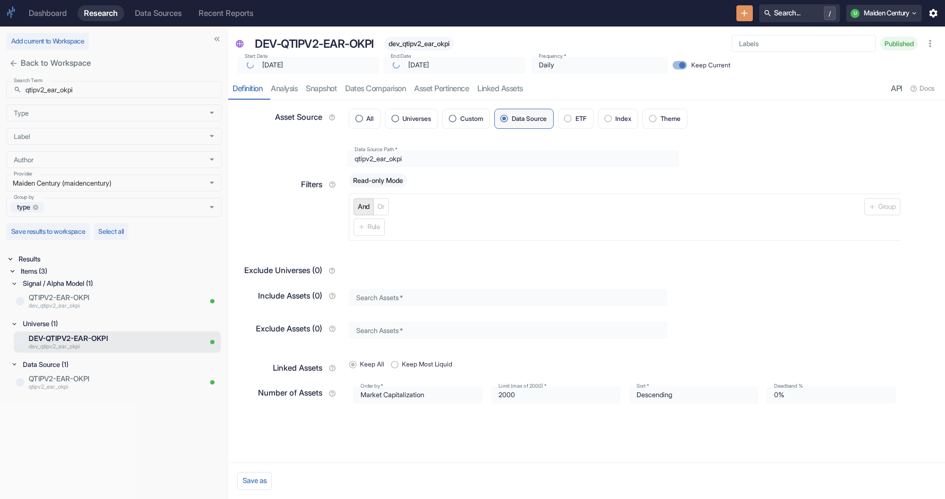
type input "[DATE]"
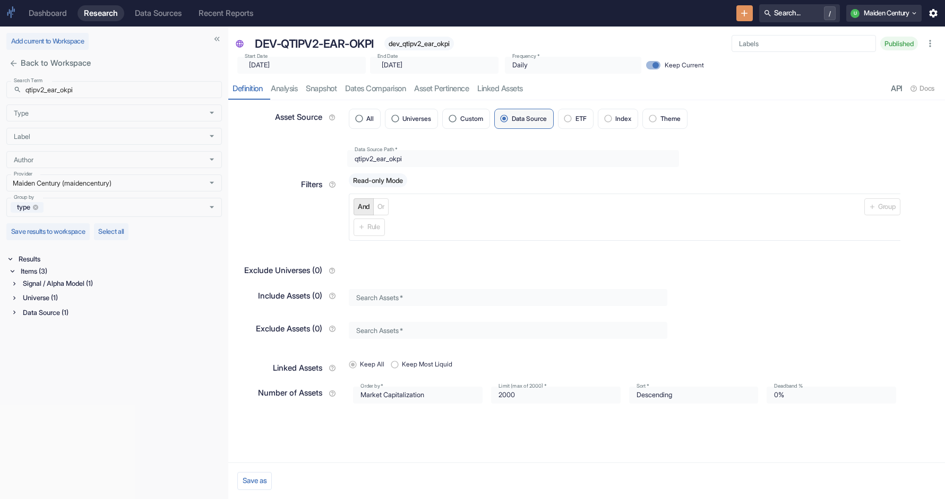
click at [420, 42] on span "dev_qtipv2_ear_okpi" at bounding box center [419, 44] width 70 height 8
click at [84, 85] on input "qtipv2_ear_okpi" at bounding box center [123, 89] width 196 height 17
paste input "cei_usdq"
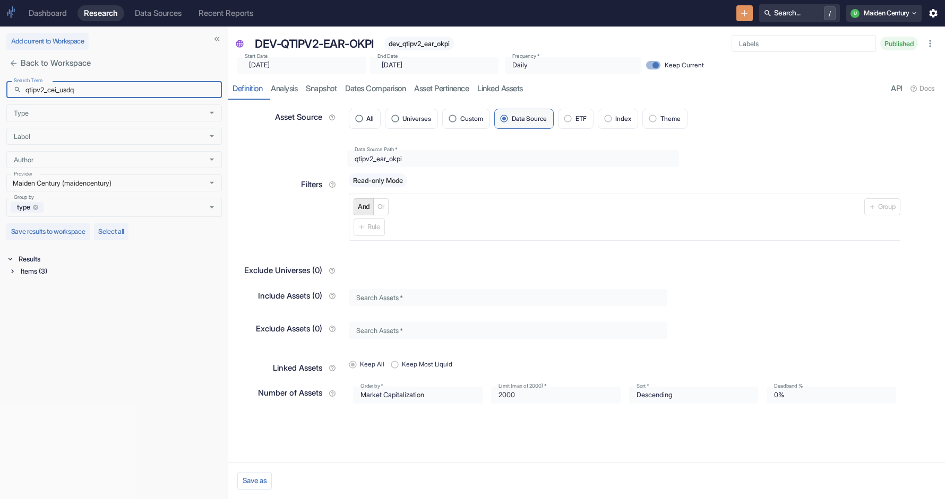
type input "qtipv2_cei_usdq"
click at [56, 268] on div "Items (3)" at bounding box center [120, 271] width 203 height 12
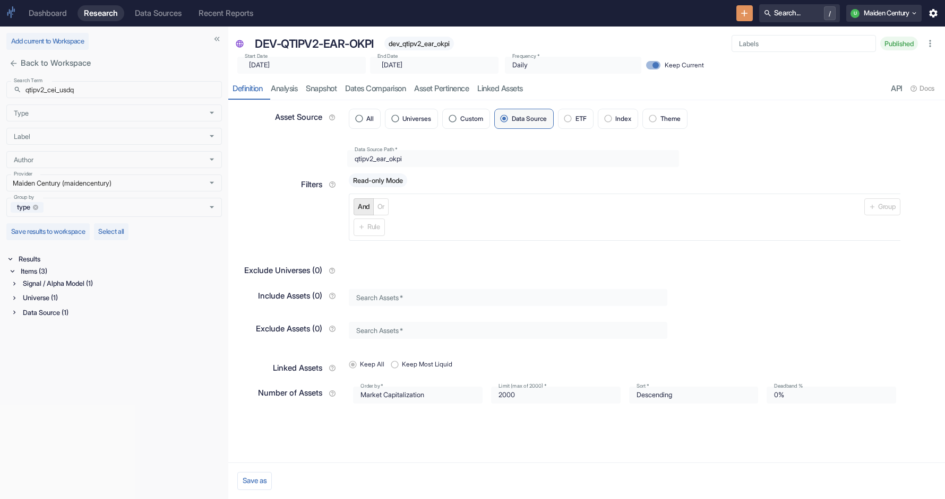
click at [42, 310] on div "Data Source (1)" at bounding box center [121, 313] width 201 height 12
click at [45, 301] on div "Universe (1)" at bounding box center [121, 298] width 201 height 12
click at [63, 281] on div "Signal / Alpha Model (1)" at bounding box center [121, 284] width 201 height 12
click at [64, 377] on p "QTIPV2-CEI-USDQ" at bounding box center [115, 379] width 172 height 11
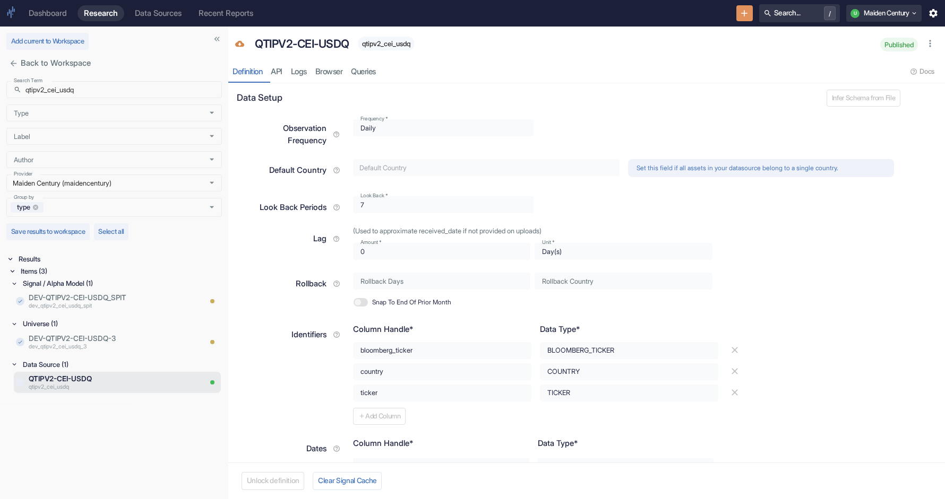
click at [388, 49] on div "qtipv2_cei_usdq" at bounding box center [386, 44] width 57 height 14
click at [388, 45] on span "qtipv2_cei_usdq" at bounding box center [386, 44] width 57 height 8
click at [73, 343] on p "dev_qtipv2_cei_usdq_3" at bounding box center [100, 347] width 143 height 8
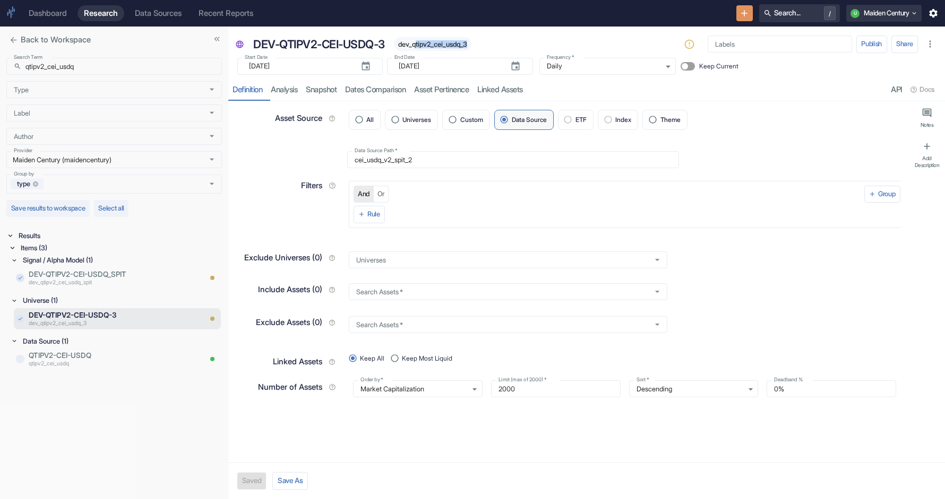
drag, startPoint x: 475, startPoint y: 44, endPoint x: 418, endPoint y: 47, distance: 56.9
click at [418, 47] on span "dev_qtipv2_cei_usdq_3" at bounding box center [432, 44] width 77 height 8
type textarea "x"
click at [89, 278] on p "DEV-QTIPV2-CEI-USDQ_SPIT" at bounding box center [100, 274] width 143 height 11
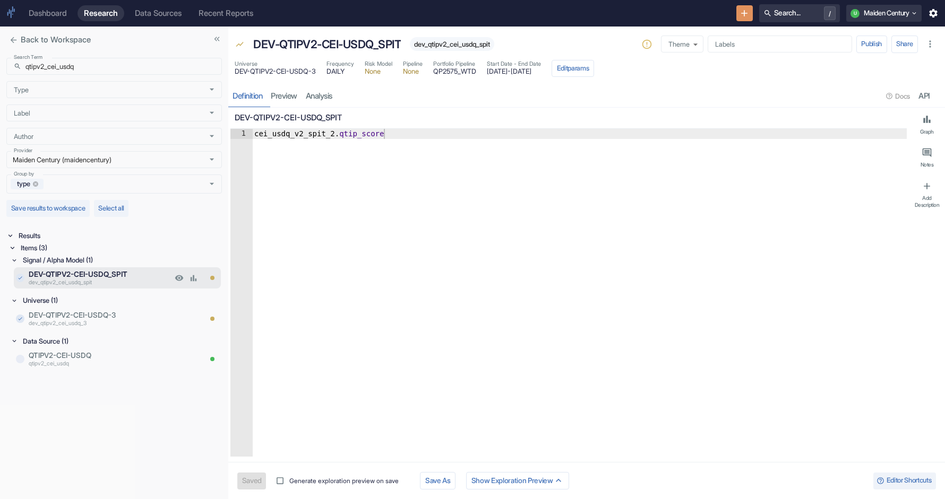
type textarea "x"
click at [105, 319] on p "dev_qtipv2_cei_usdq_3" at bounding box center [100, 323] width 143 height 8
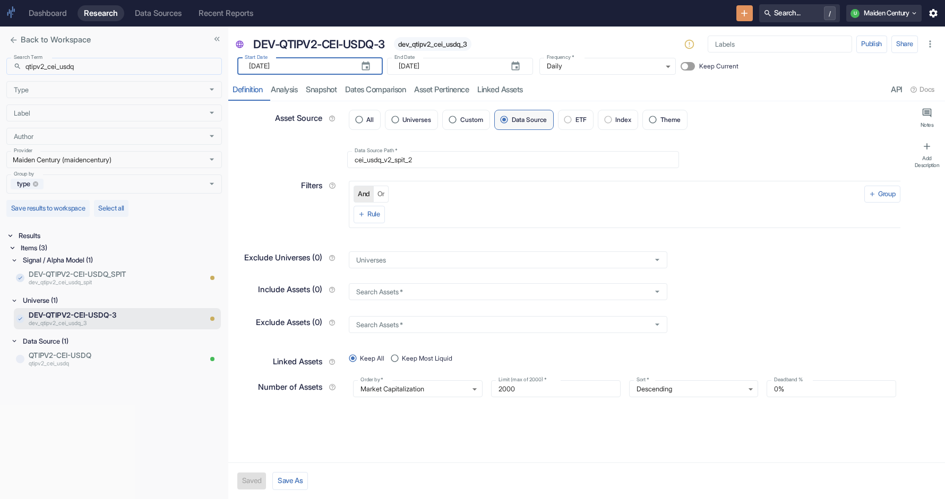
drag, startPoint x: 314, startPoint y: 71, endPoint x: 152, endPoint y: 71, distance: 161.9
click at [152, 71] on div "Back to Workspace Search Term ​ qtipv2_cei_usdq Search Term Type Type Label Lab…" at bounding box center [472, 263] width 945 height 473
click at [246, 66] on div "​ [DATE] Start Date" at bounding box center [309, 66] width 145 height 17
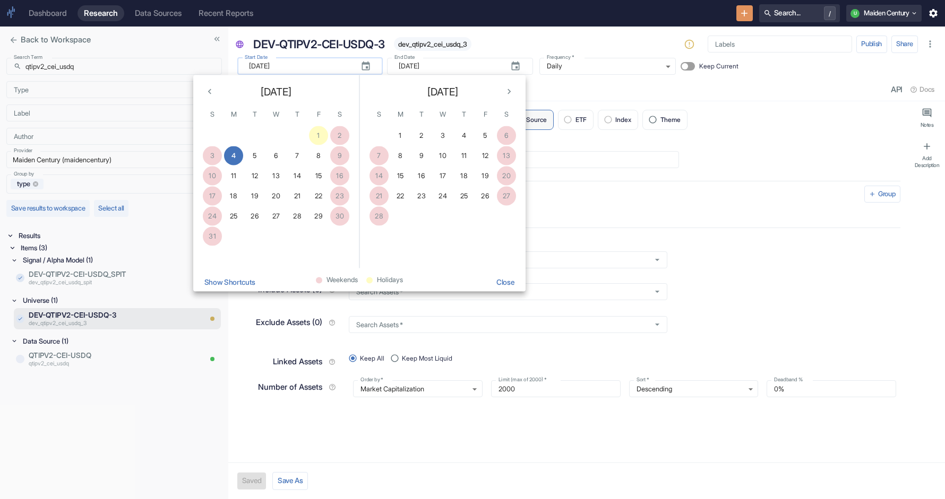
type textarea "x"
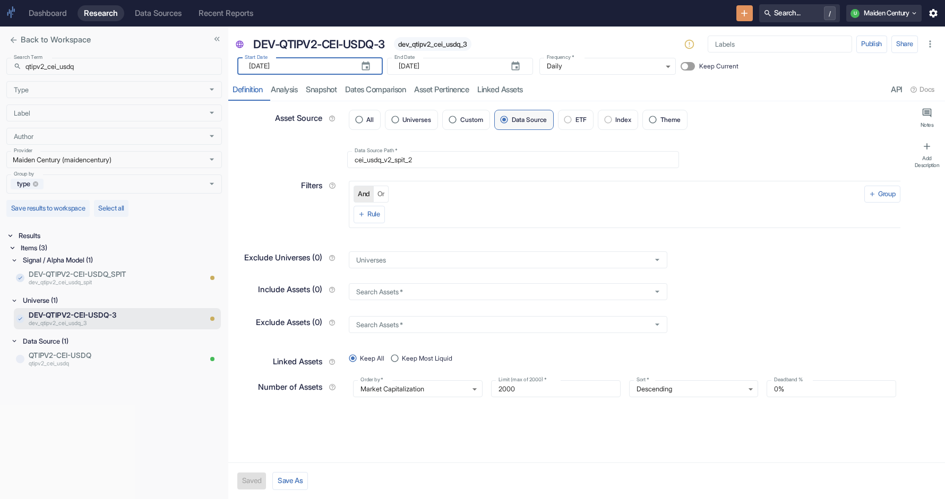
click at [765, 85] on div "resource tabs" at bounding box center [707, 90] width 360 height 22
click at [71, 65] on input "qtipv2_cei_usdq" at bounding box center [123, 66] width 196 height 17
paste input "1798_qsys_ex_app_msc"
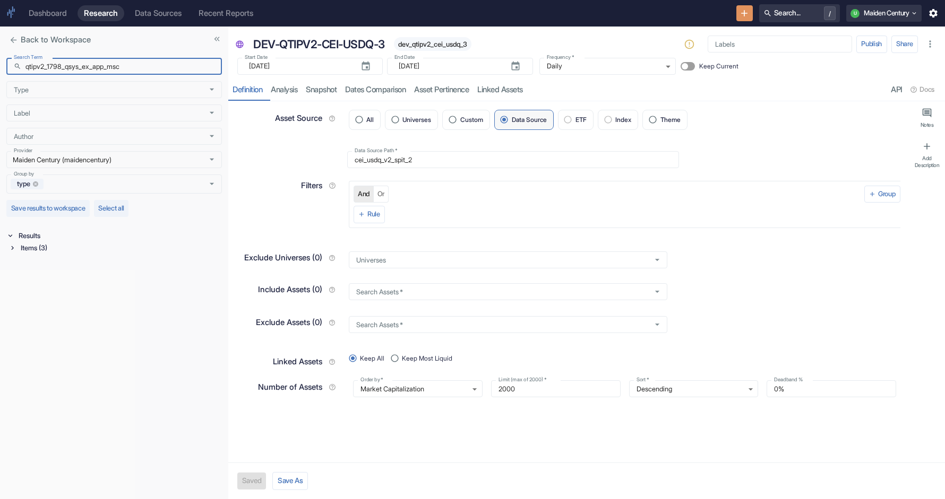
type input "qtipv2_1798_qsys_ex_app_msc"
click at [56, 250] on div "Items (3)" at bounding box center [120, 248] width 203 height 12
click at [54, 284] on div "Data Source (1)" at bounding box center [121, 289] width 201 height 12
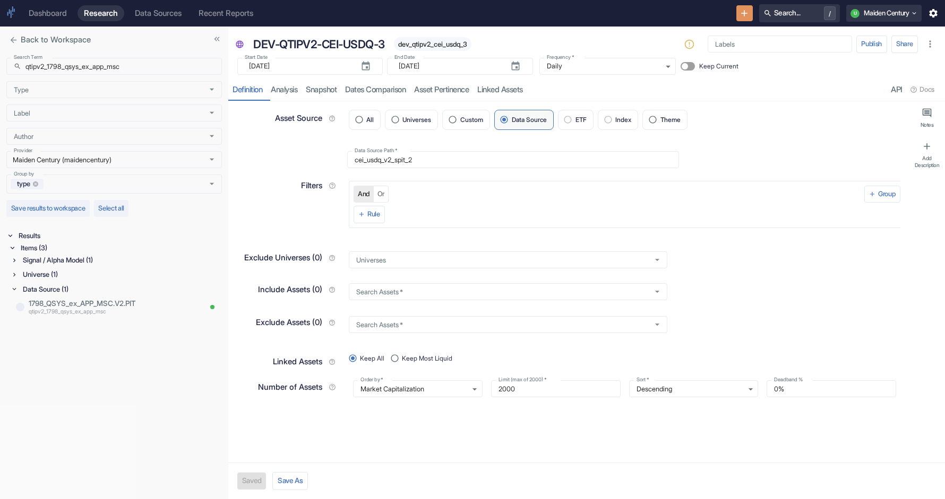
click at [58, 269] on div "Universe (1)" at bounding box center [121, 275] width 201 height 12
click at [77, 254] on div "Items (3)" at bounding box center [120, 248] width 203 height 12
click at [40, 249] on div "Items (3)" at bounding box center [120, 248] width 203 height 12
click at [56, 262] on div "Signal / Alpha Model (1)" at bounding box center [121, 260] width 201 height 12
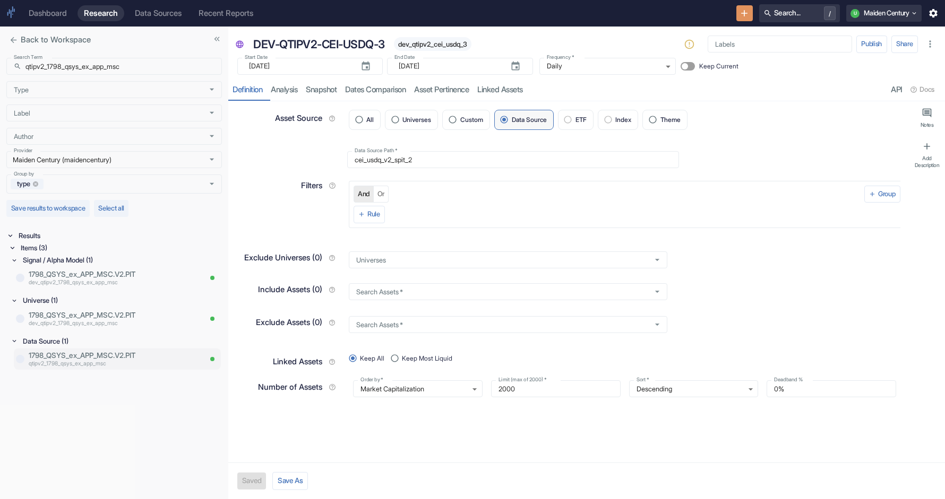
click at [85, 360] on p "qtipv2_1798_qsys_ex_app_msc" at bounding box center [115, 364] width 172 height 8
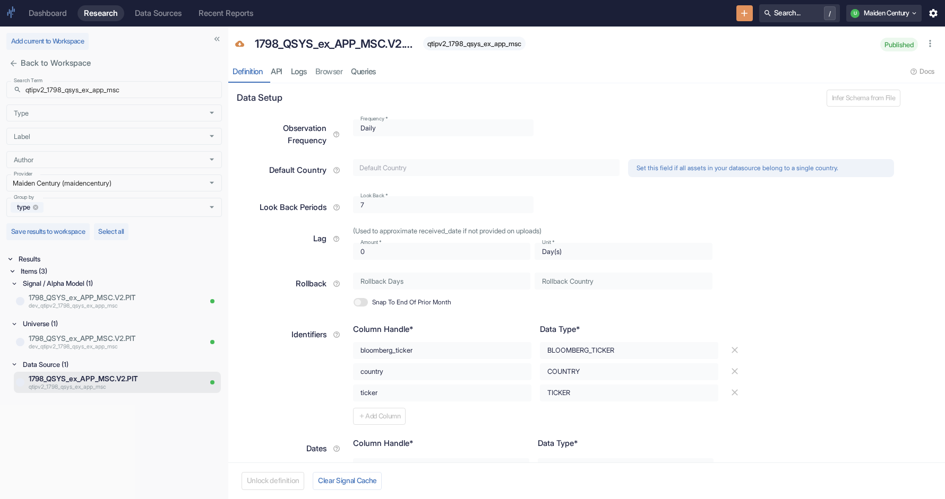
click at [454, 42] on span "qtipv2_1798_qsys_ex_app_msc" at bounding box center [474, 44] width 102 height 8
click at [96, 337] on p "1798_QSYS_ex_APP_MSC.V2.PIT" at bounding box center [100, 338] width 143 height 11
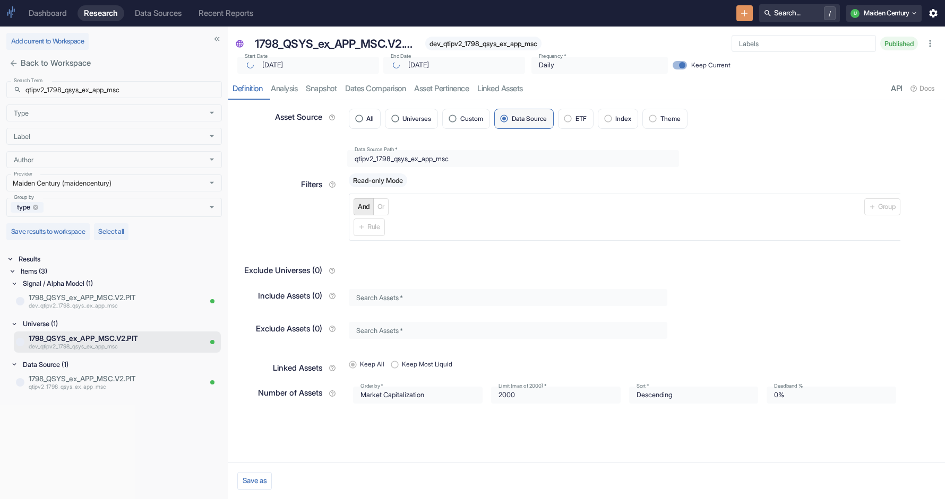
type input "[DATE]"
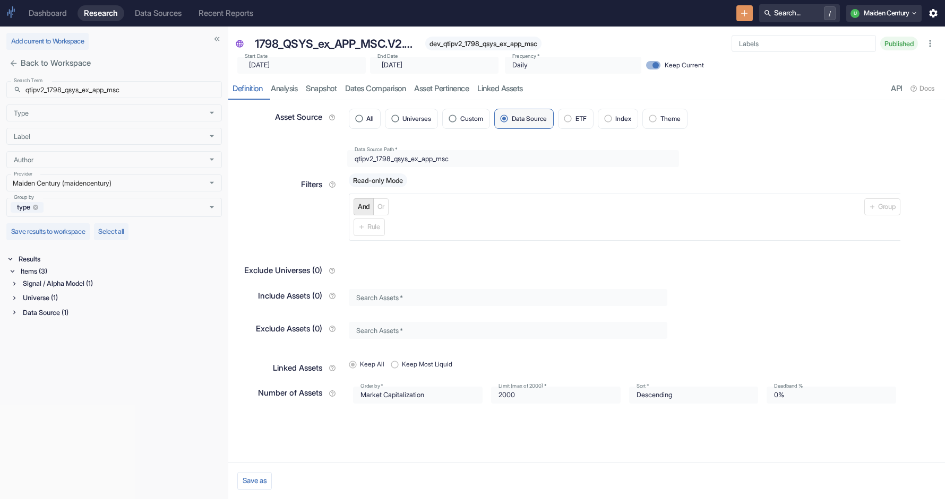
click at [107, 299] on div "Universe (1)" at bounding box center [121, 298] width 201 height 12
click at [85, 317] on p "dev_qtipv2_1798_qsys_ex_app_msc" at bounding box center [100, 321] width 143 height 8
click at [477, 45] on span "dev_qtipv2_1798_qsys_ex_app_msc" at bounding box center [483, 44] width 116 height 8
click at [82, 91] on input "qtipv2_1798_qsys_ex_app_msc" at bounding box center [123, 89] width 196 height 17
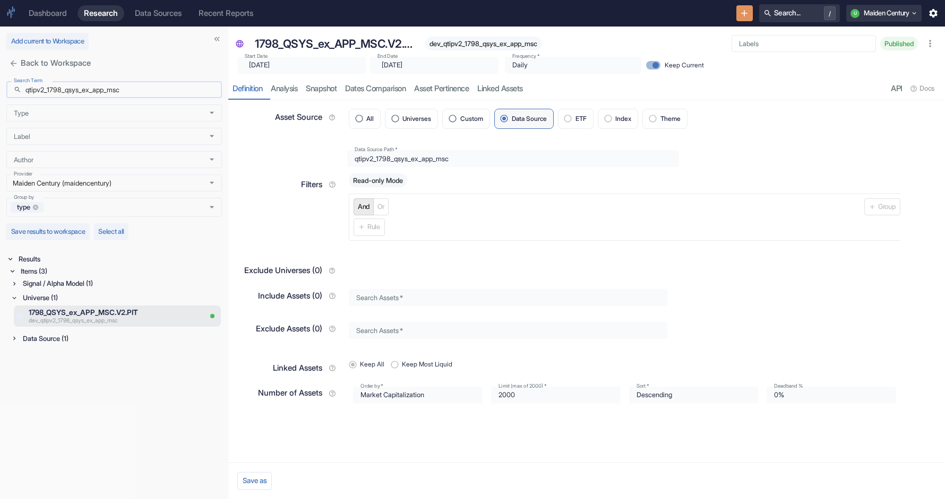
click at [82, 91] on input "qtipv2_1798_qsys_ex_app_msc" at bounding box center [123, 89] width 196 height 17
paste input "ydl"
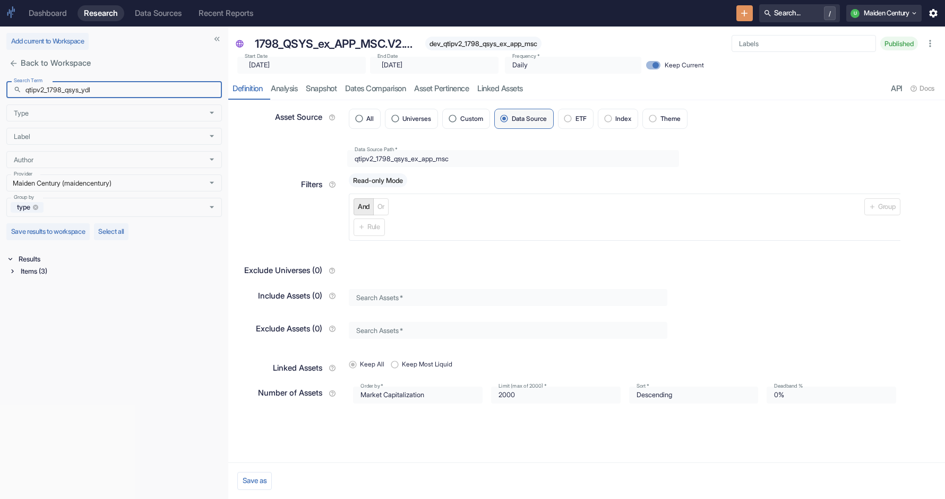
type input "qtipv2_1798_qsys_ydl"
click at [46, 269] on div "Items (3)" at bounding box center [120, 271] width 203 height 12
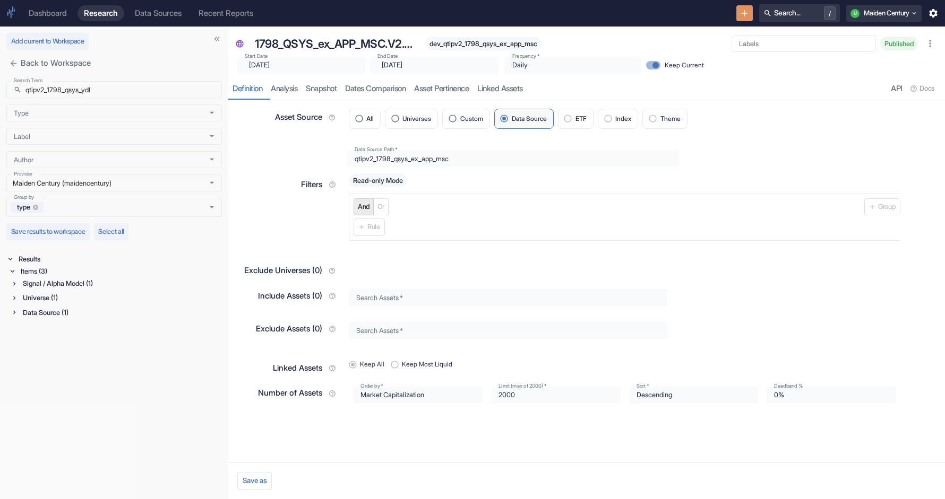
click at [53, 321] on div "Signal / Alpha Model (1) Universe (1) Data Source (1)" at bounding box center [116, 299] width 211 height 43
click at [53, 316] on div "Data Source (1)" at bounding box center [121, 313] width 201 height 12
click at [62, 300] on div "Universe (1)" at bounding box center [121, 298] width 201 height 12
click at [66, 289] on div "Signal / Alpha Model (1)" at bounding box center [121, 284] width 201 height 12
click at [89, 379] on p "QTIPV2-1798-QSYS-YDL" at bounding box center [115, 379] width 172 height 11
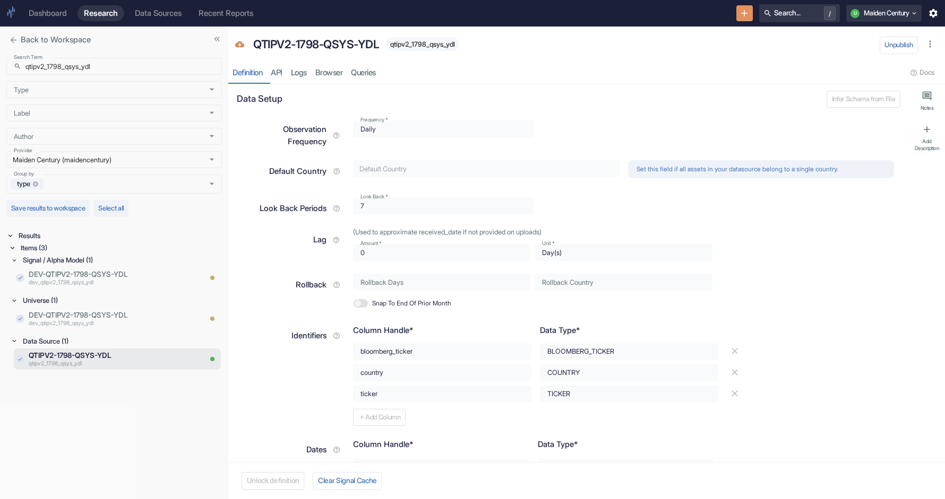
click at [421, 46] on span "qtipv2_1798_qsys_ydl" at bounding box center [422, 44] width 73 height 8
type textarea "x"
click at [107, 320] on p "dev_qtipv2_1798_qsys_ydl" at bounding box center [100, 323] width 143 height 8
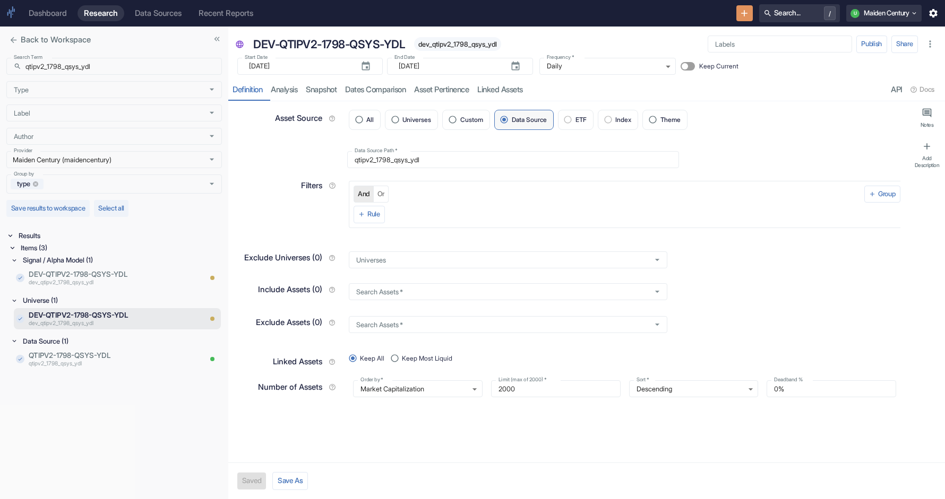
click at [452, 47] on span "dev_qtipv2_1798_qsys_ydl" at bounding box center [457, 44] width 87 height 8
type textarea "x"
click at [79, 65] on input "qtipv2_1798_qsys_ydl" at bounding box center [123, 66] width 196 height 17
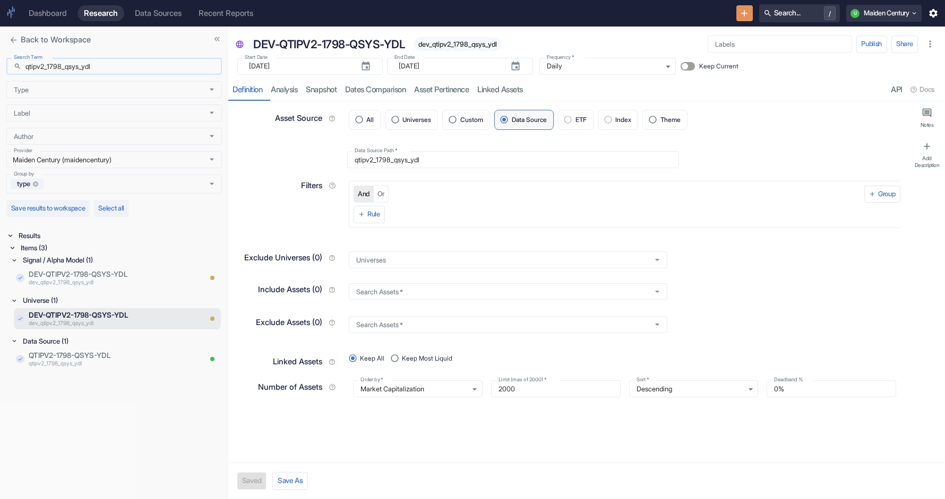
paste input "ex_msc"
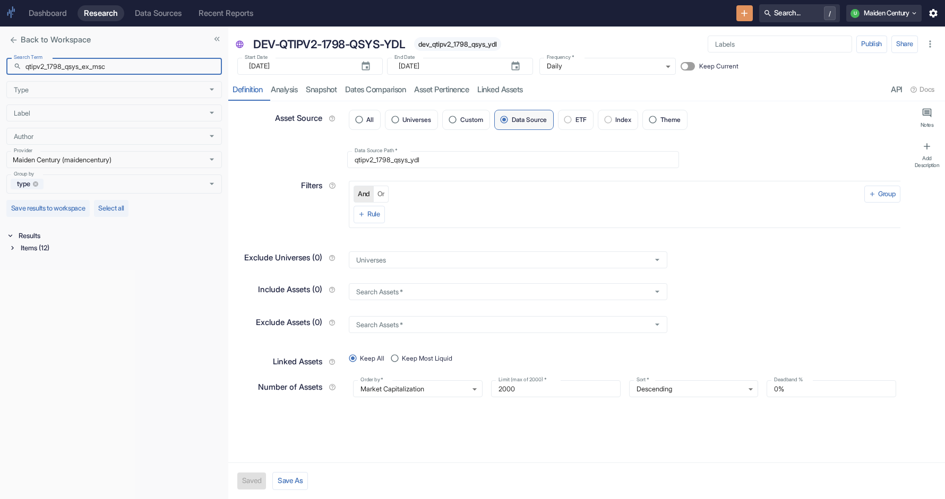
type input "qtipv2_1798_qsys_ex_msc"
click at [67, 249] on div "Items (12)" at bounding box center [120, 248] width 203 height 12
click at [54, 280] on div "Data Source (5)" at bounding box center [121, 275] width 201 height 12
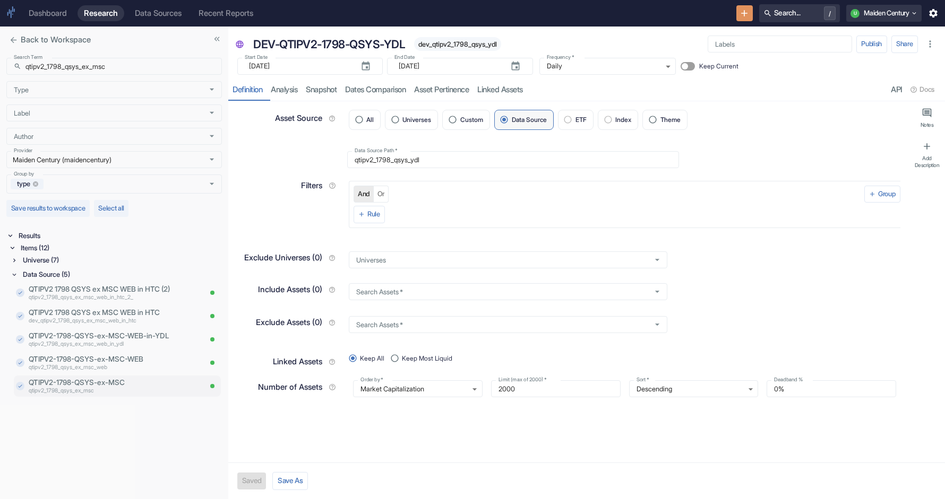
click at [153, 390] on p "qtipv2_1798_qsys_ex_msc" at bounding box center [115, 391] width 172 height 8
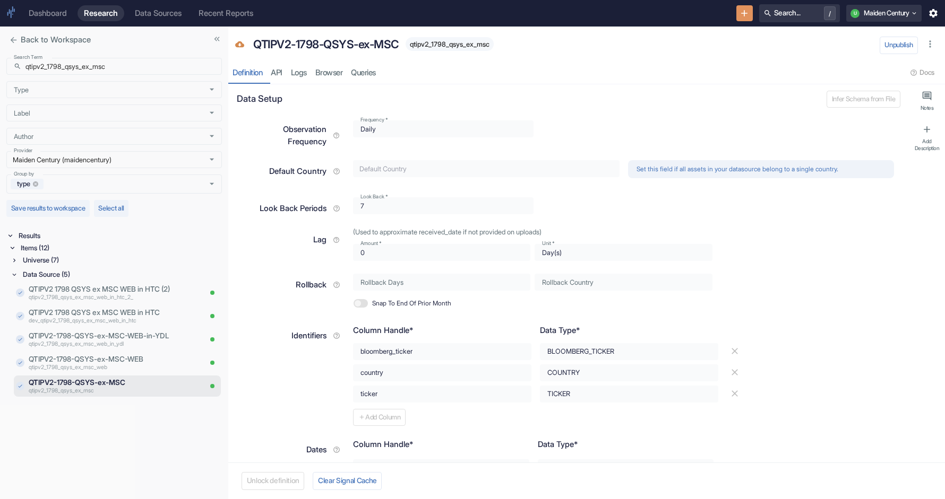
click at [460, 41] on span "qtipv2_1798_qsys_ex_msc" at bounding box center [449, 44] width 88 height 8
click at [63, 254] on div "Universe (7)" at bounding box center [121, 260] width 201 height 12
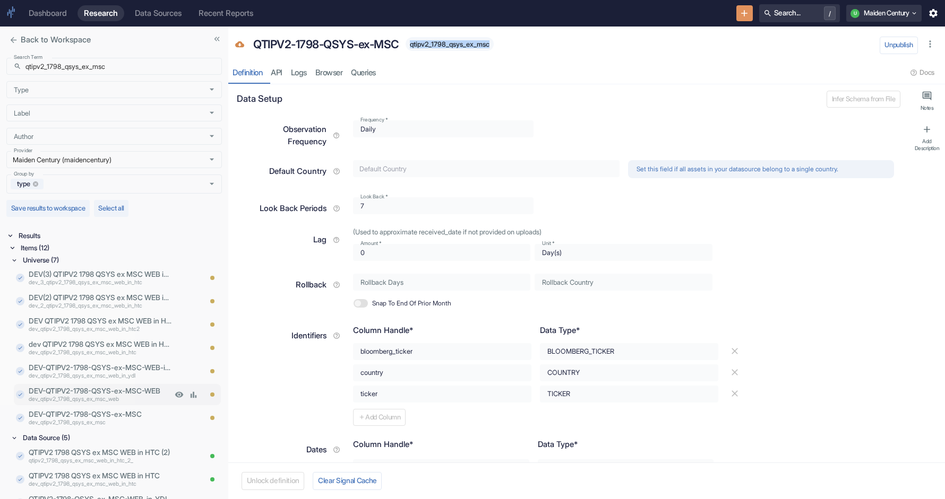
type textarea "x"
click at [100, 414] on p "DEV-QTIPV2-1798-QSYS-ex-MSC" at bounding box center [100, 414] width 143 height 11
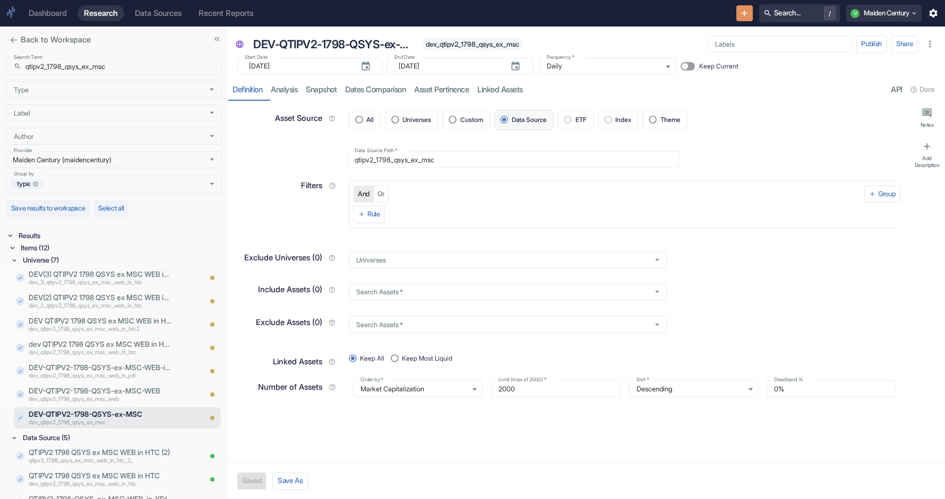
type textarea "x"
click at [461, 43] on span "dev_qtipv2_1798_qsys_ex_msc" at bounding box center [472, 44] width 102 height 8
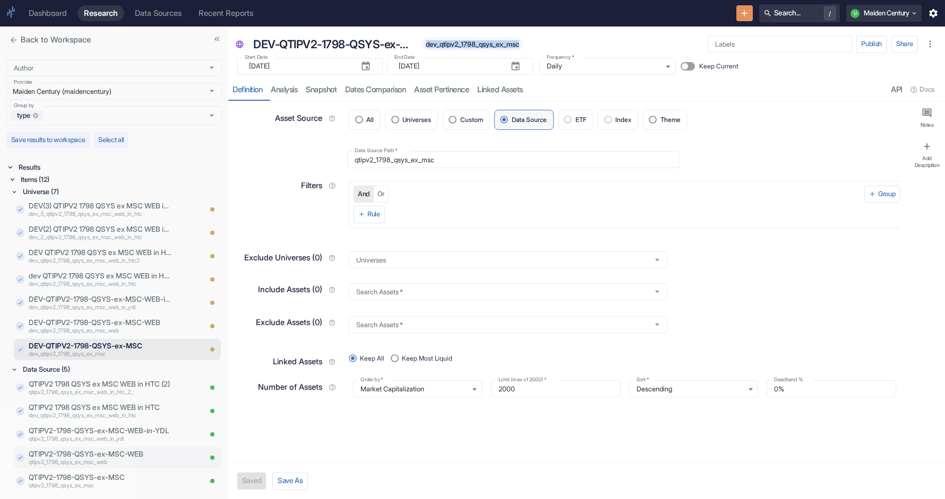
click at [132, 453] on p "QTIPV2-1798-QSYS-ex-MSC-WEB" at bounding box center [115, 454] width 172 height 11
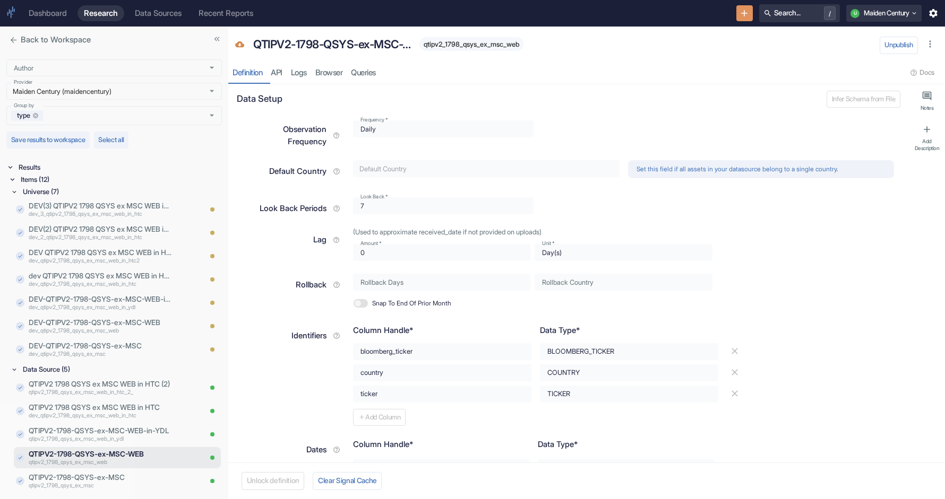
click at [488, 53] on div "QTIPV2-1798-QSYS-ex-MSC-WEB qtipv2_1798_qsys_ex_msc_web" at bounding box center [385, 44] width 275 height 22
click at [488, 48] on div "qtipv2_1798_qsys_ex_msc_web" at bounding box center [471, 44] width 104 height 14
click at [487, 45] on span "qtipv2_1798_qsys_ex_msc_web" at bounding box center [471, 44] width 104 height 8
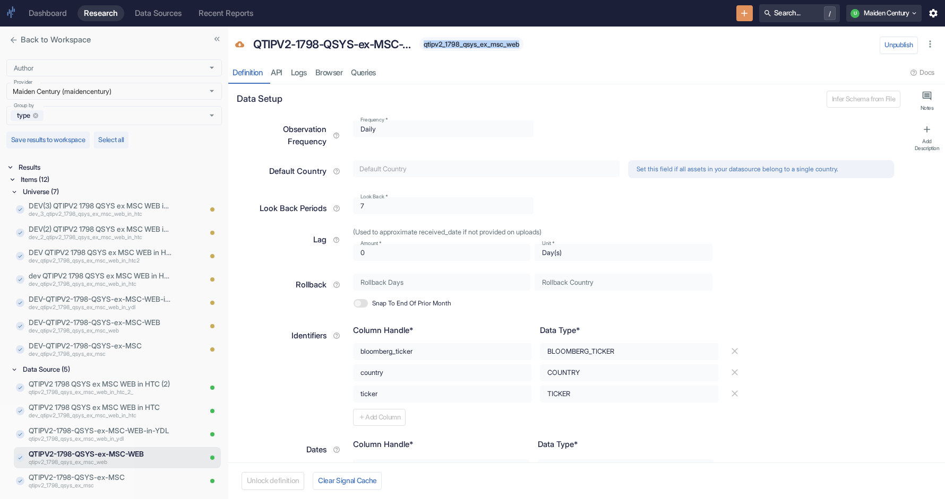
click at [487, 45] on span "qtipv2_1798_qsys_ex_msc_web" at bounding box center [471, 44] width 104 height 8
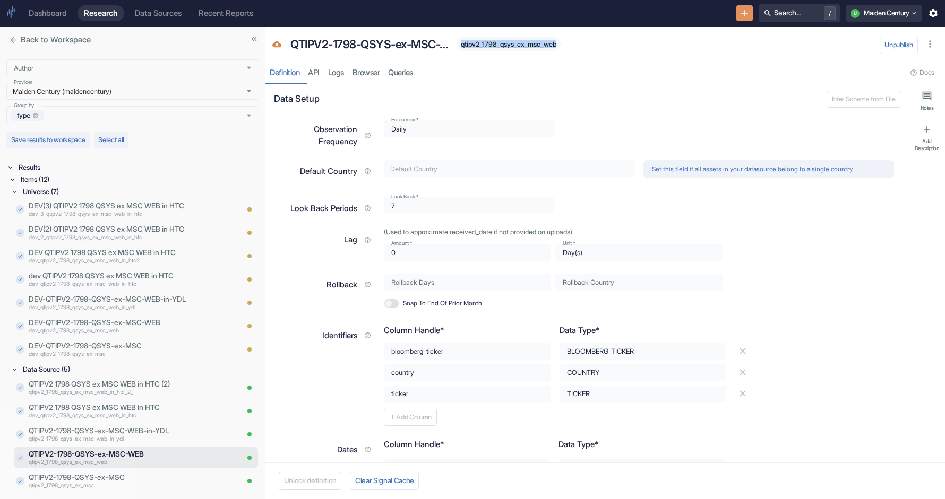
drag, startPoint x: 230, startPoint y: 278, endPoint x: 281, endPoint y: 278, distance: 50.9
type textarea "x"
click at [130, 325] on p "DEV-QTIPV2-1798-QSYS-ex-MSC-WEB" at bounding box center [119, 322] width 180 height 11
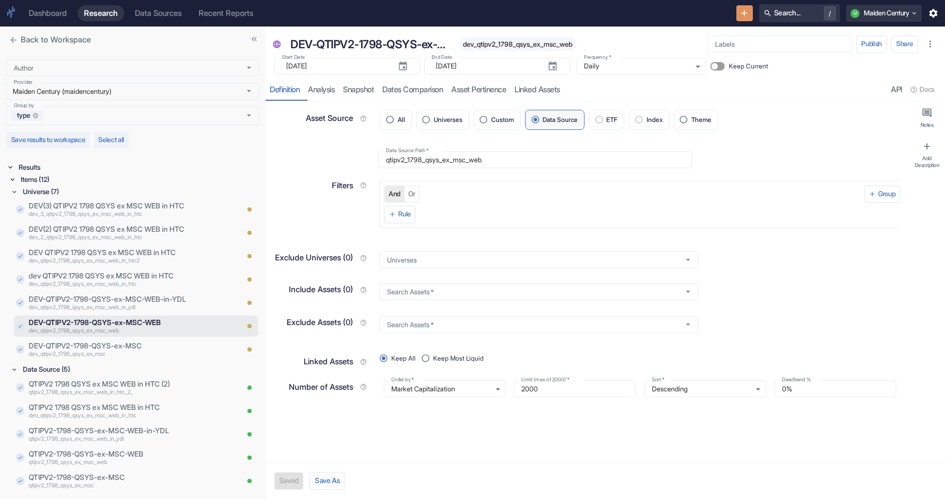
click at [503, 41] on span "dev_qtipv2_1798_qsys_ex_msc_web" at bounding box center [518, 44] width 118 height 8
type textarea "x"
click at [154, 307] on p "dev_qtipv2_1798_qsys_ex_msc_web_in_ydl" at bounding box center [119, 308] width 180 height 8
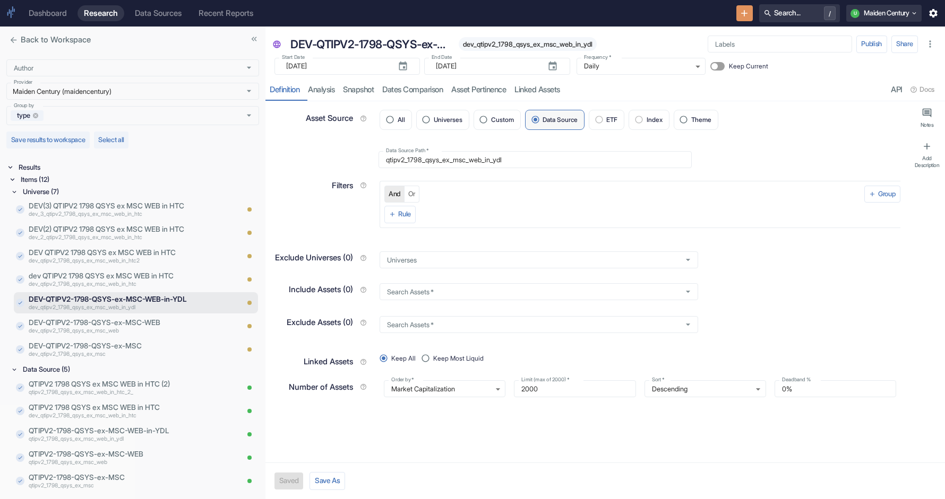
click at [536, 45] on span "dev_qtipv2_1798_qsys_ex_msc_web_in_ydl" at bounding box center [528, 44] width 138 height 8
type textarea "x"
click at [155, 438] on p "qtipv2_1798_qsys_ex_msc_web_in_ydl" at bounding box center [133, 439] width 209 height 8
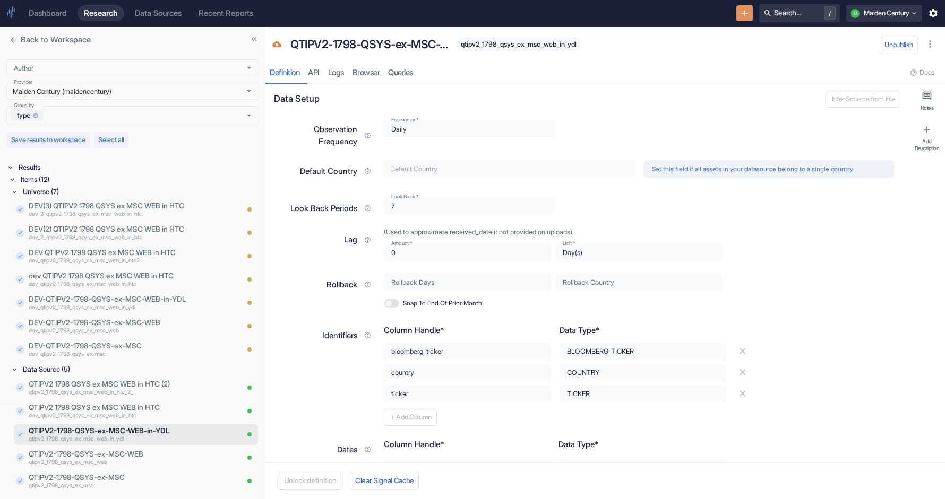
click at [520, 41] on span "qtipv2_1798_qsys_ex_msc_web_in_ydl" at bounding box center [518, 44] width 124 height 8
type textarea "x"
click at [142, 308] on p "dev_qtipv2_1798_qsys_ex_msc_web_in_ydl" at bounding box center [119, 308] width 180 height 8
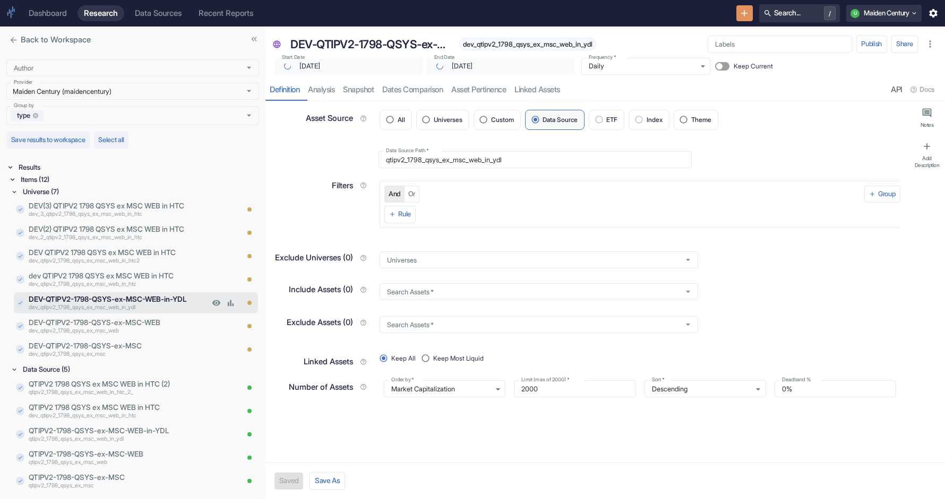
type textarea "x"
click at [326, 88] on link "analysis" at bounding box center [321, 90] width 35 height 22
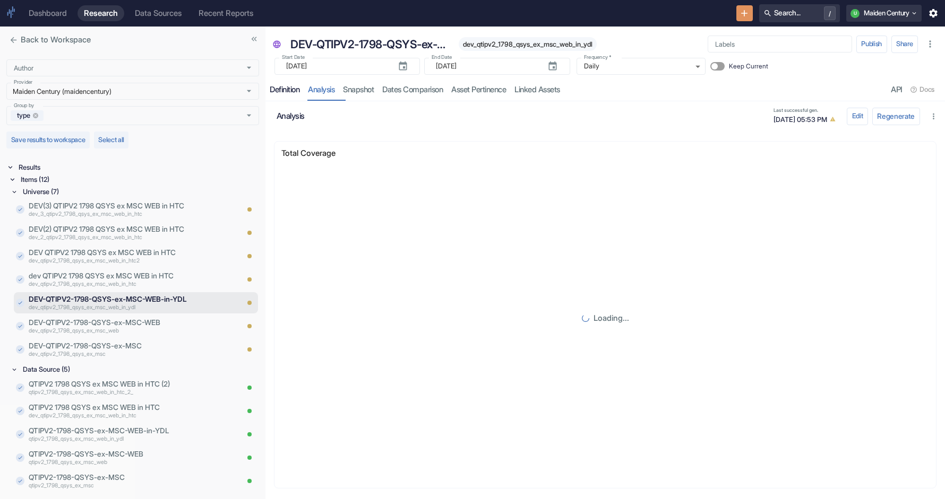
click at [290, 91] on div "Definition" at bounding box center [285, 90] width 30 height 10
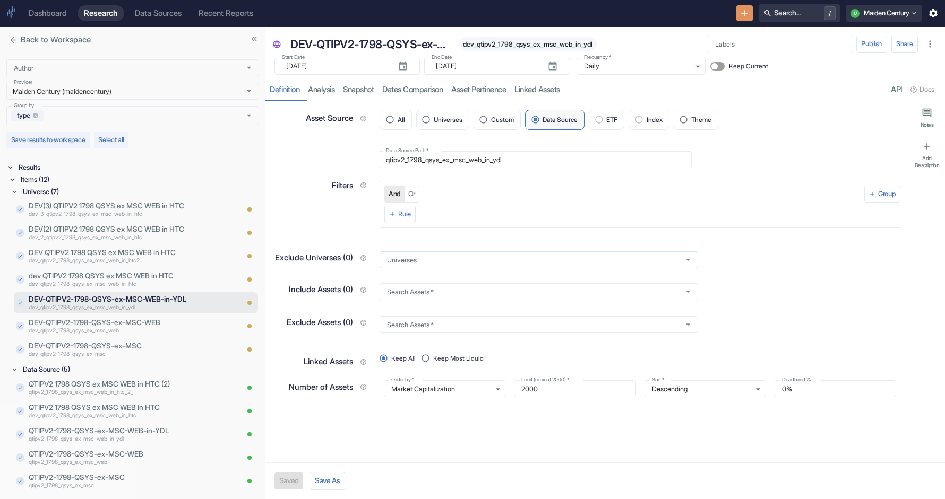
click at [417, 262] on input "Universes" at bounding box center [529, 259] width 292 height 9
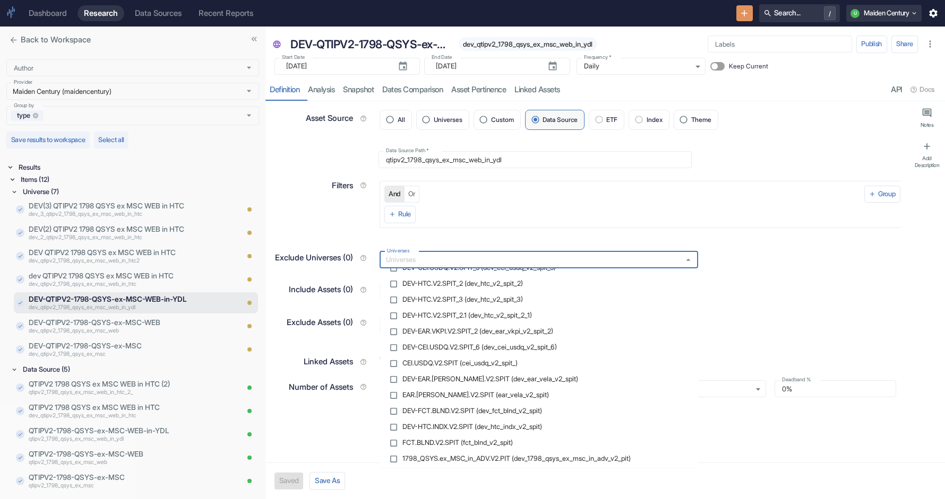
scroll to position [1365, 0]
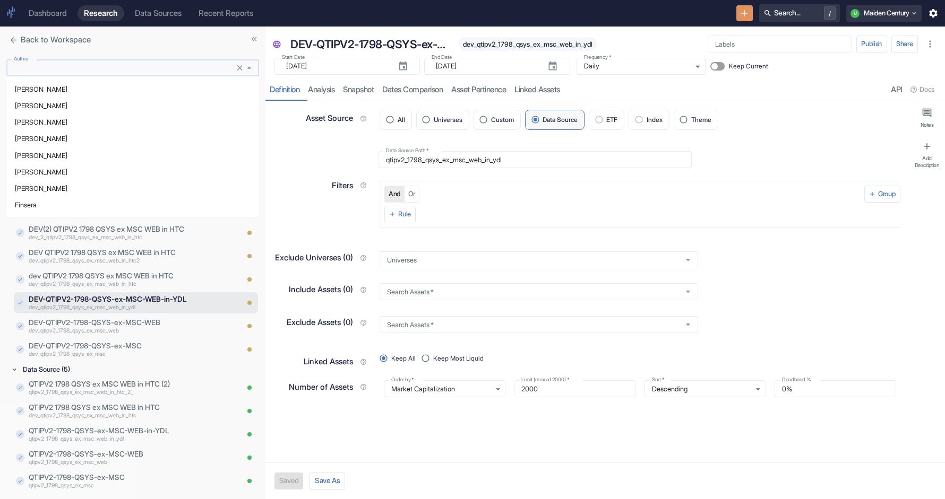
click at [119, 68] on input "Author" at bounding box center [123, 68] width 226 height 9
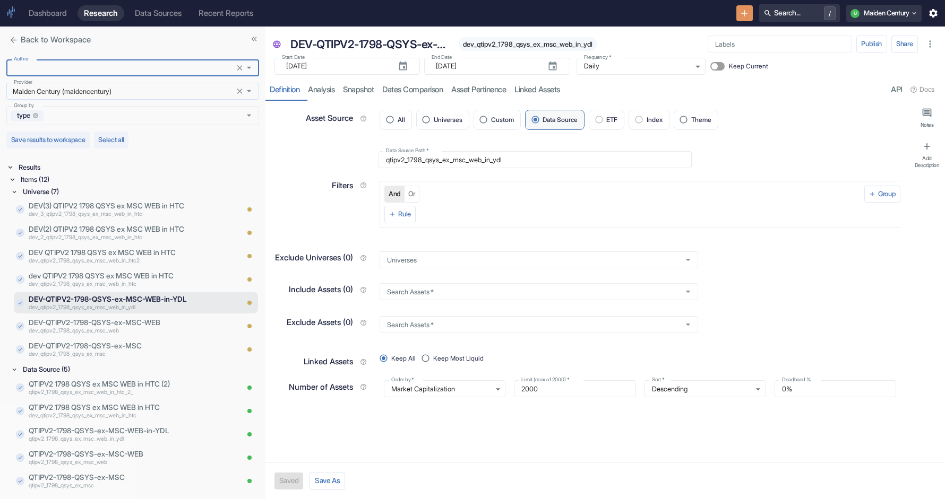
click at [108, 87] on input "Maiden Century (maidencentury)" at bounding box center [123, 91] width 226 height 9
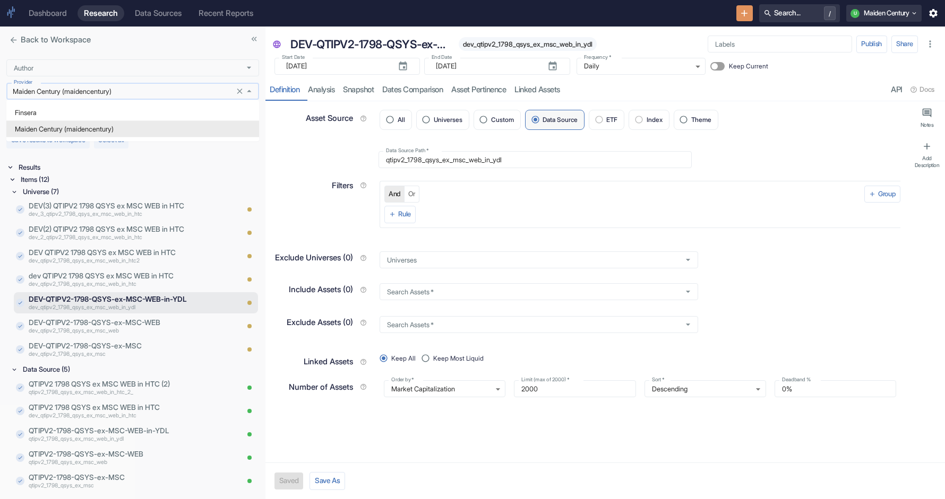
click at [108, 87] on input "Maiden Century (maidencentury)" at bounding box center [123, 91] width 226 height 9
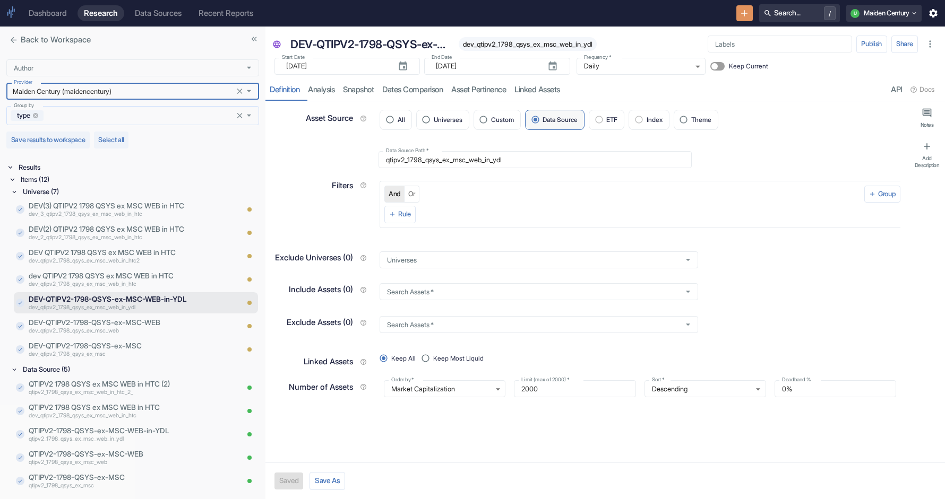
click at [86, 111] on input "Group by" at bounding box center [140, 115] width 191 height 9
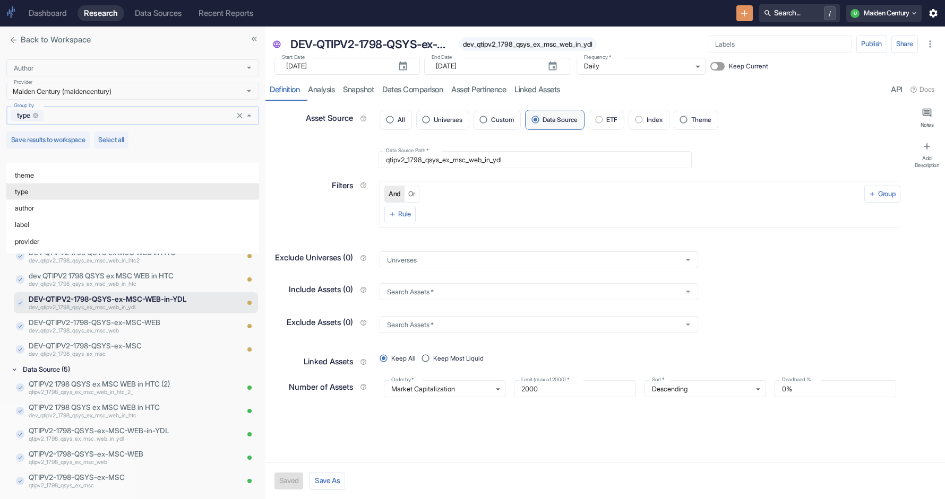
scroll to position [0, 0]
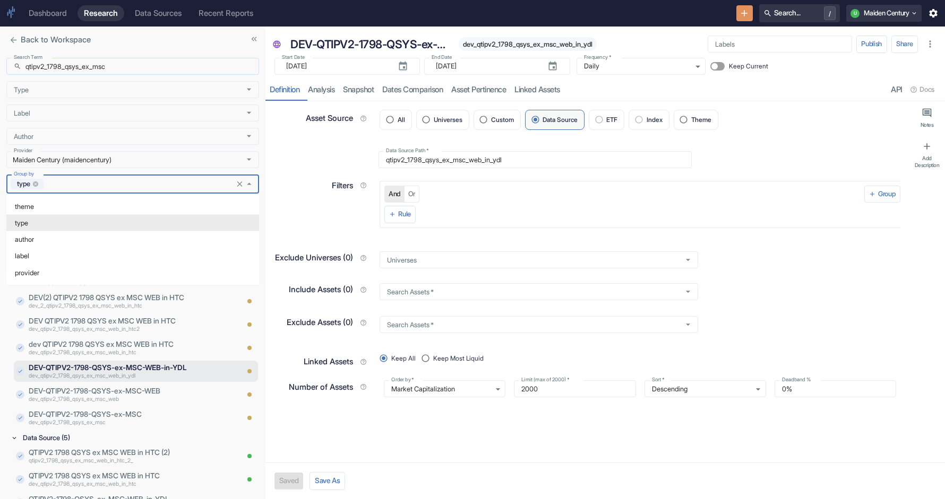
click at [73, 63] on input "qtipv2_1798_qsys_ex_msc" at bounding box center [142, 66] width 234 height 17
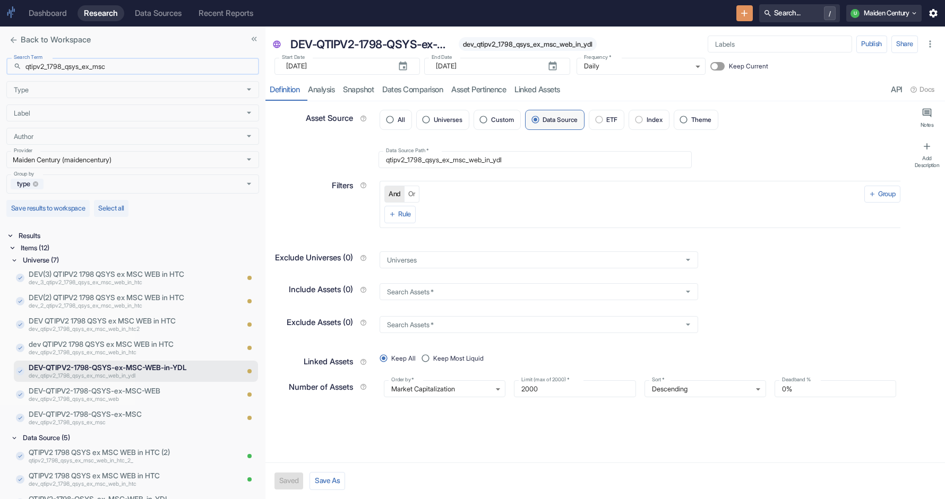
click at [73, 63] on input "qtipv2_1798_qsys_ex_msc" at bounding box center [142, 66] width 234 height 17
paste input "aka"
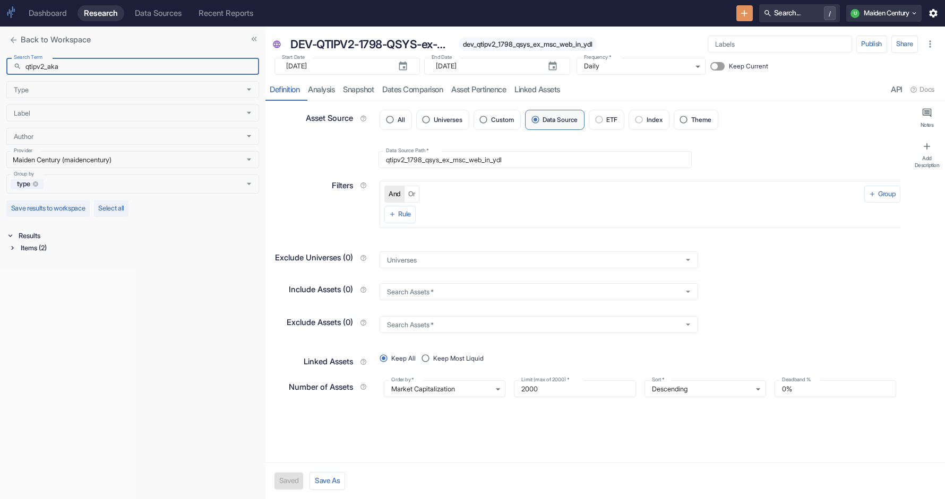
type input "qtipv2_aka"
click at [39, 245] on div "Items (2)" at bounding box center [139, 248] width 240 height 12
click at [63, 273] on div "Data Source (1)" at bounding box center [140, 275] width 238 height 12
click at [55, 265] on div "Universe (1)" at bounding box center [140, 260] width 238 height 12
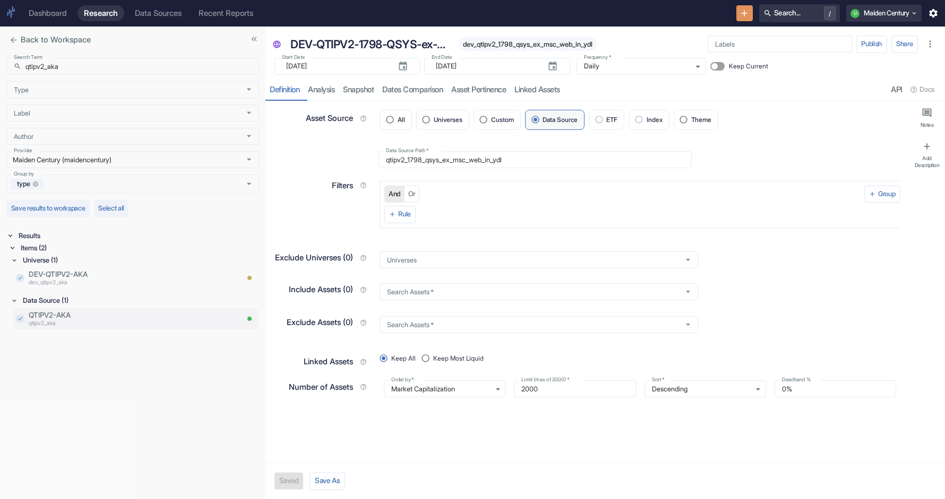
click at [65, 322] on p "qtipv2_aka" at bounding box center [133, 323] width 209 height 8
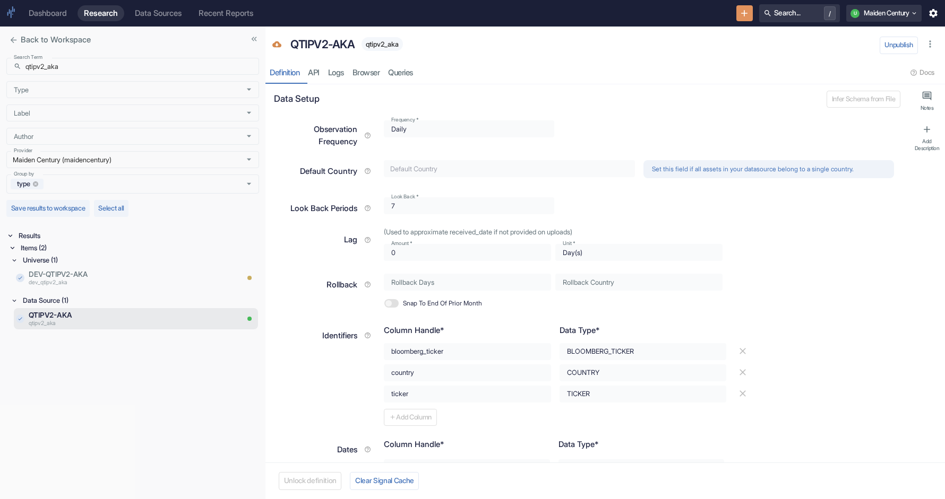
click at [387, 44] on span "qtipv2_aka" at bounding box center [381, 44] width 41 height 8
type textarea "x"
click at [125, 273] on p "DEV-QTIPV2-AKA" at bounding box center [119, 274] width 180 height 11
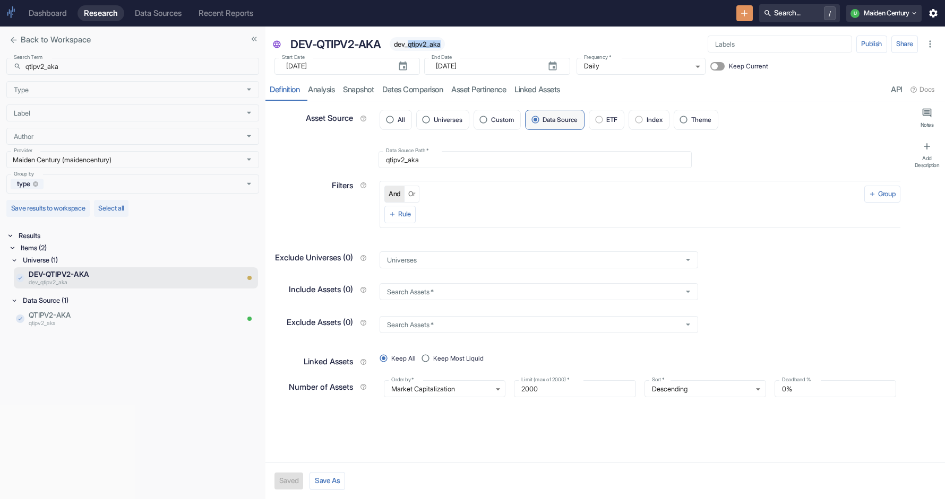
drag, startPoint x: 412, startPoint y: 45, endPoint x: 459, endPoint y: 44, distance: 46.7
click at [460, 44] on div "DEV-QTIPV2-AKA dev_qtipv2_aka" at bounding box center [490, 44] width 409 height 22
type textarea "x"
click at [98, 68] on input "qtipv2_aka" at bounding box center [142, 66] width 234 height 17
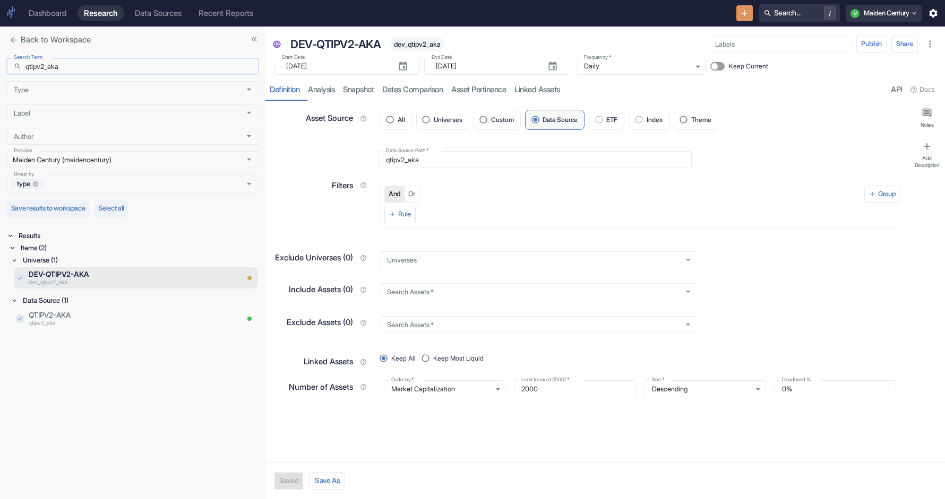
paste input "1798_qsys_ex_msc_web_in_htc_2_"
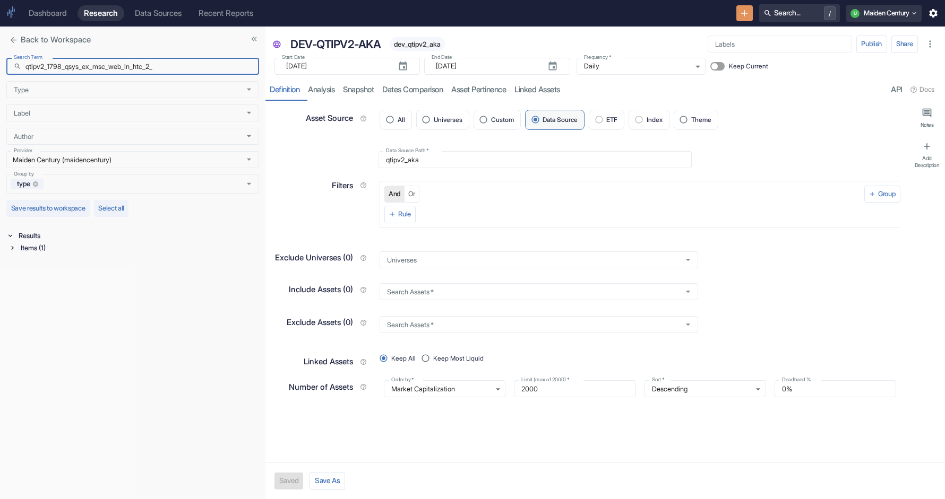
type input "qtipv2_1798_qsys_ex_msc_web_in_htc_2_"
click at [46, 246] on div "Items (1)" at bounding box center [139, 248] width 240 height 12
click at [51, 262] on div "Data Source (1)" at bounding box center [140, 260] width 238 height 12
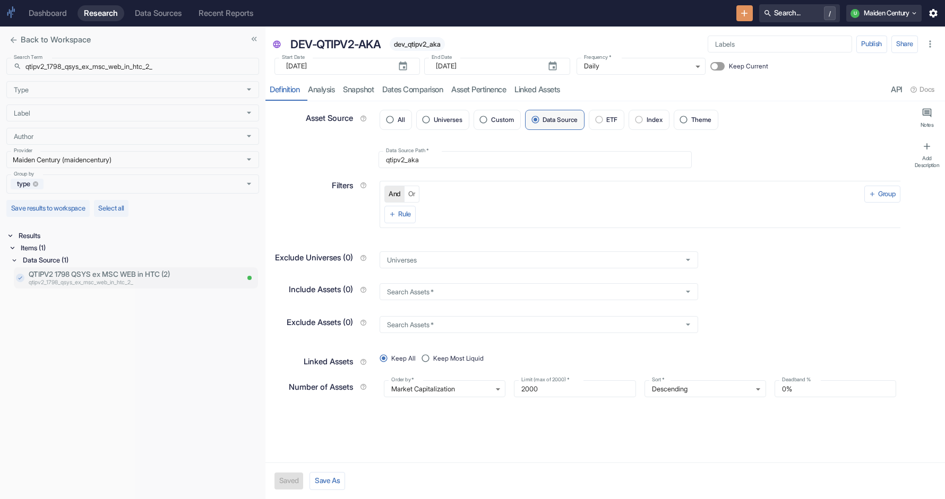
click at [136, 285] on p "qtipv2_1798_qsys_ex_msc_web_in_htc_2_" at bounding box center [133, 283] width 209 height 8
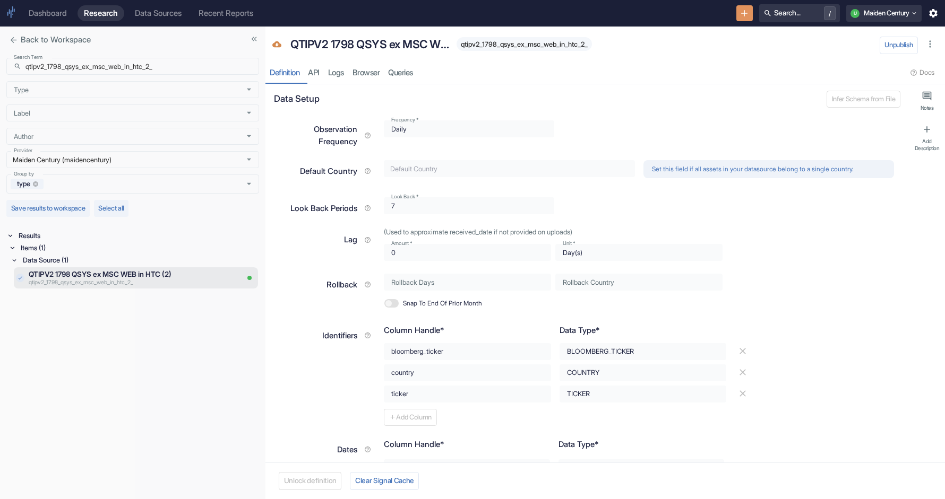
click at [531, 49] on div "qtipv2_1798_qsys_ex_msc_web_in_htc_2_" at bounding box center [523, 44] width 135 height 14
click at [531, 46] on span "qtipv2_1798_qsys_ex_msc_web_in_htc_2_" at bounding box center [523, 44] width 135 height 8
click at [227, 63] on input "qtipv2_1798_qsys_ex_msc_web_in_htc_2_" at bounding box center [142, 66] width 234 height 17
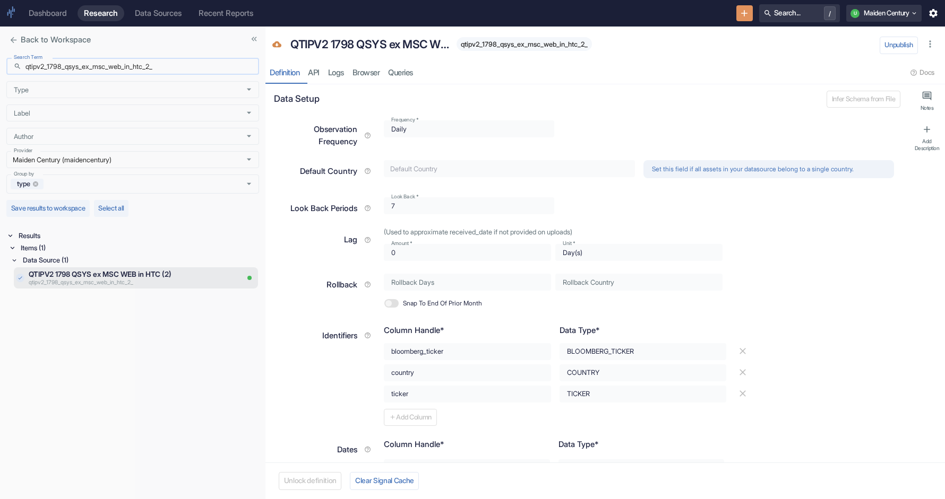
type textarea "x"
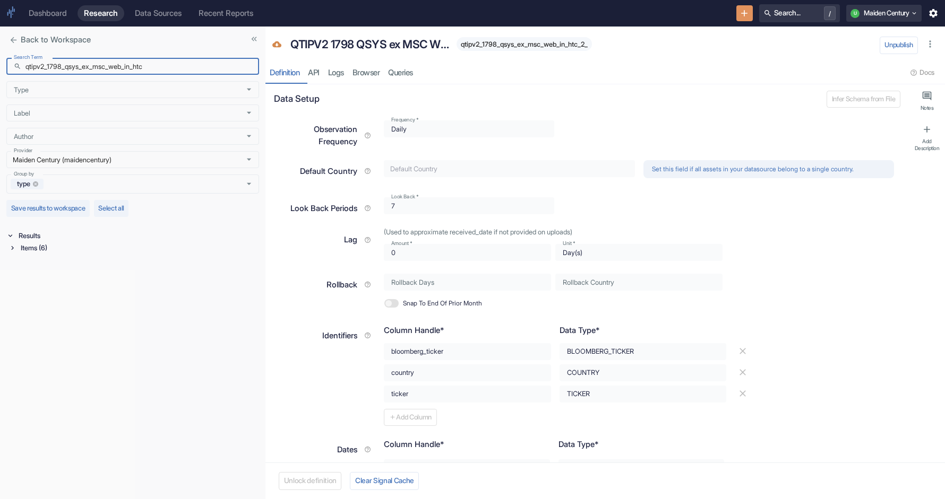
type input "qtipv2_1798_qsys_ex_msc_web_in_htc"
click at [19, 251] on div "Items (6)" at bounding box center [139, 248] width 240 height 12
click at [45, 271] on div "Data Source (2)" at bounding box center [140, 275] width 238 height 12
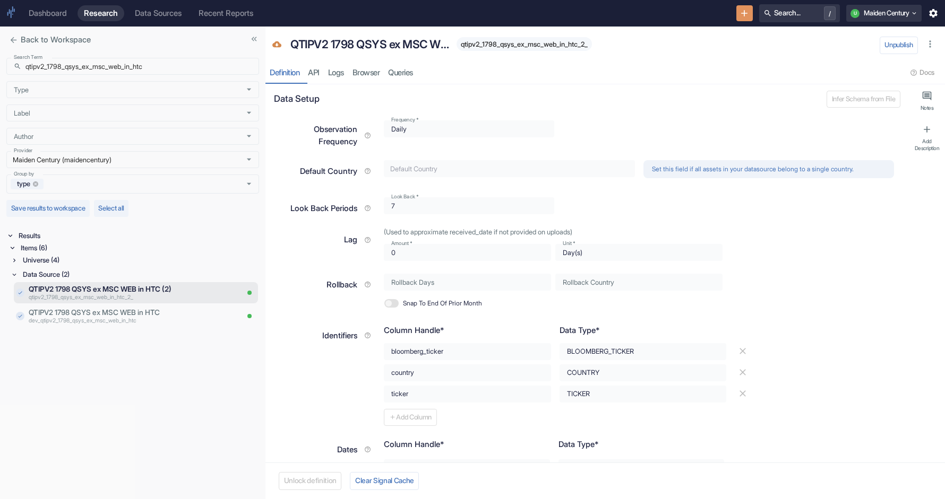
click at [45, 263] on div "Universe (4)" at bounding box center [140, 260] width 238 height 12
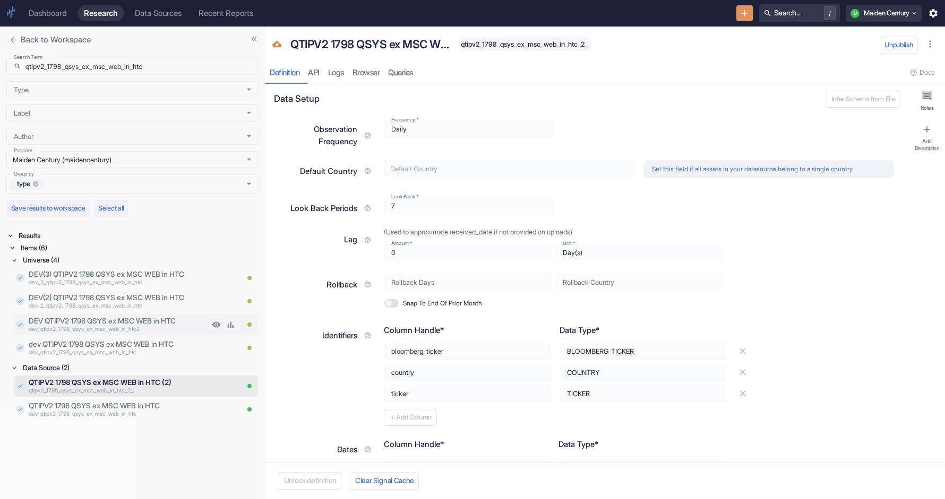
click at [171, 326] on p "dev_qtipv2_1798_qsys_ex_msc_web_in_htc2" at bounding box center [119, 330] width 180 height 8
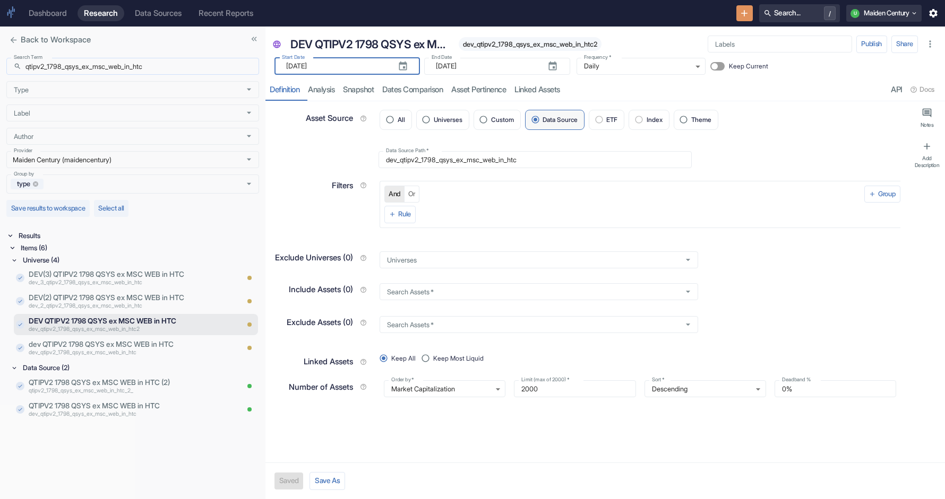
drag, startPoint x: 335, startPoint y: 66, endPoint x: 250, endPoint y: 65, distance: 84.9
click at [250, 65] on div "Back to Workspace Search Term ​ qtipv2_1798_qsys_ex_msc_web_in_htc Search Term …" at bounding box center [472, 263] width 945 height 473
type textarea "x"
click at [323, 178] on div "Filters" at bounding box center [322, 186] width 97 height 16
click at [137, 159] on input "Maiden Century (maidencentury)" at bounding box center [123, 159] width 226 height 9
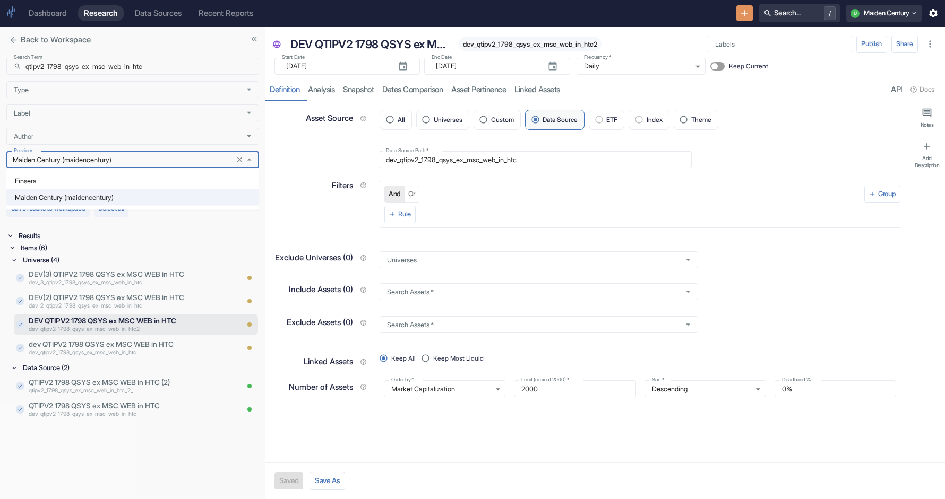
click at [104, 182] on li "Finsera" at bounding box center [132, 181] width 253 height 16
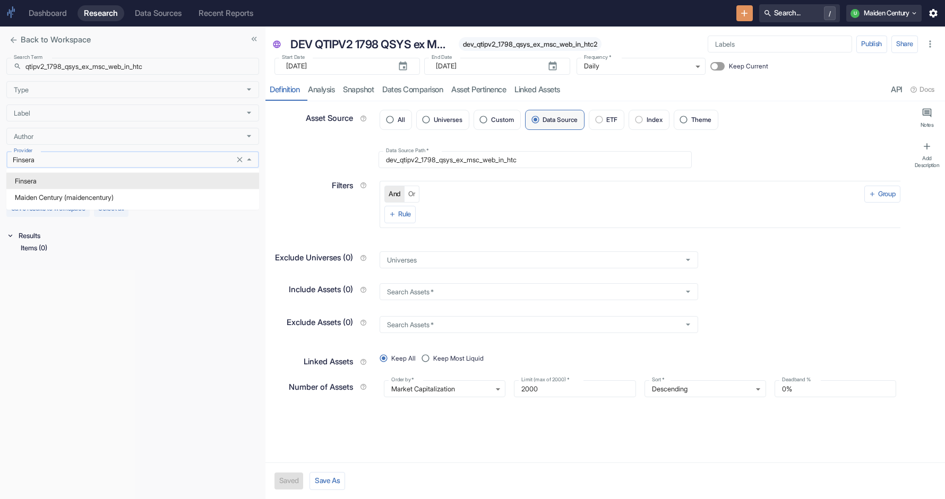
click at [130, 162] on input "Finsera" at bounding box center [123, 159] width 226 height 9
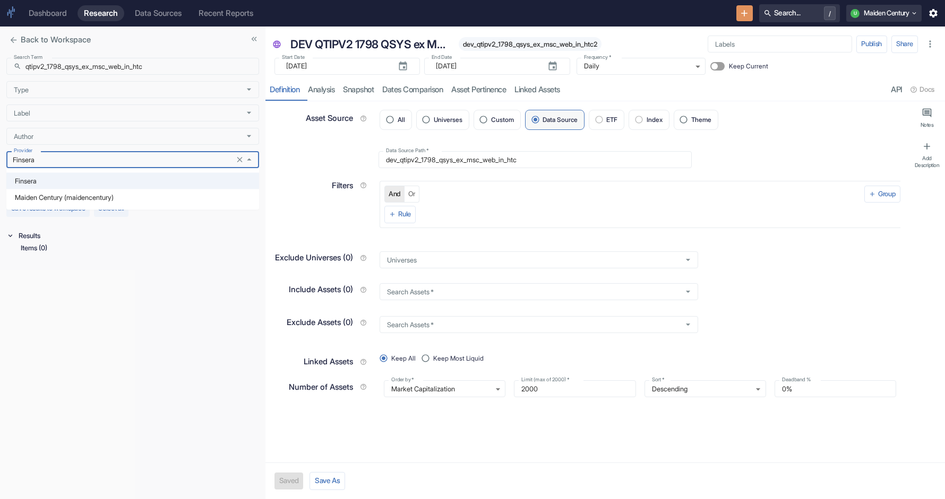
click at [128, 194] on li "Maiden Century (maidencentury)" at bounding box center [132, 197] width 253 height 16
type input "Maiden Century (maidencentury)"
click at [46, 253] on div "Items (6)" at bounding box center [139, 248] width 240 height 12
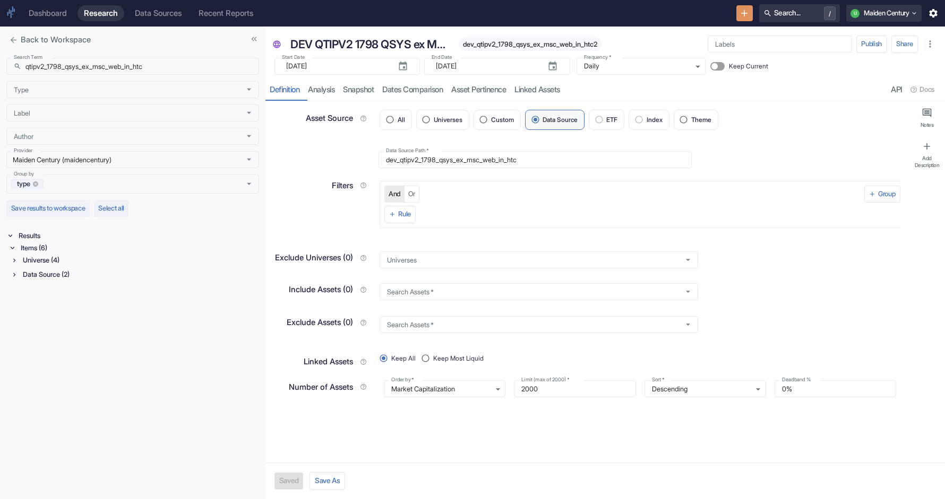
click at [47, 259] on div "Universe (4)" at bounding box center [140, 260] width 238 height 12
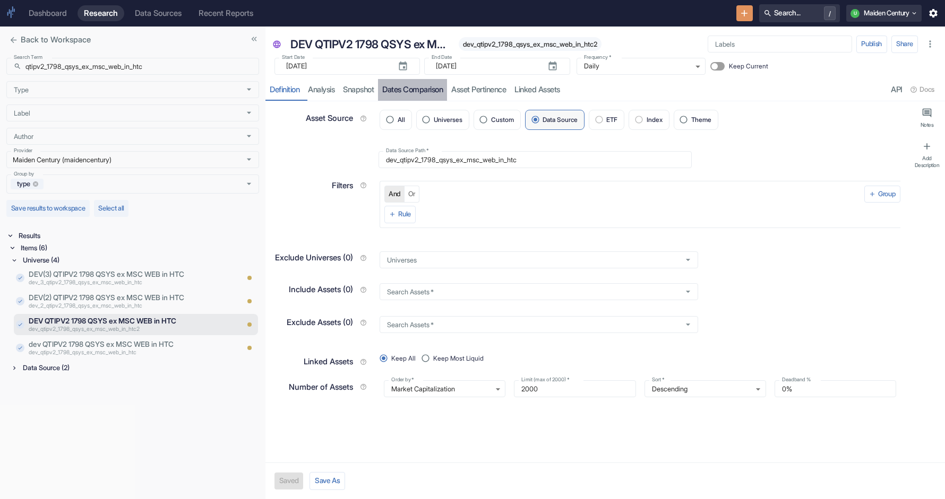
click at [404, 89] on link "Dates Comparison" at bounding box center [412, 90] width 69 height 22
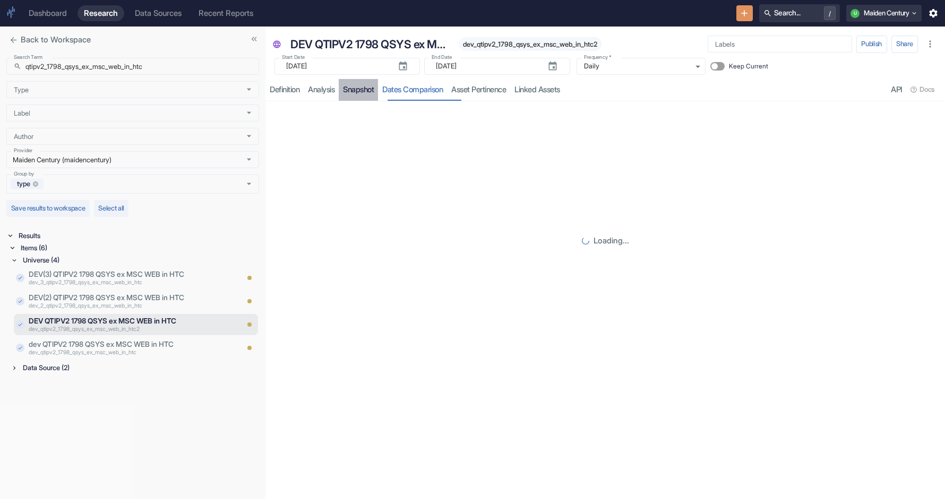
click at [364, 96] on link "Snapshot" at bounding box center [358, 90] width 39 height 22
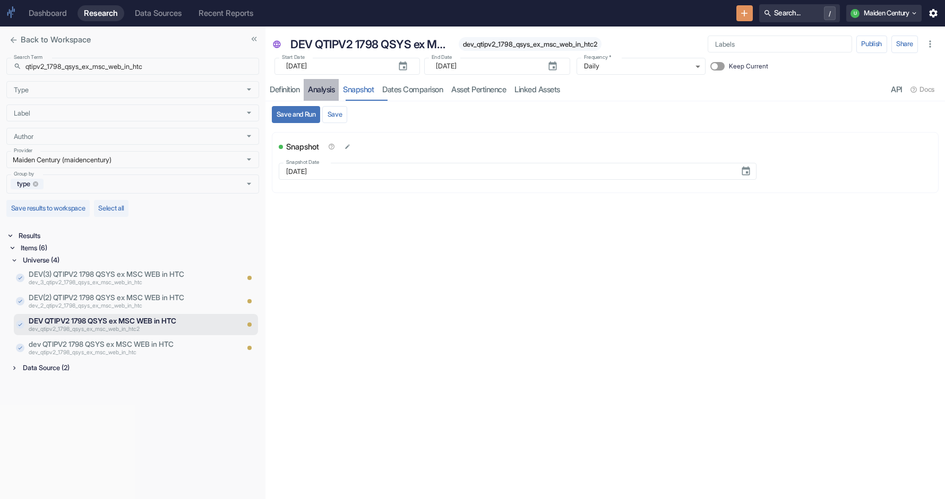
click at [321, 95] on link "analysis" at bounding box center [321, 90] width 35 height 22
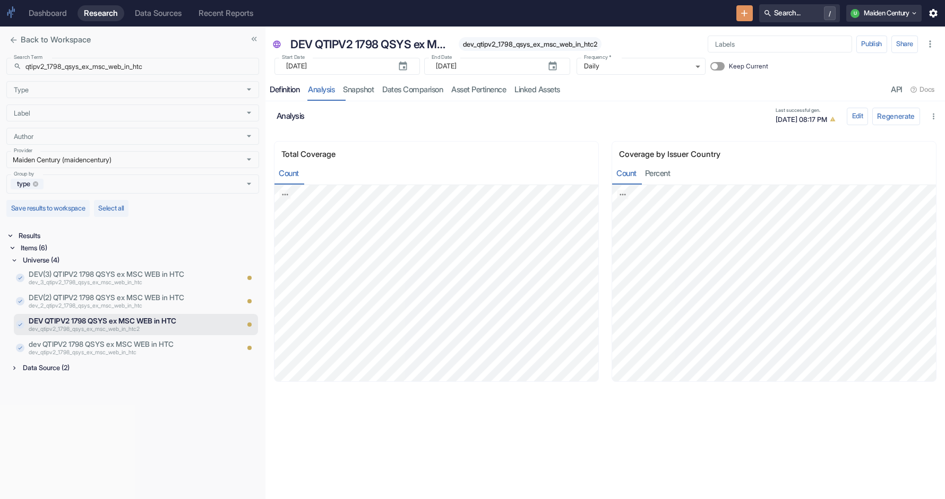
click at [284, 96] on link "Definition" at bounding box center [284, 90] width 38 height 22
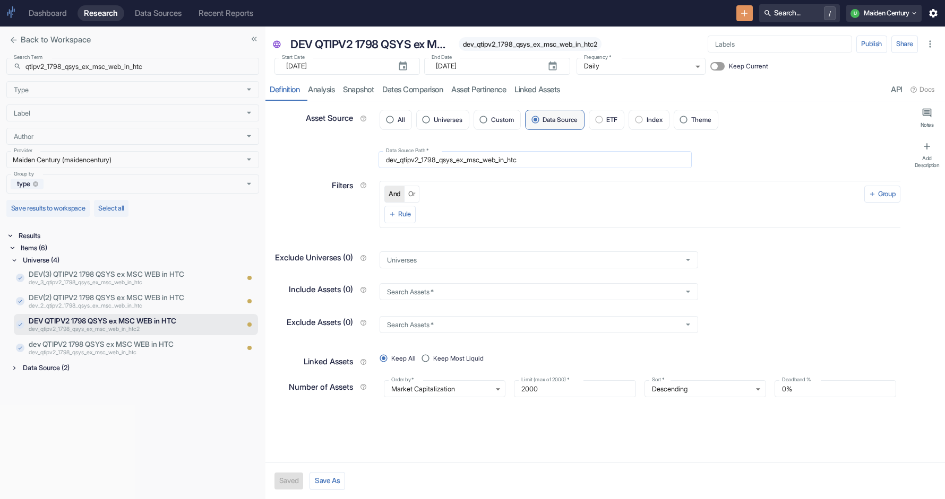
click at [449, 160] on input "dev_qtipv2_1798_qsys_ex_msc_web_in_htc" at bounding box center [534, 159] width 313 height 17
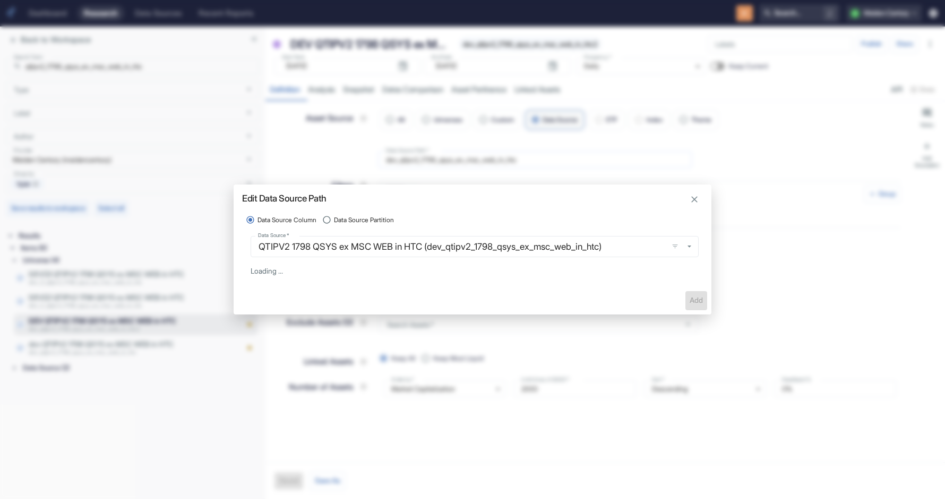
click at [449, 160] on div "Edit Data Source Path Data Source Column Data Source Partition Data Source   * …" at bounding box center [472, 249] width 945 height 499
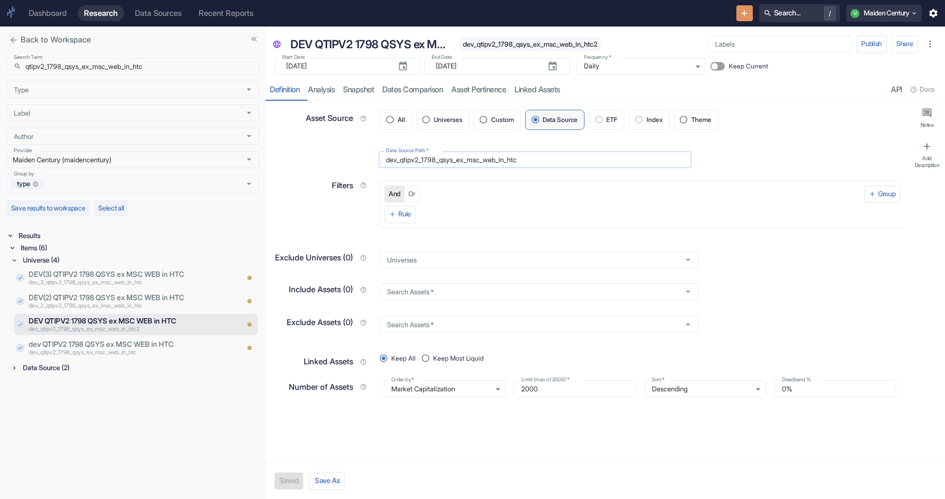
click at [521, 157] on input "dev_qtipv2_1798_qsys_ex_msc_web_in_htc" at bounding box center [534, 159] width 313 height 17
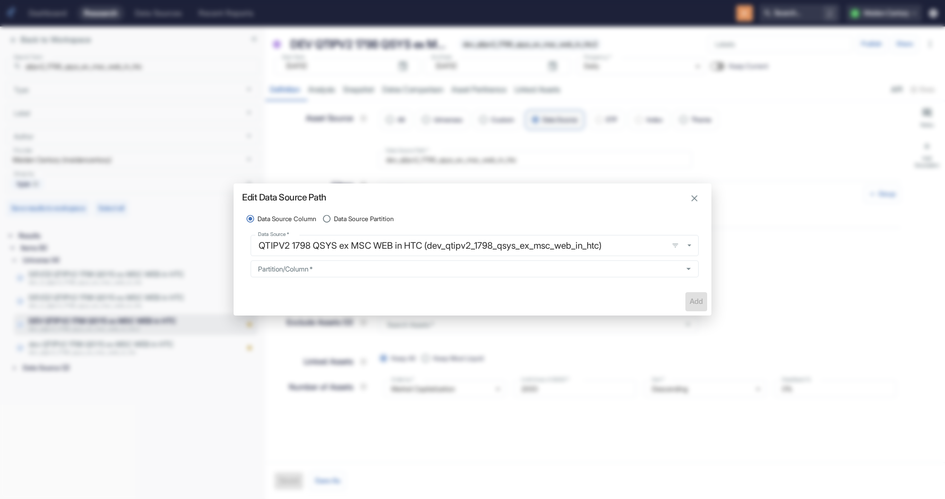
click at [542, 177] on div "Edit Data Source Path Data Source Column Data Source Partition Data Source   * …" at bounding box center [472, 249] width 945 height 499
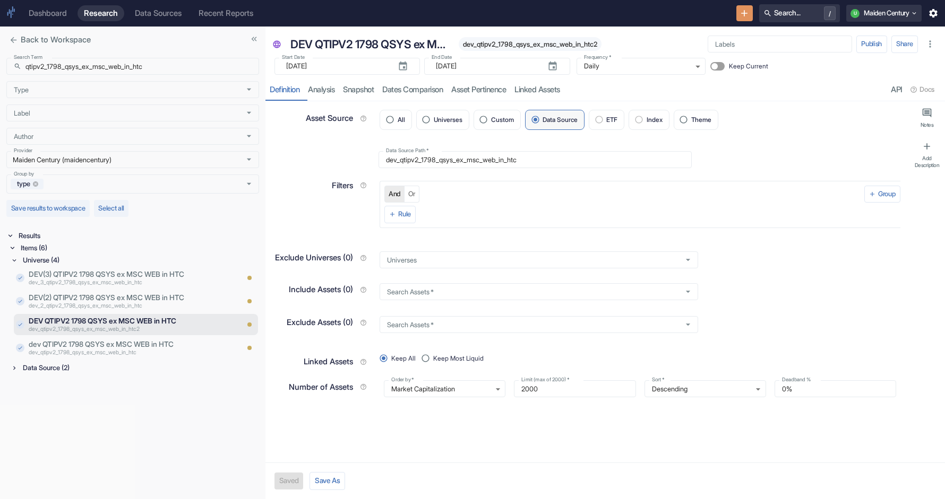
click at [153, 370] on div "Data Source (2)" at bounding box center [140, 368] width 238 height 12
click at [170, 350] on p "dev_qtipv2_1798_qsys_ex_msc_web_in_htc" at bounding box center [119, 353] width 180 height 8
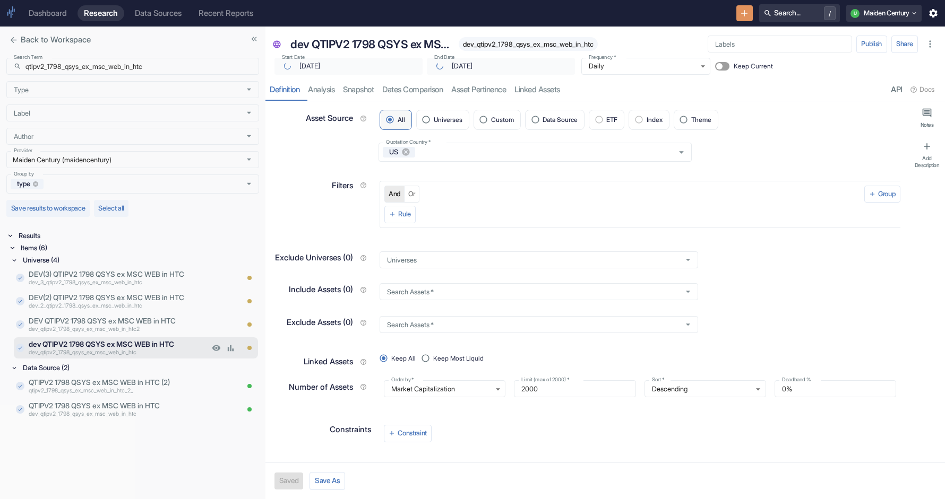
type input "[DATE]"
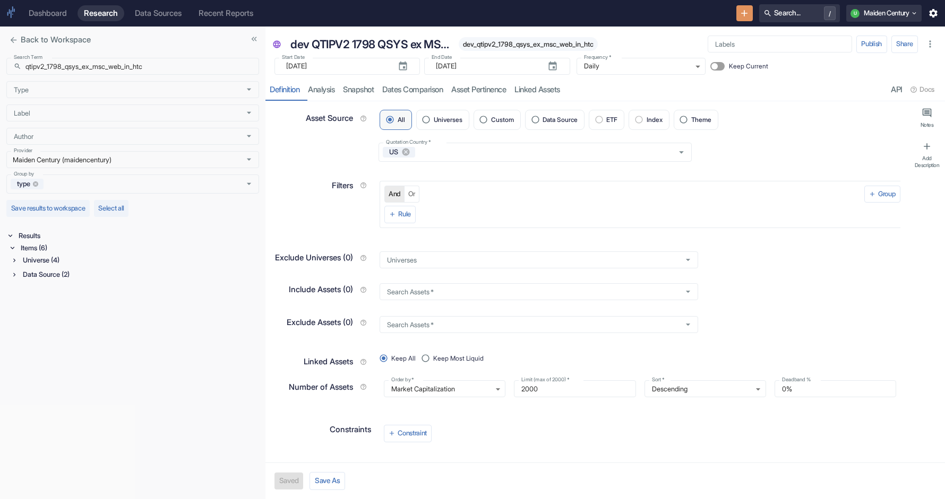
type textarea "x"
click at [57, 264] on div "Universe (4)" at bounding box center [140, 260] width 238 height 12
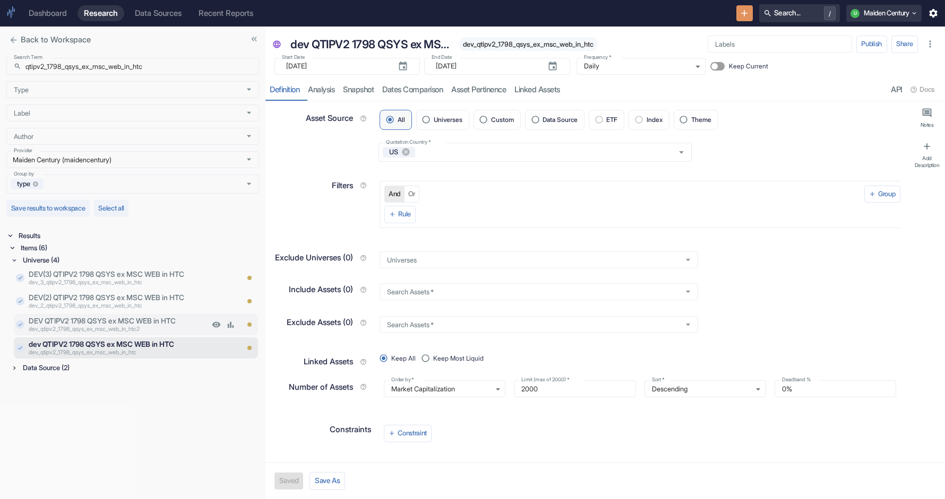
click at [117, 326] on p "dev_qtipv2_1798_qsys_ex_msc_web_in_htc2" at bounding box center [119, 330] width 180 height 8
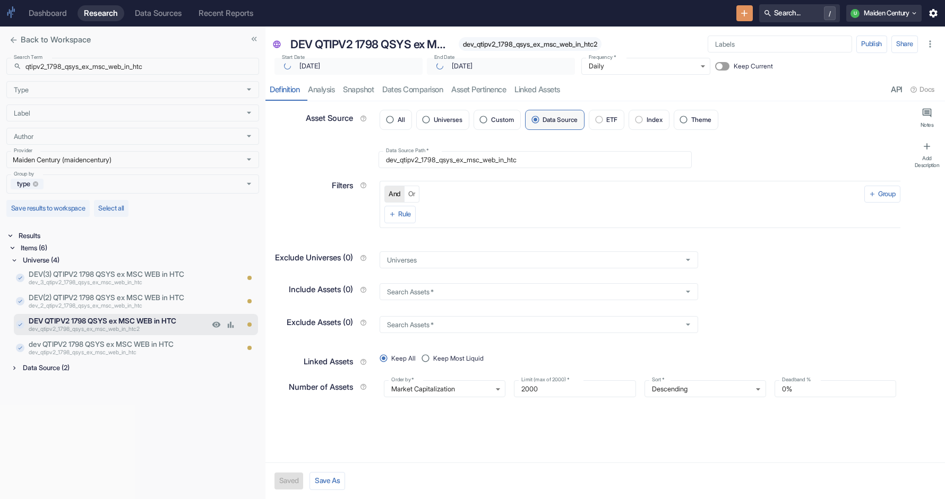
type textarea "x"
click at [108, 349] on p "dev QTIPV2 1798 QSYS ex MSC WEB in HTC" at bounding box center [119, 344] width 180 height 11
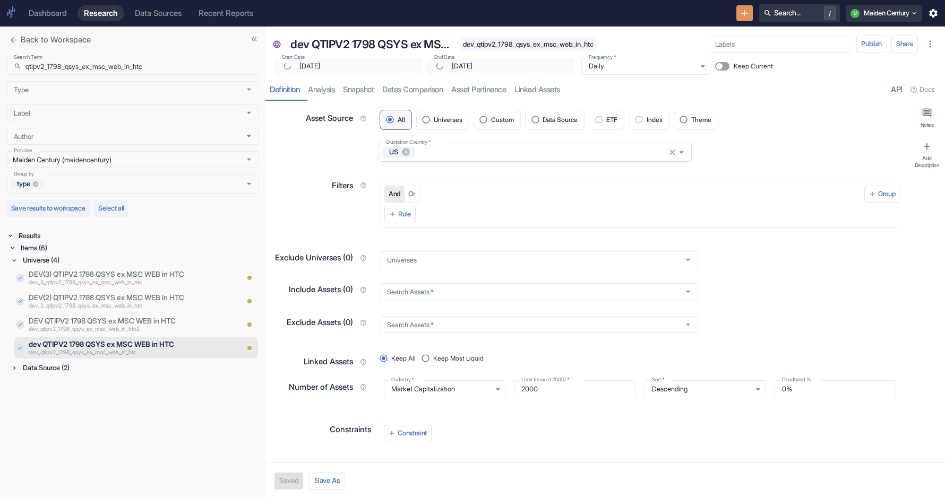
type textarea "x"
click at [464, 147] on div "US Quotation Country   *" at bounding box center [534, 152] width 313 height 19
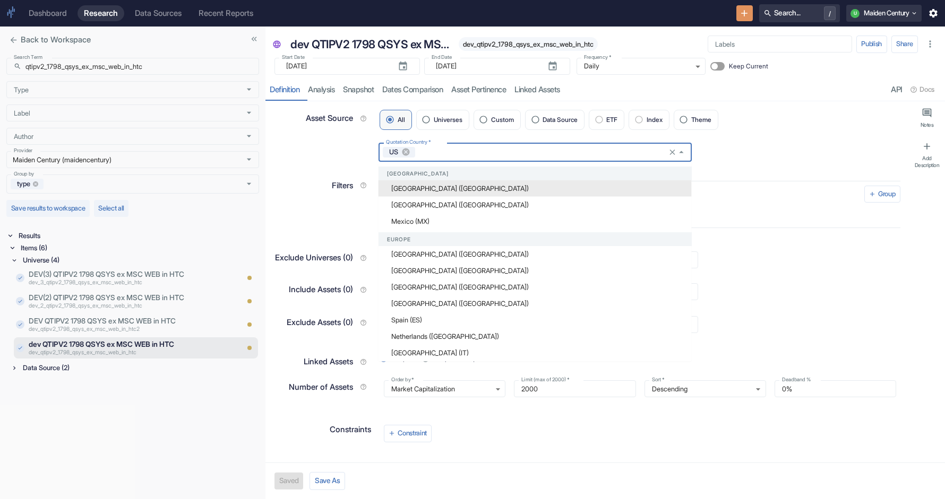
click at [285, 183] on div "Filters" at bounding box center [322, 186] width 97 height 16
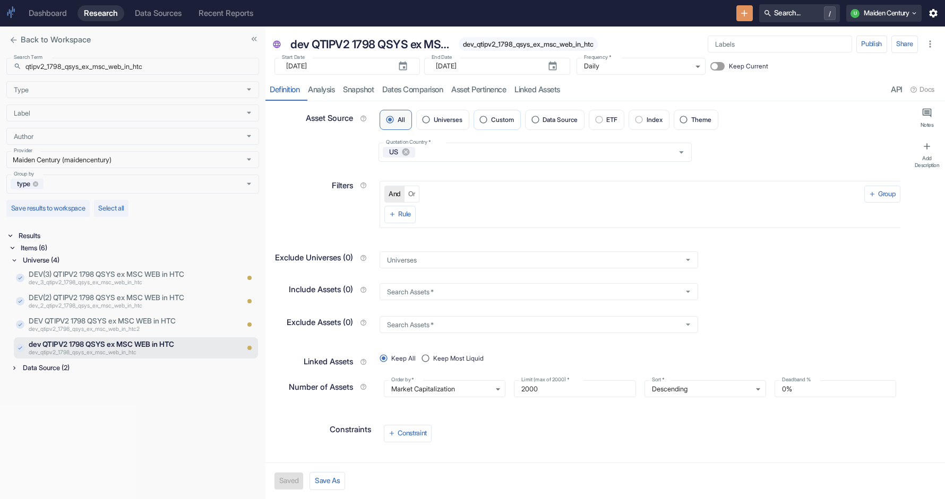
click at [502, 120] on span "Custom" at bounding box center [502, 120] width 23 height 6
click at [491, 120] on input "Custom" at bounding box center [483, 120] width 15 height 15
radio input "true"
type textarea "x"
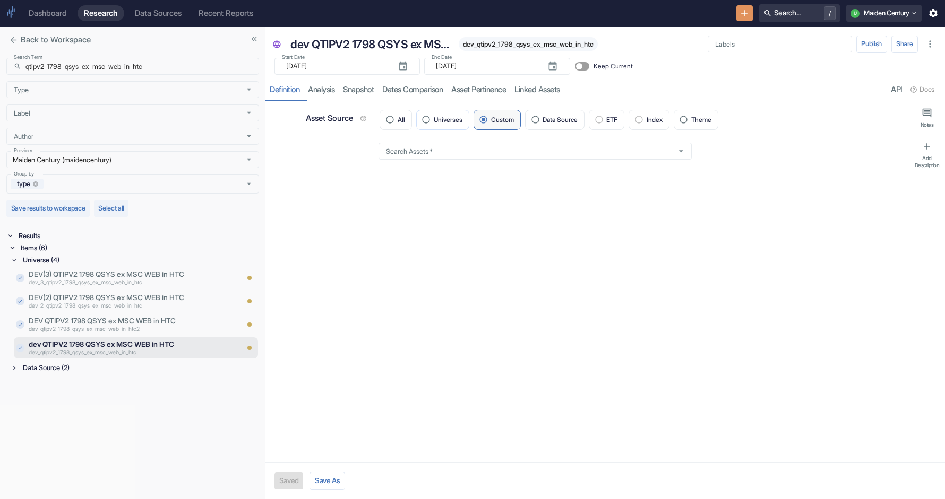
click at [445, 119] on span "Universes" at bounding box center [448, 120] width 29 height 6
click at [434, 119] on input "Universes" at bounding box center [426, 120] width 15 height 15
radio input "true"
type textarea "x"
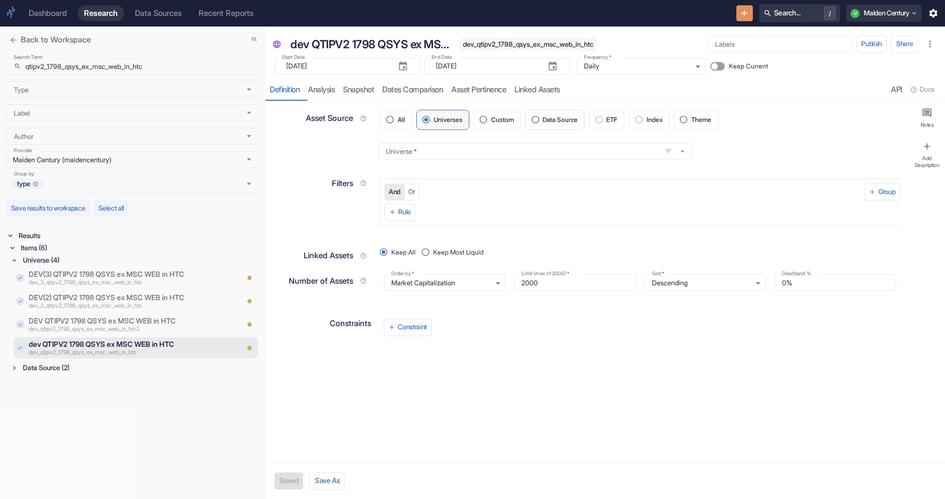
click at [559, 119] on span "Data Source" at bounding box center [559, 120] width 35 height 6
click at [542, 119] on input "Data Source" at bounding box center [535, 120] width 15 height 15
radio input "true"
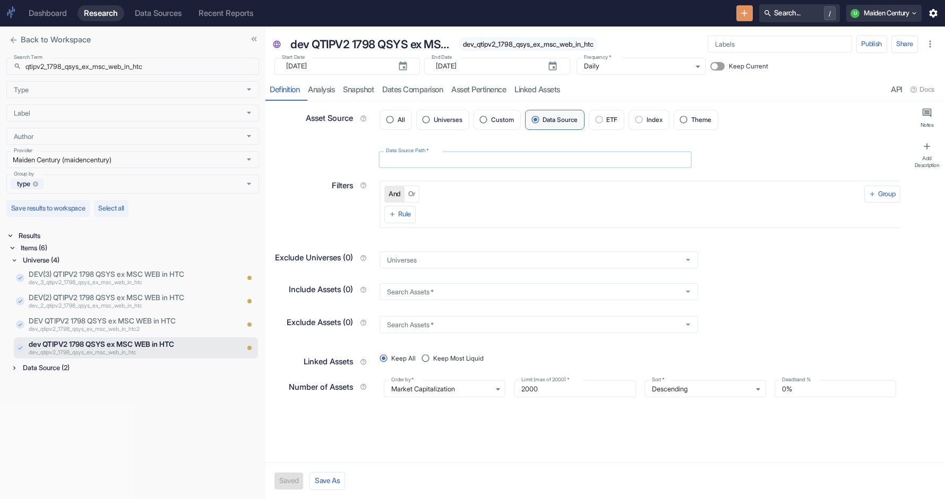
click at [460, 159] on input "Data Source Path   *" at bounding box center [534, 159] width 313 height 17
type textarea "x"
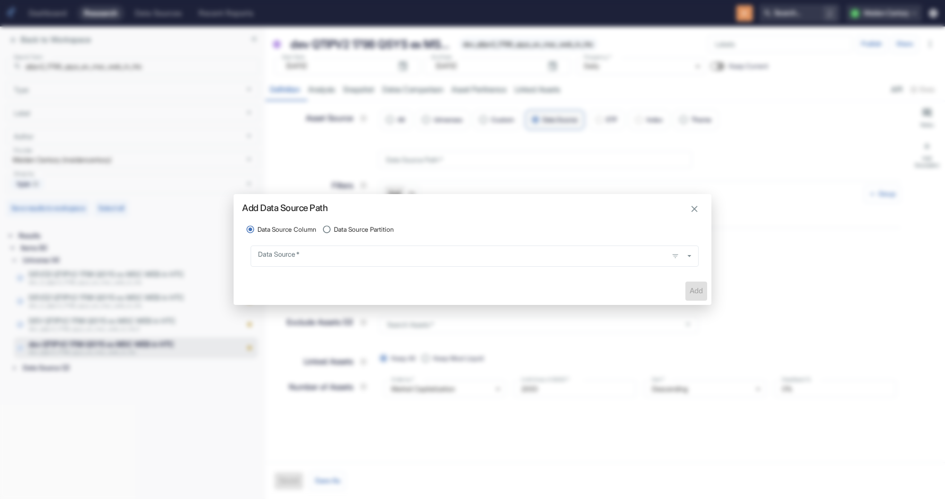
click at [324, 195] on h2 "Add Data Source Path" at bounding box center [473, 203] width 478 height 19
click at [700, 211] on button "button" at bounding box center [694, 209] width 16 height 16
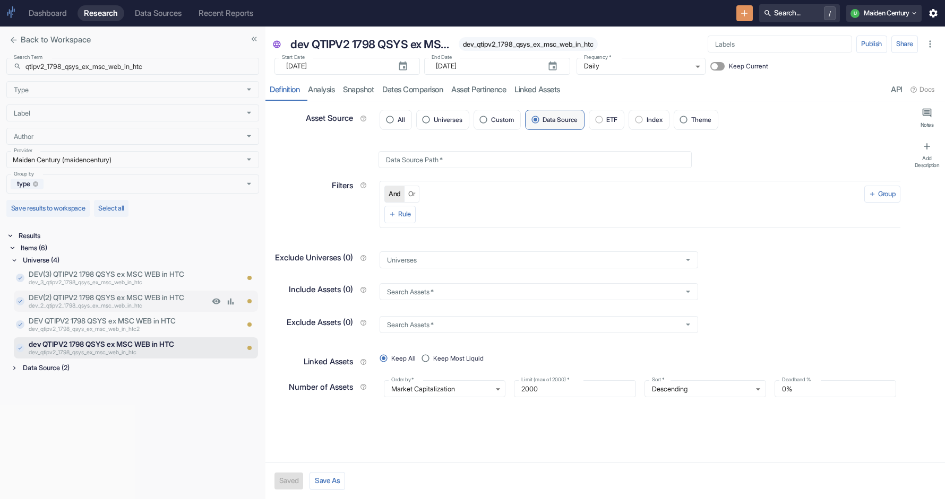
click at [153, 302] on p "DEV(2) QTIPV2 1798 QSYS ex MSC WEB in HTC" at bounding box center [119, 297] width 180 height 11
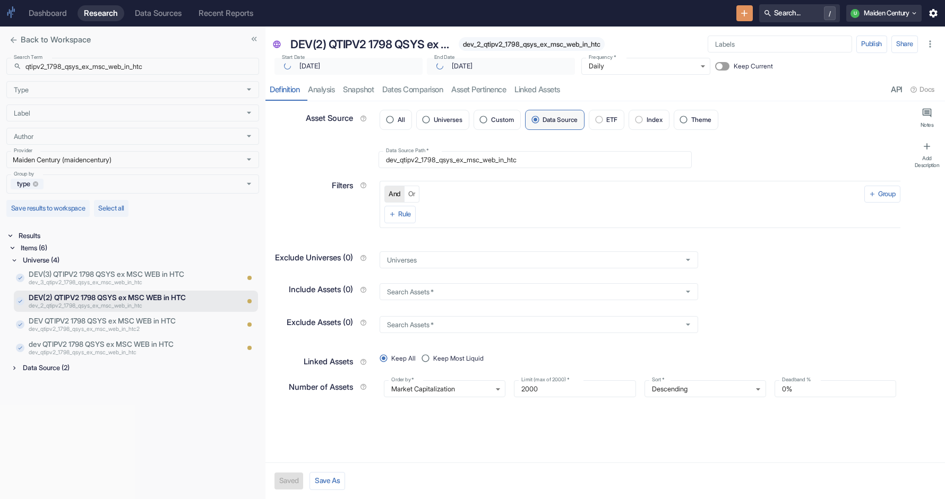
type textarea "x"
click at [146, 276] on p "DEV(3) QTIPV2 1798 QSYS ex MSC WEB in HTC" at bounding box center [119, 274] width 180 height 11
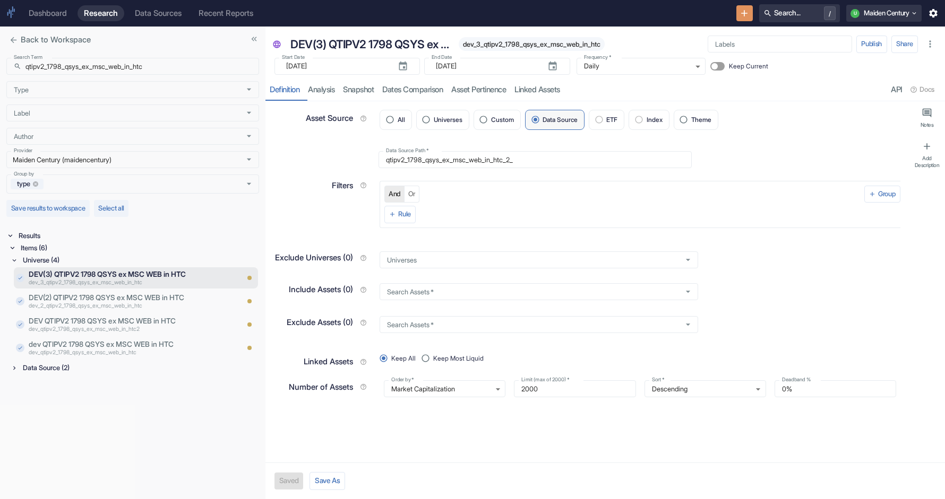
type textarea "x"
drag, startPoint x: 486, startPoint y: 45, endPoint x: 595, endPoint y: 49, distance: 109.4
click at [595, 49] on div "dev_3_qtipv2_1798_qsys_ex_msc_web_in_htc" at bounding box center [532, 44] width 146 height 14
drag, startPoint x: 342, startPoint y: 63, endPoint x: 263, endPoint y: 63, distance: 78.5
click at [263, 63] on div "Back to Workspace Search Term ​ qtipv2_1798_qsys_ex_msc_web_in_htc Search Term …" at bounding box center [472, 263] width 945 height 473
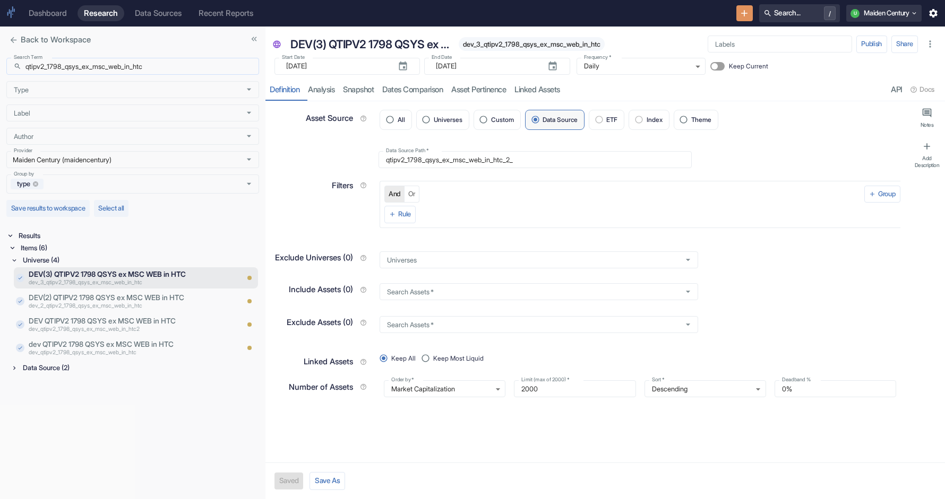
click at [89, 63] on input "qtipv2_1798_qsys_ex_msc_web_in_htc" at bounding box center [142, 66] width 234 height 17
paste input "cei_usdq_v2_spit_5"
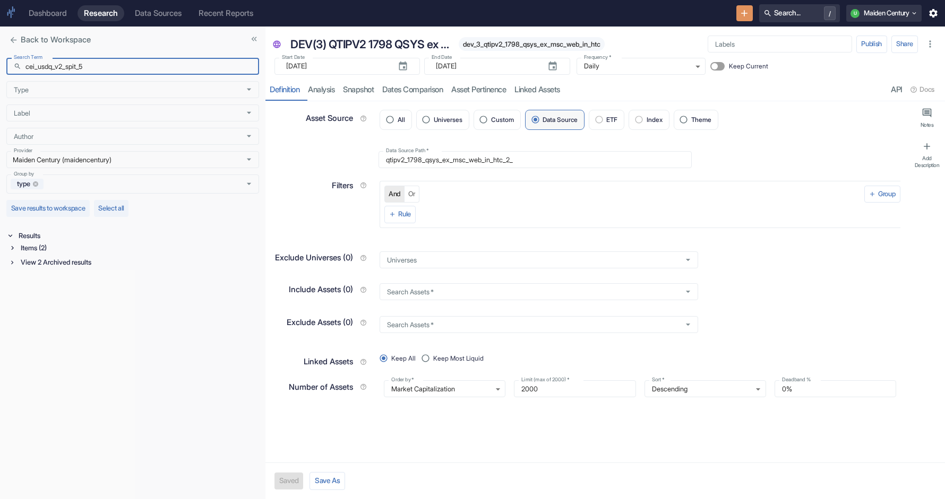
type input "cei_usdq_v2_spit_5"
click at [44, 263] on div "View 2 Archived results" at bounding box center [139, 262] width 240 height 12
click at [42, 249] on div "Items (2)" at bounding box center [139, 248] width 240 height 12
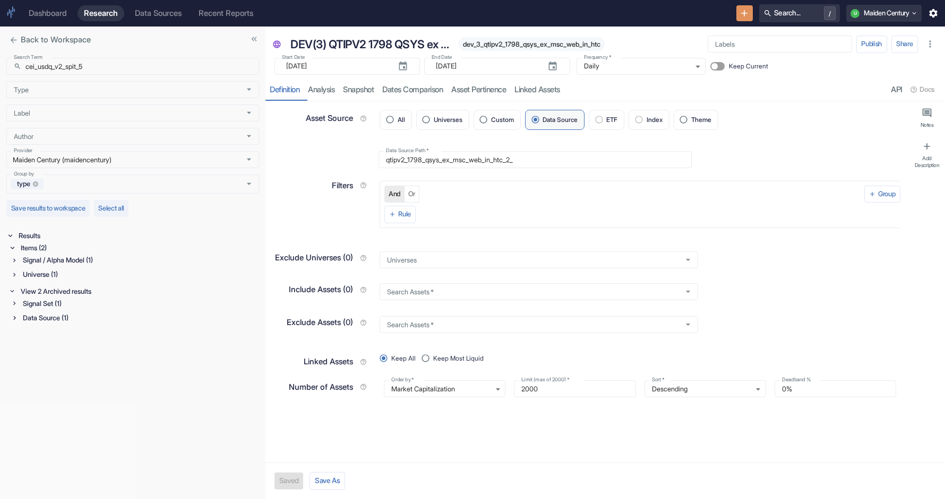
click at [44, 272] on div "Universe (1)" at bounding box center [140, 275] width 238 height 12
click at [57, 261] on div "Signal / Alpha Model (1)" at bounding box center [140, 260] width 238 height 12
click at [57, 352] on div "Signal Set (1)" at bounding box center [140, 356] width 238 height 12
click at [55, 395] on div "Data Source (1)" at bounding box center [140, 396] width 238 height 12
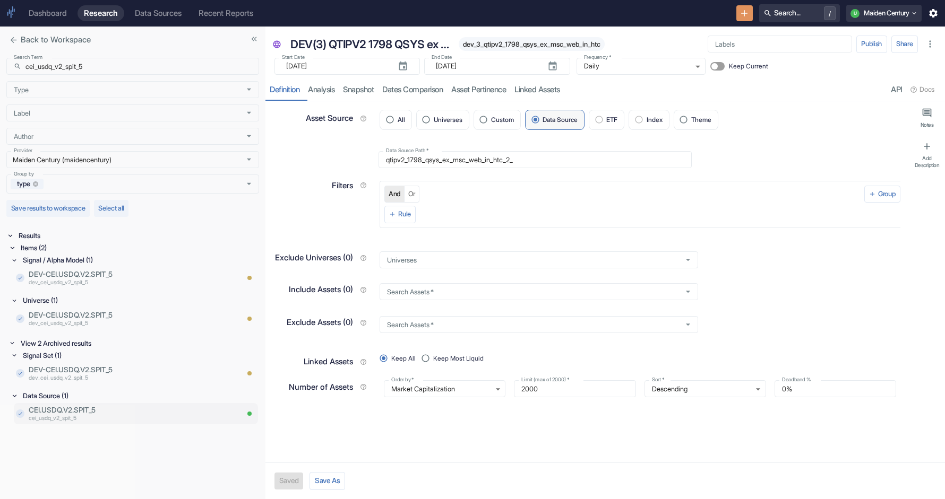
click at [74, 411] on p "CEI.USDQ.V2.SPIT_5" at bounding box center [133, 410] width 209 height 11
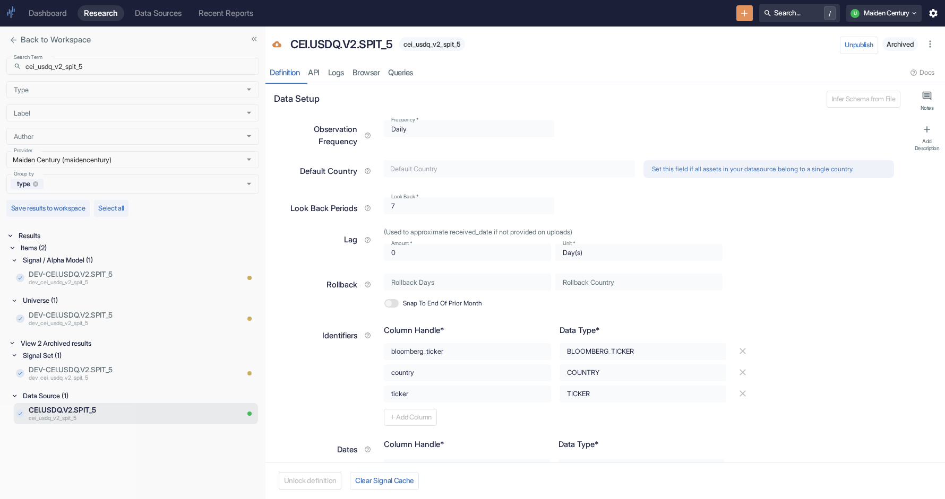
click at [440, 42] on span "cei_usdq_v2_spit_5" at bounding box center [432, 44] width 66 height 8
type textarea "x"
click at [96, 314] on p "DEV-CEI.USDQ.V2.SPIT_5" at bounding box center [119, 315] width 180 height 11
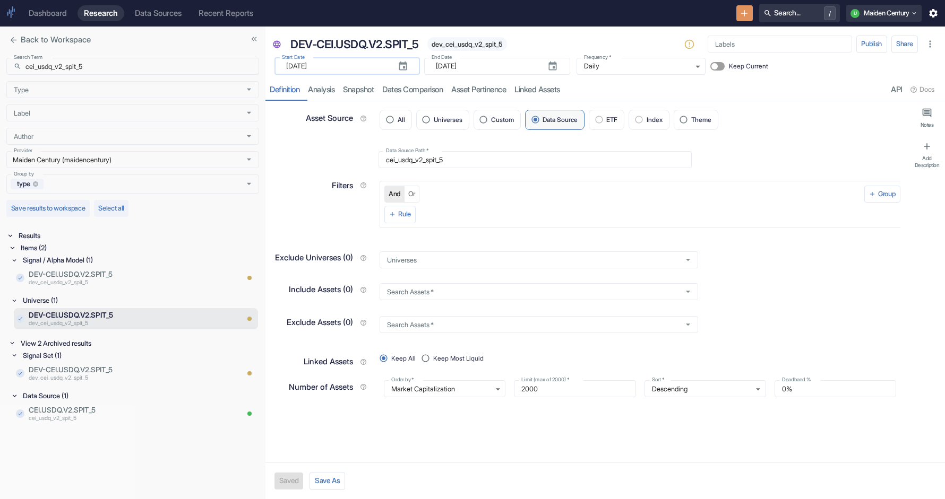
drag, startPoint x: 336, startPoint y: 68, endPoint x: 276, endPoint y: 68, distance: 60.0
click at [276, 68] on div "​ [DATE] Start Date" at bounding box center [346, 66] width 145 height 17
click at [480, 45] on span "dev_cei_usdq_v2_spit_5" at bounding box center [467, 44] width 80 height 8
type textarea "x"
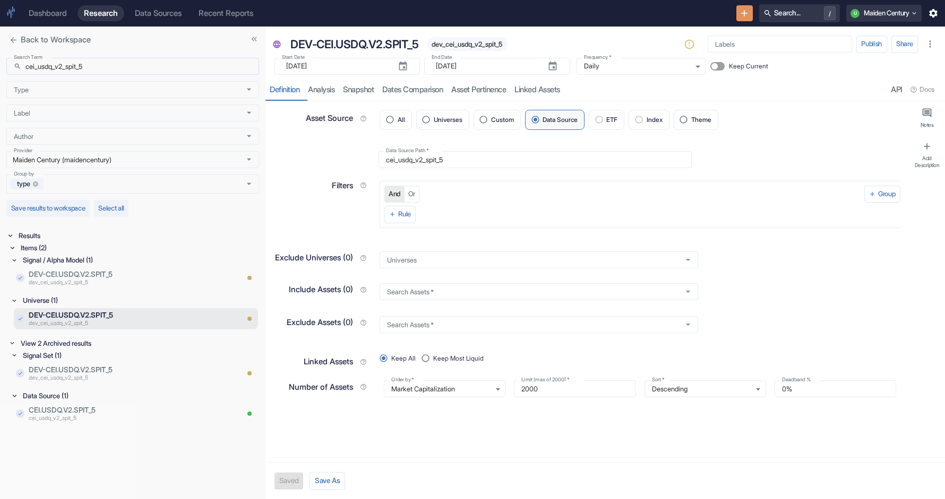
click at [114, 64] on input "cei_usdq_v2_spit_5" at bounding box center [142, 66] width 234 height 17
paste input "qd_v2_spit_"
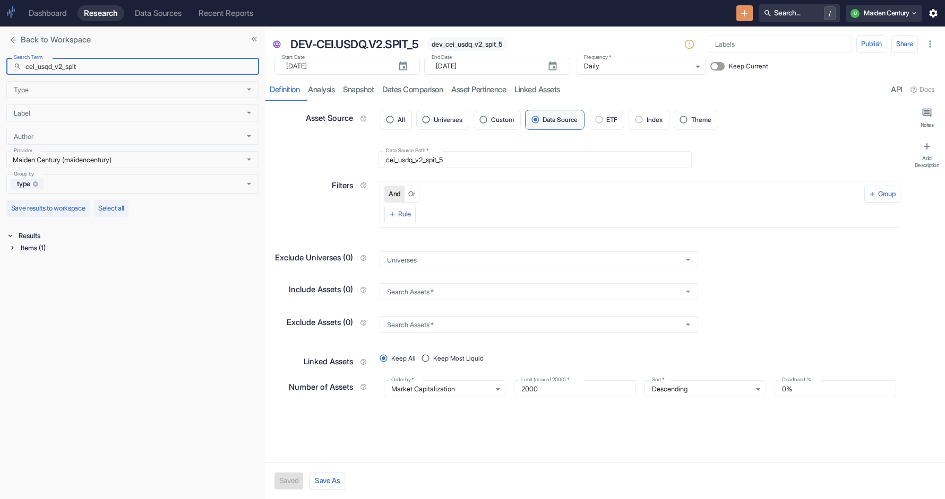
click at [30, 244] on div "Items (1)" at bounding box center [139, 248] width 240 height 12
click at [45, 265] on div "Data Source (1)" at bounding box center [140, 260] width 238 height 12
click at [89, 286] on p "cei_usqd_v2_spit_" at bounding box center [133, 283] width 209 height 8
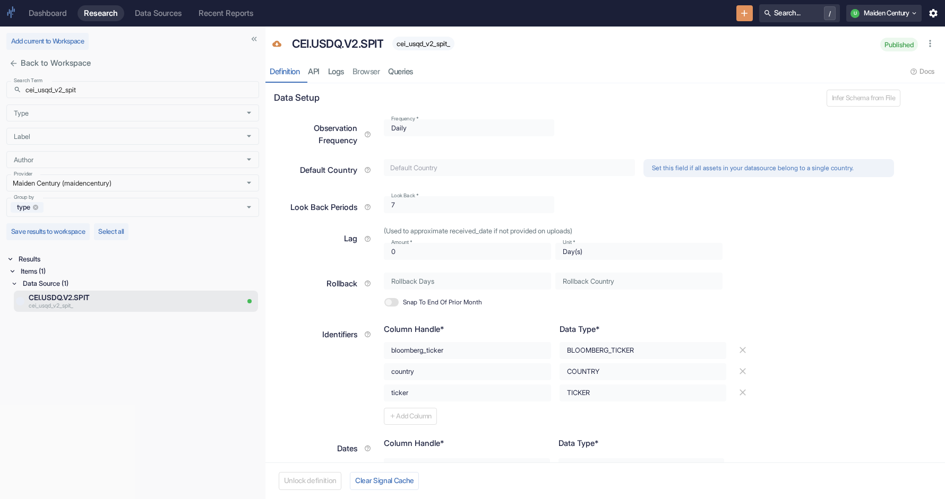
click at [434, 40] on span "cei_usqd_v2_spit_" at bounding box center [423, 44] width 62 height 8
click at [88, 93] on input "cei_usqd_v2_spit" at bounding box center [142, 89] width 234 height 17
click at [51, 284] on div "View 8 Archived results" at bounding box center [139, 286] width 240 height 12
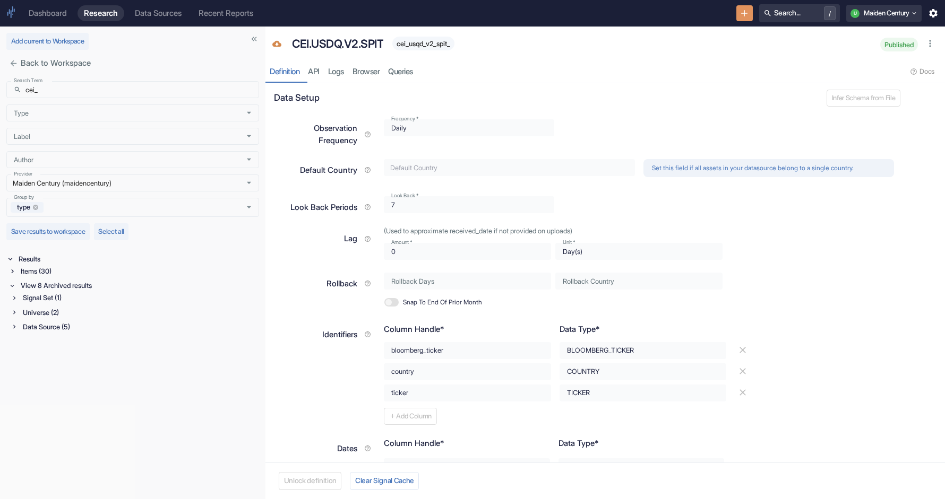
click at [51, 315] on div "Universe (2)" at bounding box center [140, 313] width 238 height 12
click at [106, 91] on input "cei_" at bounding box center [142, 89] width 234 height 17
paste input "fct_all_v2_pit"
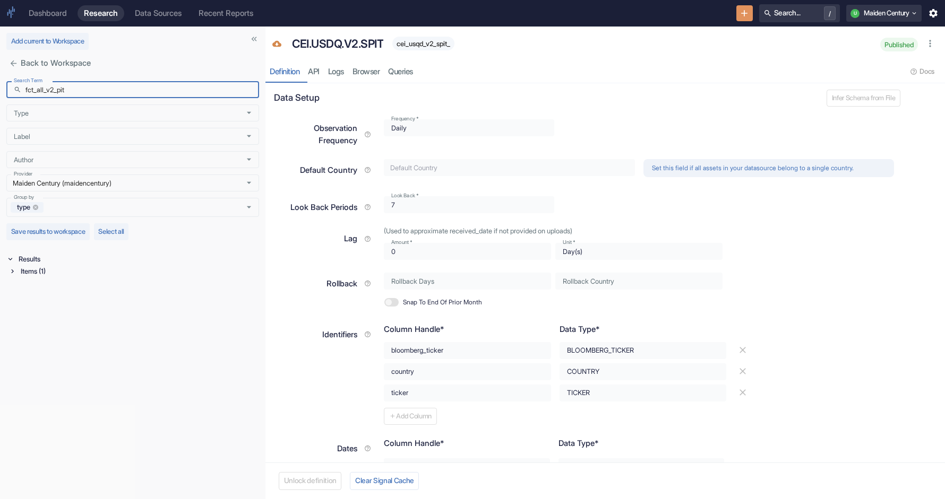
click at [46, 276] on div "Items (1)" at bounding box center [139, 271] width 240 height 12
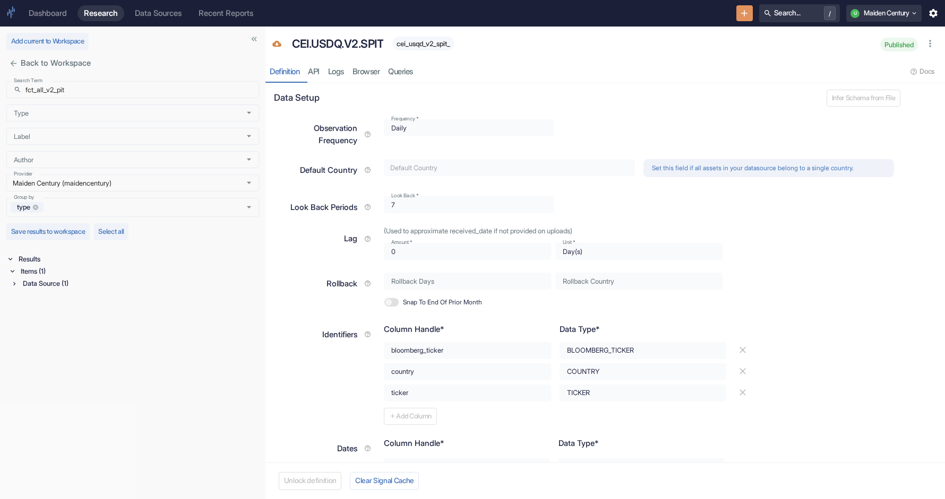
click at [28, 286] on div "Data Source (1)" at bounding box center [140, 284] width 238 height 12
click at [98, 293] on p "FCT.ALL.V2.PIT" at bounding box center [133, 297] width 209 height 11
click at [409, 44] on span "fct_all_v2_pit" at bounding box center [401, 44] width 47 height 8
click at [111, 87] on input "fct_all_v2_pit" at bounding box center [142, 89] width 234 height 17
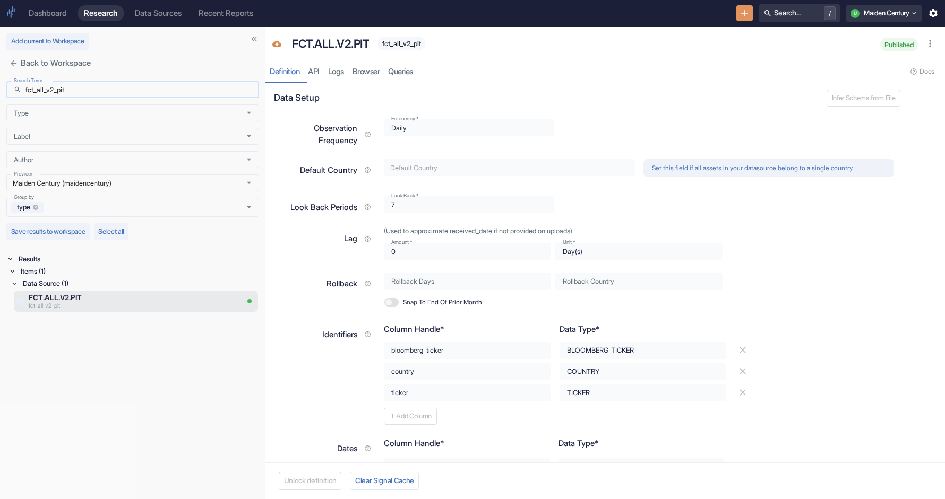
click at [111, 87] on input "fct_all_v2_pit" at bounding box center [142, 89] width 234 height 17
paste input "ear_vela_v2_s"
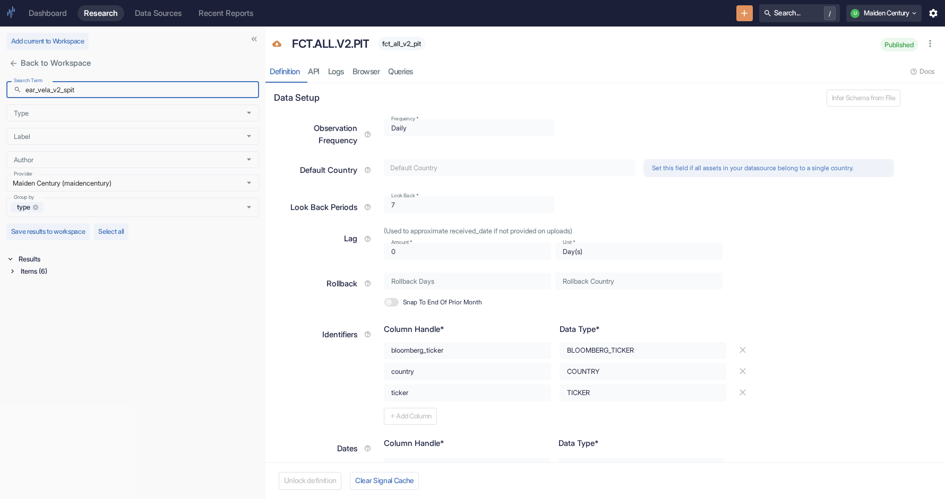
type input "ear_vela_v2_spit"
click at [45, 269] on div "Items (6)" at bounding box center [139, 271] width 240 height 12
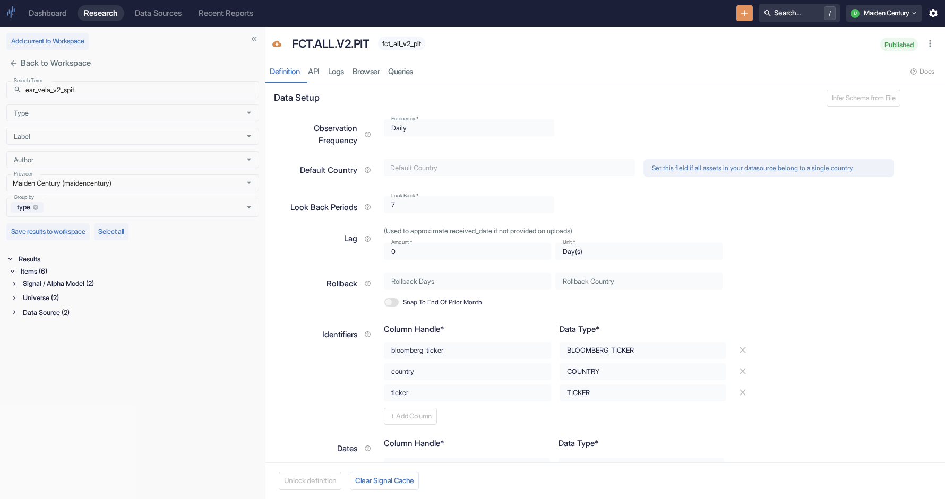
click at [43, 315] on div "Data Source (2)" at bounding box center [140, 313] width 238 height 12
click at [71, 353] on p "EAR.[PERSON_NAME].V2.SPIT" at bounding box center [133, 350] width 209 height 11
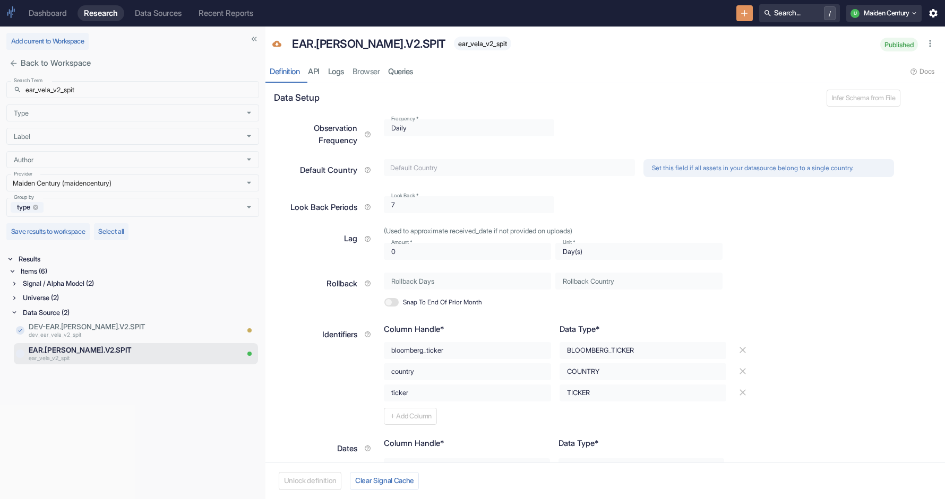
click at [454, 45] on span "ear_vela_v2_spit" at bounding box center [482, 44] width 57 height 8
click at [66, 302] on div "Universe (2)" at bounding box center [140, 298] width 238 height 12
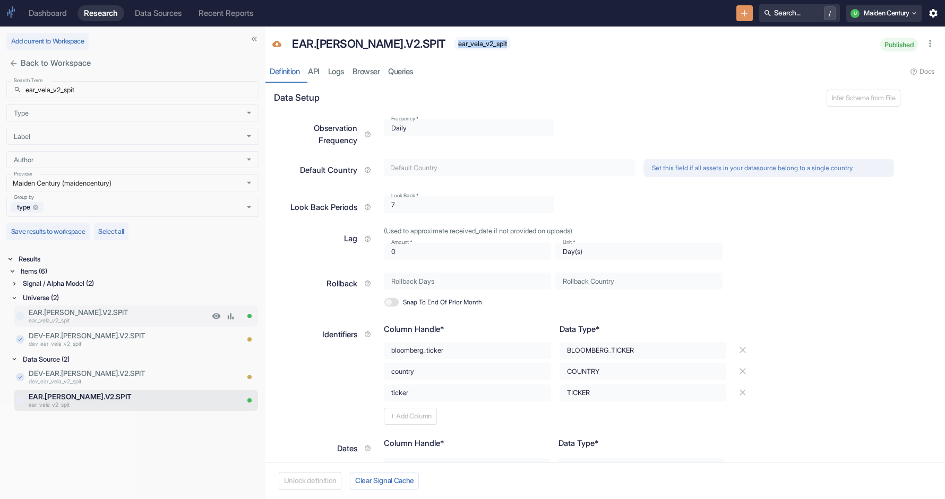
click at [99, 316] on p "EAR.[PERSON_NAME].V2.SPIT" at bounding box center [119, 312] width 180 height 11
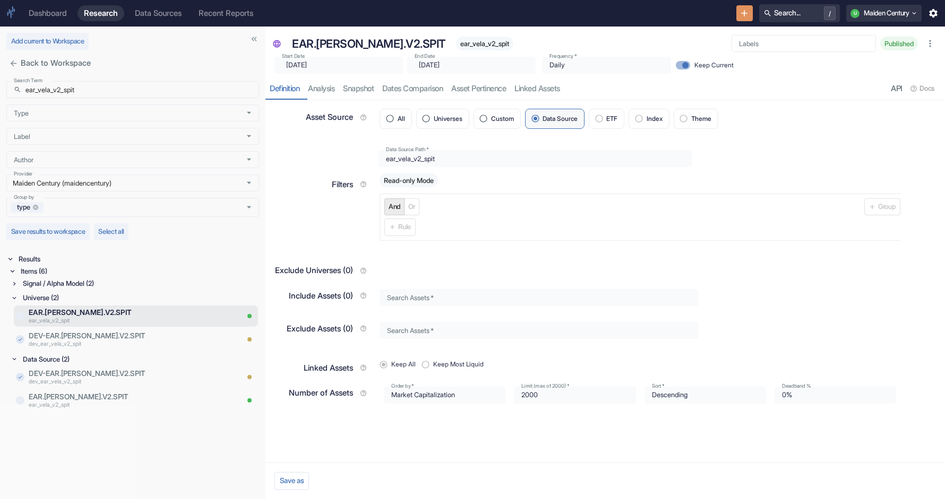
type input "[DATE]"
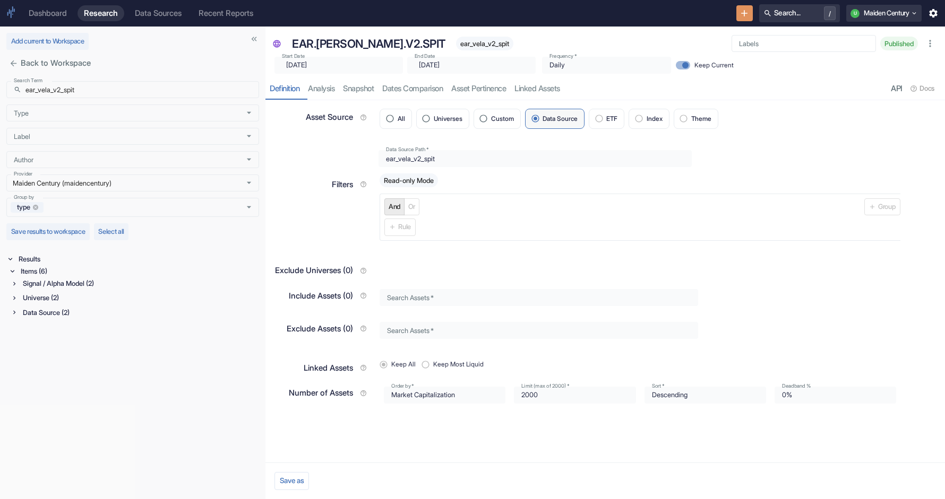
click at [456, 41] on span "ear_vela_v2_spit" at bounding box center [484, 44] width 57 height 8
click at [78, 281] on div "Signal / Alpha Model (2)" at bounding box center [140, 284] width 238 height 12
click at [78, 303] on p "ear_vela_v2_spit" at bounding box center [133, 306] width 209 height 8
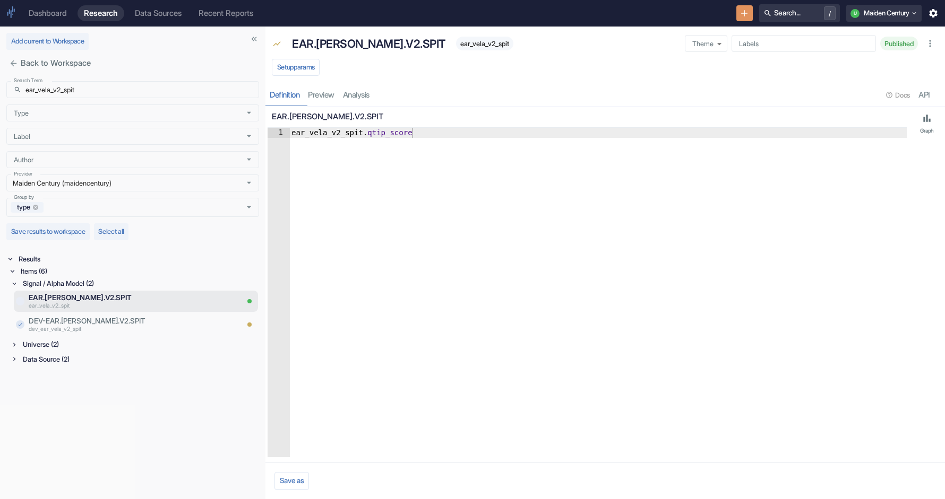
type textarea "ear_vela_v2_spit.qtip_score"
click at [314, 132] on div "ear_vela_v2_spit . qtip_score" at bounding box center [597, 303] width 617 height 350
click at [83, 84] on input "ear_vela_v2_spit" at bounding box center [142, 89] width 234 height 17
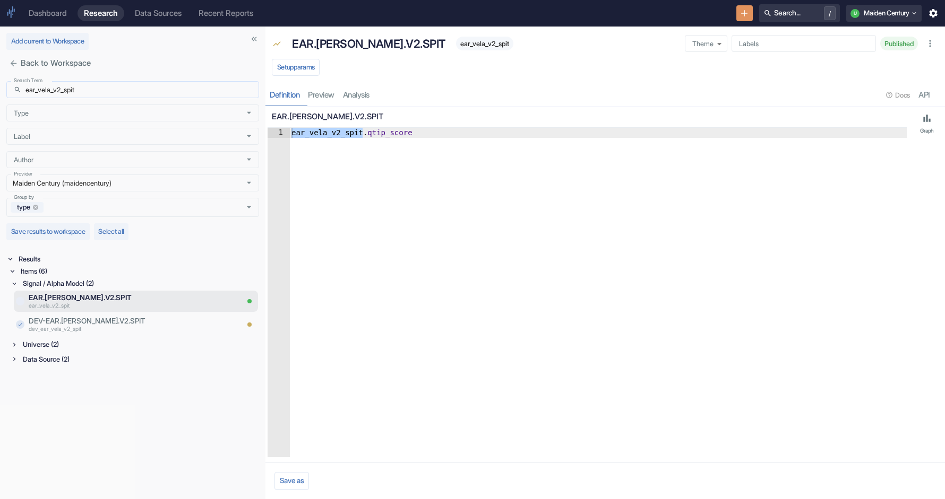
click at [70, 89] on input "ear_vela_v2_spit" at bounding box center [142, 89] width 234 height 17
paste input "kpi"
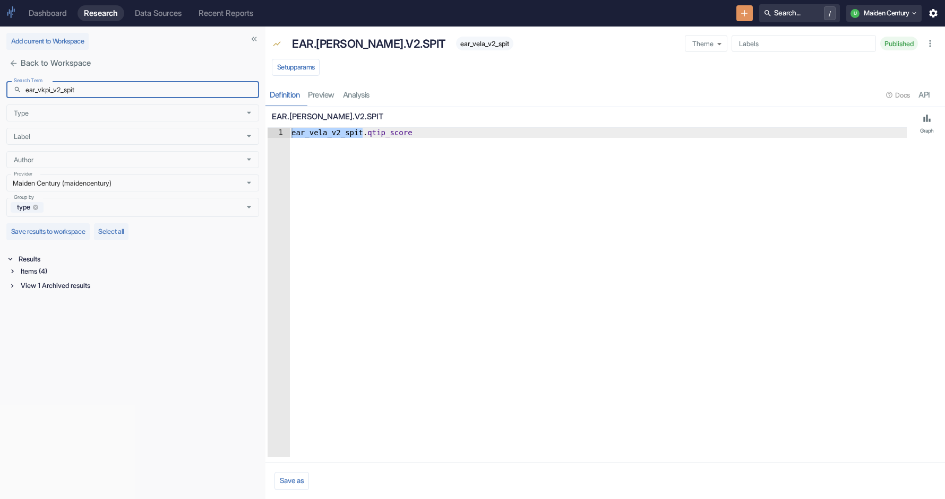
type input "ear_vkpi_v2_spit"
click at [41, 287] on div "View 1 Archived results" at bounding box center [139, 286] width 240 height 12
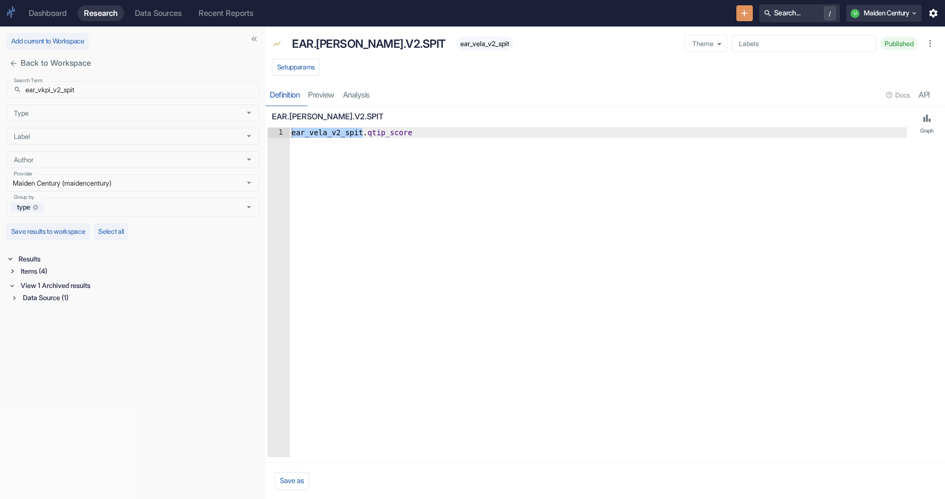
click at [38, 274] on div "Items (4)" at bounding box center [139, 271] width 240 height 12
click at [40, 316] on div "Data Source (2)" at bounding box center [140, 313] width 238 height 12
click at [96, 350] on p "EAR.VKPI.V2.SPIT" at bounding box center [133, 350] width 209 height 11
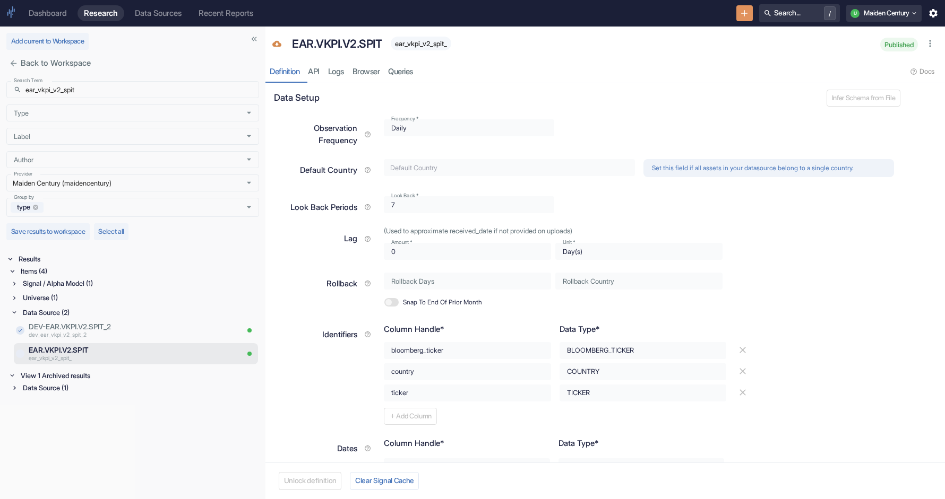
click at [423, 43] on span "ear_vkpi_v2_spit_" at bounding box center [421, 44] width 60 height 8
click at [50, 300] on div "Universe (1)" at bounding box center [140, 298] width 238 height 12
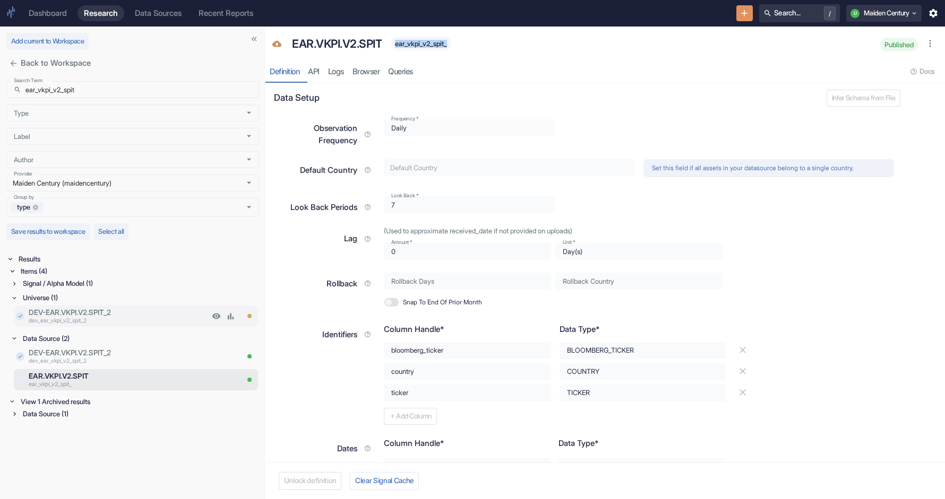
click at [90, 315] on p "DEV-EAR.VKPI.V2.SPIT_2" at bounding box center [119, 312] width 180 height 11
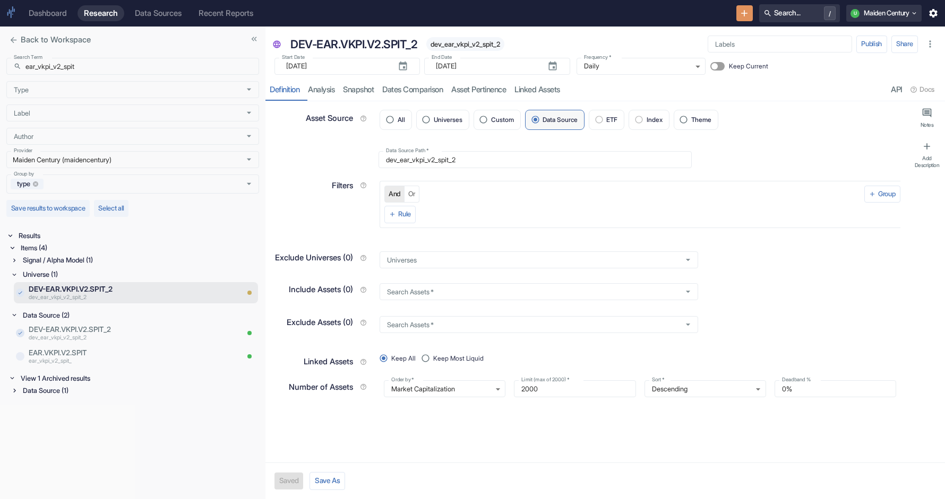
type textarea "x"
click at [71, 257] on div "Signal / Alpha Model (1)" at bounding box center [140, 260] width 238 height 12
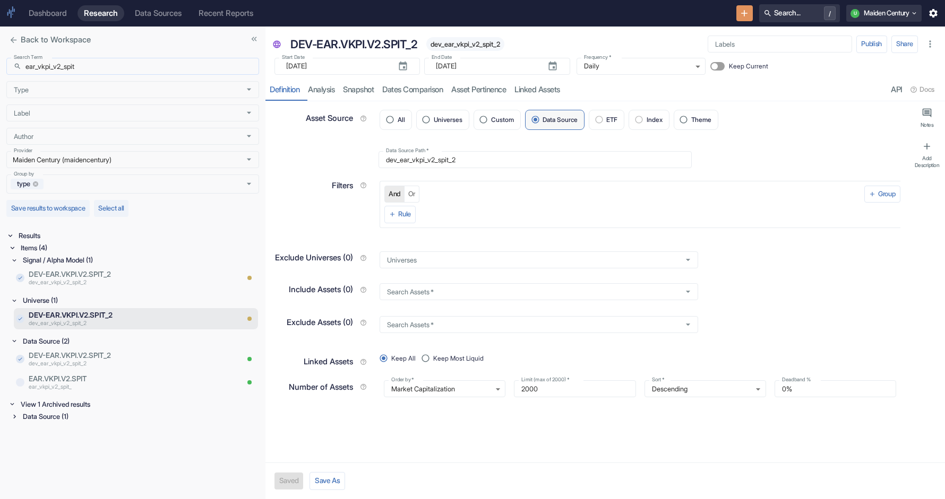
click at [108, 65] on input "ear_vkpi_v2_spit" at bounding box center [142, 66] width 234 height 17
paste input "fct_blnd"
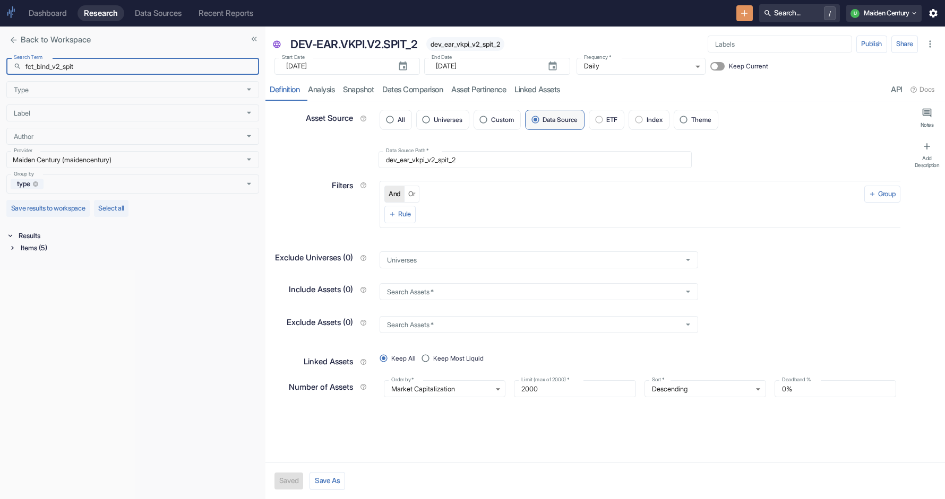
click at [51, 249] on div "Items (5)" at bounding box center [139, 248] width 240 height 12
click at [51, 286] on div "Data Source (2)" at bounding box center [140, 289] width 238 height 12
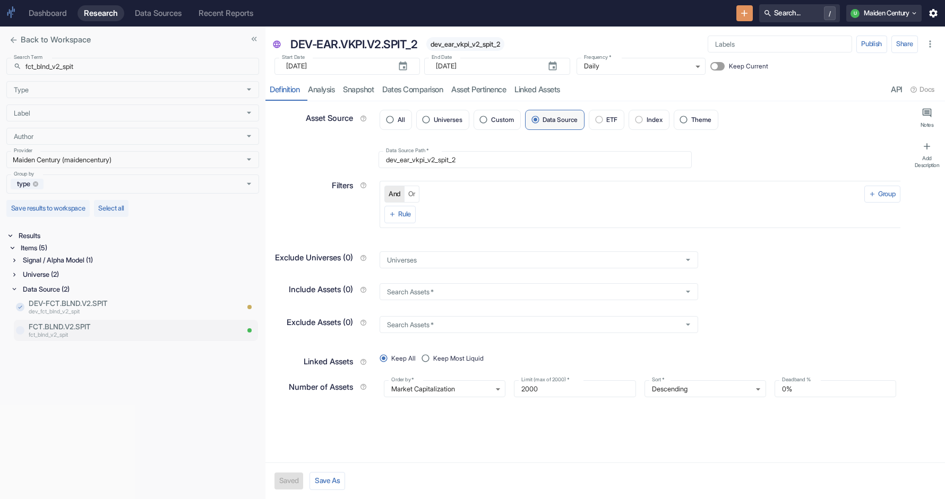
click at [84, 333] on p "fct_blnd_v2_spit" at bounding box center [133, 335] width 209 height 8
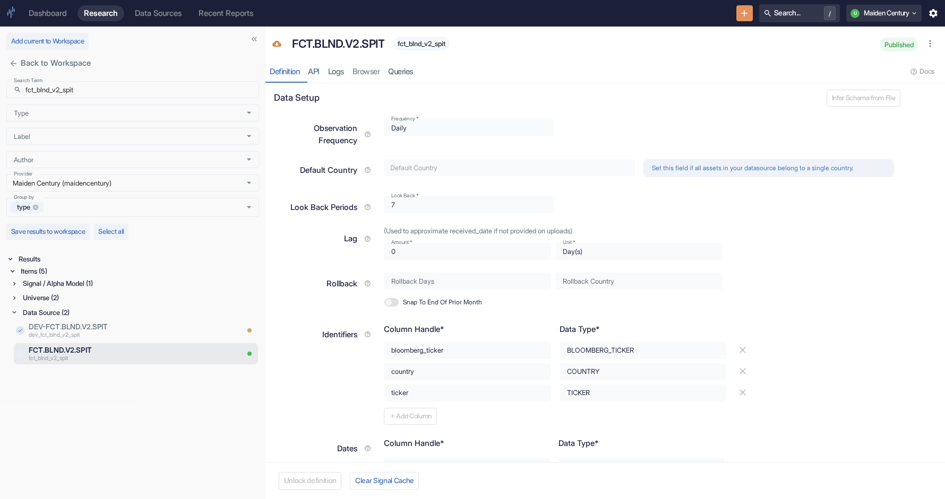
click at [429, 46] on span "fct_blnd_v2_spit" at bounding box center [421, 44] width 56 height 8
click at [63, 300] on div "Universe (2)" at bounding box center [140, 298] width 238 height 12
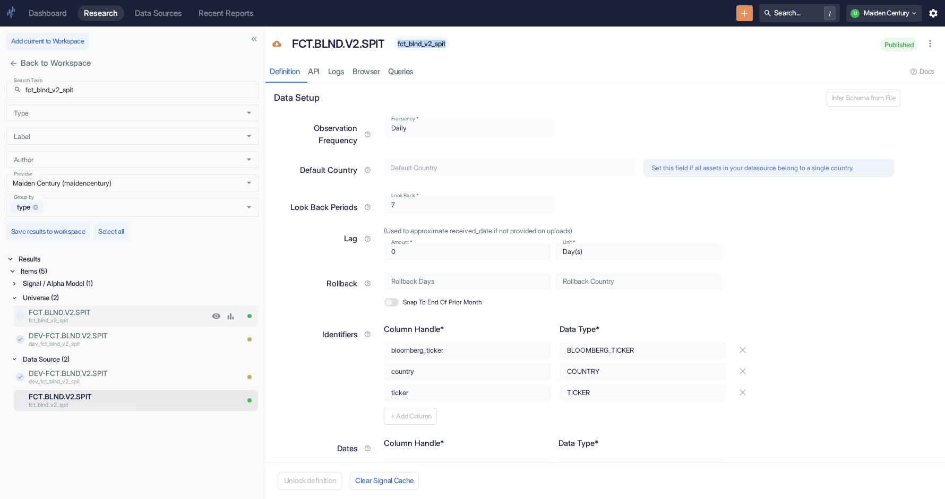
click at [96, 316] on p "FCT.BLND.V2.SPIT" at bounding box center [119, 312] width 180 height 11
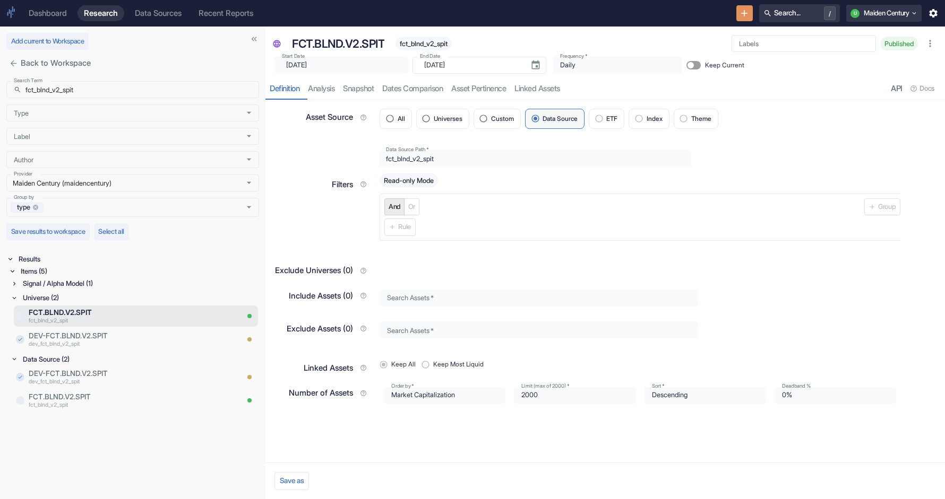
click at [431, 45] on span "fct_blnd_v2_spit" at bounding box center [423, 44] width 56 height 8
click at [87, 82] on input "fct_blnd_v2_spit" at bounding box center [142, 89] width 234 height 17
paste input "htc_indx"
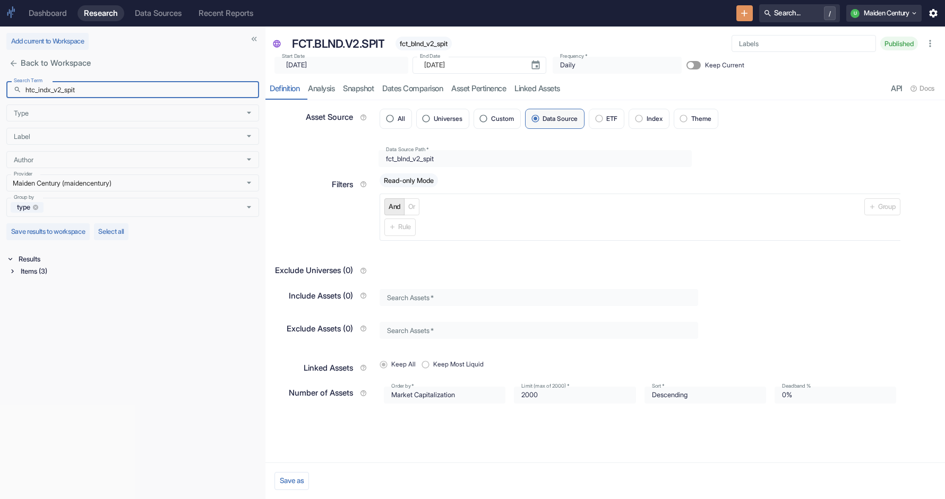
click at [36, 271] on div "Items (3)" at bounding box center [139, 271] width 240 height 12
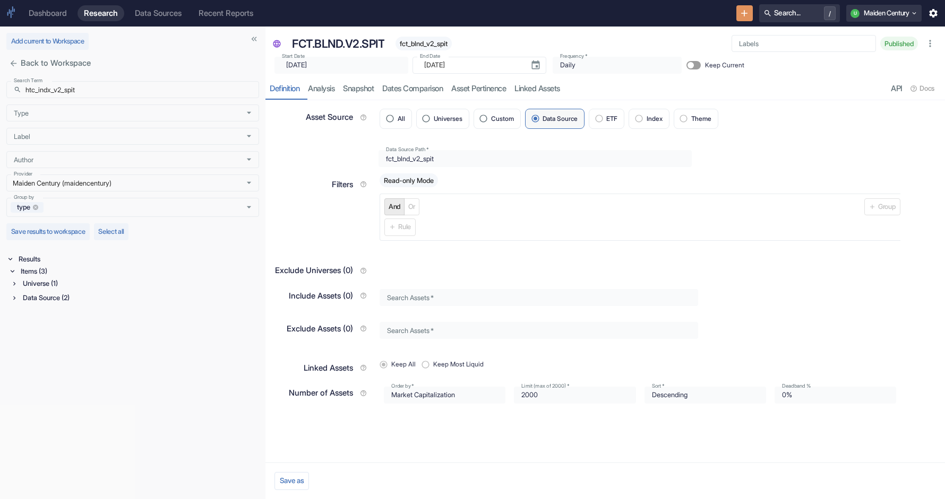
click at [48, 300] on div "Data Source (2)" at bounding box center [140, 298] width 238 height 12
click at [65, 336] on p "HTC.INDX.V2.SPIT" at bounding box center [133, 336] width 209 height 11
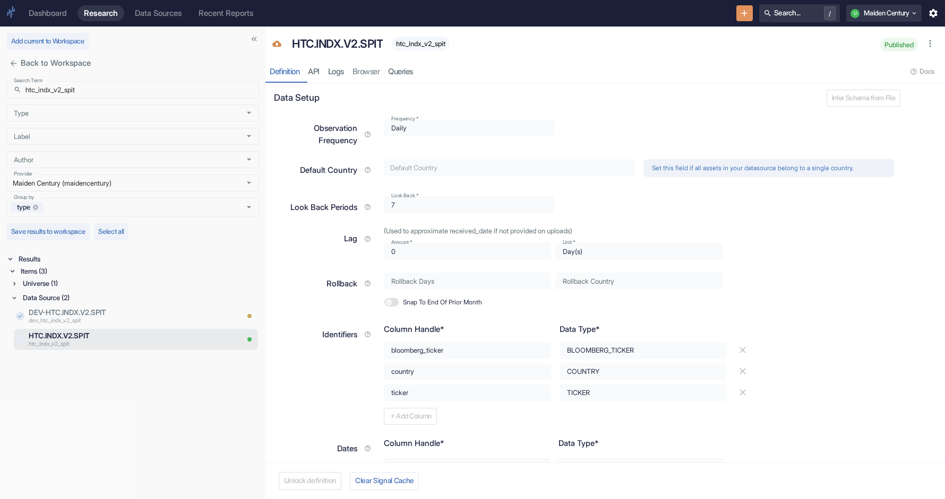
click at [432, 46] on span "htc_indx_v2_spit" at bounding box center [421, 44] width 58 height 8
click at [16, 279] on div "Universe (1)" at bounding box center [135, 284] width 248 height 12
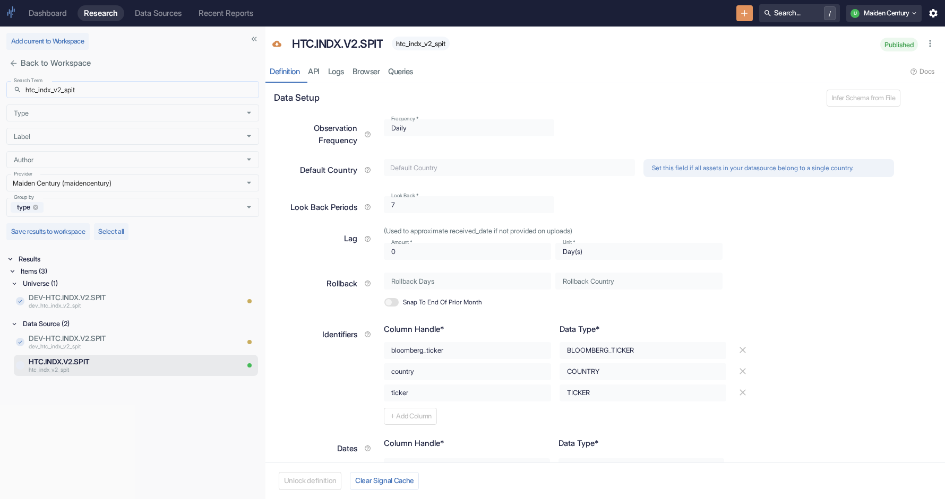
click at [97, 91] on input "htc_indx_v2_spit" at bounding box center [142, 89] width 234 height 17
paste input "dev_1798_qsys_ex_msc_in_adv_v2_"
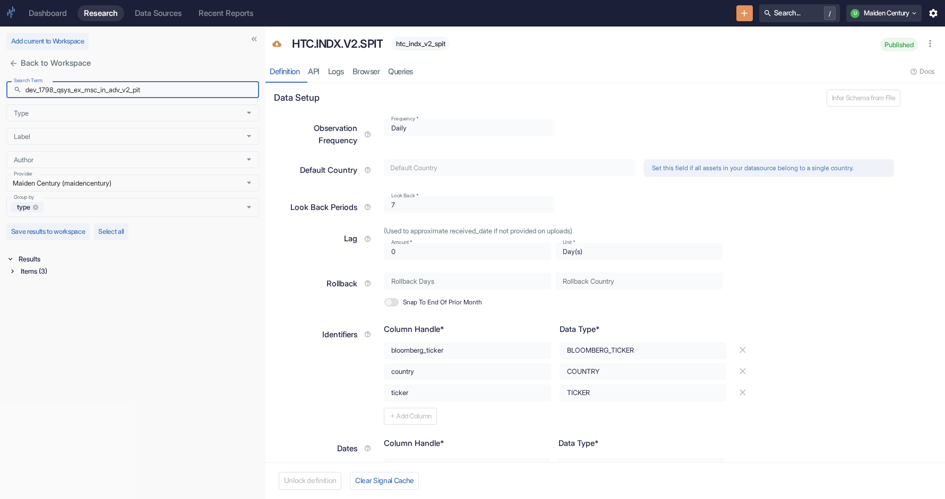
type input "dev_1798_qsys_ex_msc_in_adv_v2_pit"
click at [55, 277] on div "Items (3)" at bounding box center [139, 271] width 240 height 12
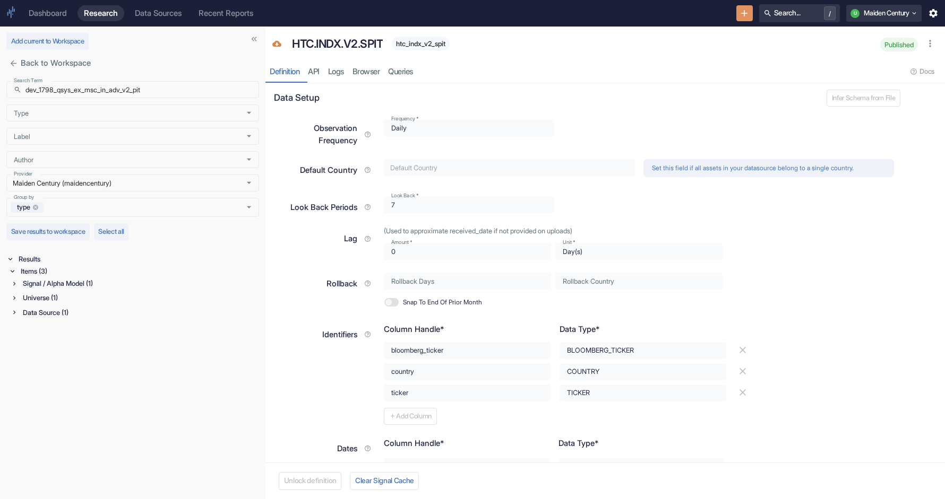
click at [52, 312] on div "Data Source (1)" at bounding box center [140, 313] width 238 height 12
click at [104, 334] on p "dev_1798_qsys_ex_msc_in_adv_v2_pit" at bounding box center [133, 335] width 209 height 8
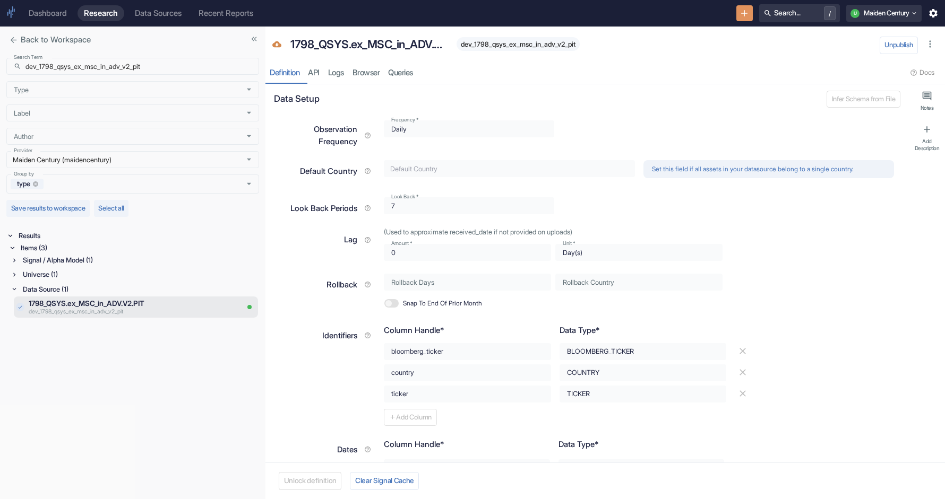
click at [499, 44] on span "dev_1798_qsys_ex_msc_in_adv_v2_pit" at bounding box center [517, 44] width 123 height 8
type textarea "x"
click at [66, 274] on div "Universe (1)" at bounding box center [140, 275] width 238 height 12
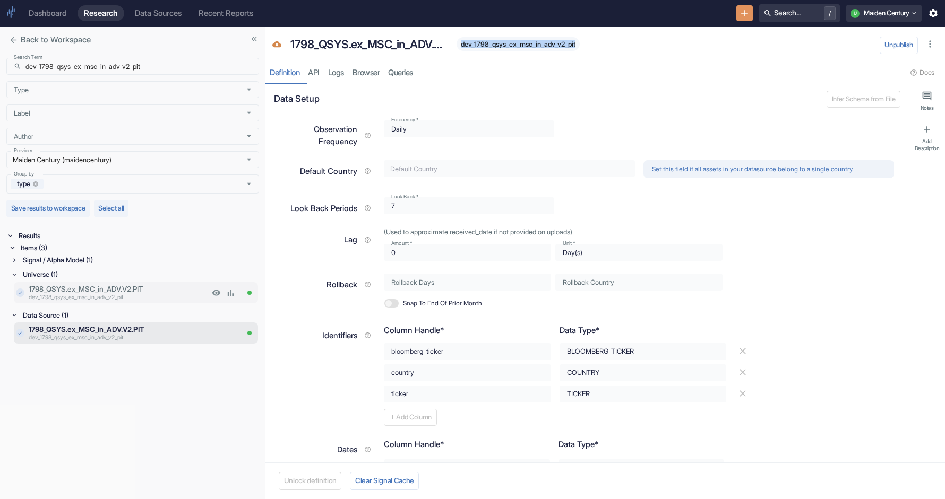
click at [108, 295] on p "dev_1798_qsys_ex_msc_in_adv_v2_pit" at bounding box center [119, 297] width 180 height 8
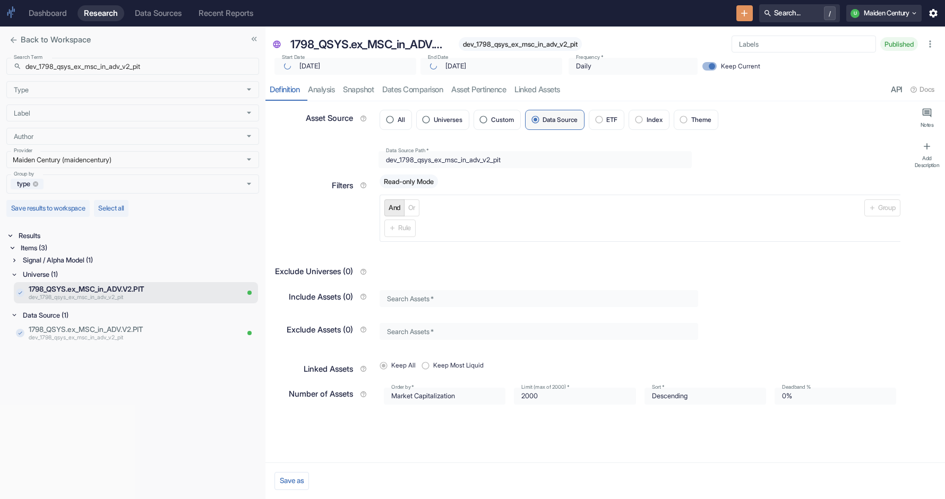
click at [504, 42] on span "dev_1798_qsys_ex_msc_in_adv_v2_pit" at bounding box center [520, 44] width 123 height 8
type textarea "x"
type input "[DATE]"
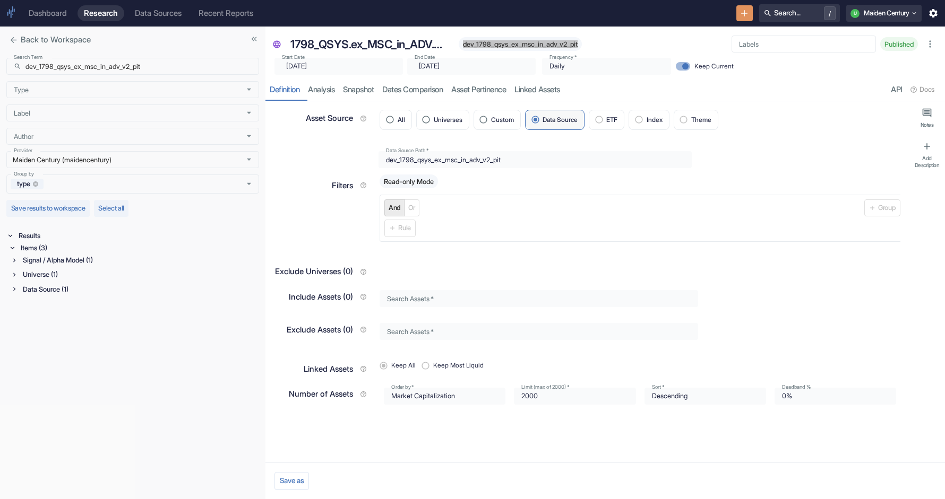
type textarea "x"
click at [108, 63] on input "dev_1798_qsys_ex_msc_in_adv_v2_pit" at bounding box center [142, 66] width 234 height 17
paste input "_1798_qsys_ex_msc_in_adv_geol"
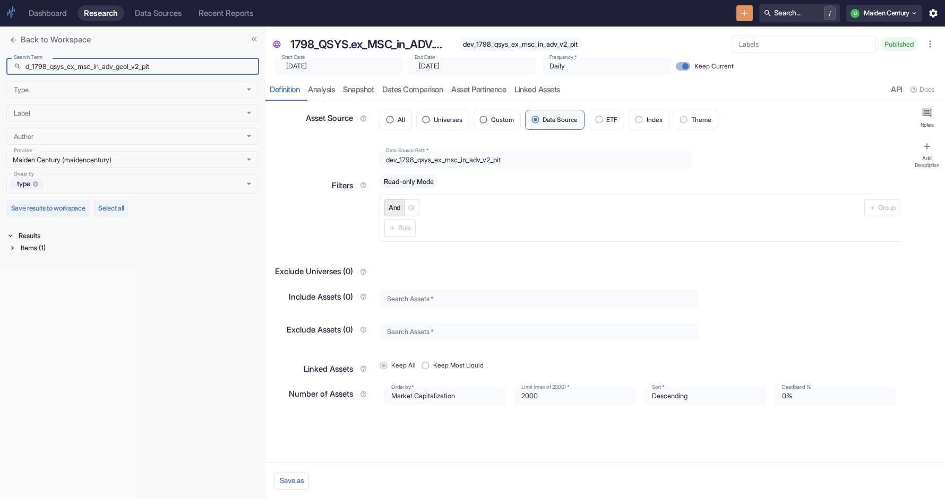
click at [40, 252] on div "Items (1)" at bounding box center [139, 248] width 240 height 12
click at [46, 264] on div "Data Source (1)" at bounding box center [140, 260] width 238 height 12
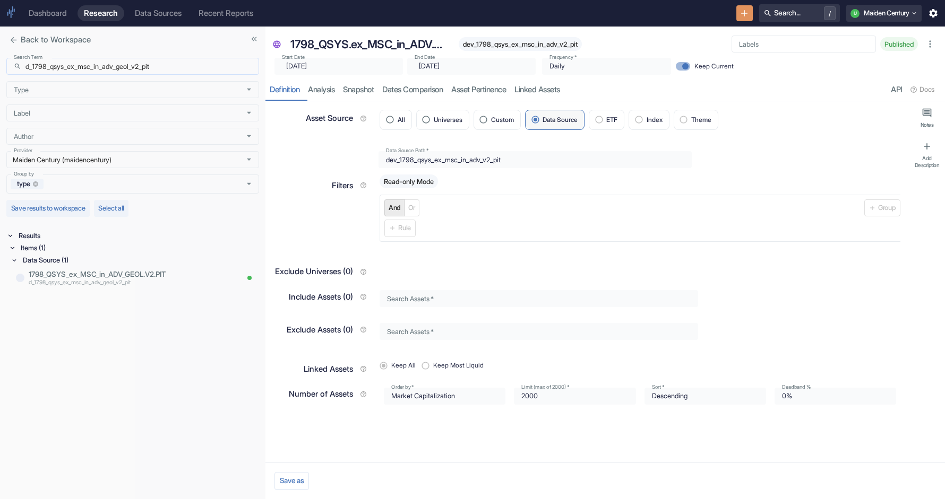
click at [94, 70] on input "d_1798_qsys_ex_msc_in_adv_geol_v2_pit" at bounding box center [142, 66] width 234 height 17
paste input "ev_1798_qsys_ex_msc_in_psb"
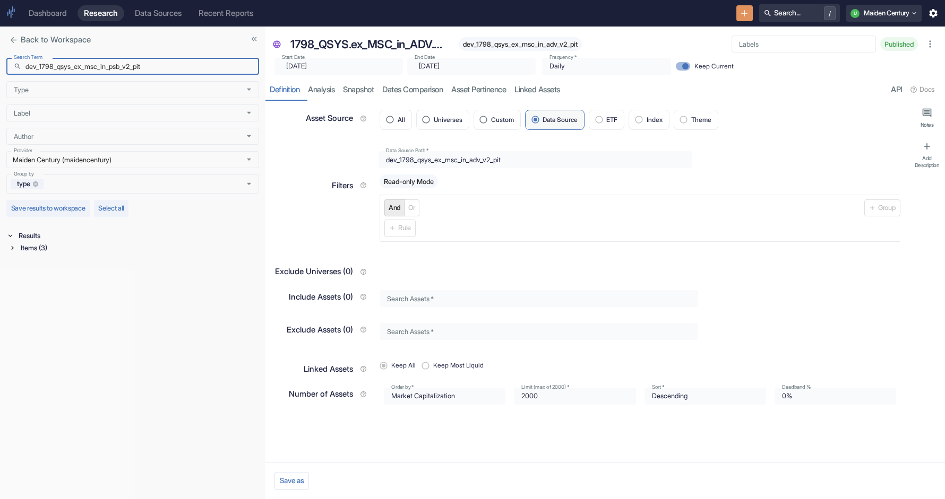
type input "dev_1798_qsys_ex_msc_in_psb_v2_pit"
click at [49, 247] on div "Items (3)" at bounding box center [139, 248] width 240 height 12
click at [45, 292] on div "Data Source (1)" at bounding box center [140, 289] width 238 height 12
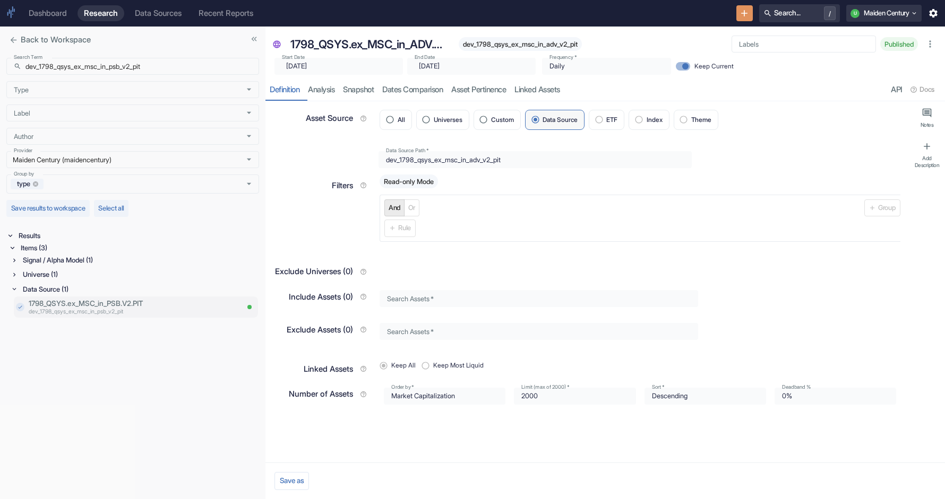
click at [95, 308] on p "dev_1798_qsys_ex_msc_in_psb_v2_pit" at bounding box center [133, 312] width 209 height 8
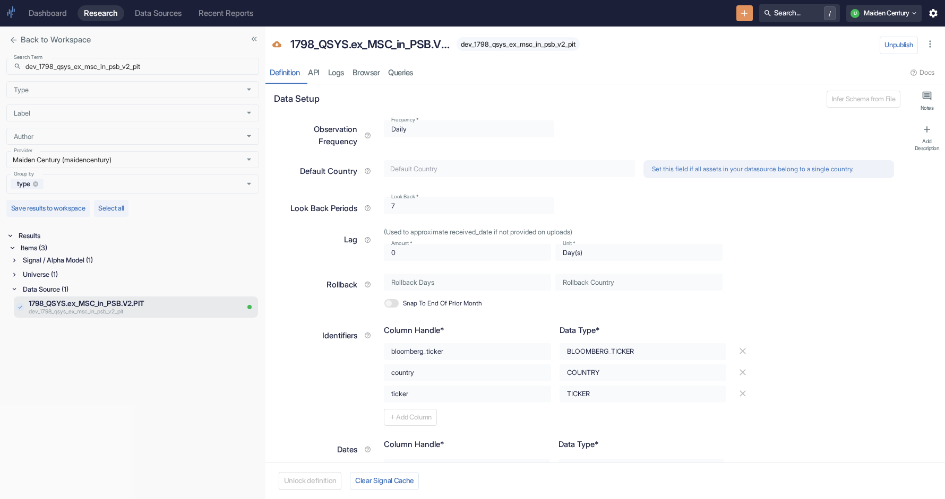
click at [526, 44] on span "dev_1798_qsys_ex_msc_in_psb_v2_pit" at bounding box center [517, 44] width 123 height 8
type textarea "x"
click at [50, 275] on div "Universe (1)" at bounding box center [140, 275] width 238 height 12
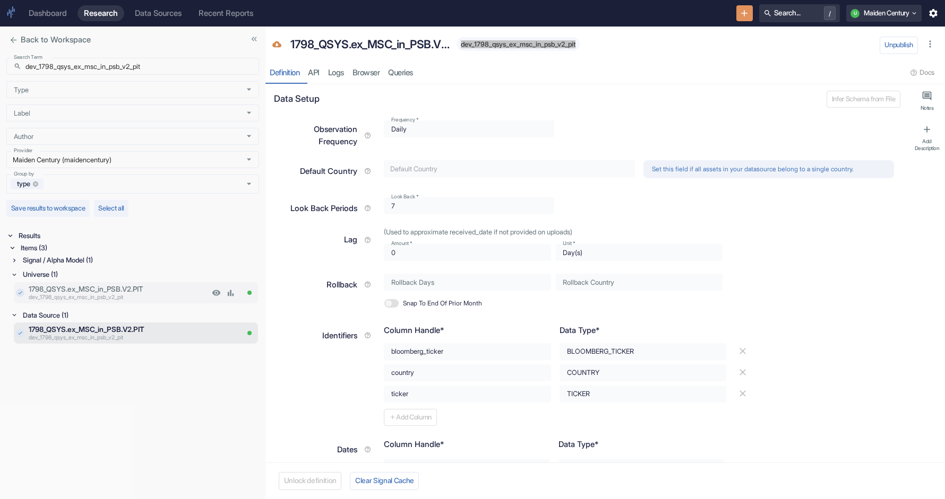
click at [132, 290] on p "1798_QSYS.ex_MSC_in_PSB.V2.PIT" at bounding box center [119, 289] width 180 height 11
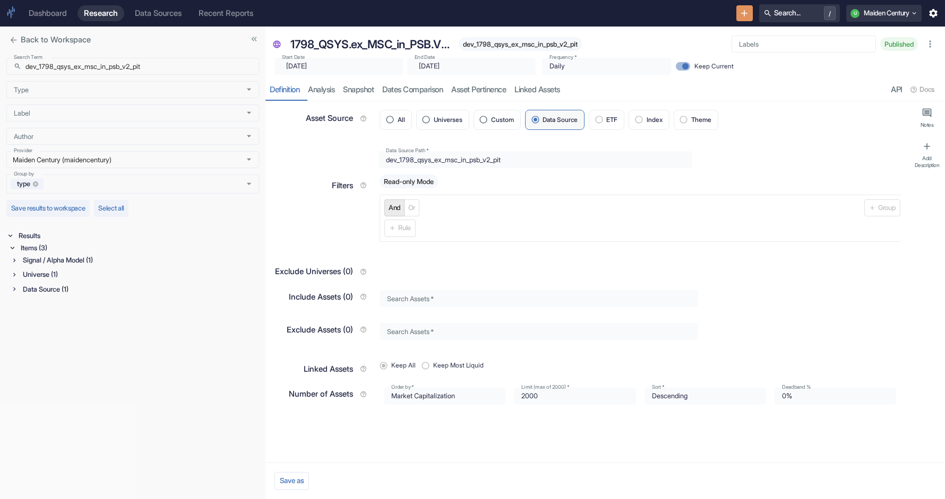
type textarea "x"
type input "[DATE]"
click at [532, 41] on span "dev_1798_qsys_ex_msc_in_psb_v2_pit" at bounding box center [520, 44] width 123 height 8
type textarea "x"
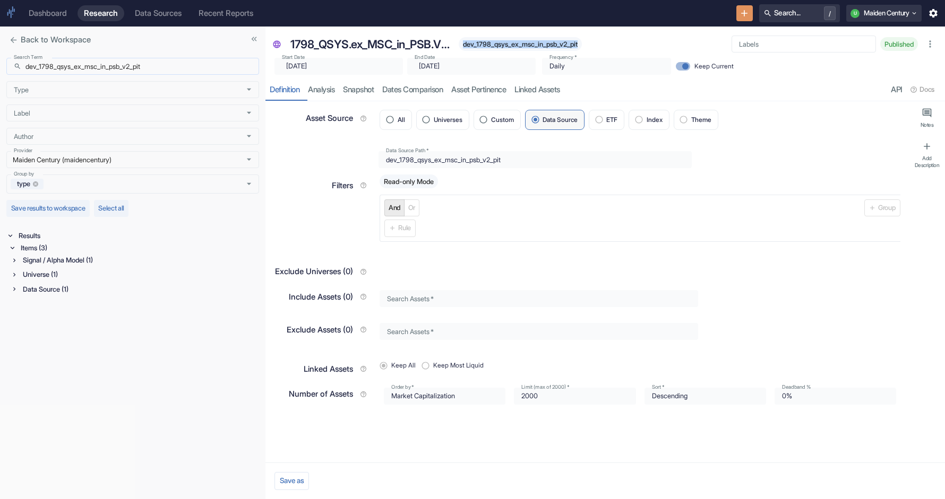
click at [126, 73] on input "dev_1798_qsys_ex_msc_in_psb_v2_pit" at bounding box center [142, 66] width 234 height 17
paste input "_1798_qsys_ex_msc_in_adv_geol"
click at [47, 247] on div "Items (1)" at bounding box center [139, 248] width 240 height 12
click at [75, 263] on div "Data Source (1)" at bounding box center [140, 260] width 238 height 12
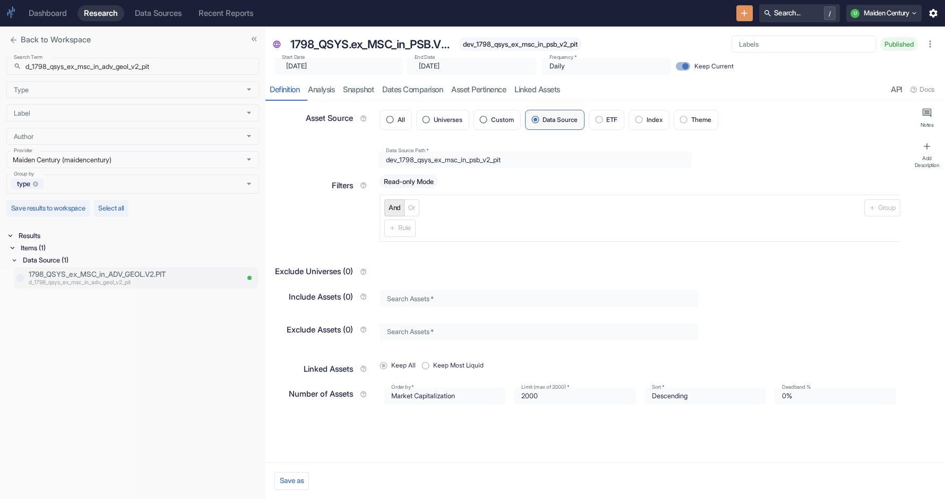
click at [76, 280] on p "d_1798_qsys_ex_msc_in_adv_geol_v2_pit" at bounding box center [133, 283] width 209 height 8
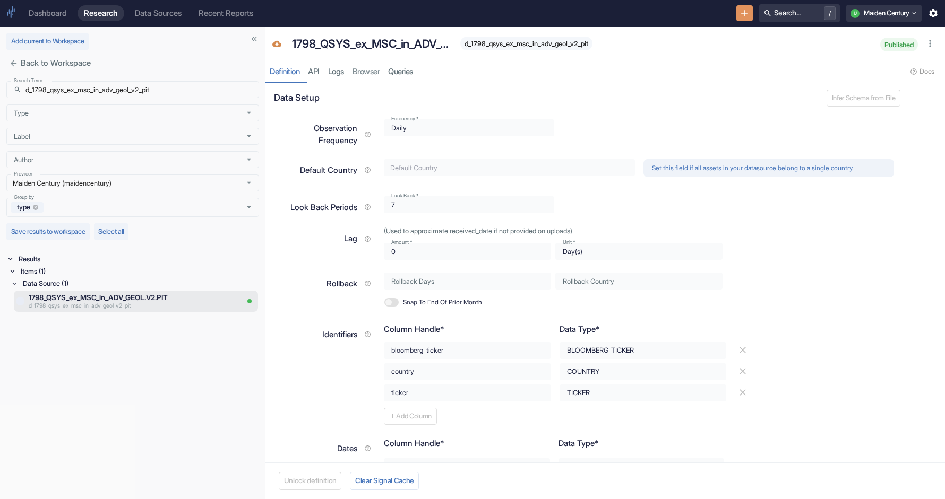
click at [479, 46] on span "d_1798_qsys_ex_msc_in_adv_geol_v2_pit" at bounding box center [526, 44] width 132 height 8
click at [99, 92] on input "d_1798_qsys_ex_msc_in_adv_geol_v2_pit" at bounding box center [142, 89] width 234 height 17
paste input "qtipv2_1798_qsys_ex_msc"
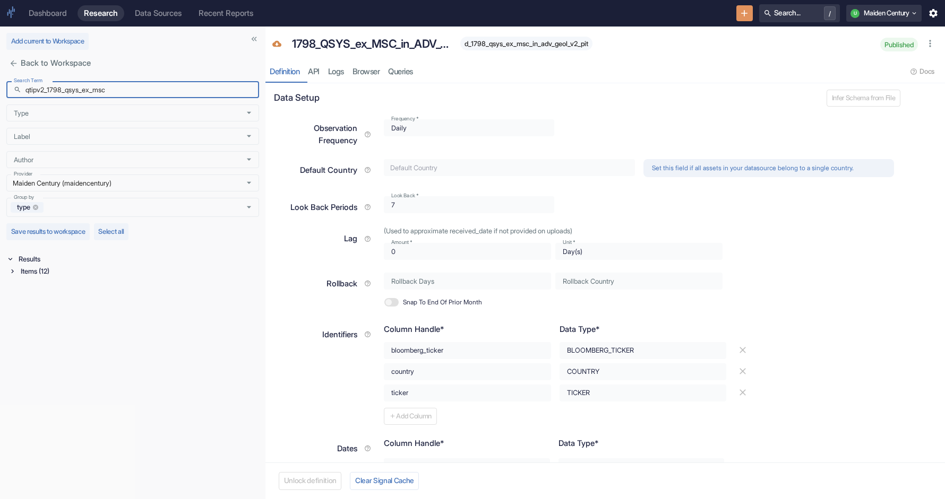
type input "qtipv2_1798_qsys_ex_msc"
click at [19, 267] on div "Items (12)" at bounding box center [139, 271] width 240 height 12
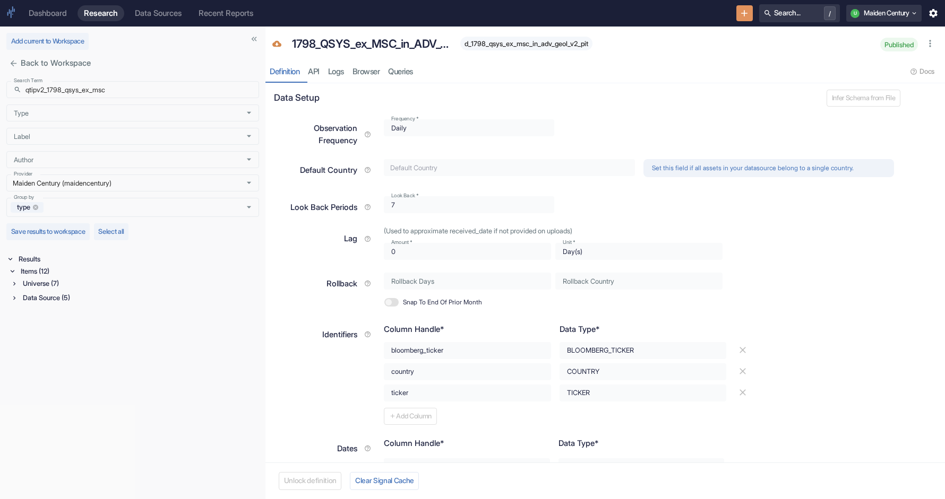
click at [45, 298] on div "Data Source (5)" at bounding box center [140, 298] width 238 height 12
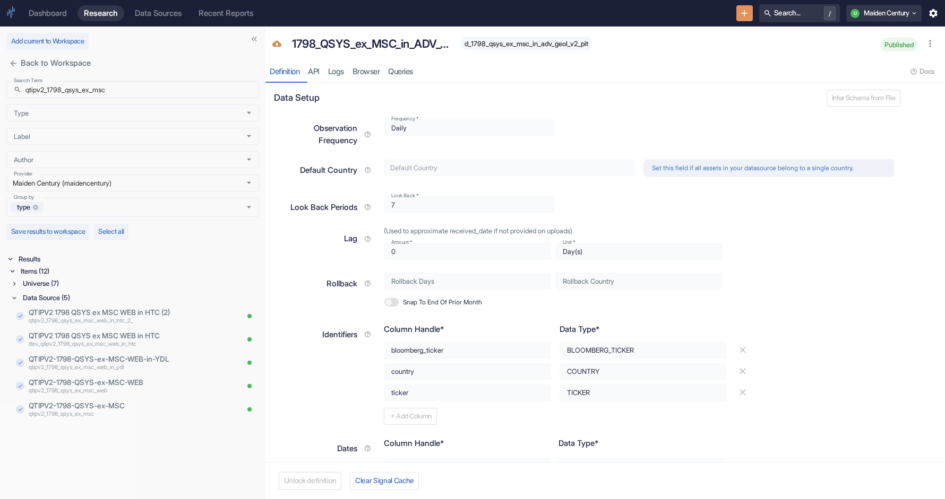
click at [61, 284] on div "Universe (7)" at bounding box center [140, 284] width 238 height 12
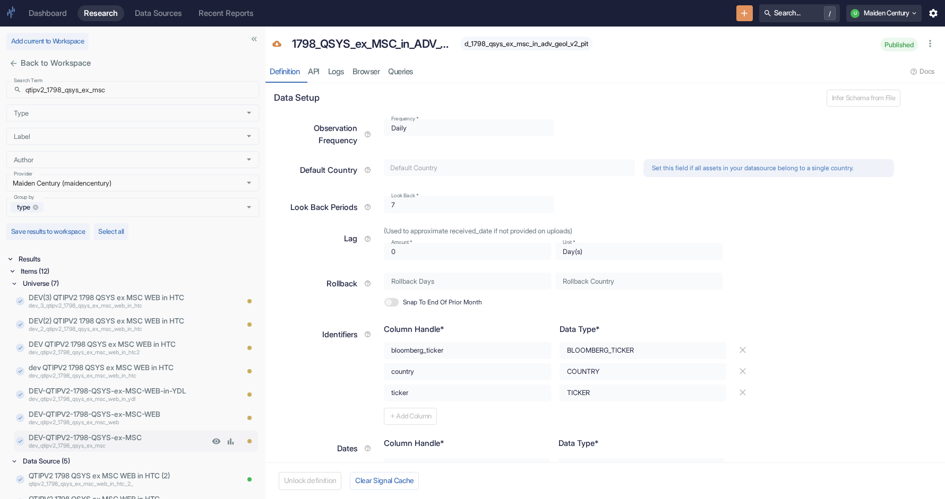
click at [119, 437] on p "DEV-QTIPV2-1798-QSYS-ex-MSC" at bounding box center [119, 438] width 180 height 11
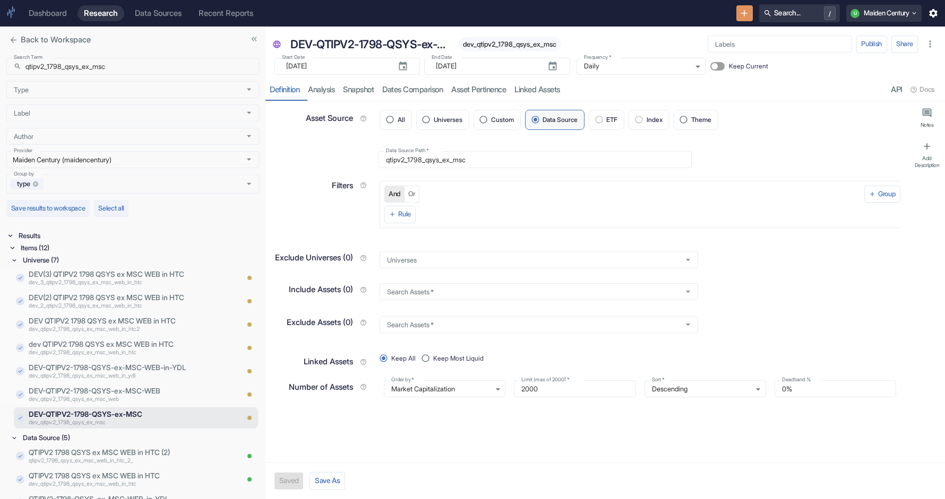
type textarea "x"
